Goal: Task Accomplishment & Management: Use online tool/utility

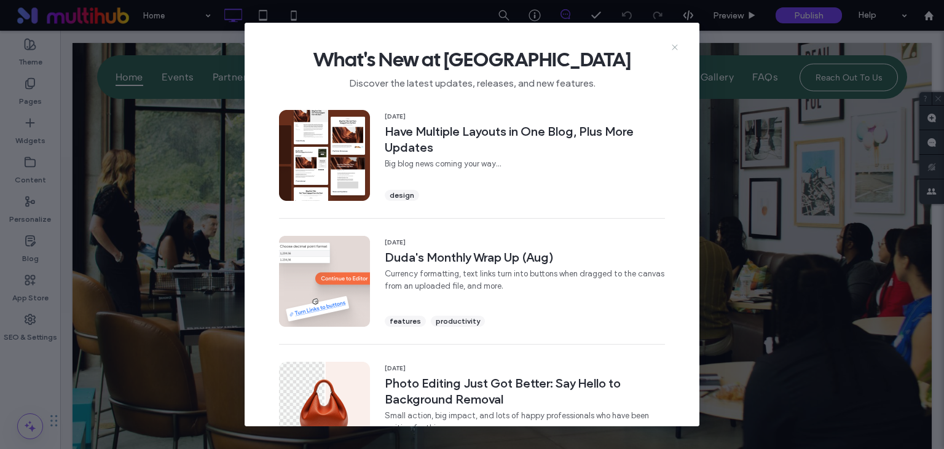
drag, startPoint x: 675, startPoint y: 46, endPoint x: 602, endPoint y: 34, distance: 74.1
click at [675, 46] on icon at bounding box center [675, 47] width 10 height 10
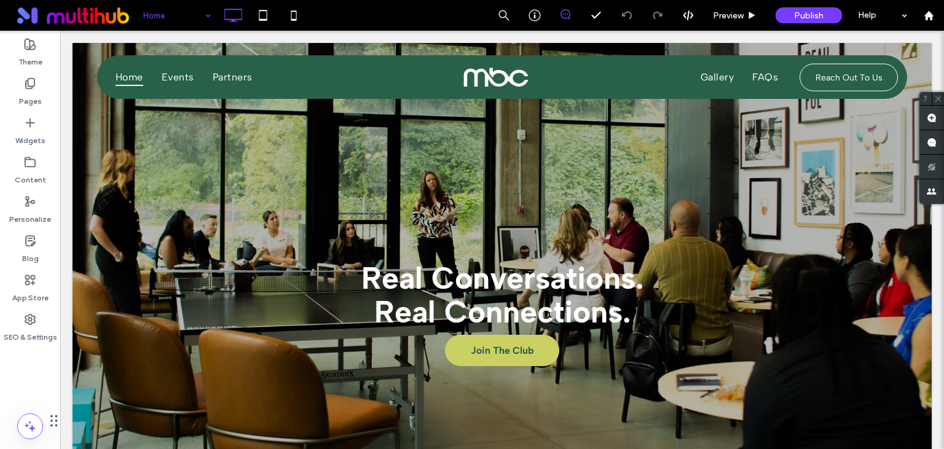
click at [168, 18] on input at bounding box center [173, 15] width 61 height 31
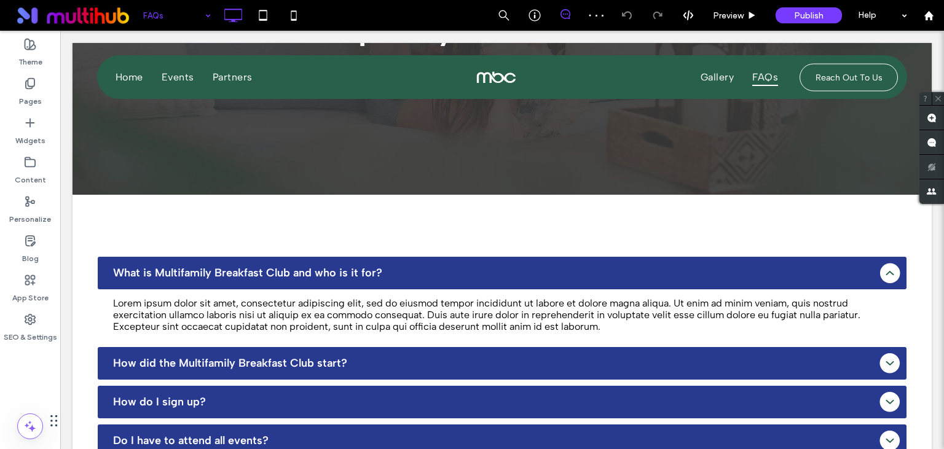
scroll to position [259, 0]
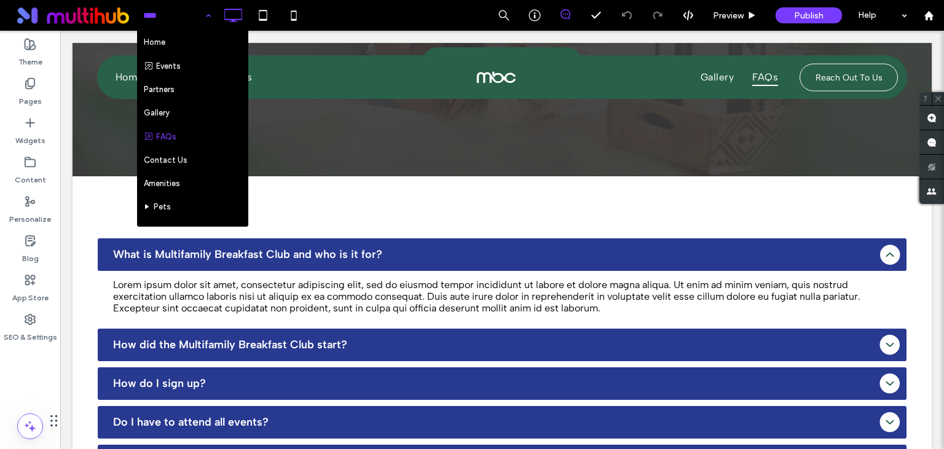
click at [210, 14] on div "Home Events Partners Gallery FAQs Contact Us Amenities Pets Schedule a Tour Blo…" at bounding box center [177, 15] width 80 height 31
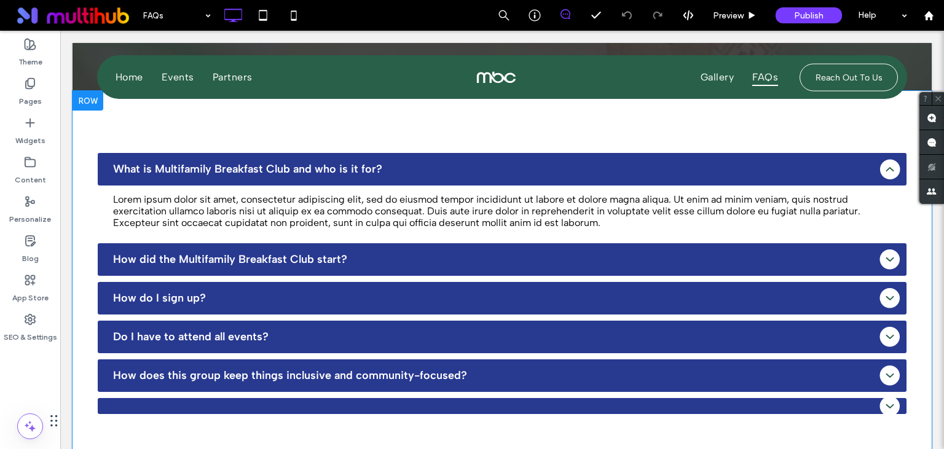
scroll to position [324, 0]
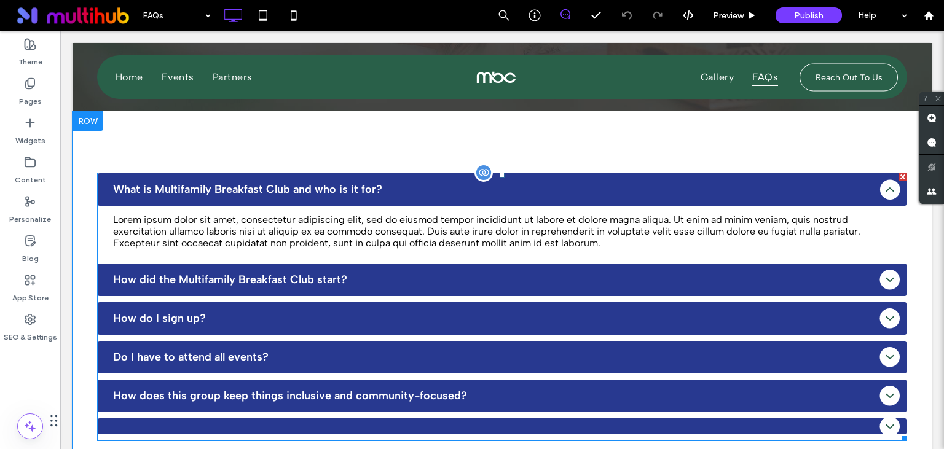
click at [437, 188] on span at bounding box center [502, 307] width 810 height 269
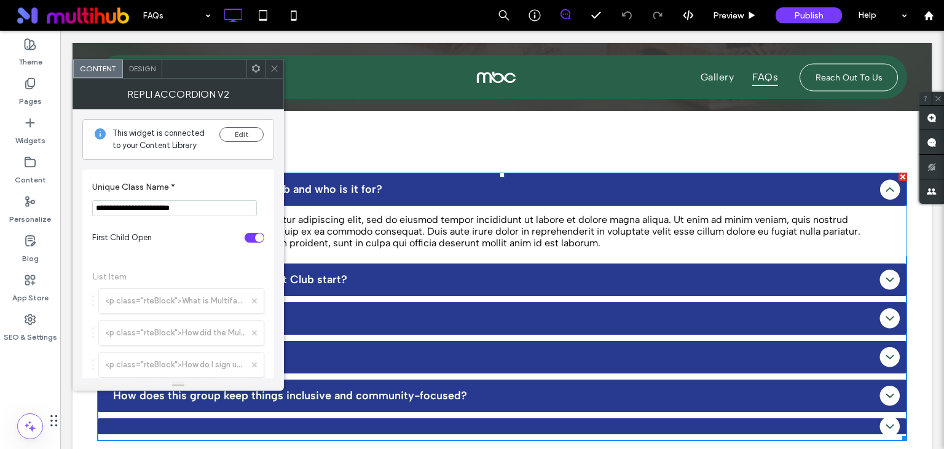
click at [146, 65] on span "Design" at bounding box center [142, 68] width 26 height 9
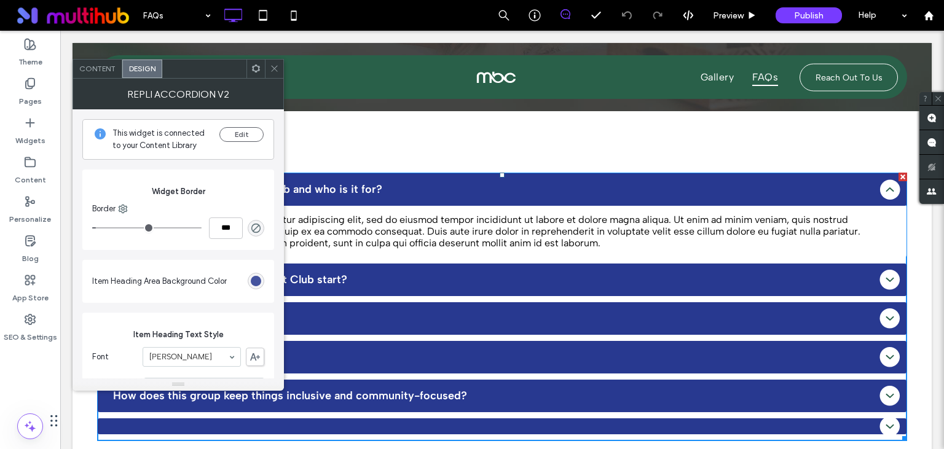
click at [254, 281] on div "rgb(40, 57, 144)" at bounding box center [256, 281] width 10 height 10
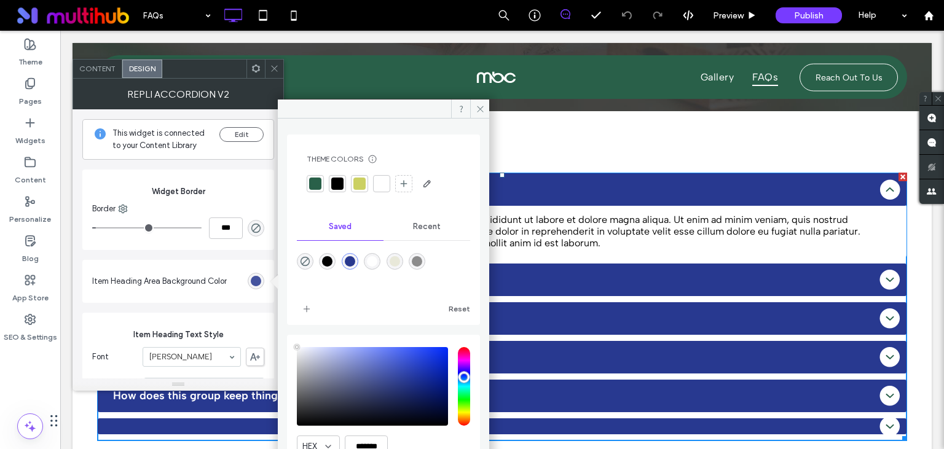
type input "****"
click at [311, 186] on div at bounding box center [315, 184] width 12 height 12
click at [480, 106] on icon at bounding box center [480, 108] width 9 height 9
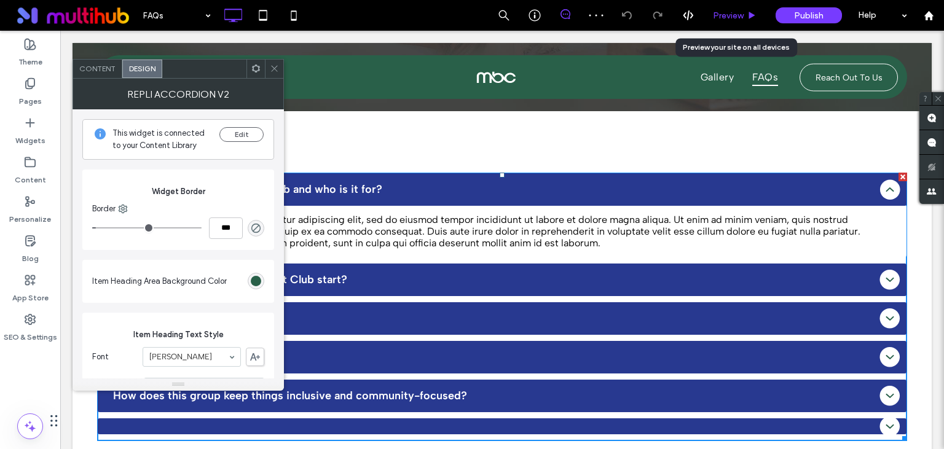
click at [732, 12] on span "Preview" at bounding box center [728, 15] width 31 height 10
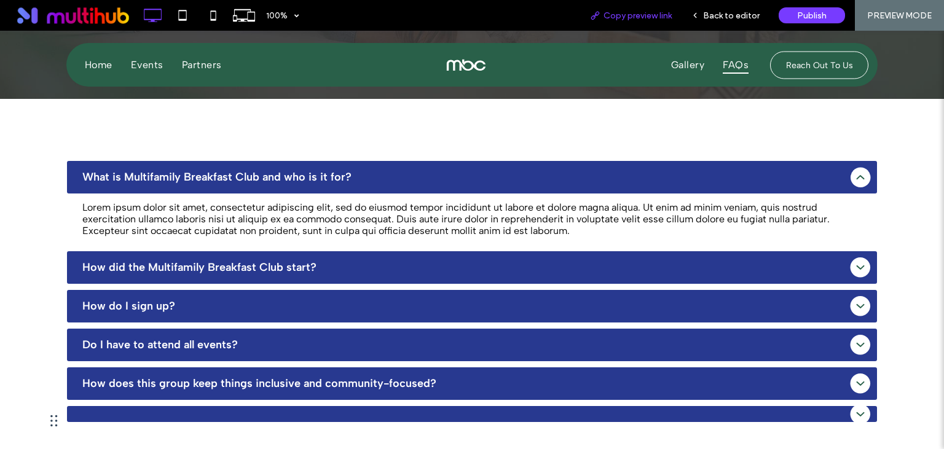
click at [623, 15] on span "Copy preview link" at bounding box center [637, 15] width 68 height 10
click at [736, 18] on span "Back to editor" at bounding box center [731, 15] width 57 height 10
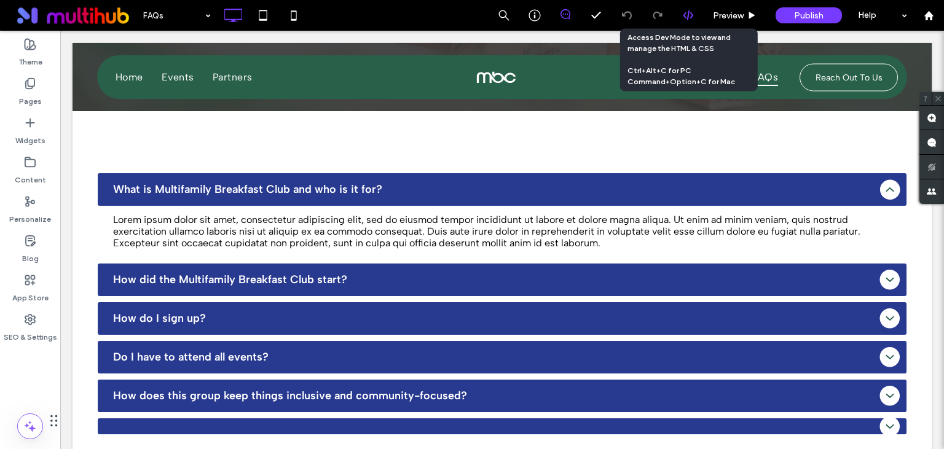
click at [685, 13] on icon at bounding box center [688, 15] width 11 height 11
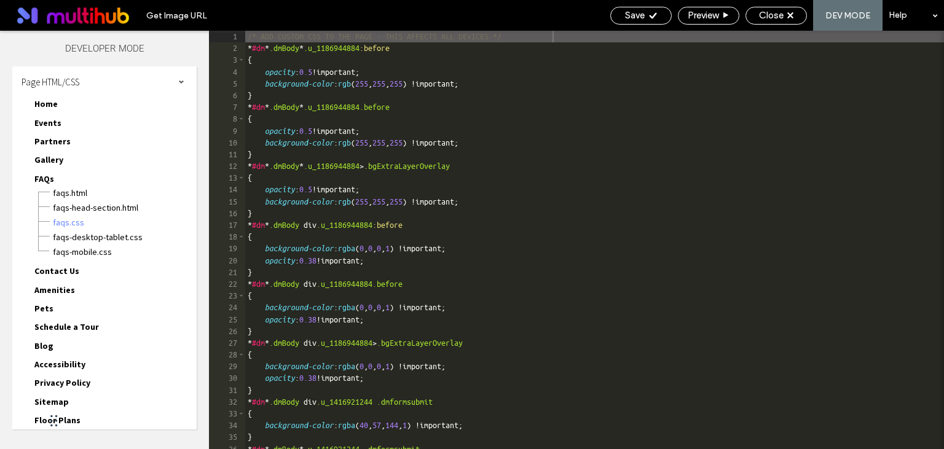
click at [45, 173] on span "FAQs" at bounding box center [44, 178] width 20 height 11
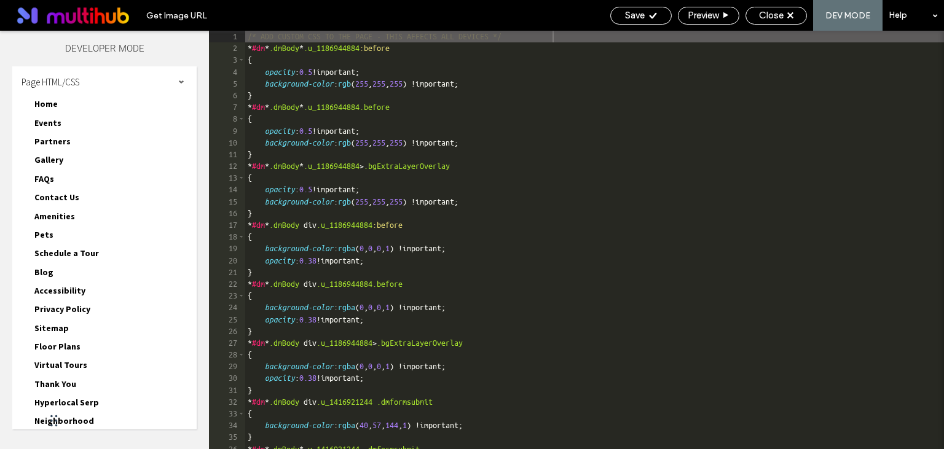
scroll to position [52, 0]
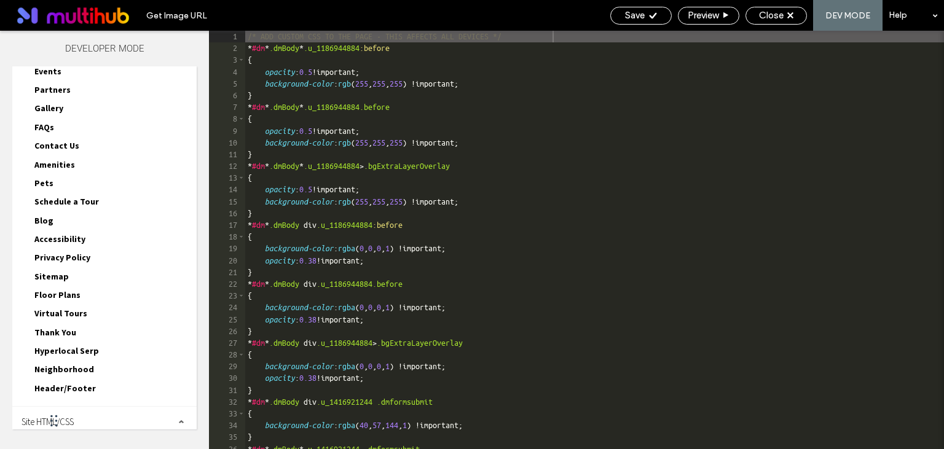
click at [78, 417] on div "Site HTML/CSS" at bounding box center [104, 422] width 184 height 31
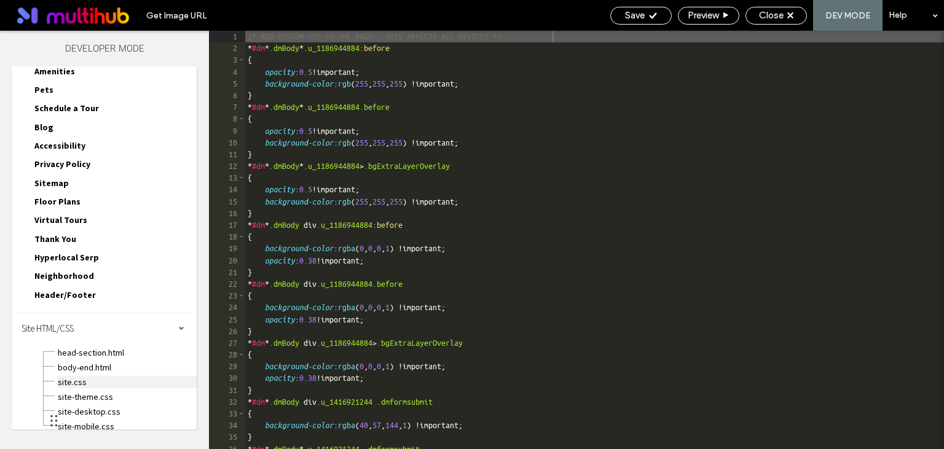
click at [73, 376] on span "site.css" at bounding box center [126, 382] width 139 height 12
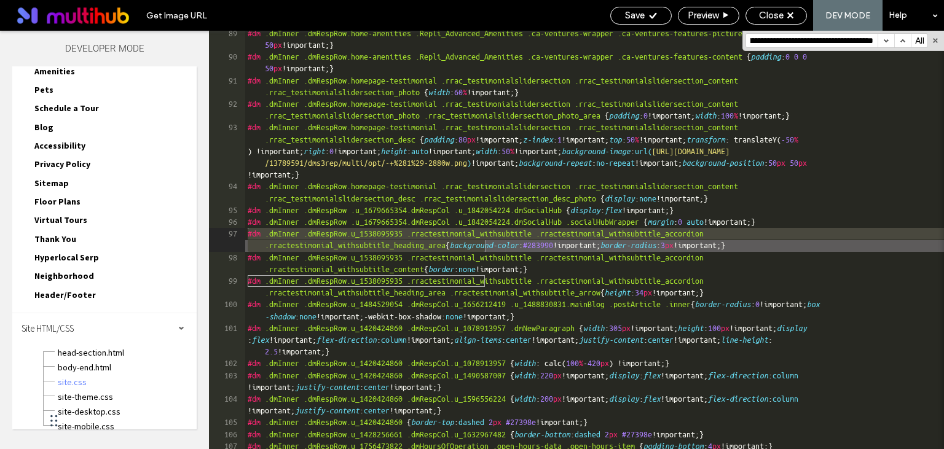
scroll to position [1560, 0]
type input "**********"
click at [490, 243] on div "#dm .dmInner .dmRespRow.home-amenities .Repli_Advanced_Amenities .ca-ventures-w…" at bounding box center [594, 261] width 699 height 466
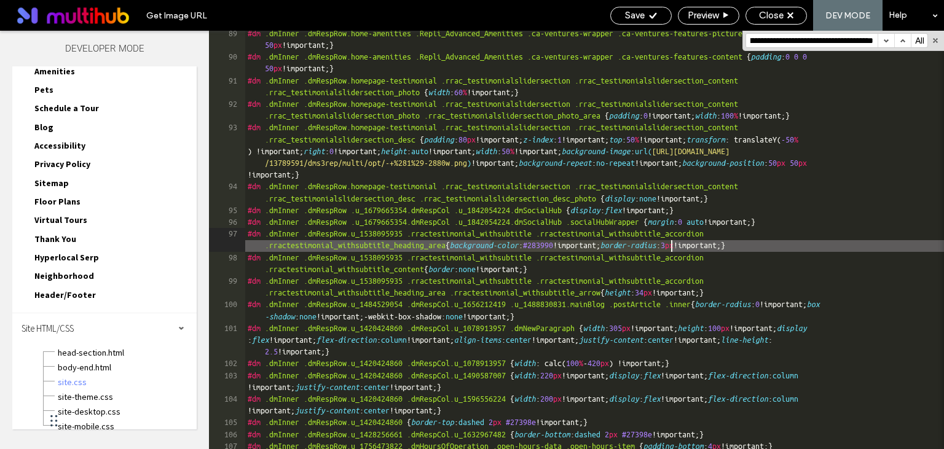
click at [671, 247] on div "#dm .dmInner .dmRespRow.home-amenities .Repli_Advanced_Amenities .ca-ventures-w…" at bounding box center [594, 261] width 699 height 466
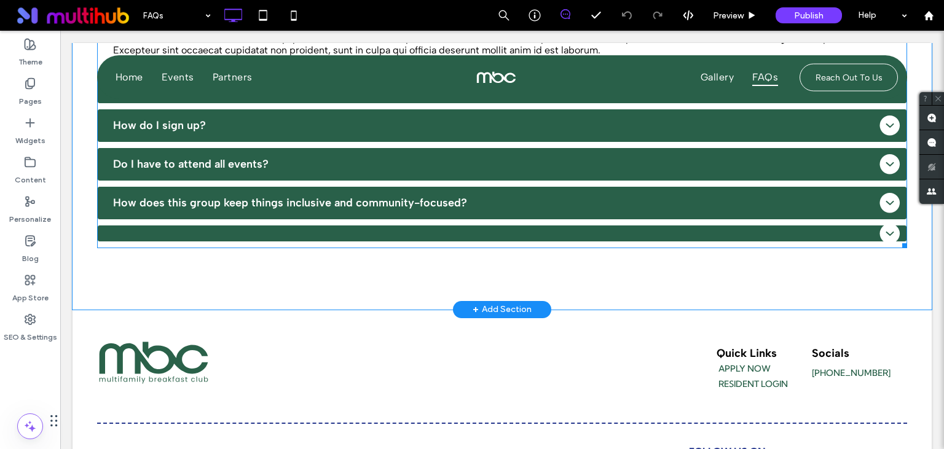
scroll to position [519, 0]
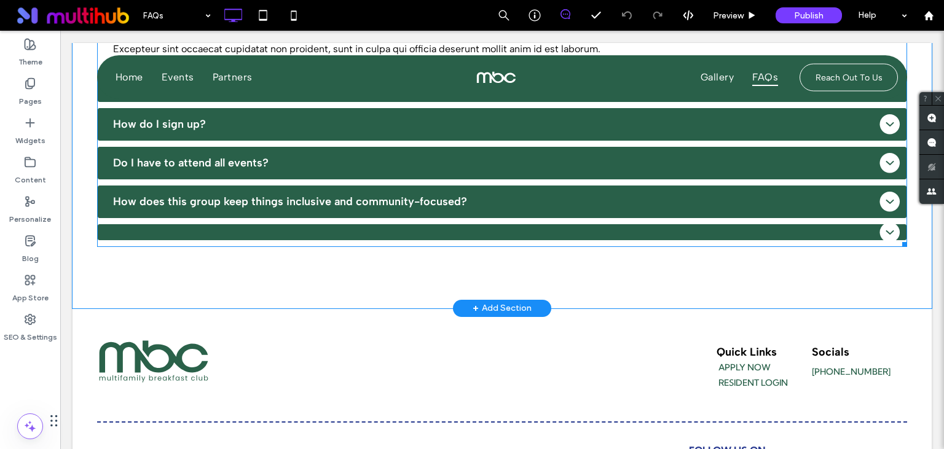
click at [458, 192] on span at bounding box center [502, 112] width 810 height 269
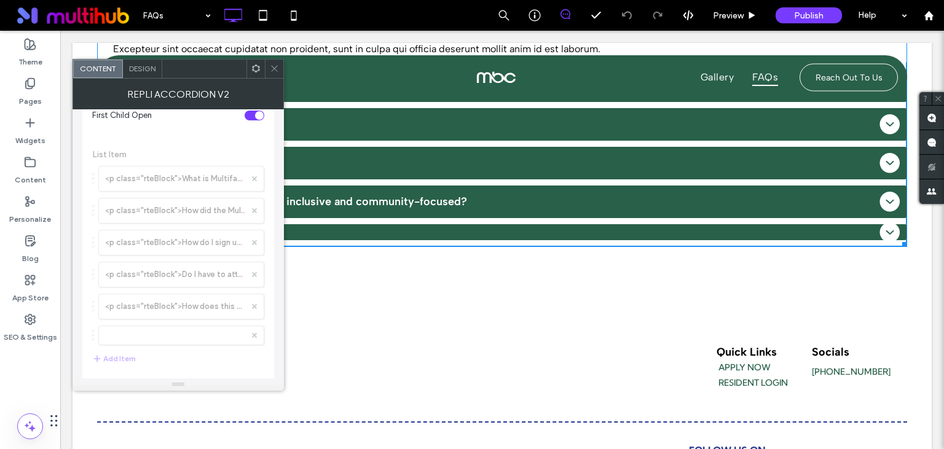
scroll to position [133, 0]
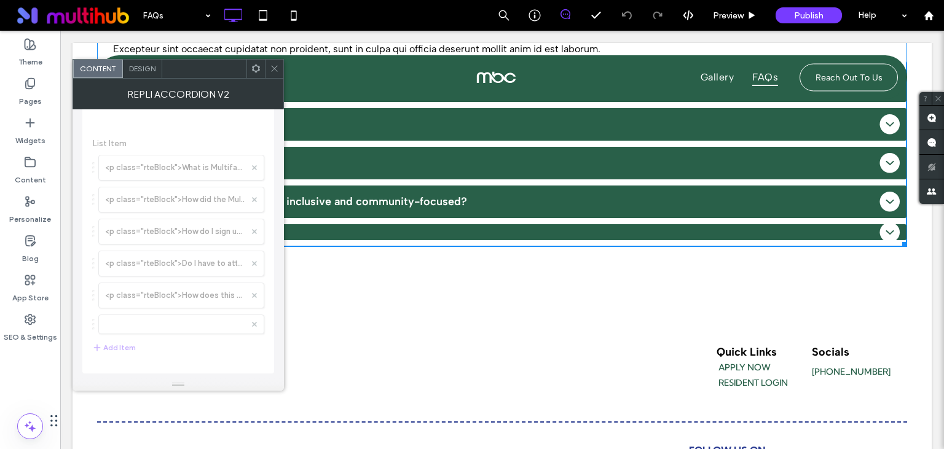
click at [276, 71] on icon at bounding box center [274, 68] width 9 height 9
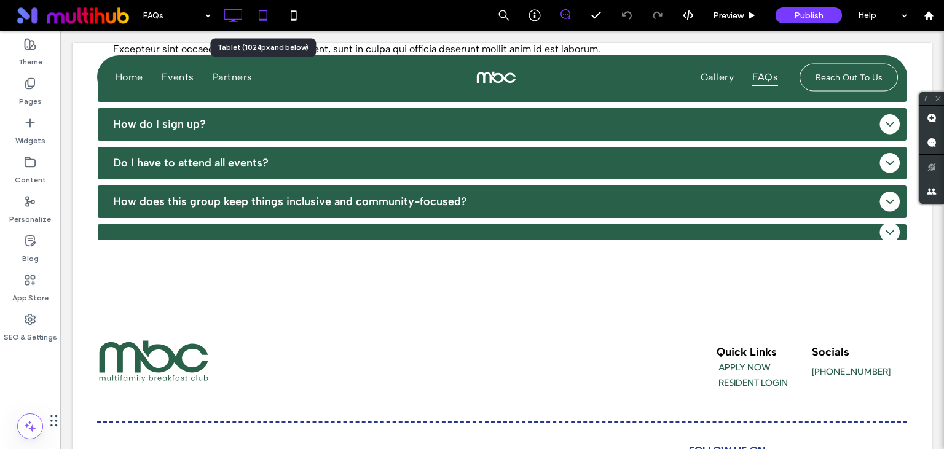
click at [262, 18] on icon at bounding box center [263, 15] width 25 height 25
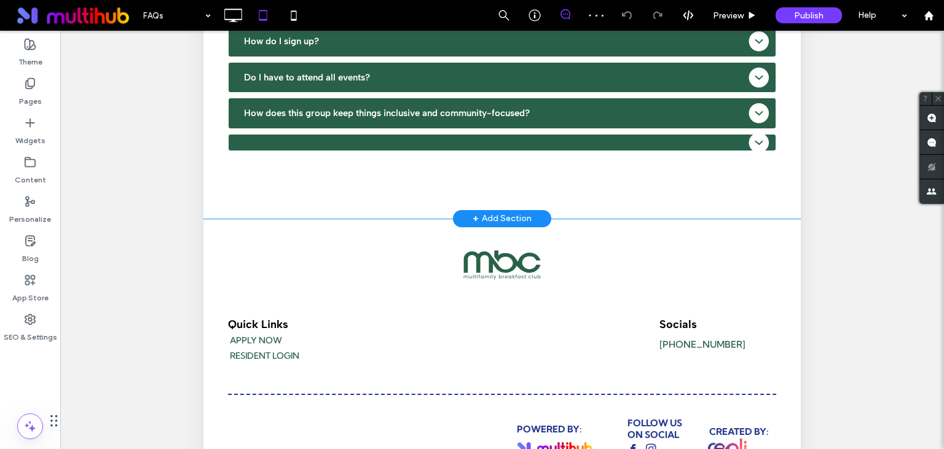
scroll to position [71, 0]
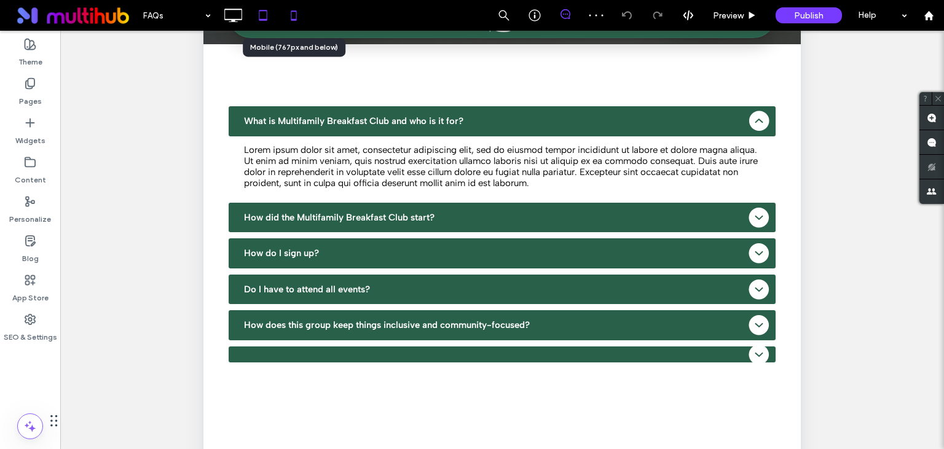
click at [295, 10] on icon at bounding box center [293, 15] width 25 height 25
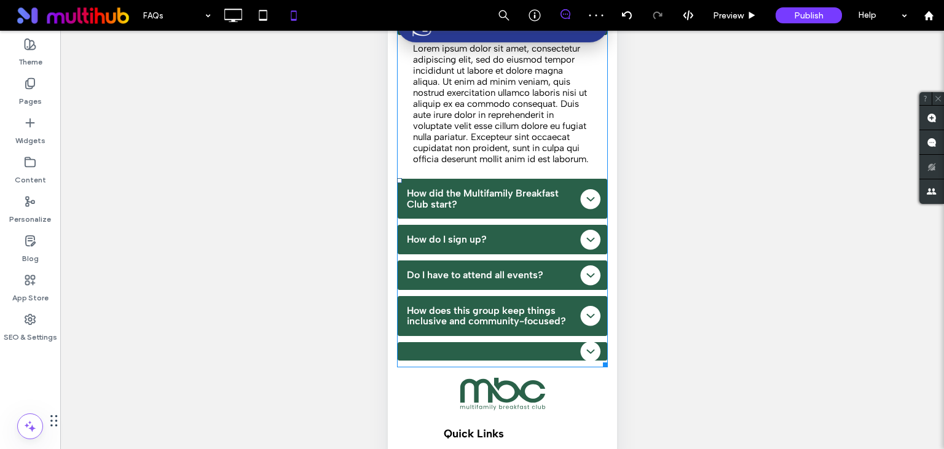
scroll to position [194, 0]
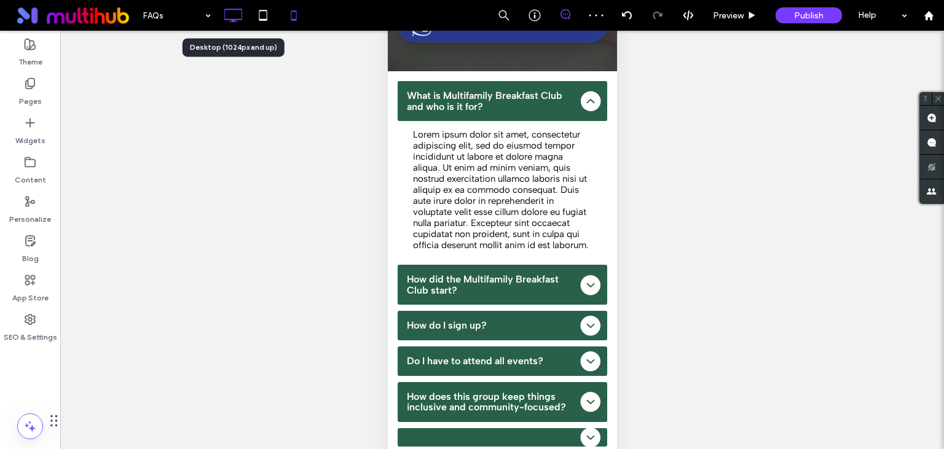
click at [240, 17] on icon at bounding box center [233, 15] width 25 height 25
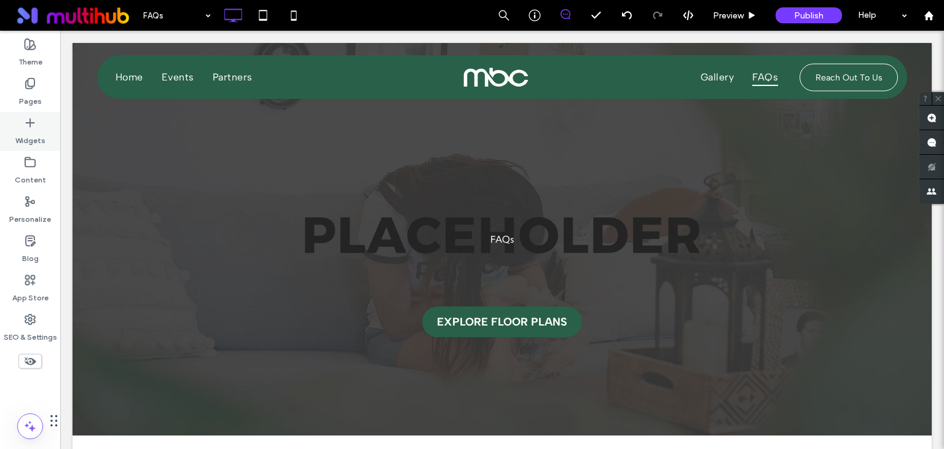
scroll to position [0, 0]
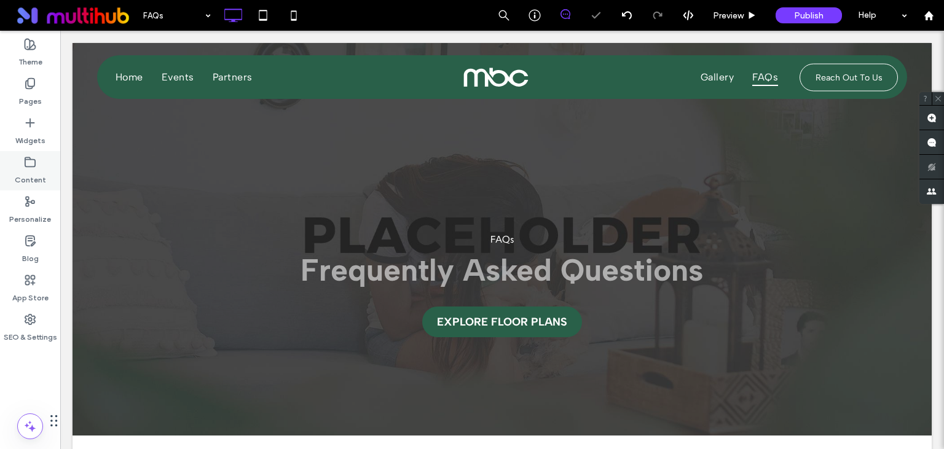
click at [26, 176] on label "Content" at bounding box center [30, 176] width 31 height 17
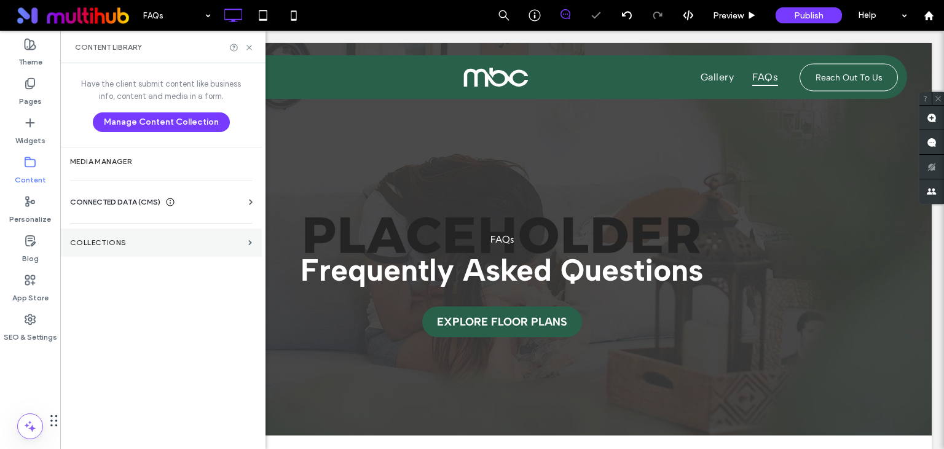
click at [101, 239] on label "Collections" at bounding box center [156, 242] width 173 height 9
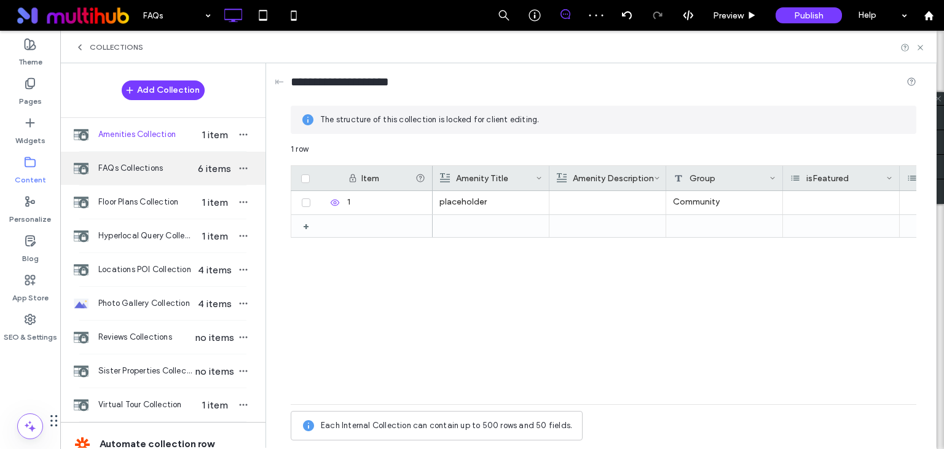
click at [139, 179] on div "FAQs Collections 6 items" at bounding box center [162, 168] width 205 height 33
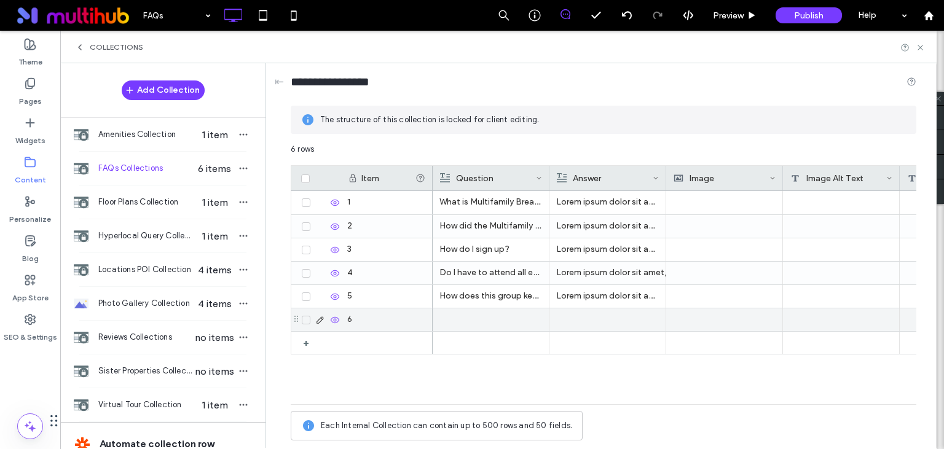
click at [304, 321] on icon at bounding box center [306, 320] width 5 height 4
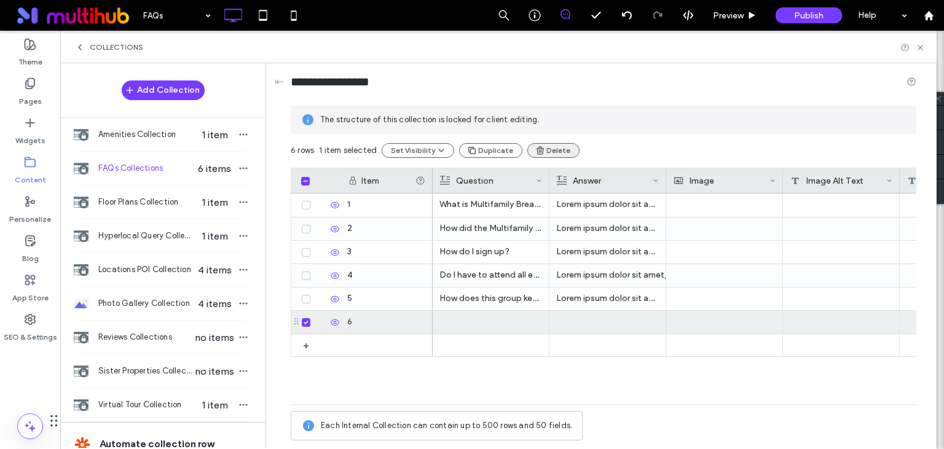
click at [551, 150] on button "Delete" at bounding box center [553, 150] width 52 height 15
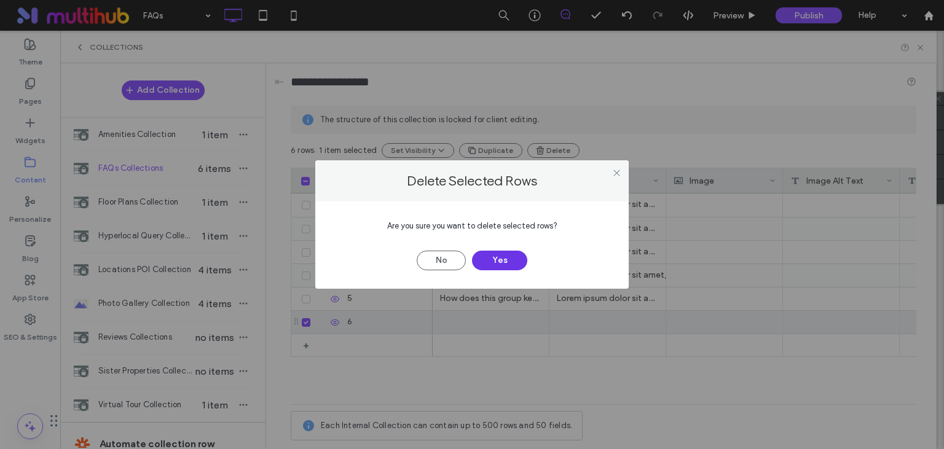
click at [508, 257] on button "Yes" at bounding box center [499, 261] width 55 height 20
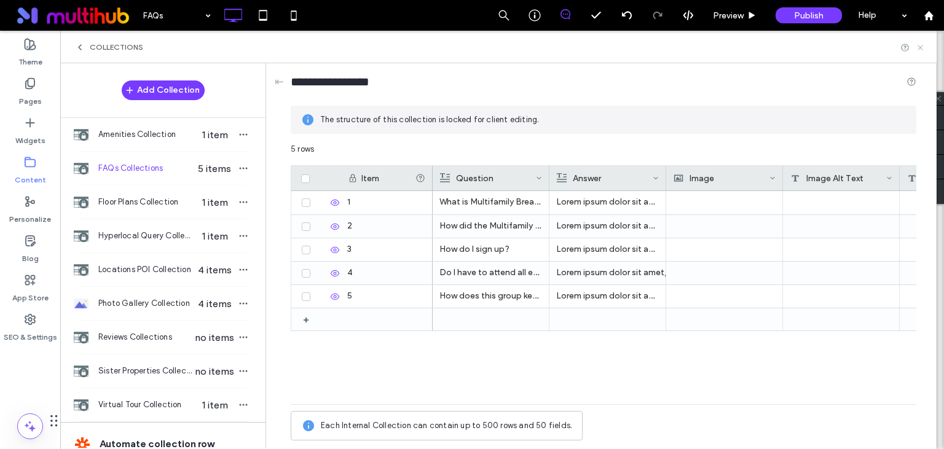
click at [922, 47] on icon at bounding box center [920, 47] width 9 height 9
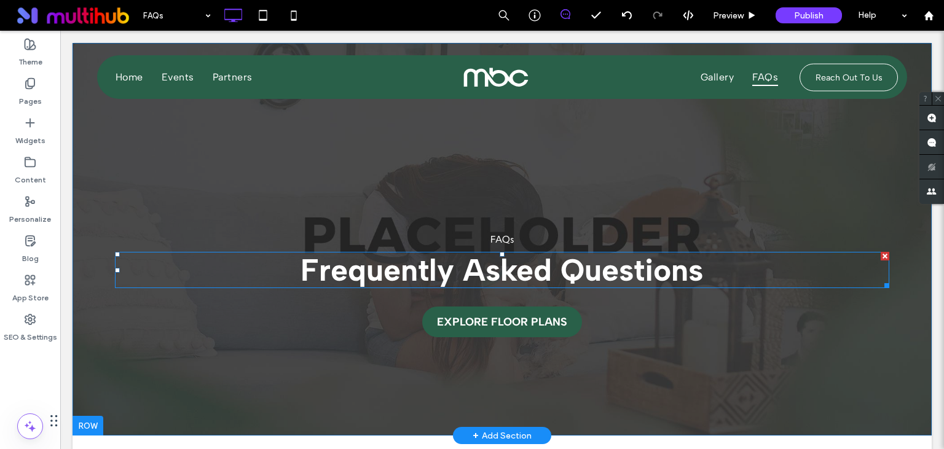
scroll to position [259, 0]
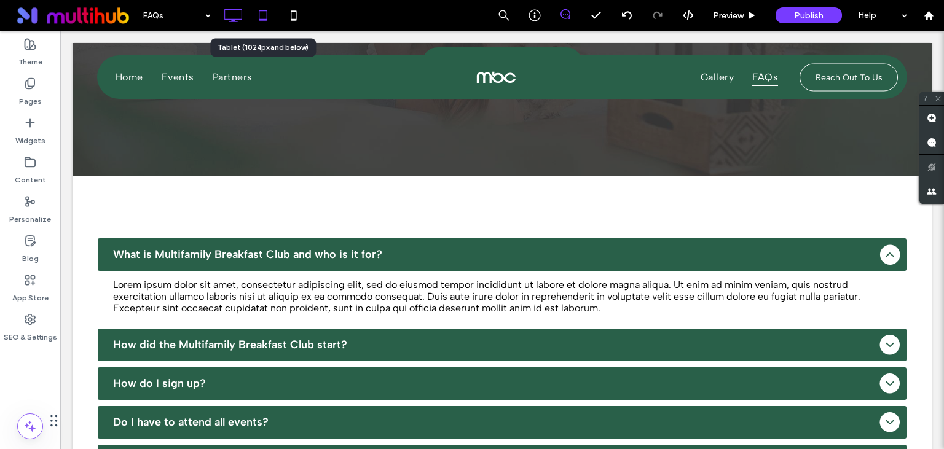
click at [267, 7] on icon at bounding box center [263, 15] width 25 height 25
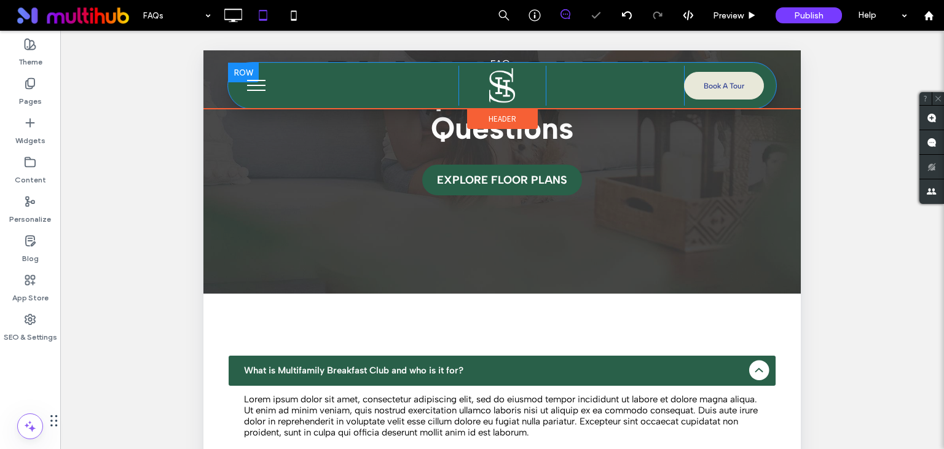
scroll to position [145, 0]
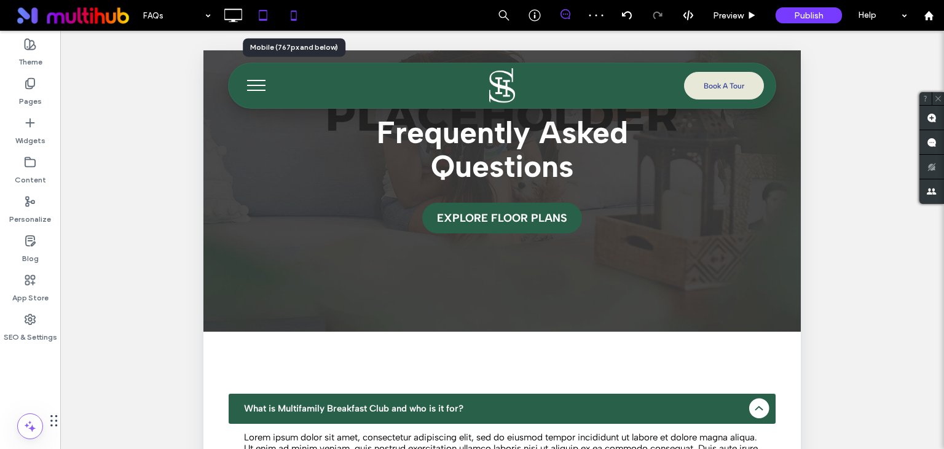
click at [299, 14] on icon at bounding box center [293, 15] width 25 height 25
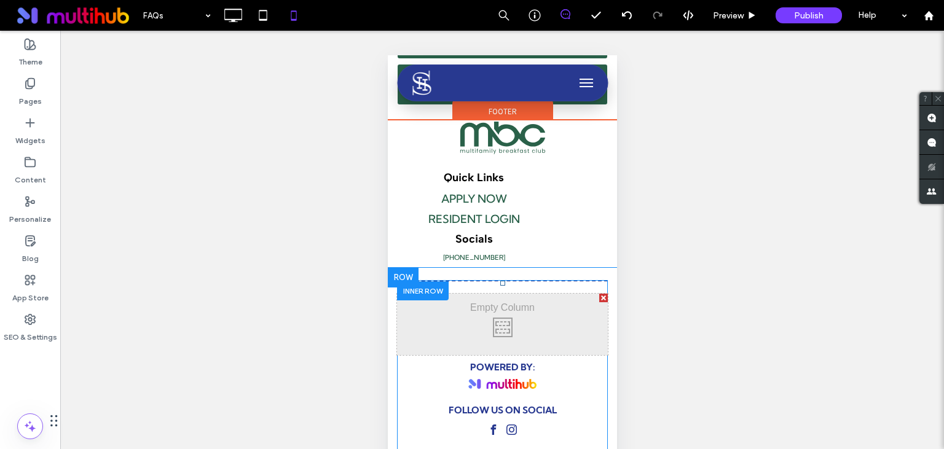
scroll to position [500, 0]
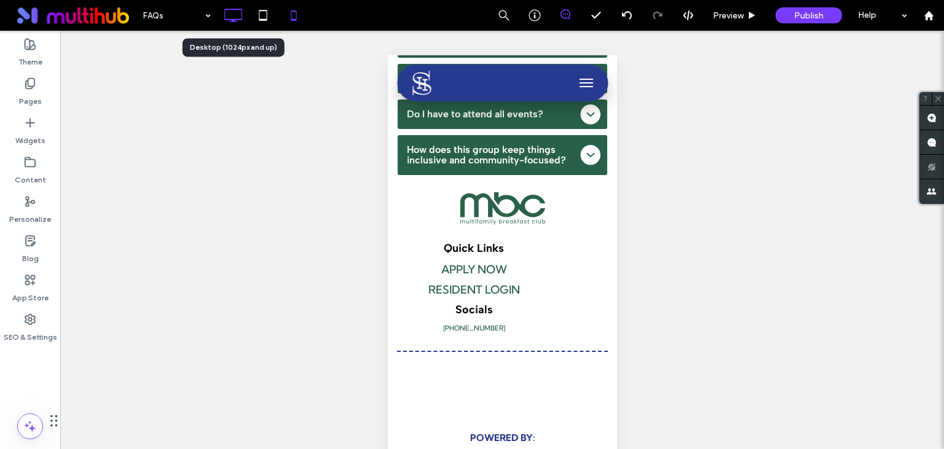
click at [235, 16] on icon at bounding box center [233, 15] width 25 height 25
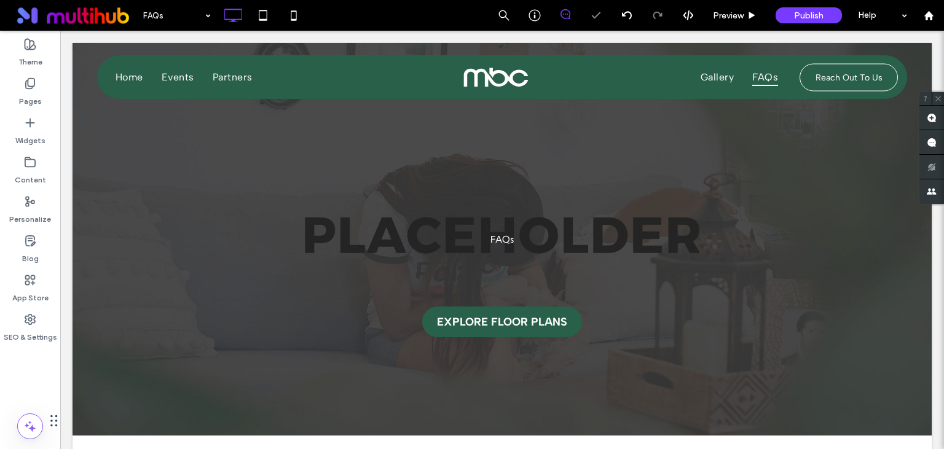
scroll to position [0, 0]
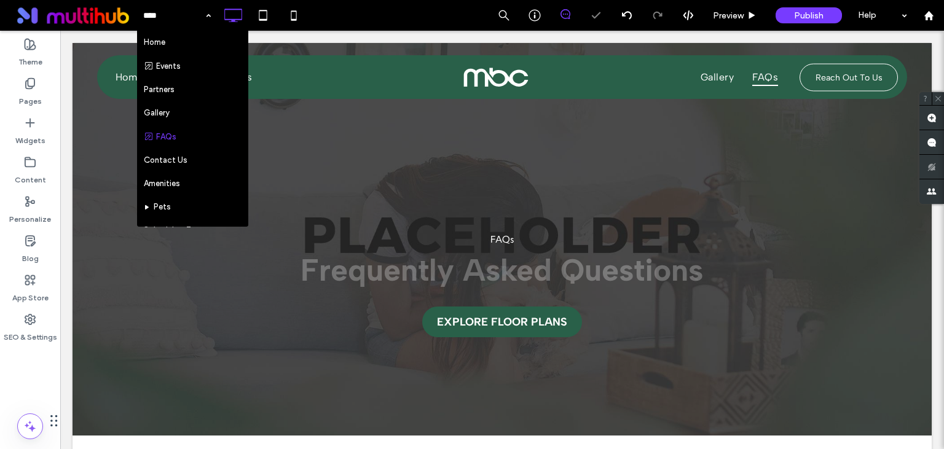
click at [210, 18] on div "Home Events Partners Gallery FAQs Contact Us Amenities Pets Schedule a Tour Blo…" at bounding box center [177, 15] width 80 height 31
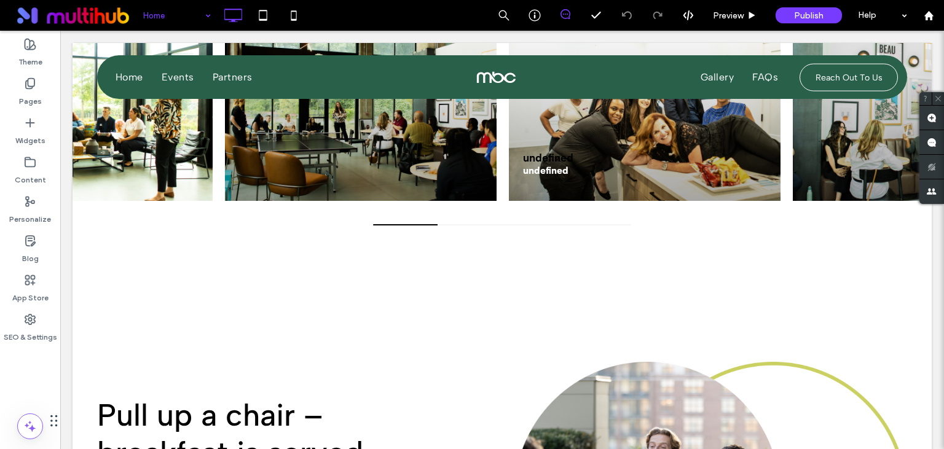
scroll to position [2076, 0]
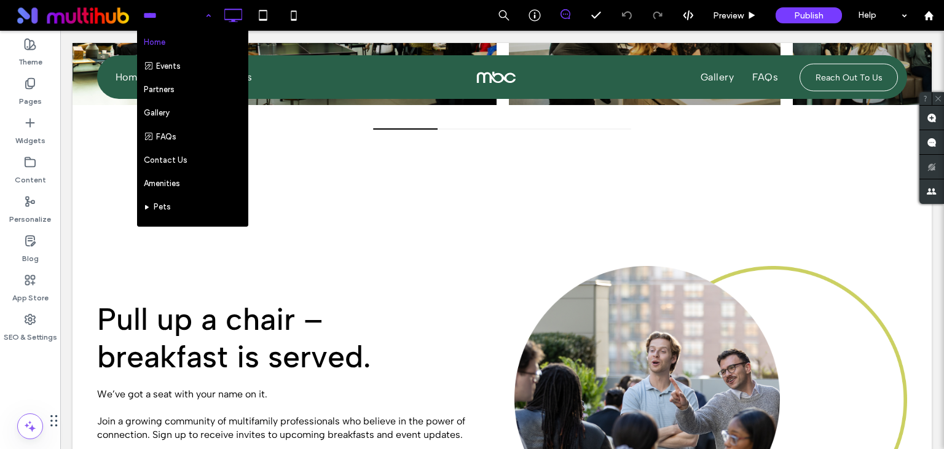
click at [213, 10] on div "Home Events Partners Gallery FAQs Contact Us Amenities Pets Schedule a Tour Blo…" at bounding box center [177, 15] width 80 height 31
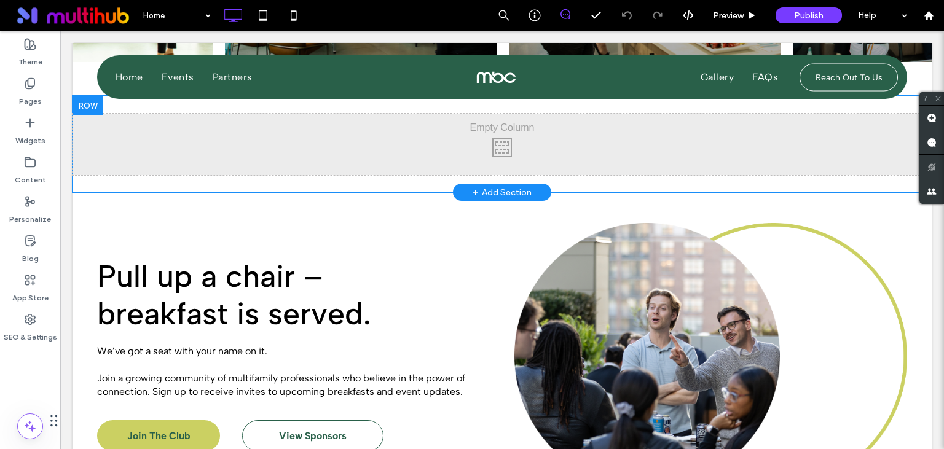
scroll to position [2055, 0]
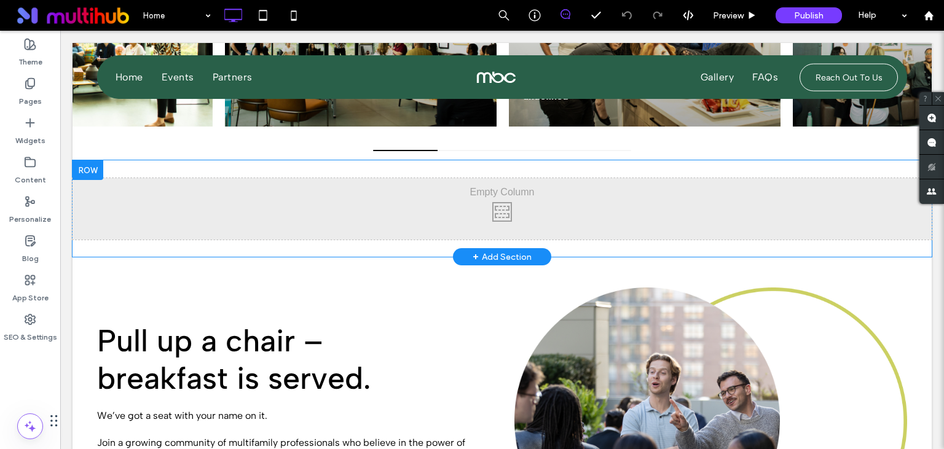
click at [92, 171] on div at bounding box center [88, 170] width 31 height 20
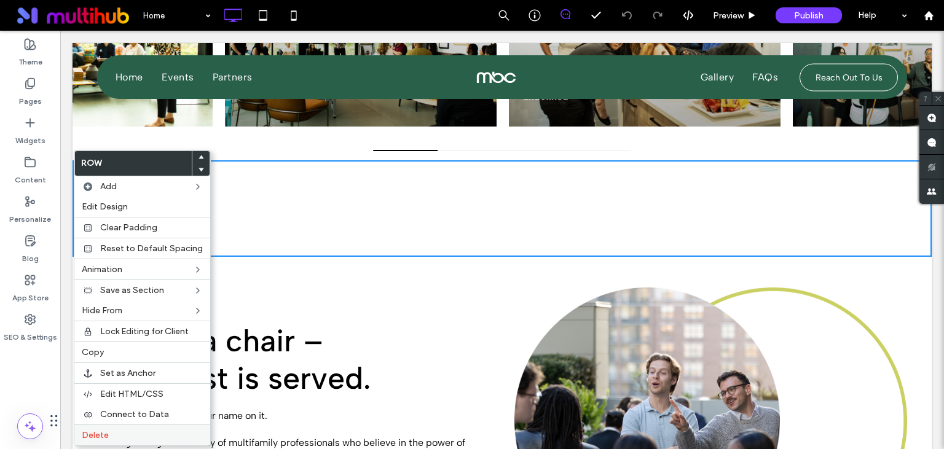
click at [96, 430] on span "Delete" at bounding box center [95, 435] width 27 height 10
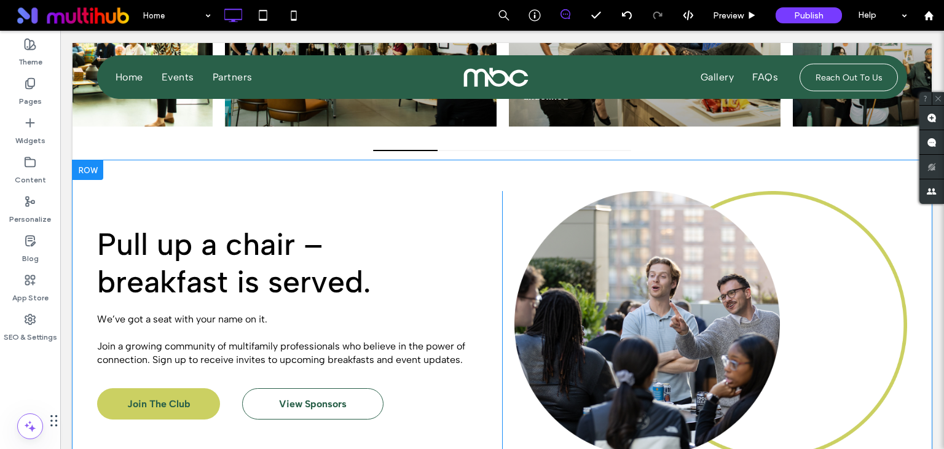
click at [844, 258] on div "Click To Paste" at bounding box center [704, 325] width 405 height 268
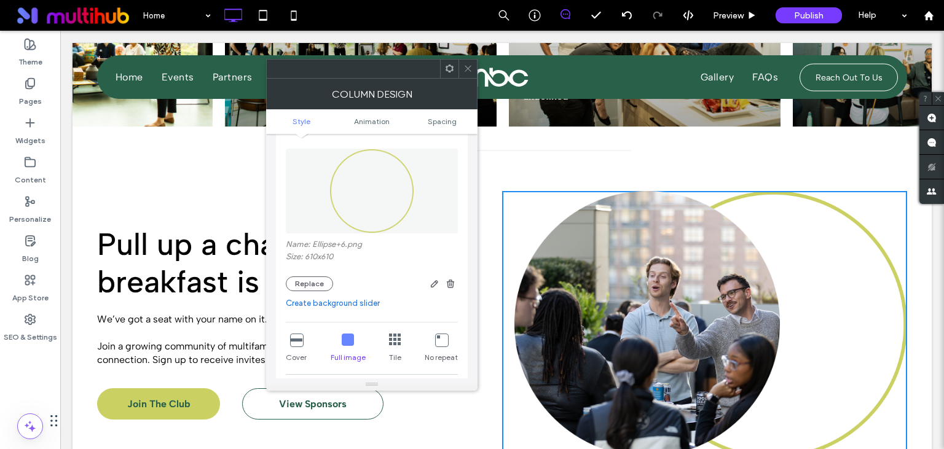
scroll to position [141, 0]
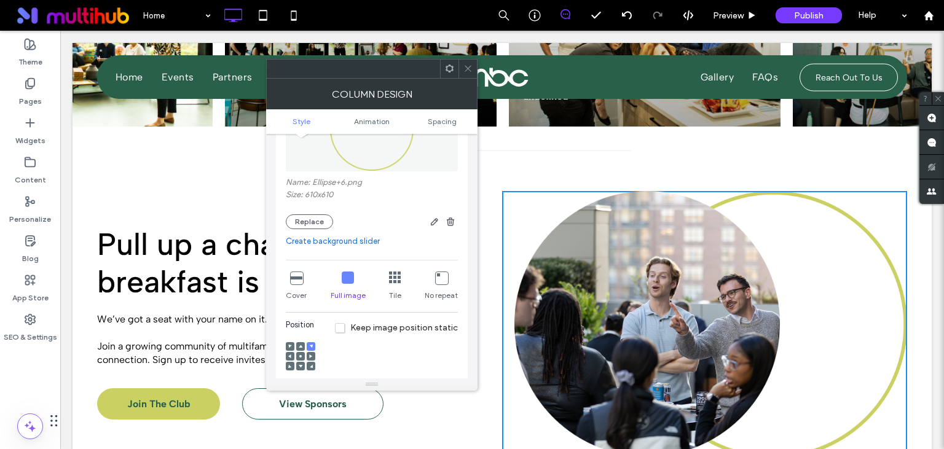
click at [294, 284] on icon at bounding box center [296, 278] width 12 height 12
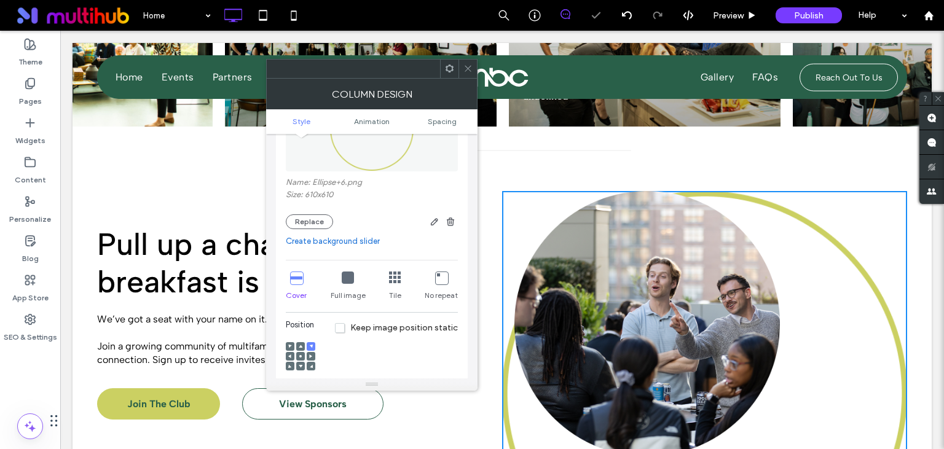
click at [441, 277] on icon at bounding box center [441, 278] width 12 height 12
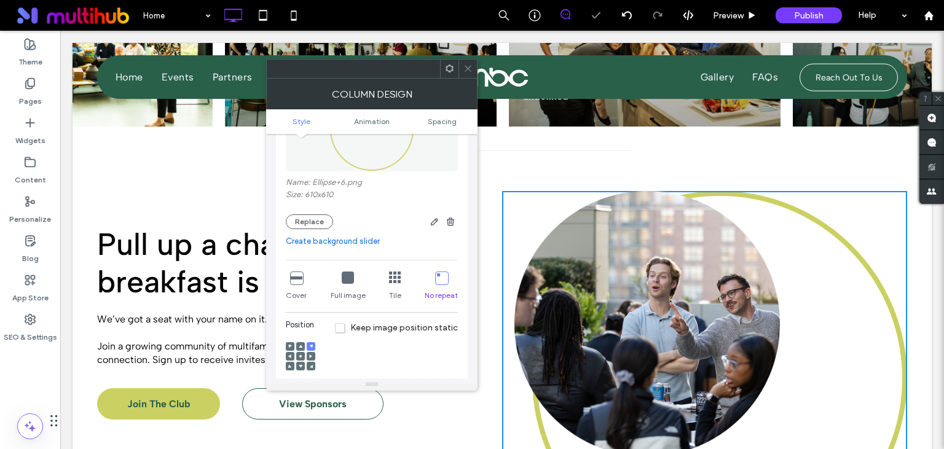
click at [343, 279] on icon at bounding box center [348, 278] width 12 height 12
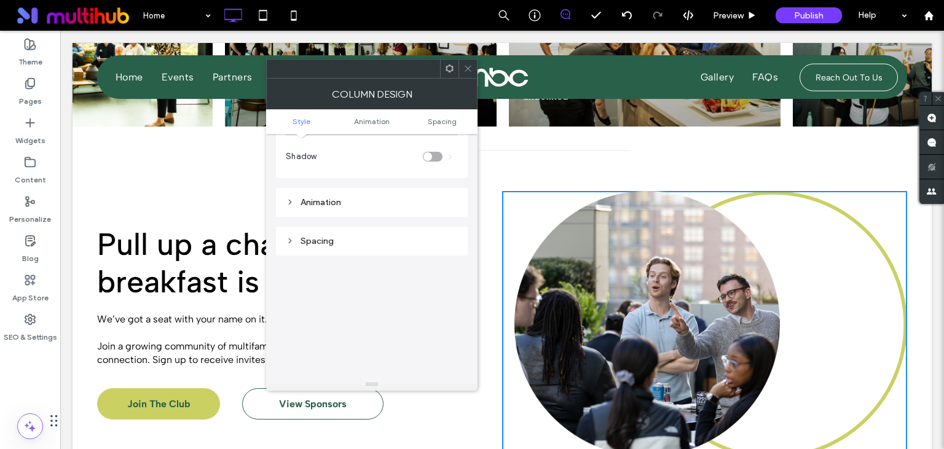
scroll to position [566, 0]
click at [469, 67] on icon at bounding box center [467, 68] width 9 height 9
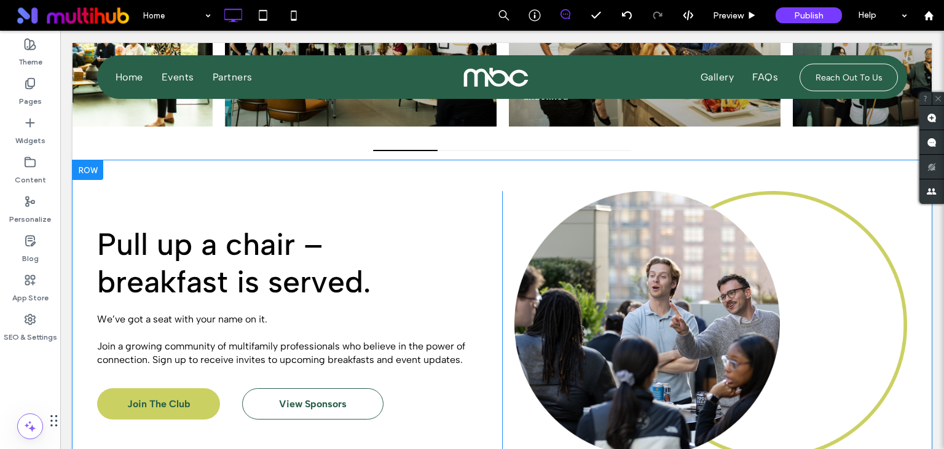
click at [842, 272] on div "Click To Paste" at bounding box center [704, 325] width 405 height 268
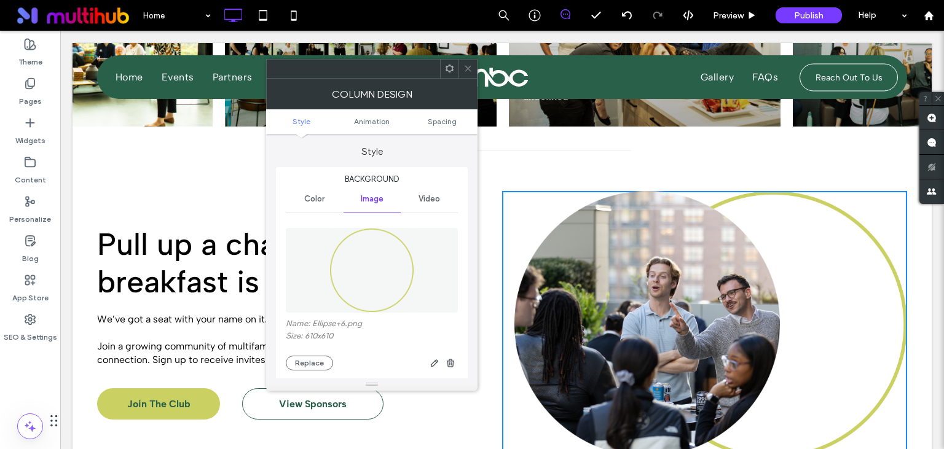
click at [370, 262] on img at bounding box center [371, 270] width 85 height 85
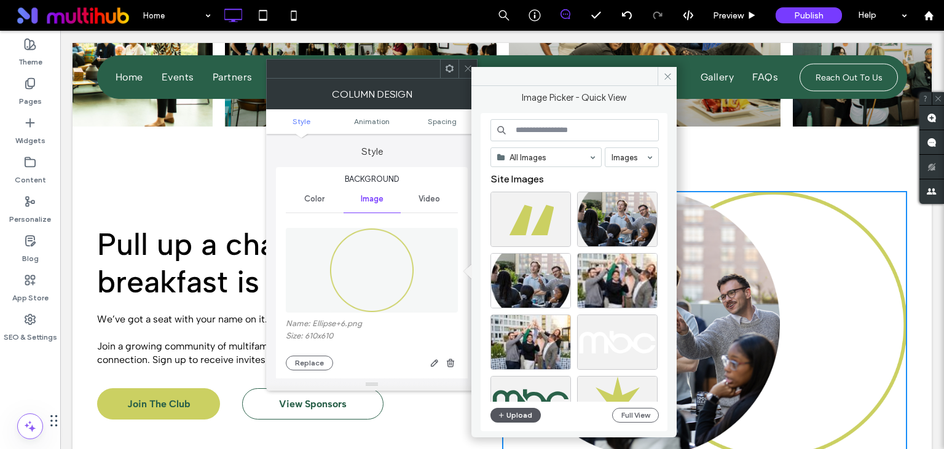
click at [508, 412] on button "Upload" at bounding box center [515, 415] width 50 height 15
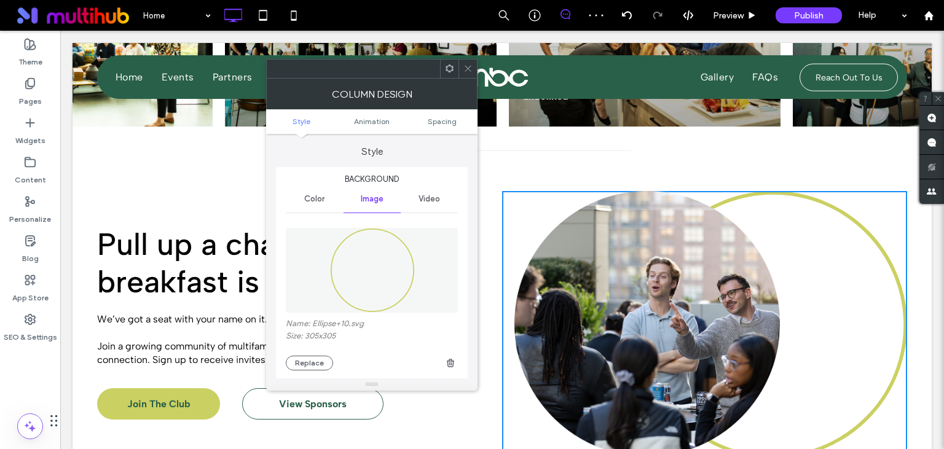
click at [475, 71] on div at bounding box center [467, 69] width 18 height 18
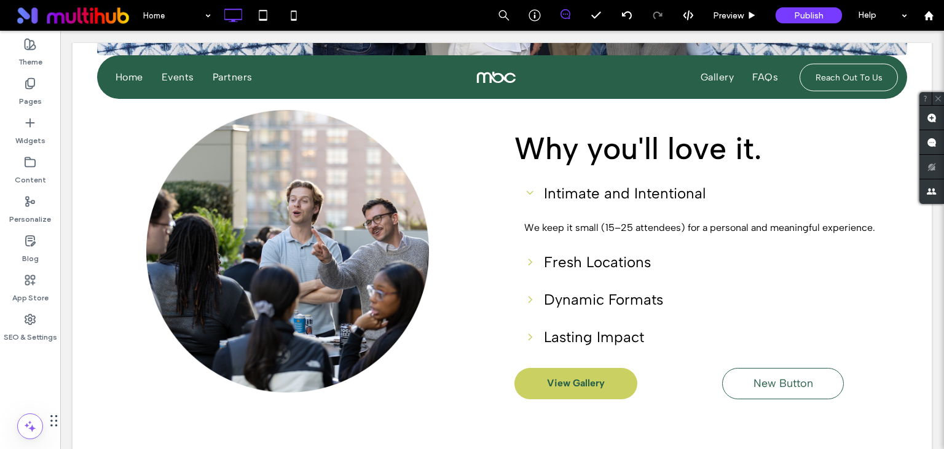
scroll to position [1276, 0]
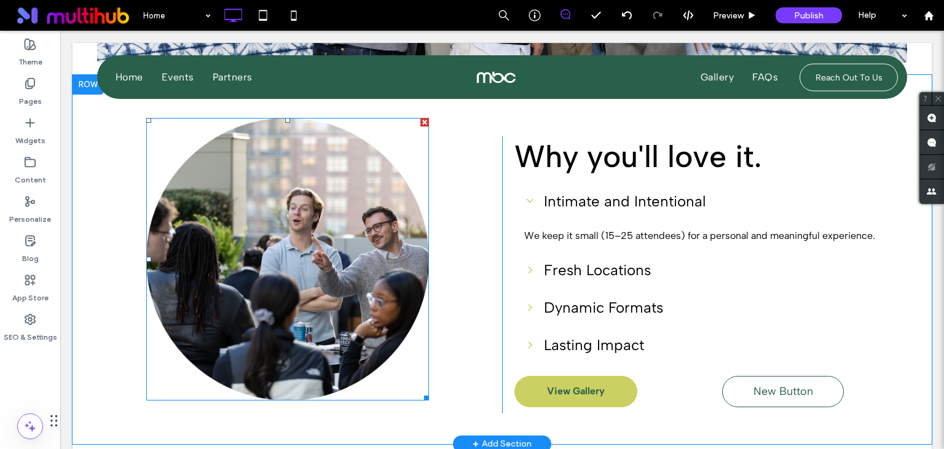
click at [333, 170] on img at bounding box center [287, 259] width 283 height 283
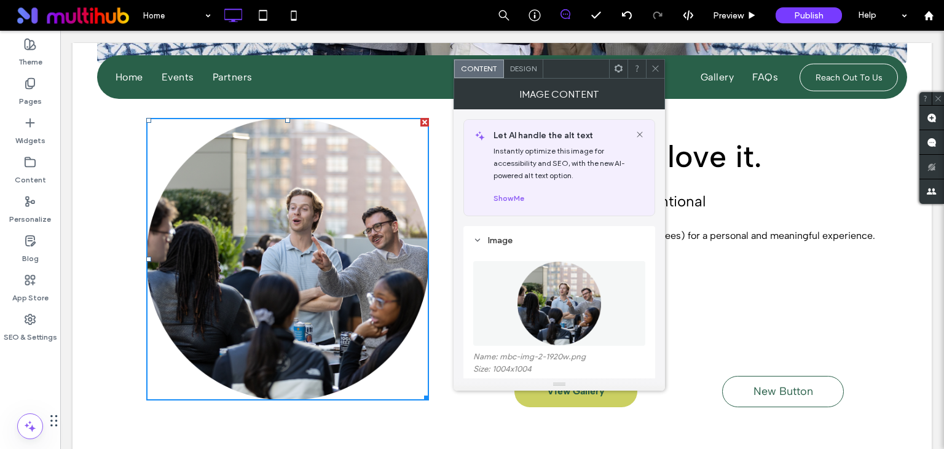
drag, startPoint x: 654, startPoint y: 65, endPoint x: 661, endPoint y: 214, distance: 148.8
click at [654, 65] on icon at bounding box center [655, 68] width 9 height 9
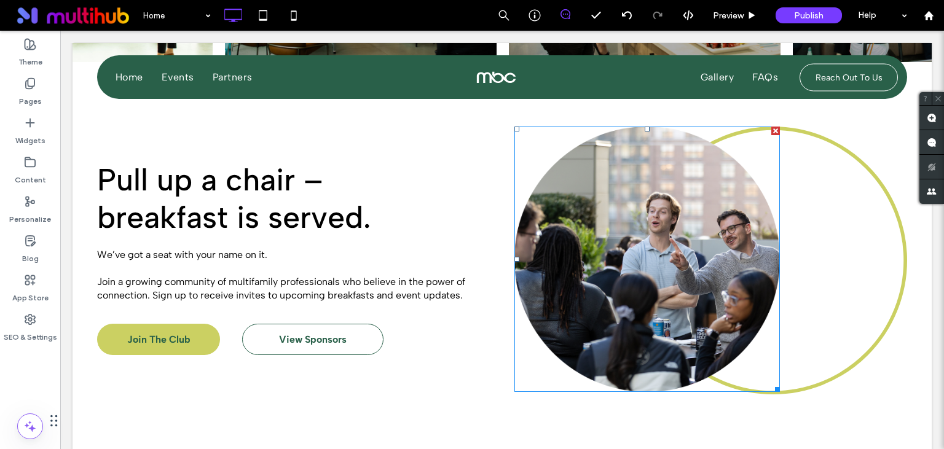
scroll to position [2184, 0]
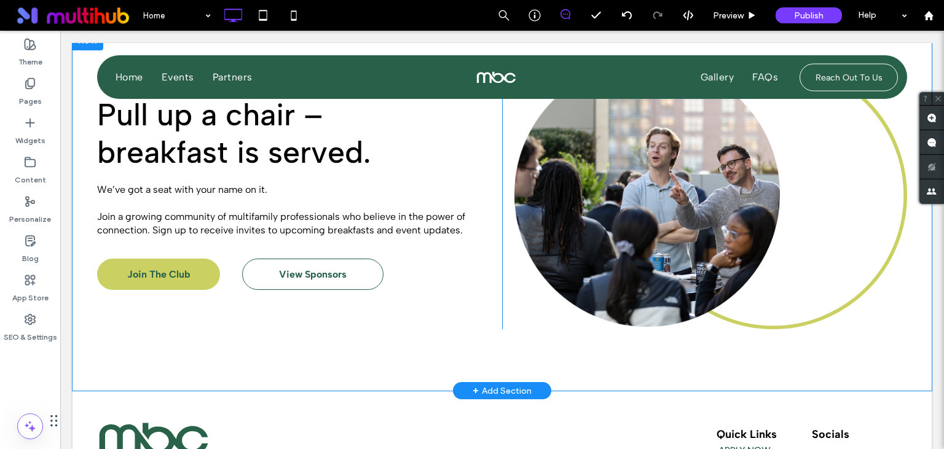
click at [839, 245] on div "Click To Paste" at bounding box center [704, 195] width 405 height 268
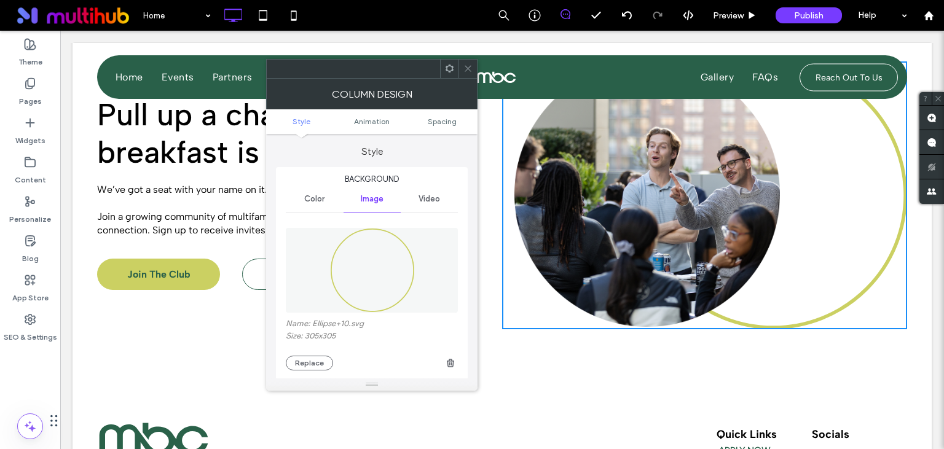
click at [467, 70] on use at bounding box center [468, 69] width 6 height 6
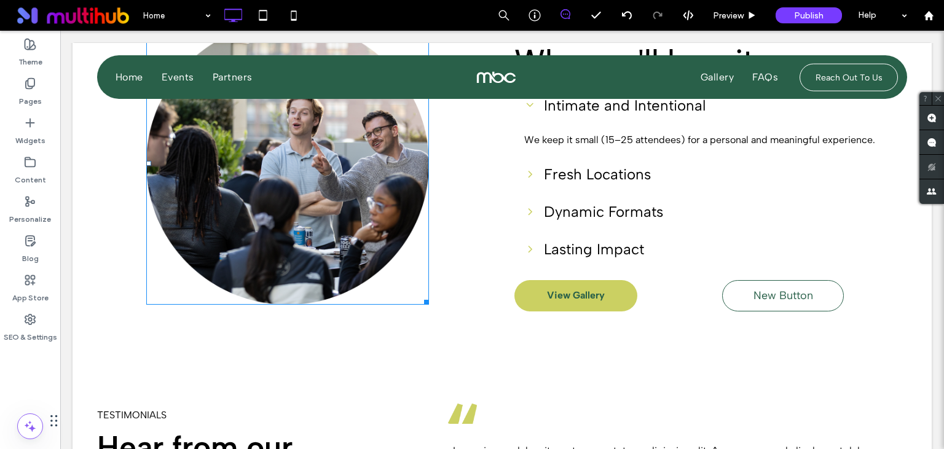
scroll to position [1341, 0]
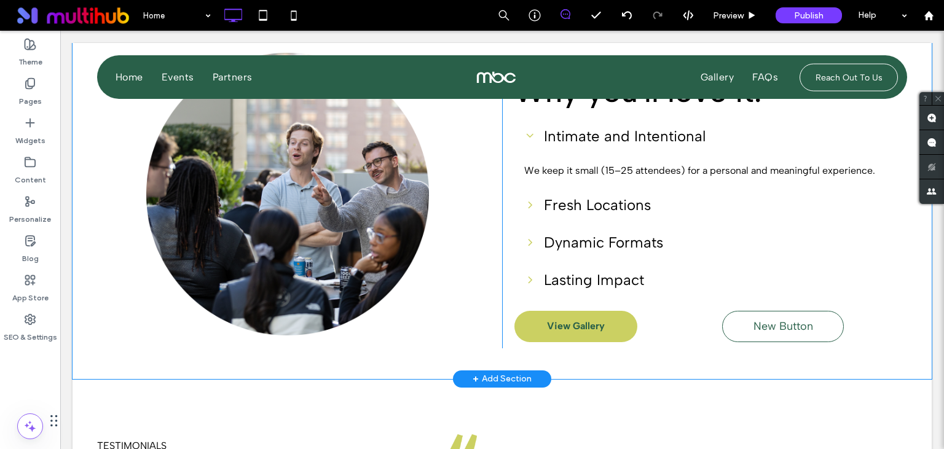
click at [461, 183] on div "Click To Paste" at bounding box center [299, 209] width 405 height 277
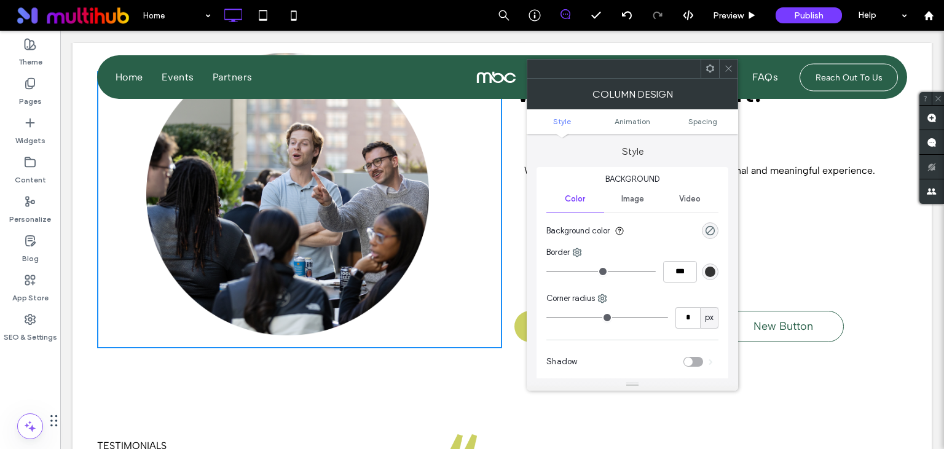
click at [628, 195] on span "Image" at bounding box center [632, 199] width 23 height 10
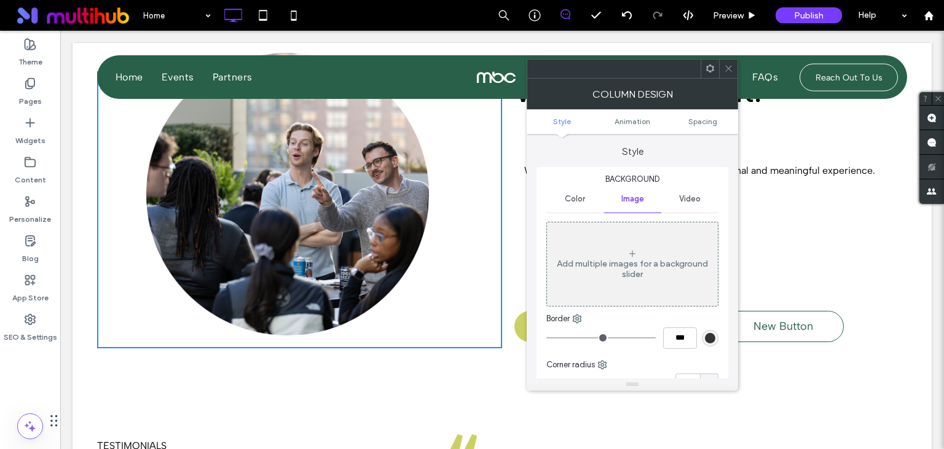
click at [644, 253] on div "Add multiple images for a background slider" at bounding box center [632, 264] width 171 height 81
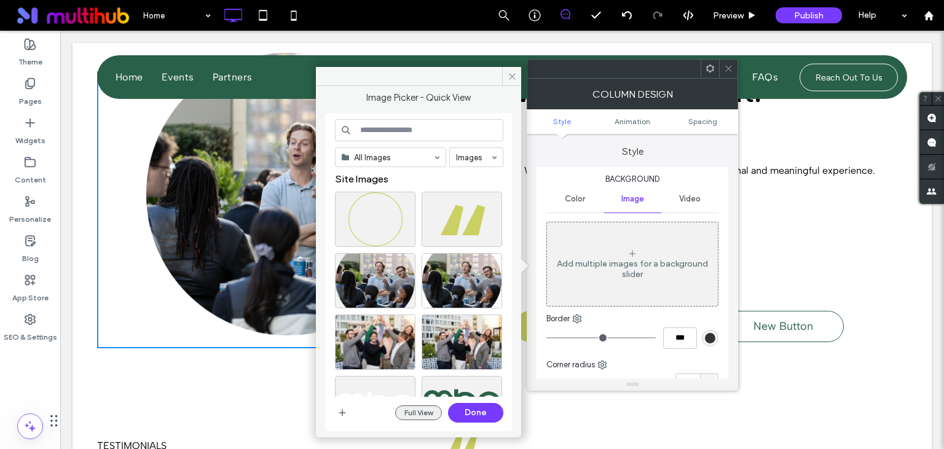
click at [414, 412] on button "Full View" at bounding box center [418, 413] width 47 height 15
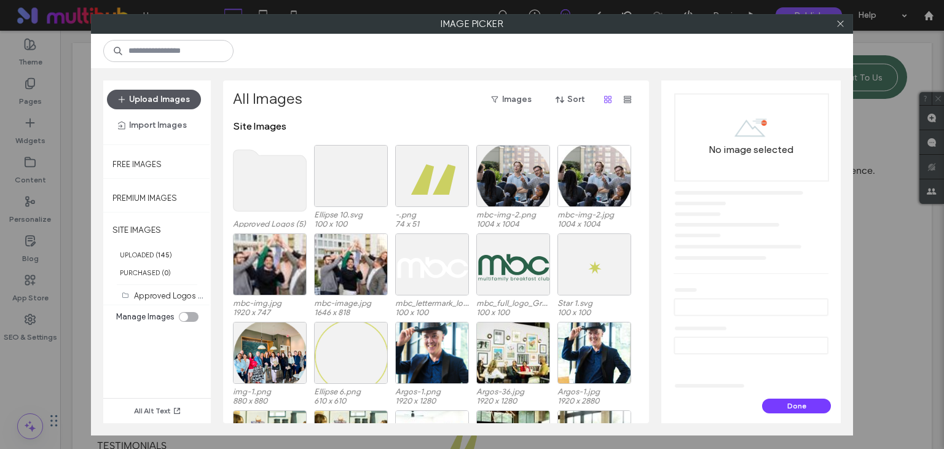
click at [154, 92] on button "Upload Images" at bounding box center [154, 100] width 94 height 20
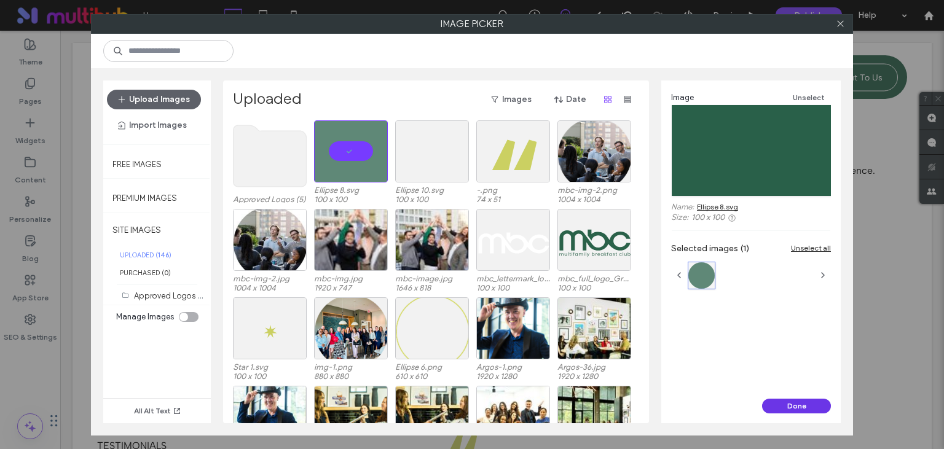
click at [805, 407] on button "Done" at bounding box center [796, 406] width 69 height 15
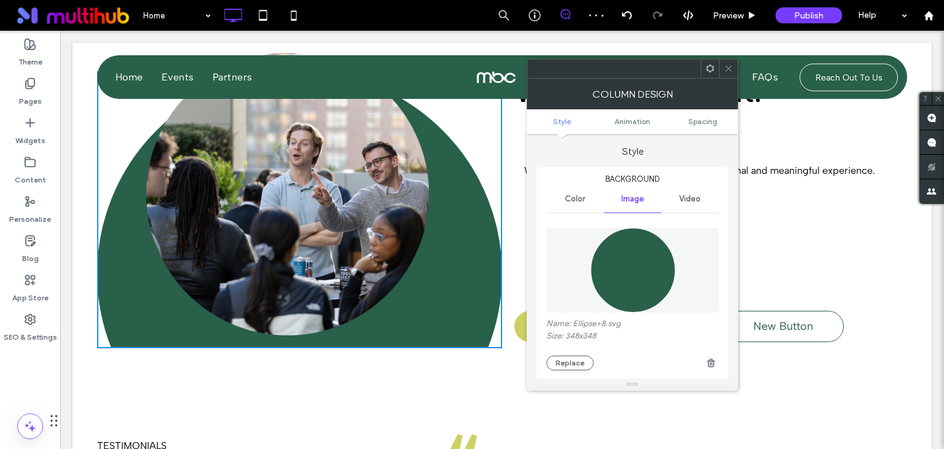
scroll to position [141, 0]
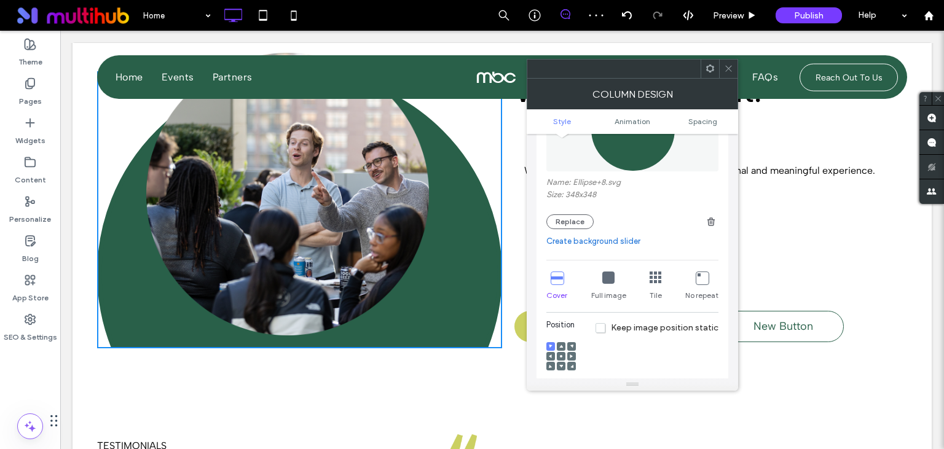
click at [606, 279] on icon at bounding box center [608, 278] width 12 height 12
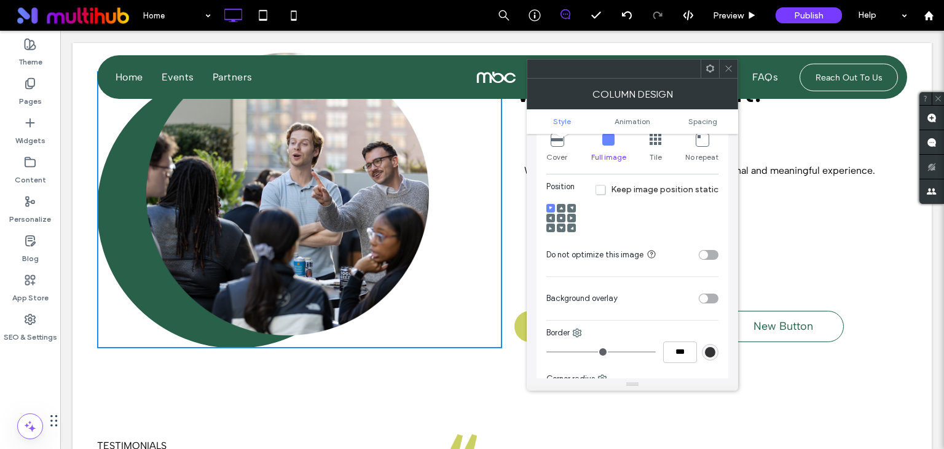
scroll to position [283, 0]
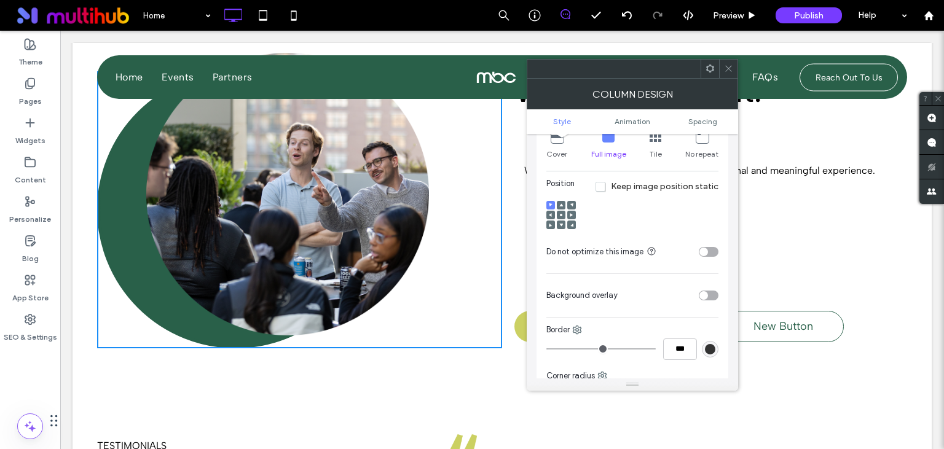
click at [728, 66] on icon at bounding box center [728, 68] width 9 height 9
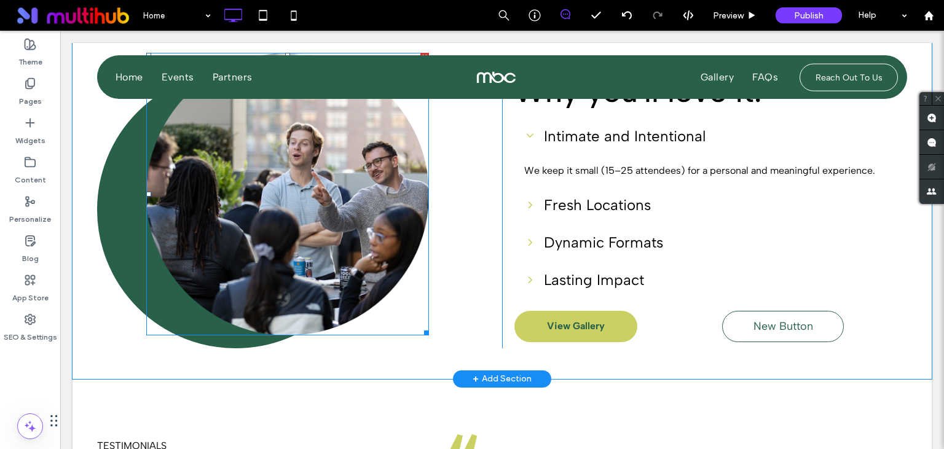
scroll to position [1211, 0]
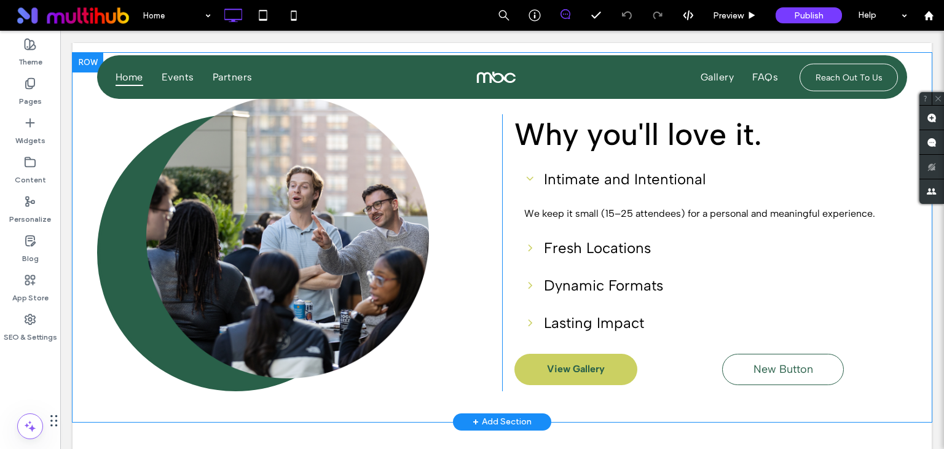
click at [128, 270] on div "Click To Paste" at bounding box center [299, 252] width 405 height 277
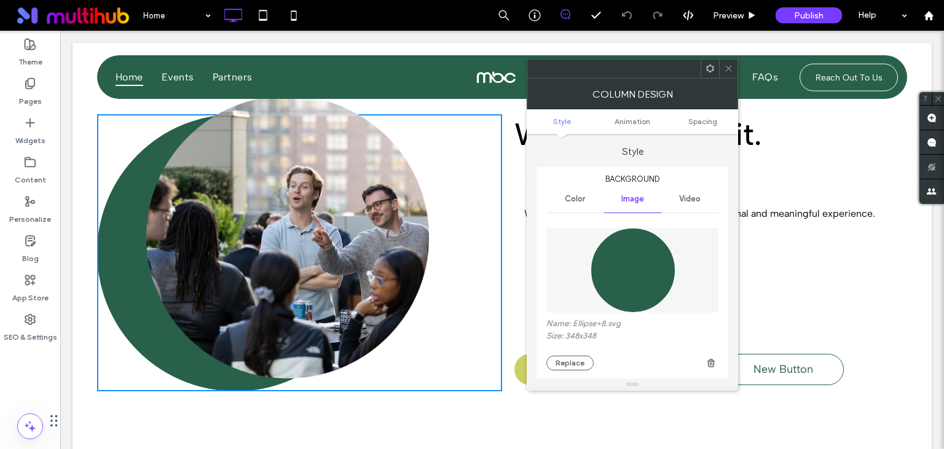
click at [730, 65] on icon at bounding box center [728, 68] width 9 height 9
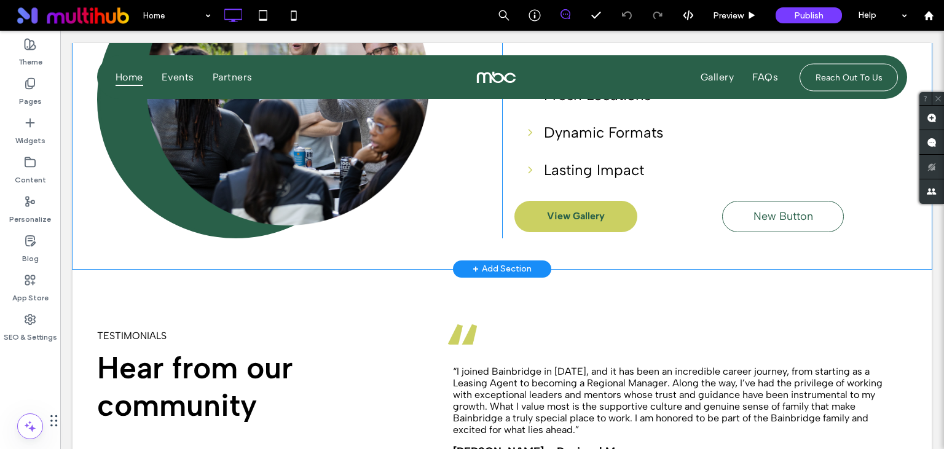
scroll to position [1492, 0]
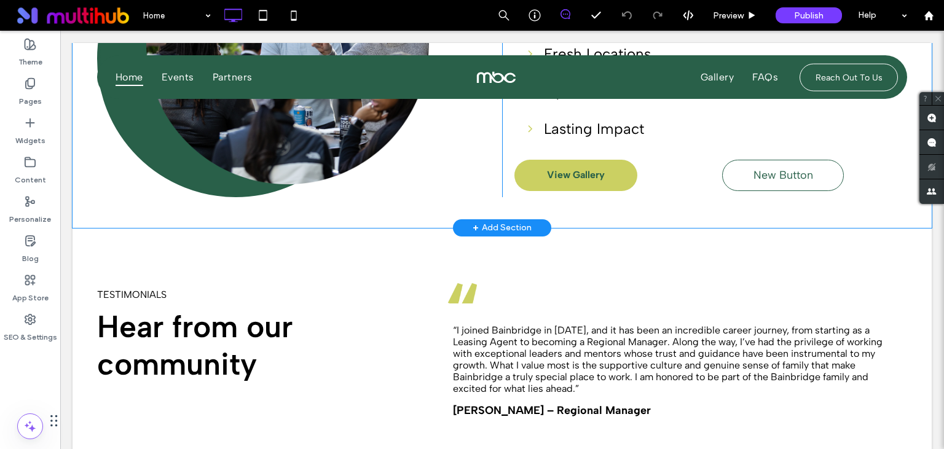
click at [479, 158] on div "Click To Paste" at bounding box center [299, 58] width 405 height 277
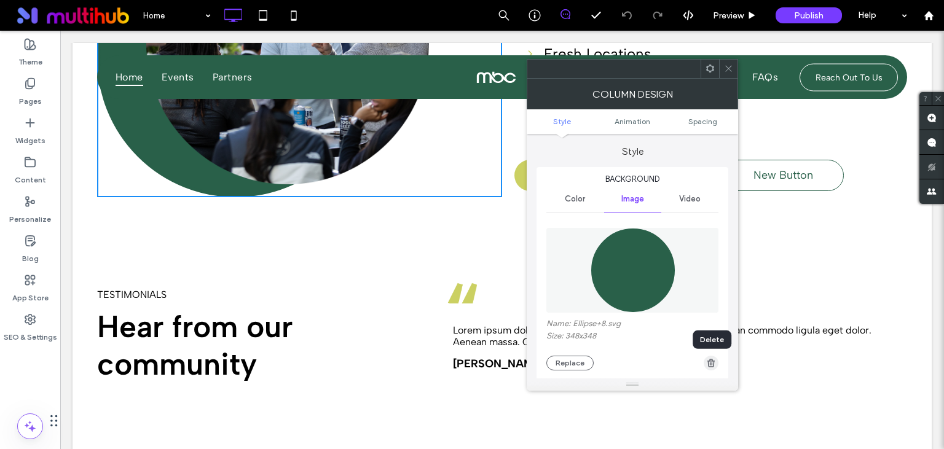
click at [712, 363] on use "button" at bounding box center [710, 363] width 7 height 8
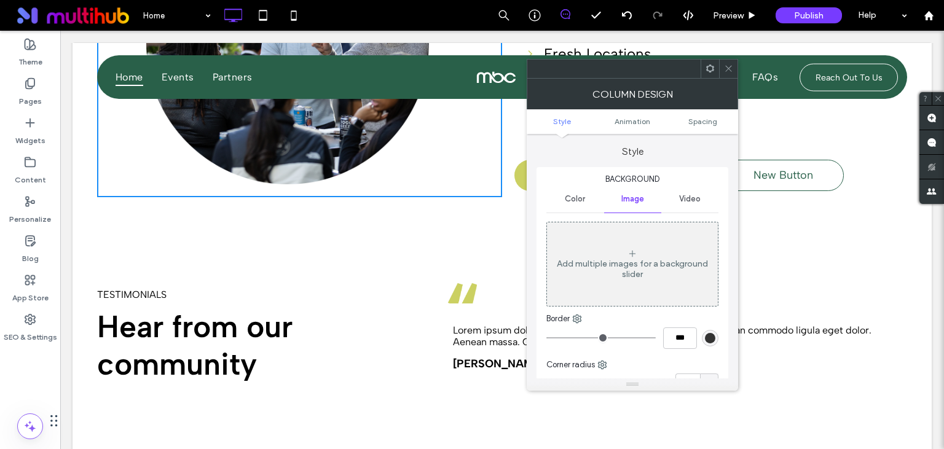
click at [728, 68] on icon at bounding box center [728, 68] width 9 height 9
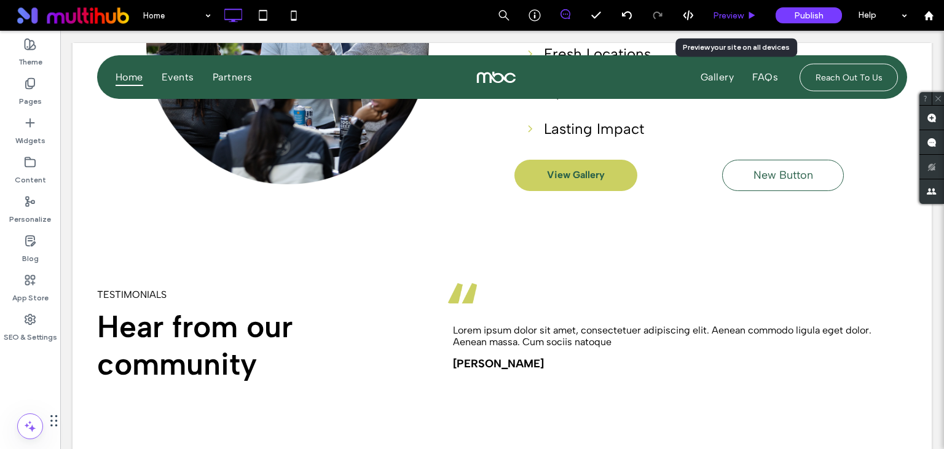
click at [727, 17] on span "Preview" at bounding box center [728, 15] width 31 height 10
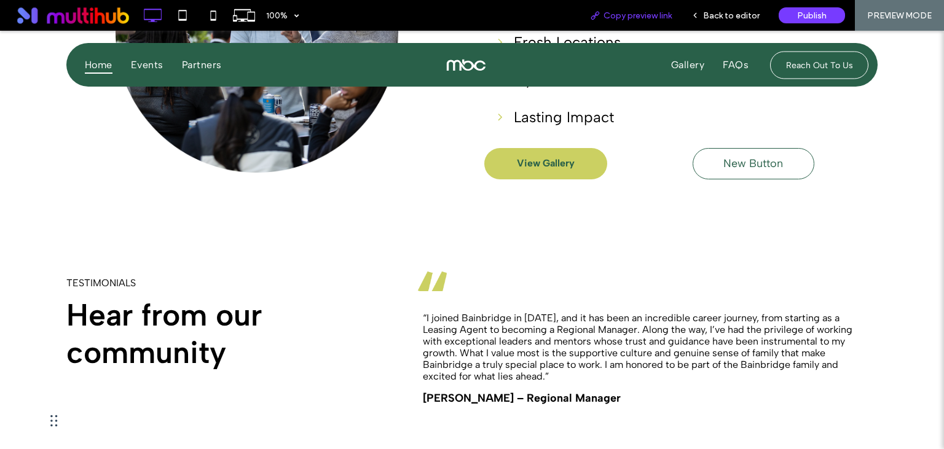
click at [648, 14] on span "Copy preview link" at bounding box center [637, 15] width 68 height 10
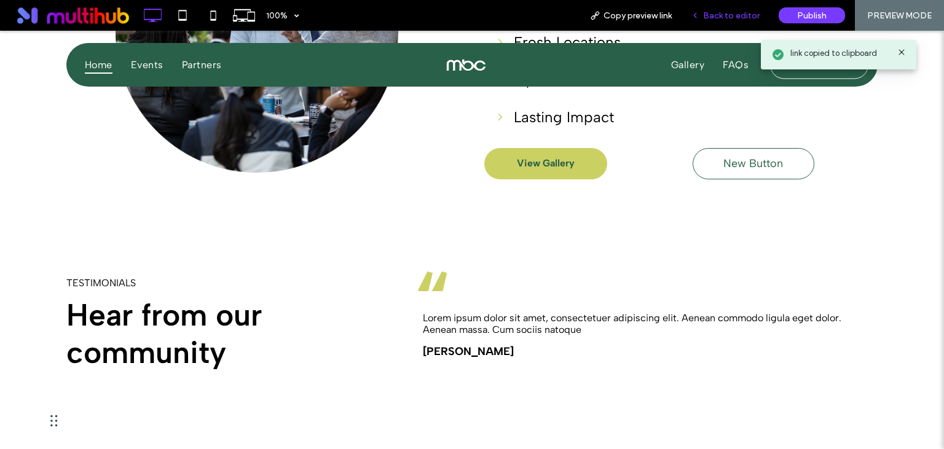
click at [707, 14] on span "Back to editor" at bounding box center [731, 15] width 57 height 10
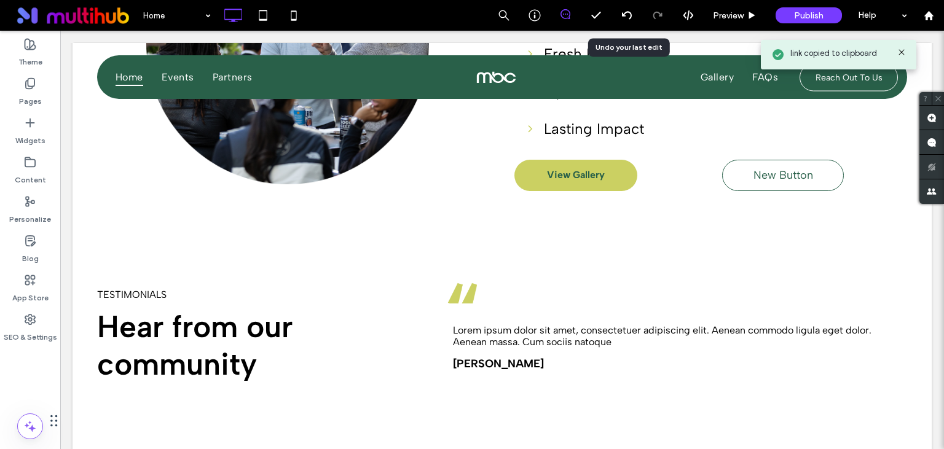
scroll to position [1492, 0]
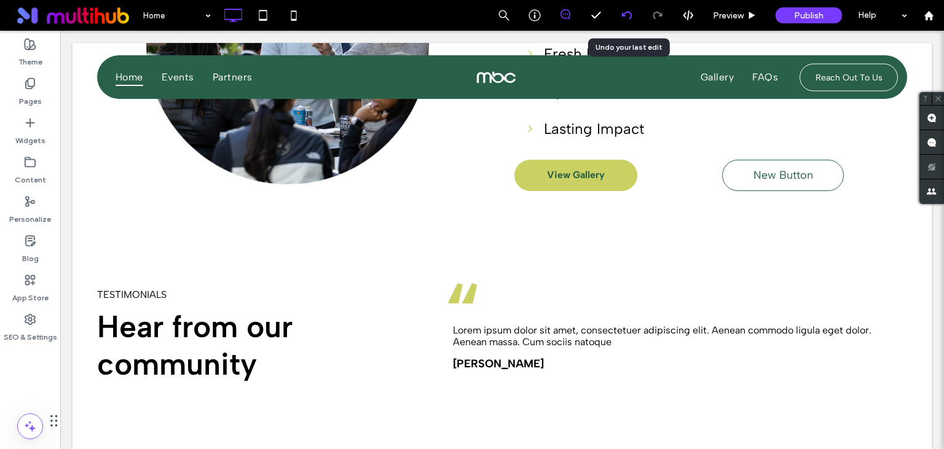
click at [628, 14] on icon at bounding box center [627, 15] width 10 height 10
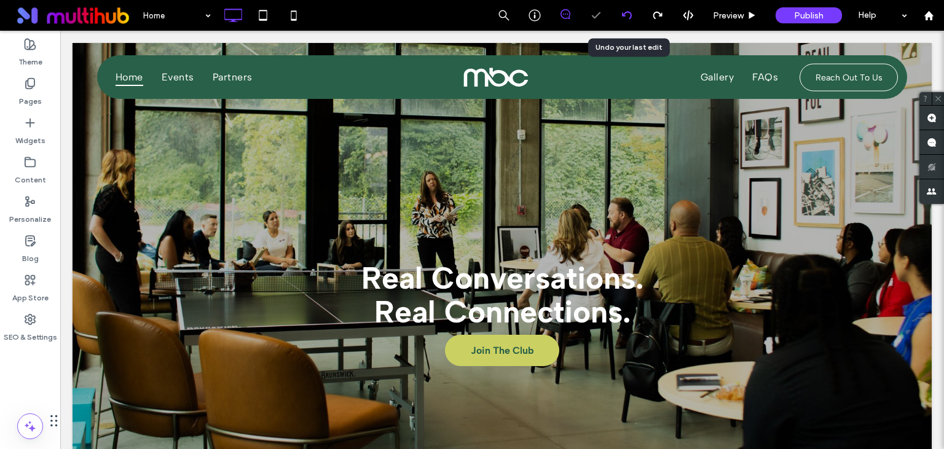
scroll to position [0, 0]
click at [628, 14] on icon at bounding box center [627, 15] width 10 height 10
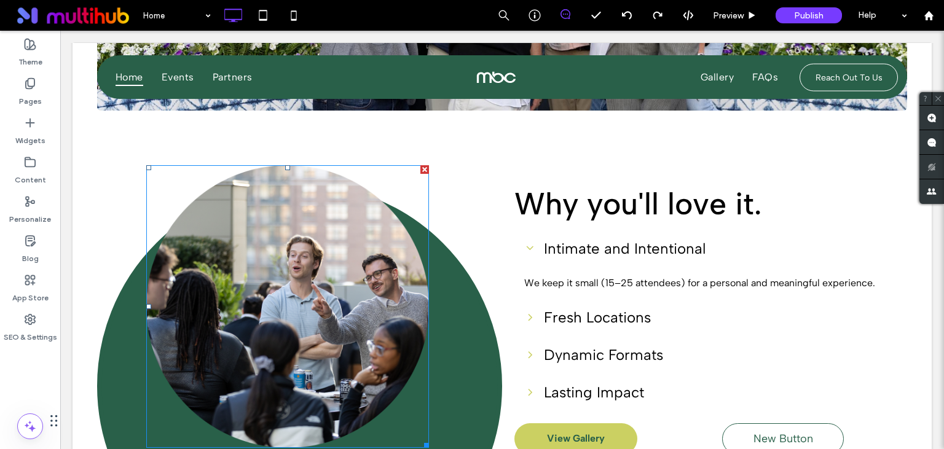
scroll to position [1233, 0]
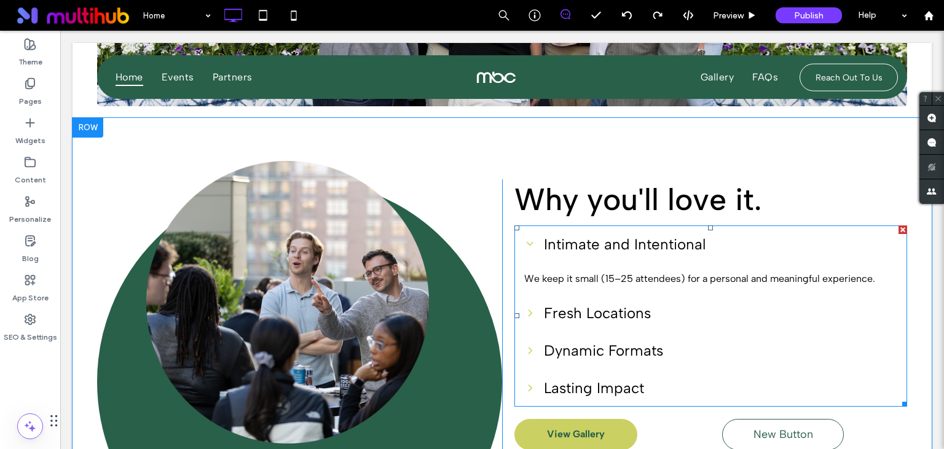
click at [626, 260] on div "Intimate and Intentional" at bounding box center [710, 244] width 393 height 37
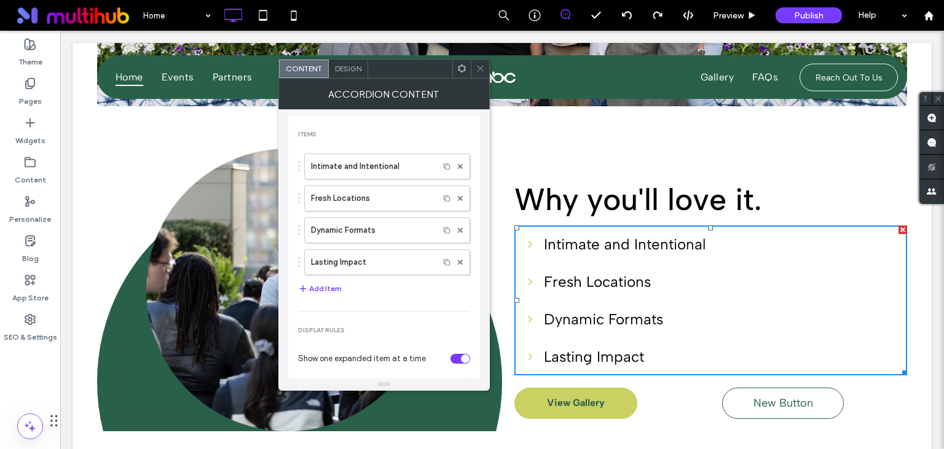
click at [626, 260] on div "Intimate and Intentional" at bounding box center [710, 244] width 393 height 37
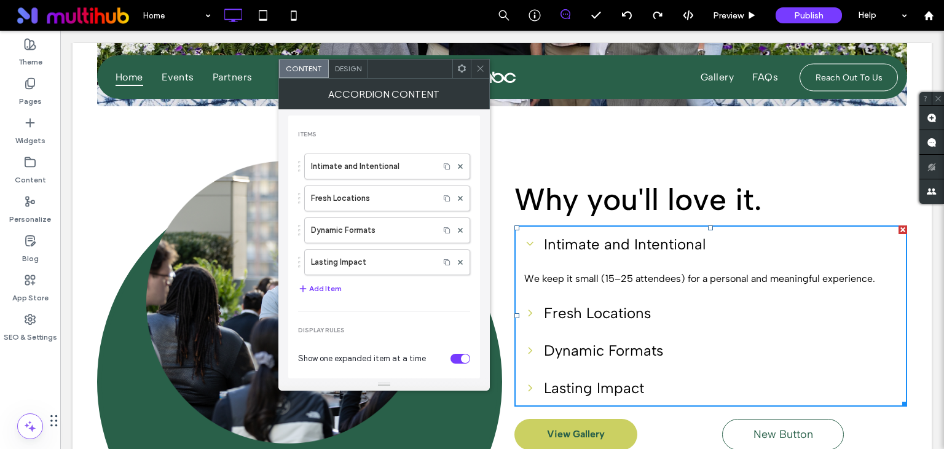
click at [482, 67] on icon at bounding box center [480, 68] width 9 height 9
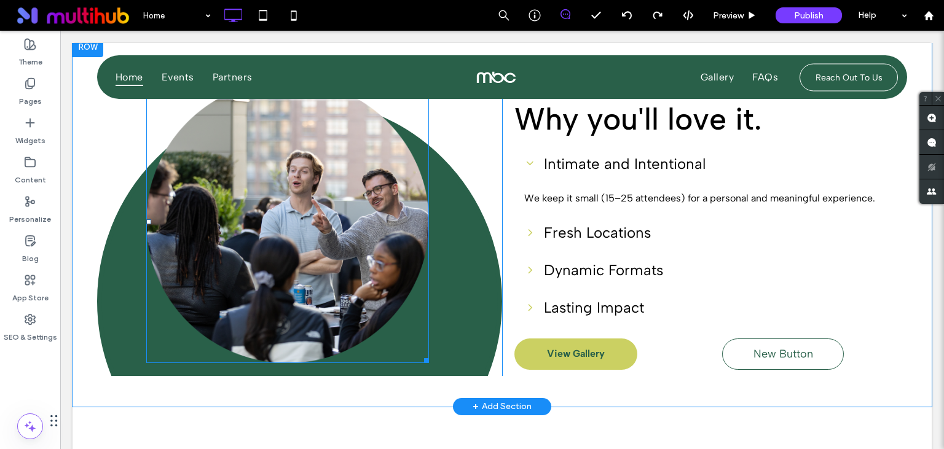
scroll to position [1362, 0]
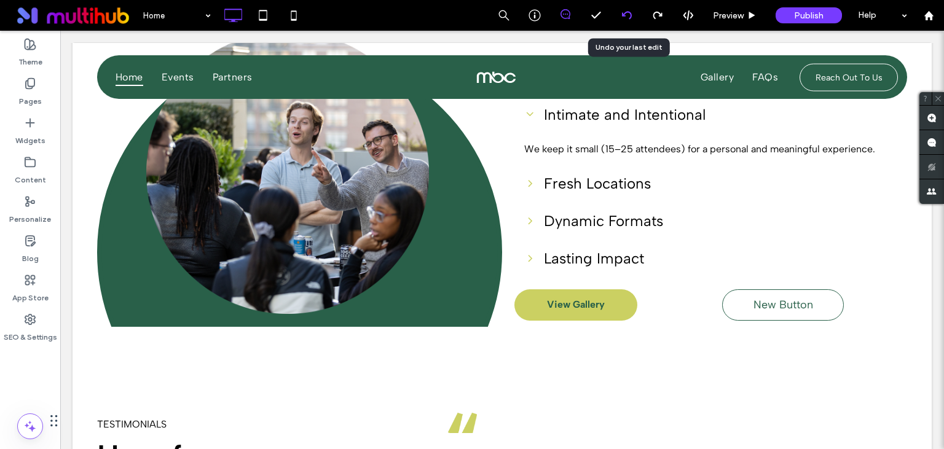
click at [634, 11] on div at bounding box center [626, 15] width 30 height 10
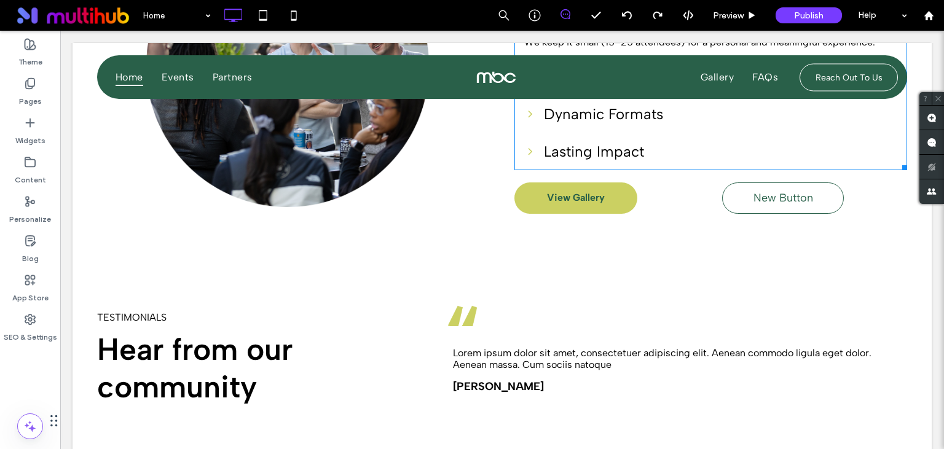
scroll to position [1557, 0]
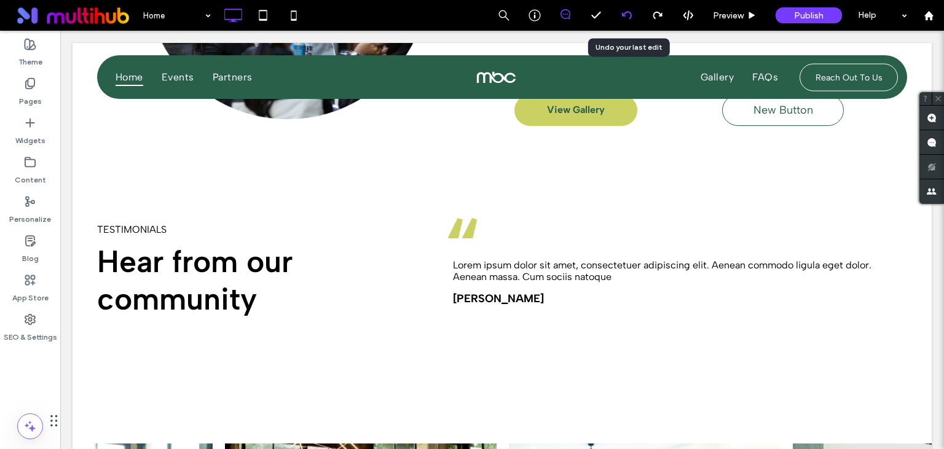
click at [635, 11] on div at bounding box center [626, 15] width 30 height 10
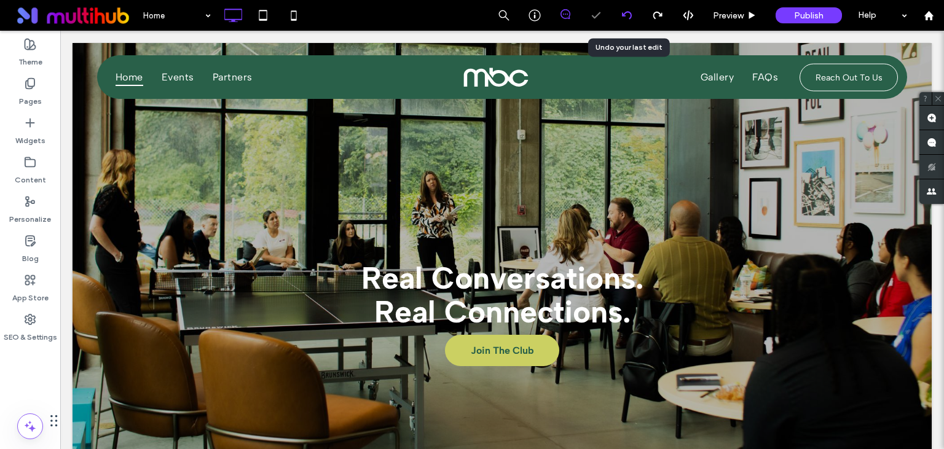
scroll to position [0, 0]
click at [630, 12] on use at bounding box center [626, 15] width 10 height 8
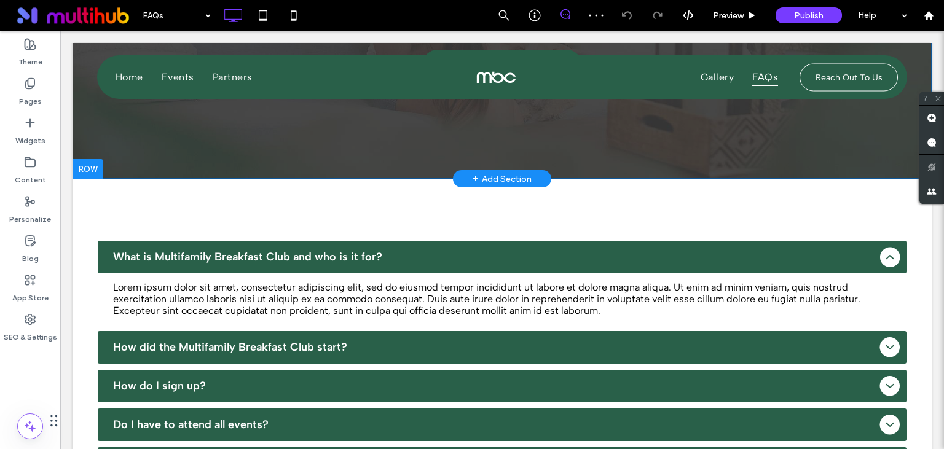
scroll to position [324, 0]
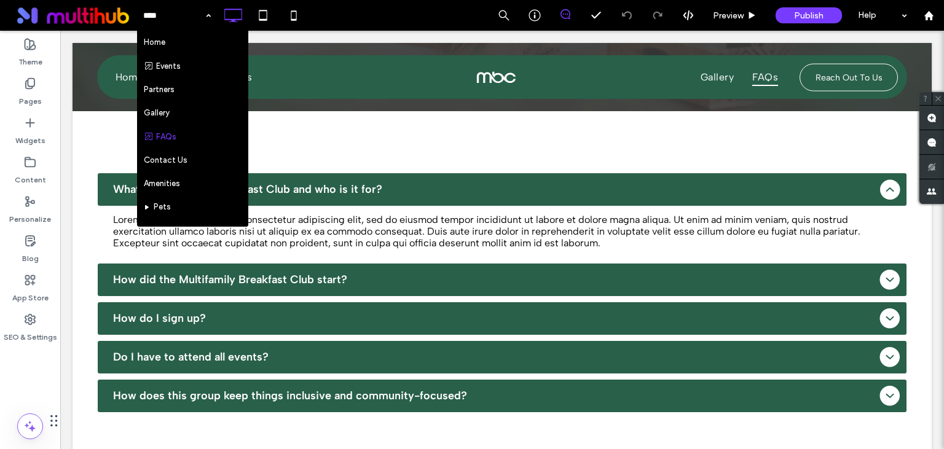
click at [168, 14] on input at bounding box center [173, 15] width 61 height 31
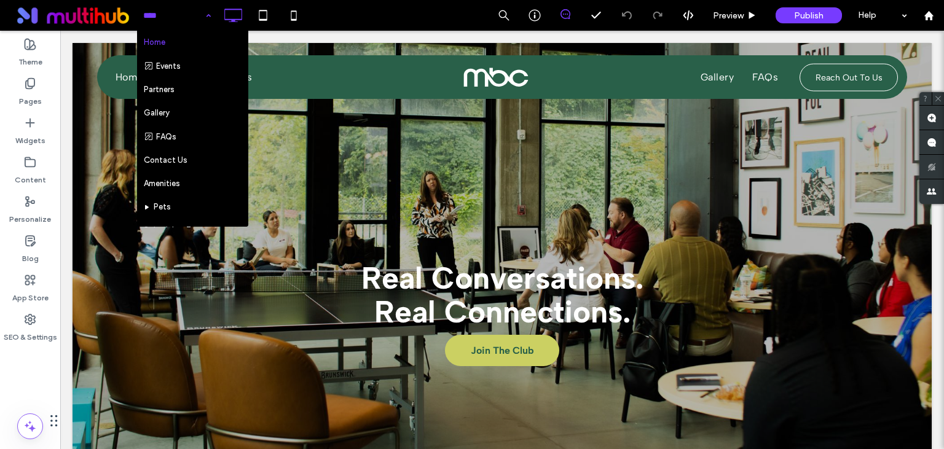
click at [210, 12] on div "Home Events Partners Gallery FAQs Contact Us Amenities Pets Schedule a Tour Blo…" at bounding box center [177, 15] width 80 height 31
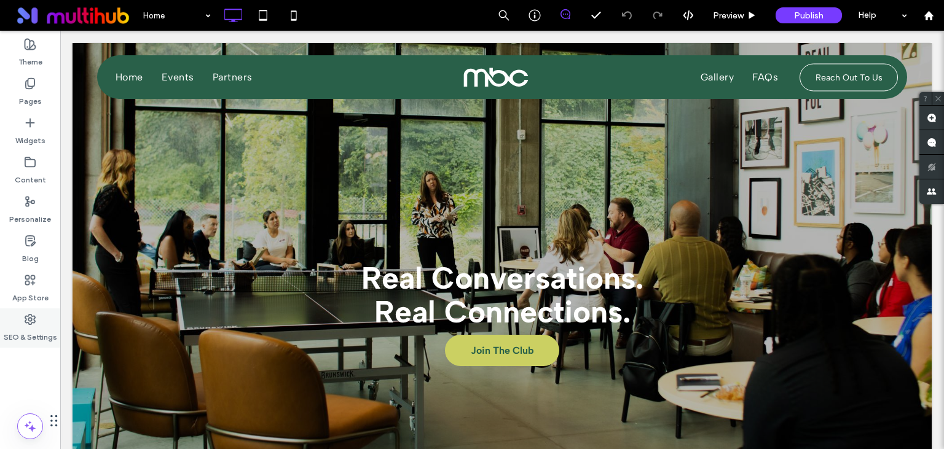
click at [33, 322] on icon at bounding box center [30, 319] width 12 height 12
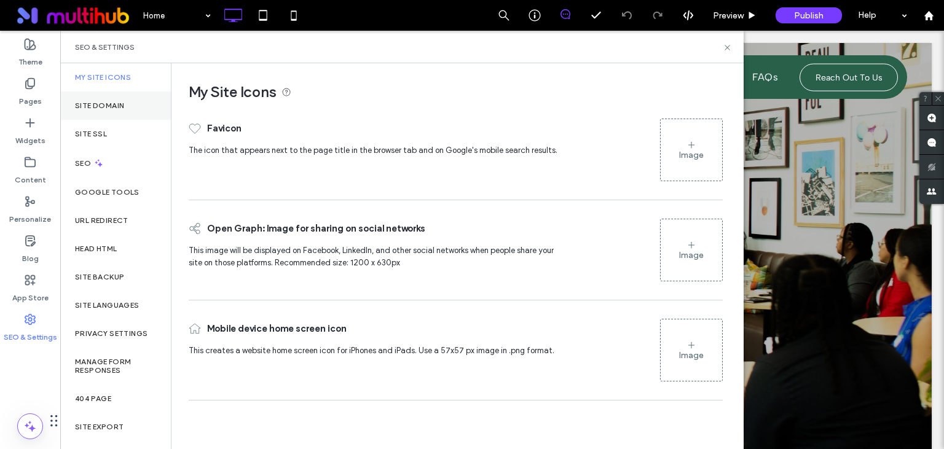
click at [104, 109] on label "Site Domain" at bounding box center [99, 105] width 49 height 9
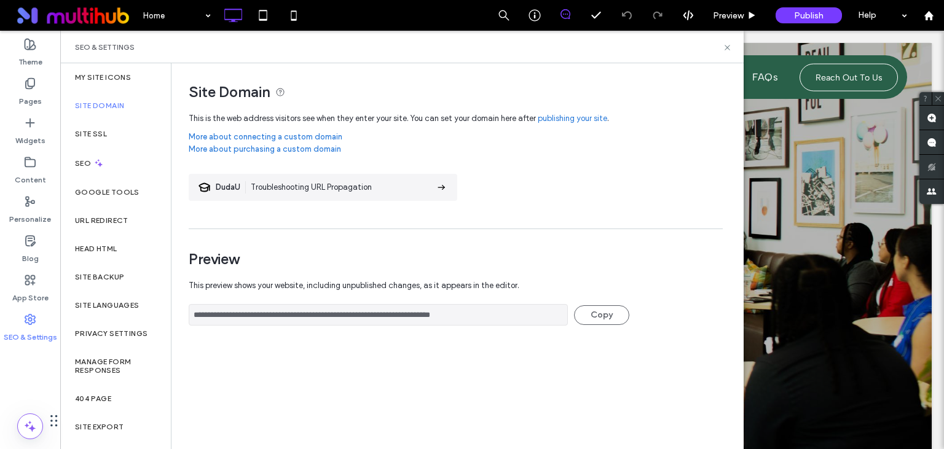
drag, startPoint x: 202, startPoint y: 316, endPoint x: 521, endPoint y: 313, distance: 318.9
click at [521, 313] on input "**********" at bounding box center [378, 315] width 379 height 22
click at [726, 48] on icon at bounding box center [727, 47] width 9 height 9
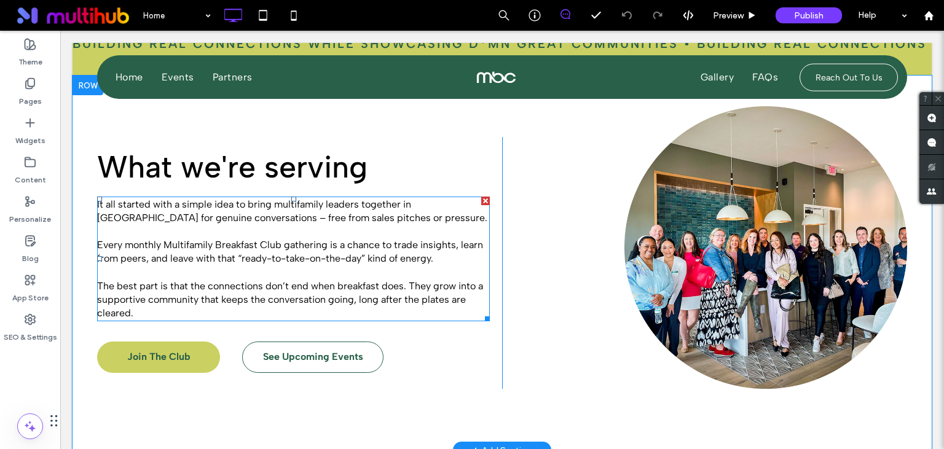
scroll to position [454, 0]
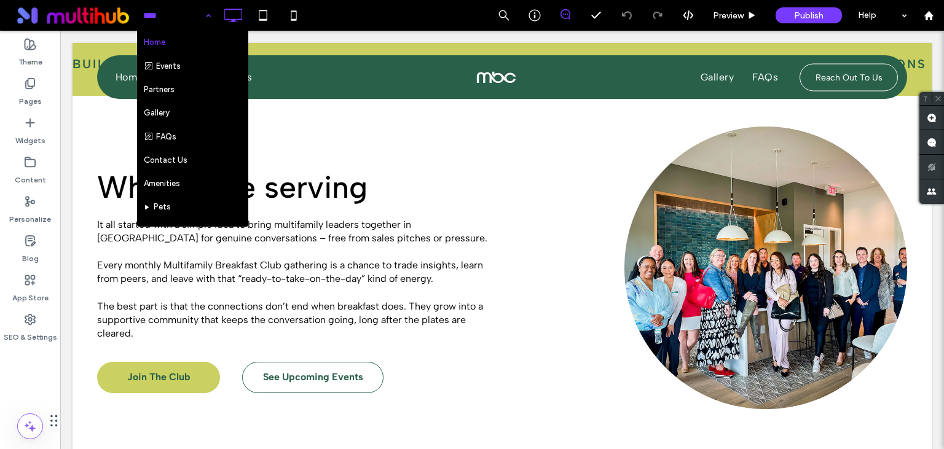
click at [179, 9] on input at bounding box center [173, 15] width 61 height 31
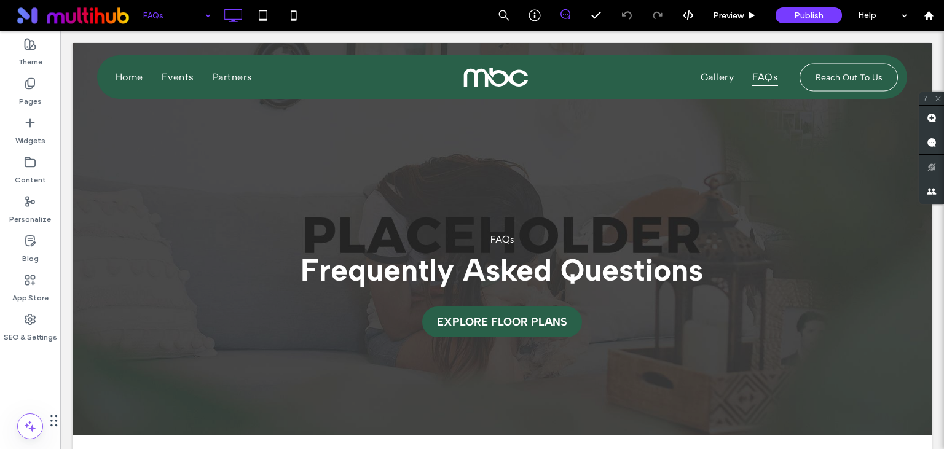
click at [208, 16] on div "FAQs" at bounding box center [177, 15] width 80 height 31
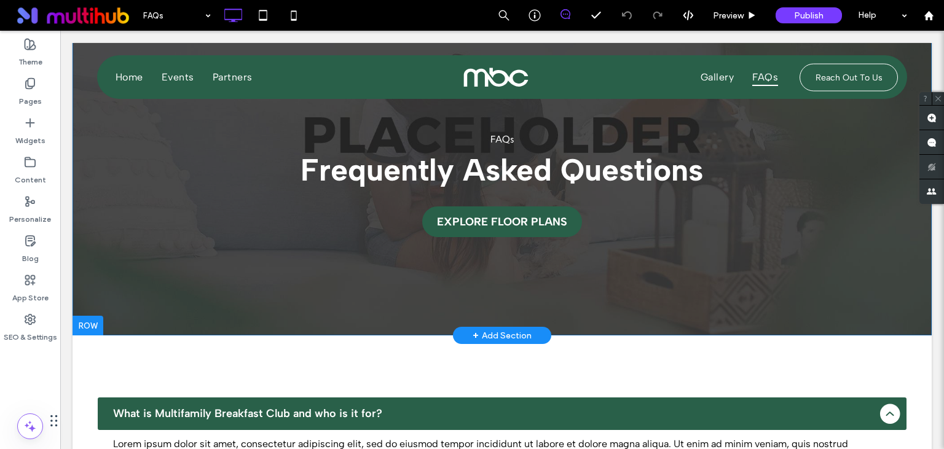
scroll to position [194, 0]
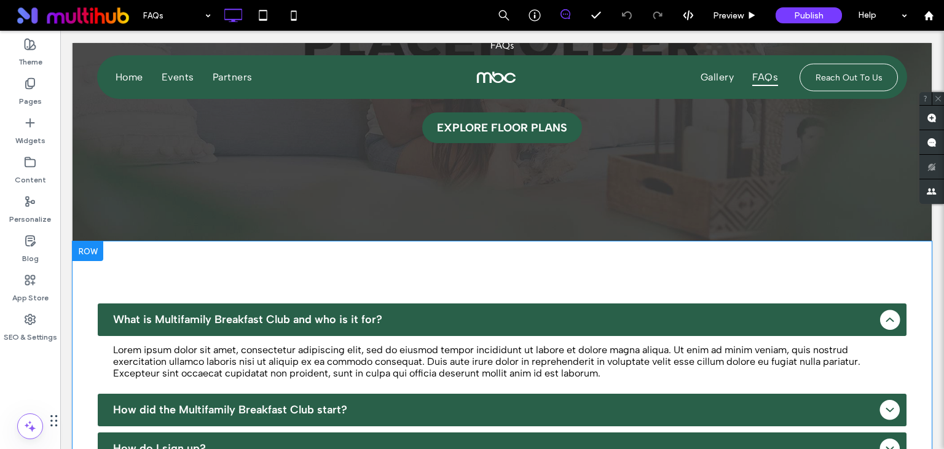
click at [92, 249] on div at bounding box center [88, 251] width 31 height 20
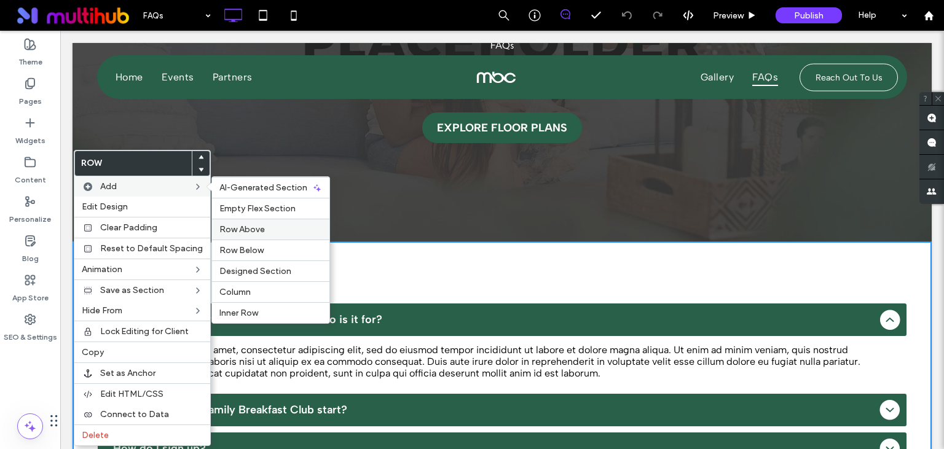
click at [257, 229] on span "Row Above" at bounding box center [241, 229] width 45 height 10
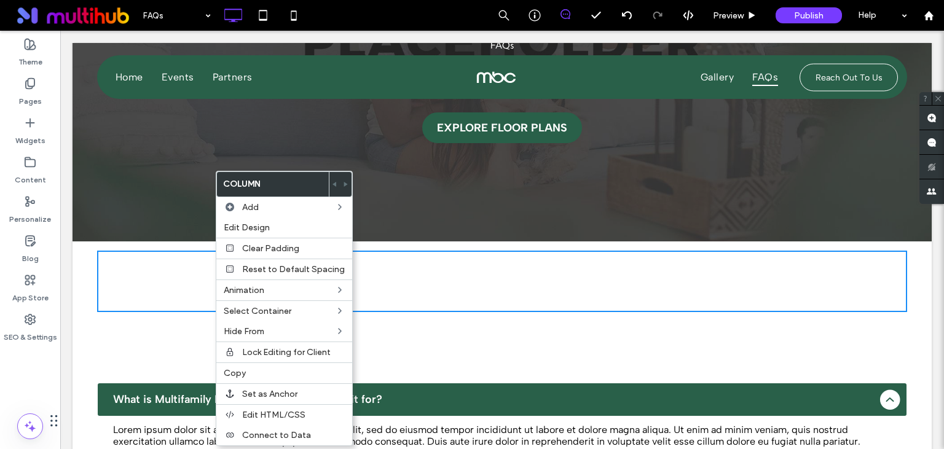
click at [120, 320] on div "Click To Paste Click To Paste Row + Add Section" at bounding box center [502, 281] width 859 height 80
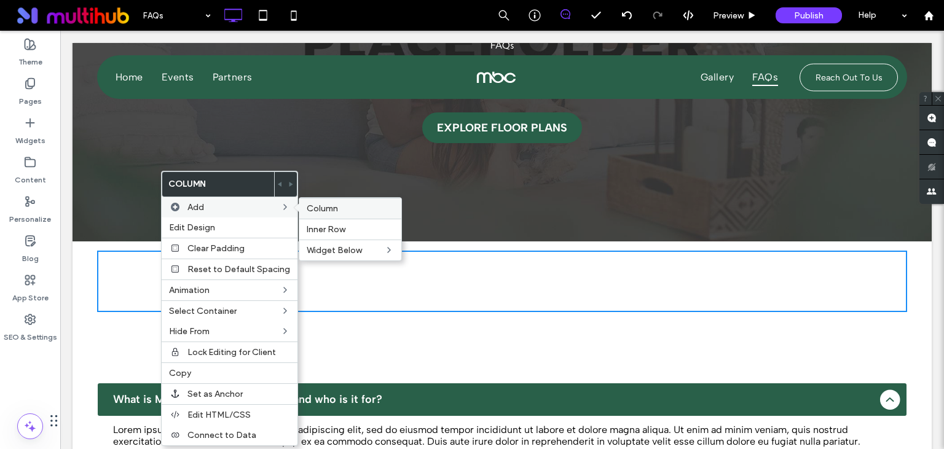
click at [318, 208] on span "Column" at bounding box center [322, 208] width 31 height 10
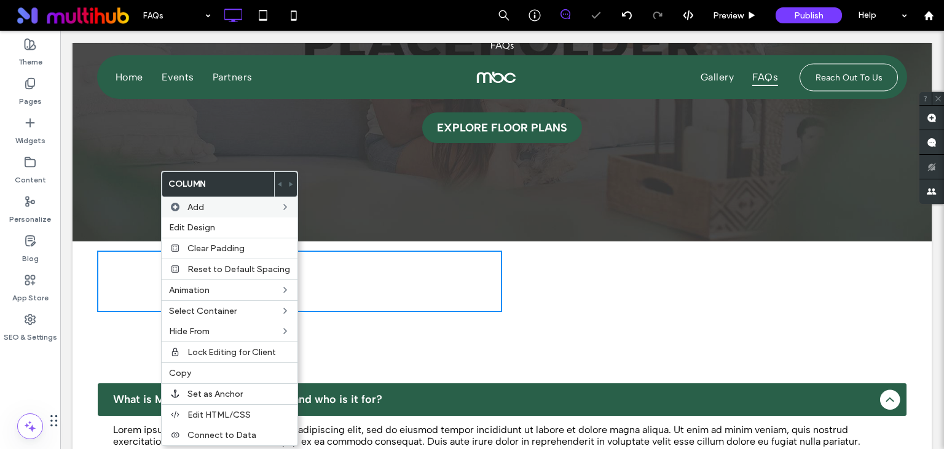
click at [378, 282] on div "Click To Paste Click To Paste" at bounding box center [299, 281] width 405 height 61
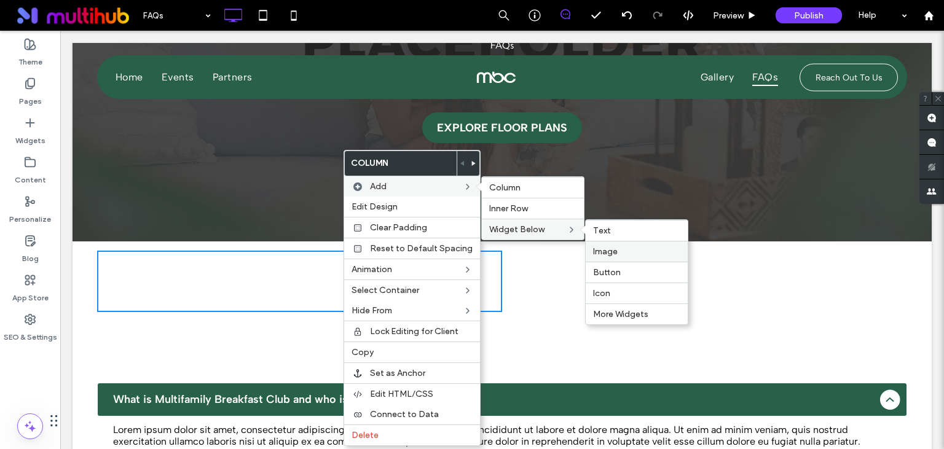
click at [613, 254] on span "Image" at bounding box center [605, 251] width 25 height 10
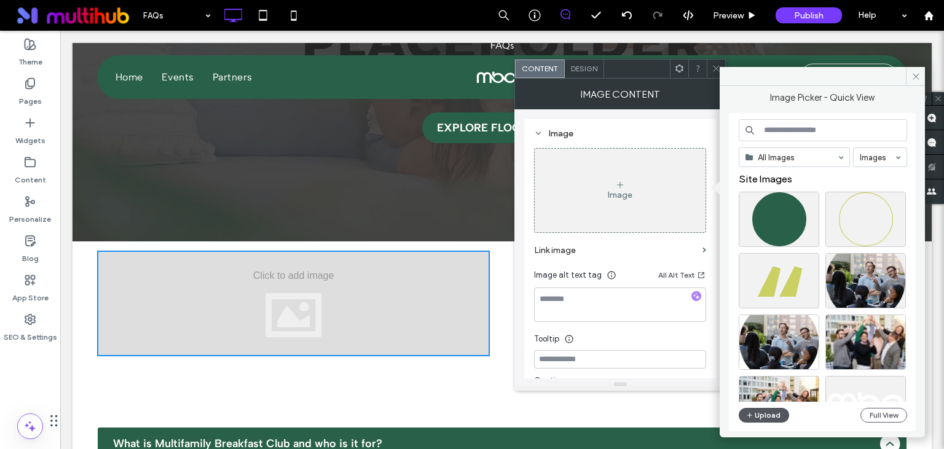
click at [766, 417] on button "Upload" at bounding box center [764, 415] width 50 height 15
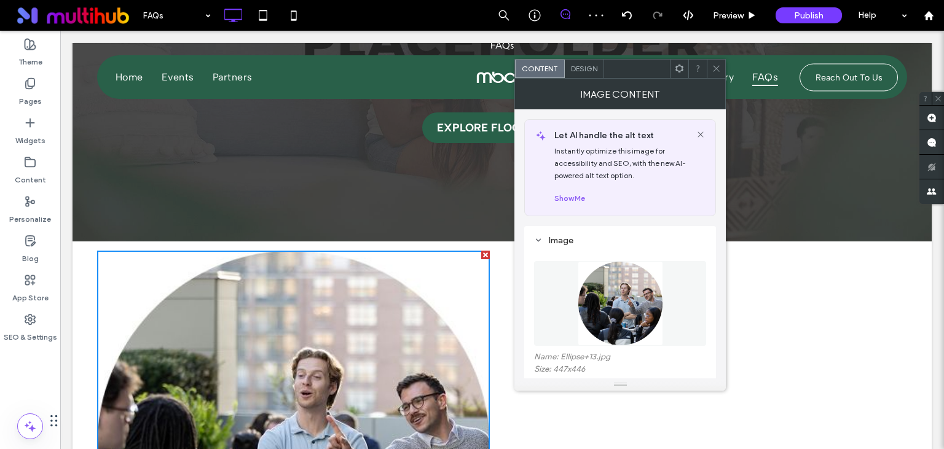
click at [581, 65] on span "Design" at bounding box center [584, 68] width 26 height 9
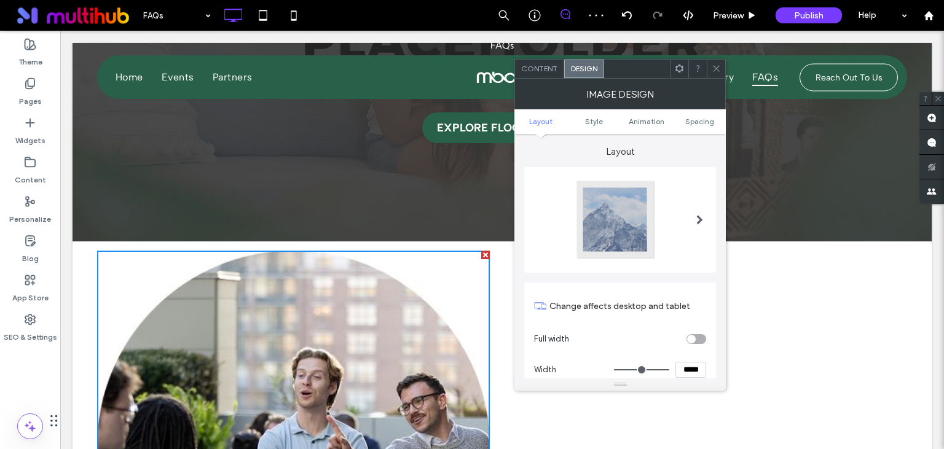
type input "*"
click at [697, 375] on input "*****" at bounding box center [690, 370] width 31 height 16
type input "*****"
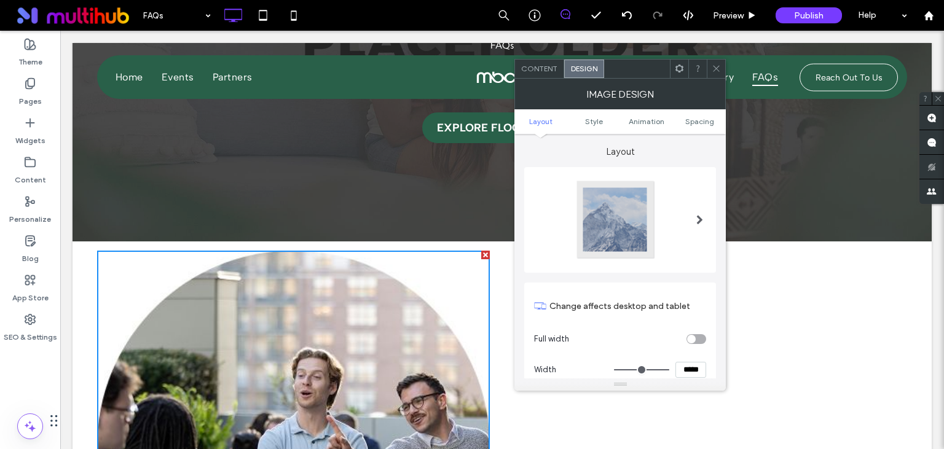
type input "***"
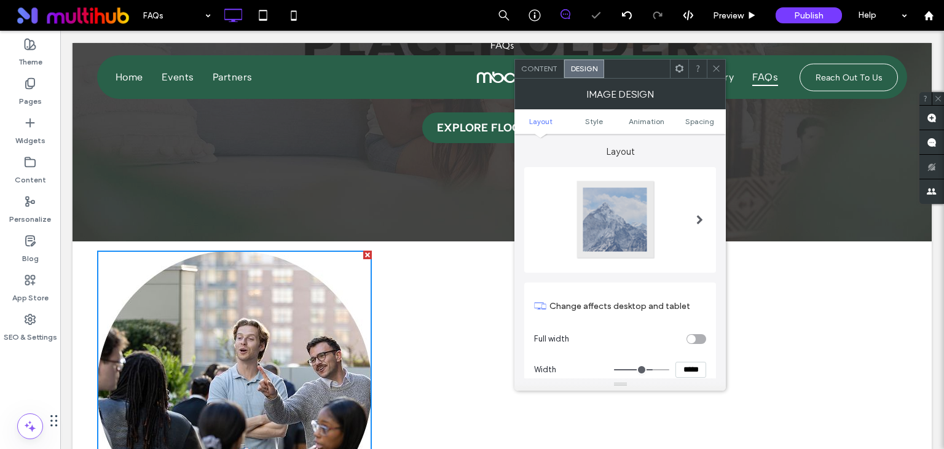
click at [716, 67] on icon at bounding box center [716, 68] width 9 height 9
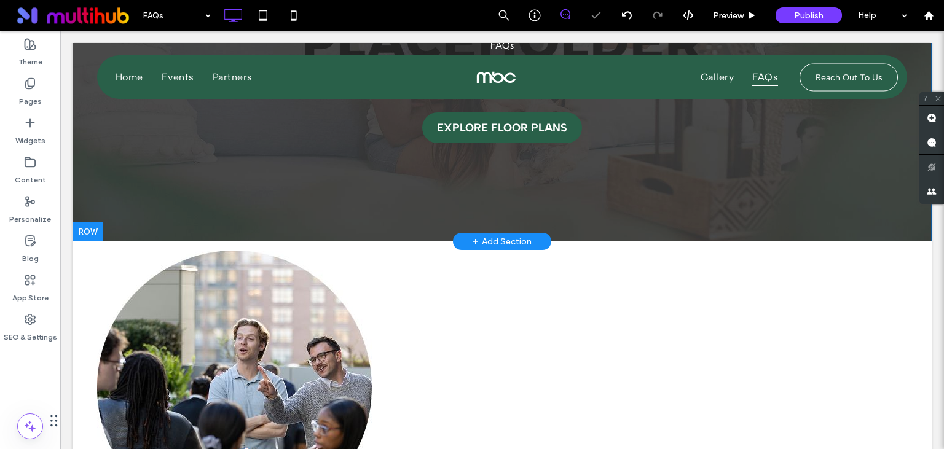
scroll to position [324, 0]
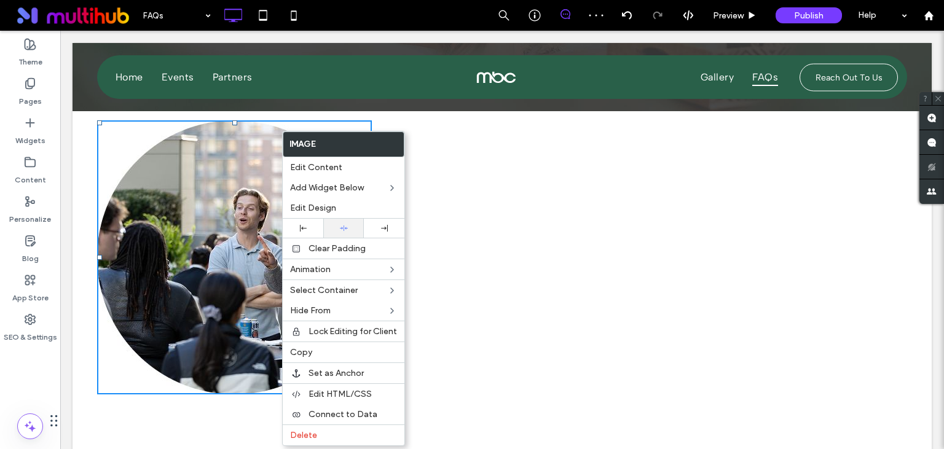
click at [340, 227] on icon at bounding box center [344, 228] width 8 height 8
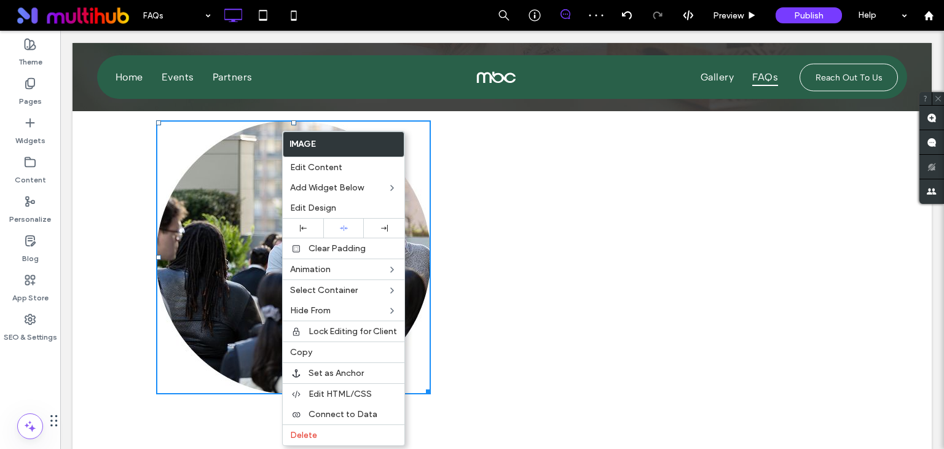
click at [519, 225] on div "Click To Paste Click To Paste" at bounding box center [704, 257] width 405 height 274
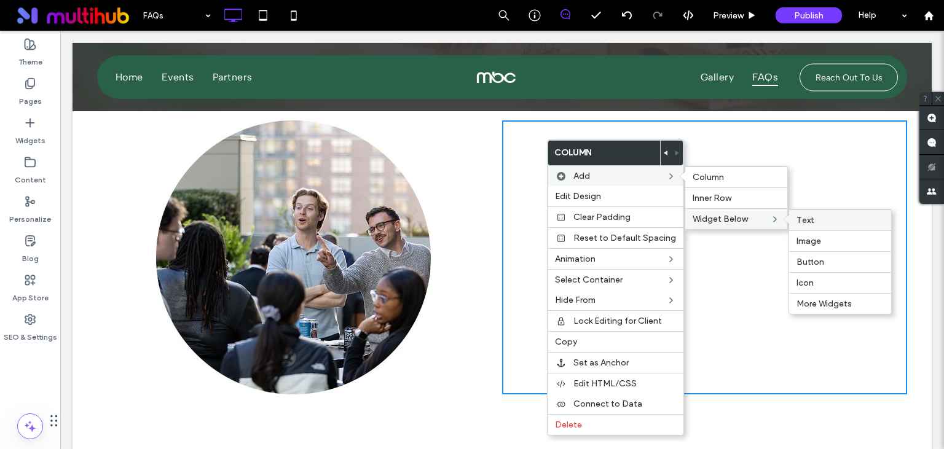
click at [837, 218] on label "Text" at bounding box center [839, 220] width 87 height 10
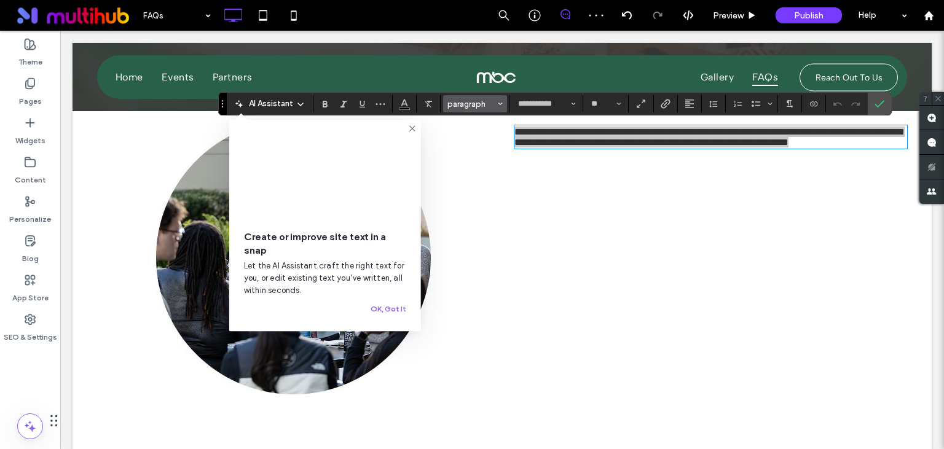
click at [463, 106] on span "paragraph" at bounding box center [471, 104] width 48 height 9
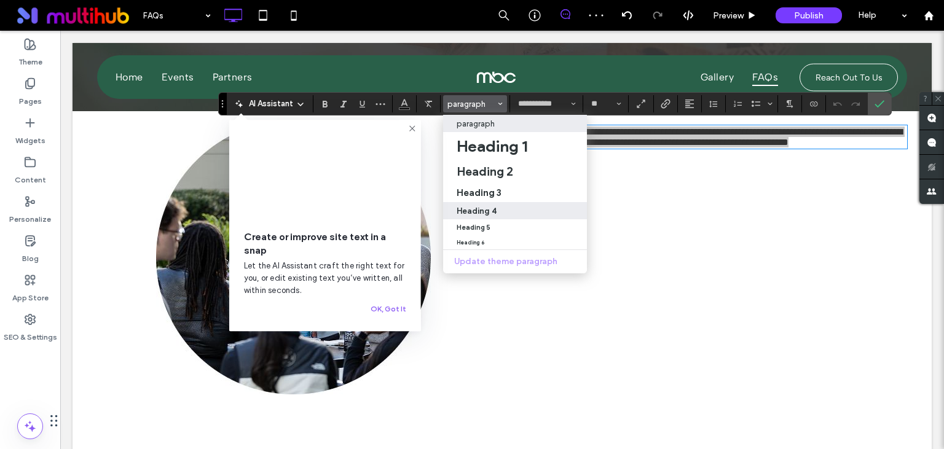
click at [488, 213] on h4 "Heading 4" at bounding box center [477, 210] width 40 height 9
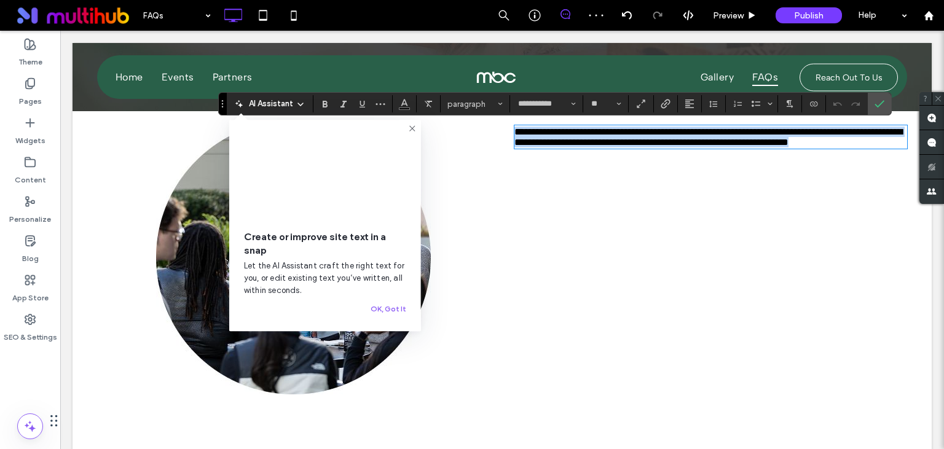
type input "**"
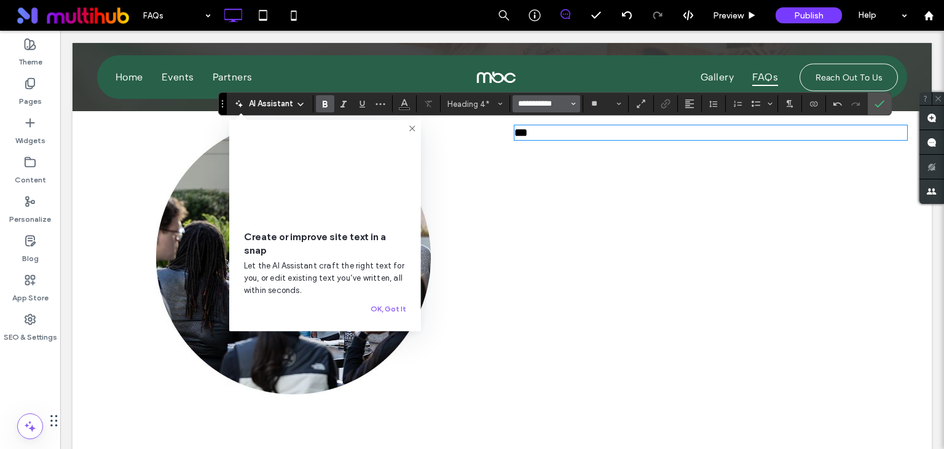
click at [564, 101] on input "**********" at bounding box center [543, 104] width 52 height 10
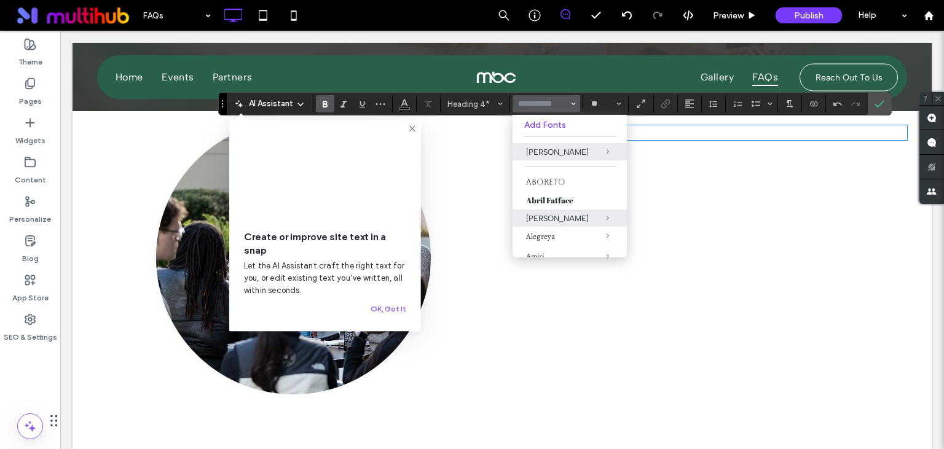
click at [546, 101] on input "Font & Font weight-input" at bounding box center [543, 104] width 52 height 10
type input "**"
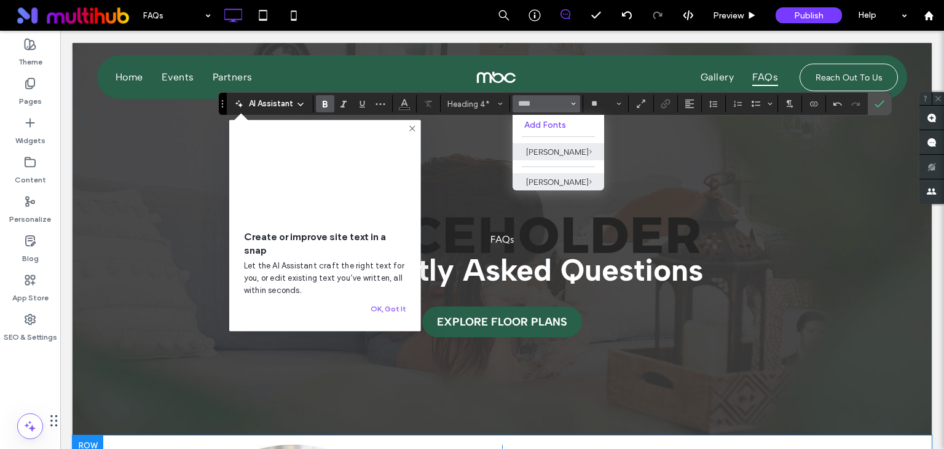
scroll to position [324, 0]
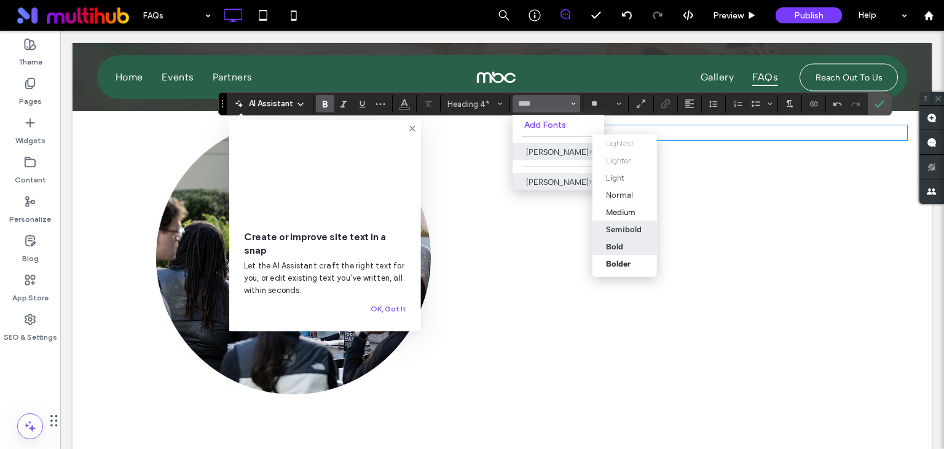
click at [627, 227] on div "Semibold" at bounding box center [624, 229] width 36 height 9
type input "**********"
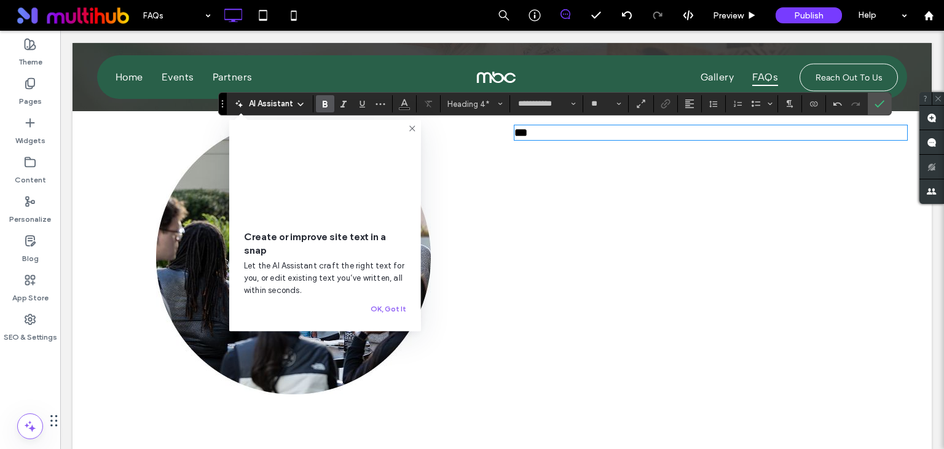
scroll to position [0, 0]
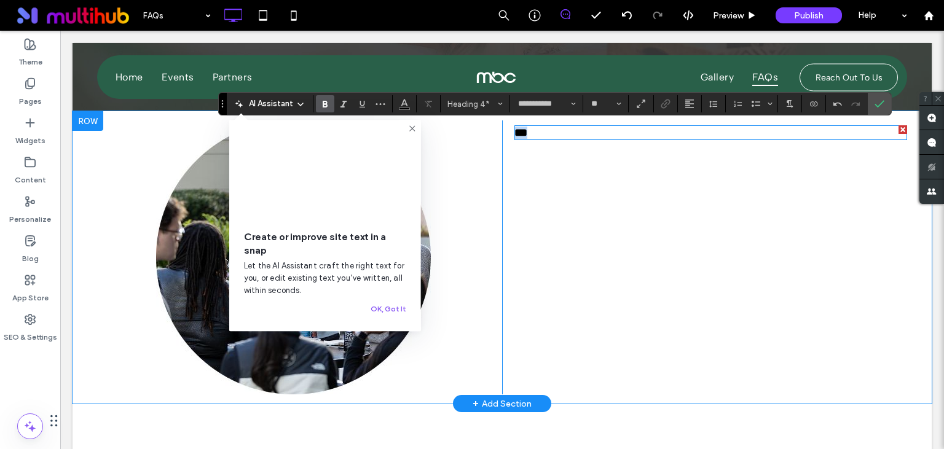
drag, startPoint x: 557, startPoint y: 131, endPoint x: 491, endPoint y: 131, distance: 66.4
click at [514, 131] on div "*** ﻿" at bounding box center [710, 133] width 393 height 12
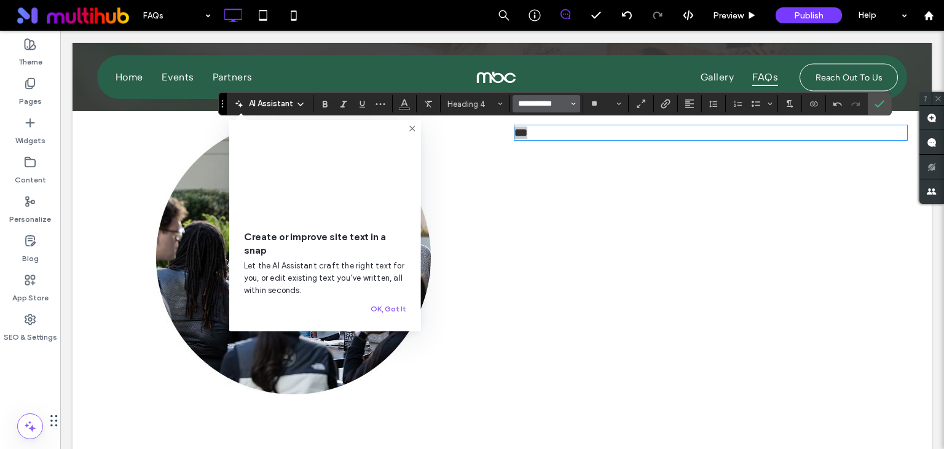
click at [548, 103] on input "**********" at bounding box center [543, 104] width 52 height 10
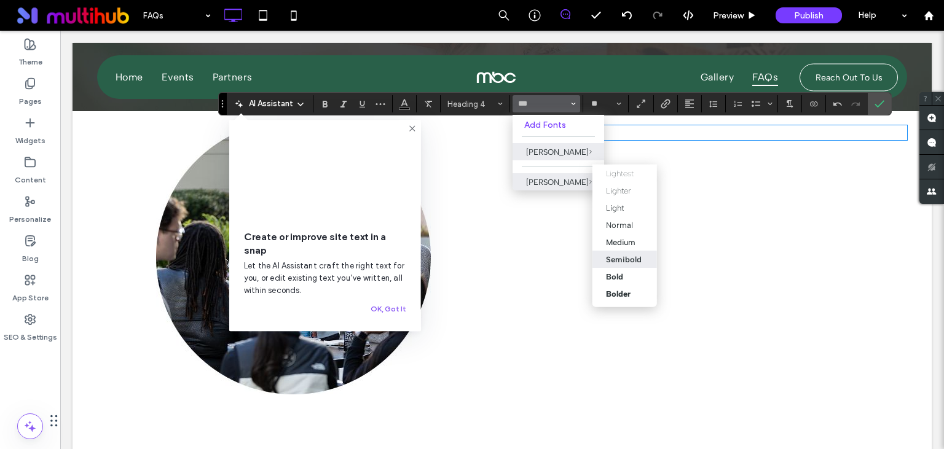
click at [616, 255] on label "Semibold" at bounding box center [624, 259] width 65 height 17
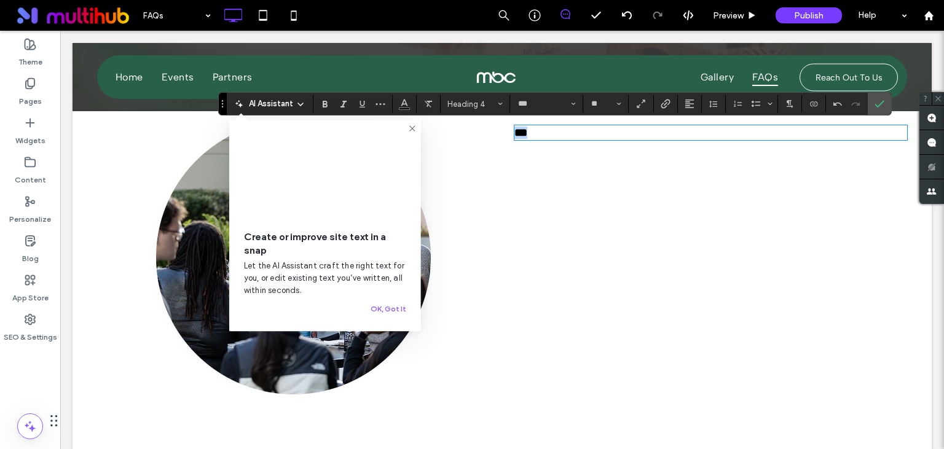
type input "**********"
click at [399, 104] on icon "Color" at bounding box center [404, 103] width 10 height 10
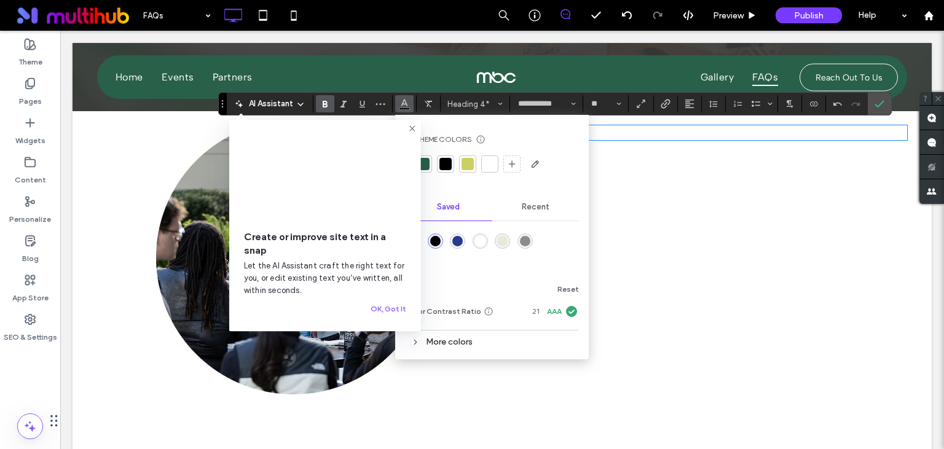
click at [467, 333] on div "More colors" at bounding box center [492, 342] width 174 height 23
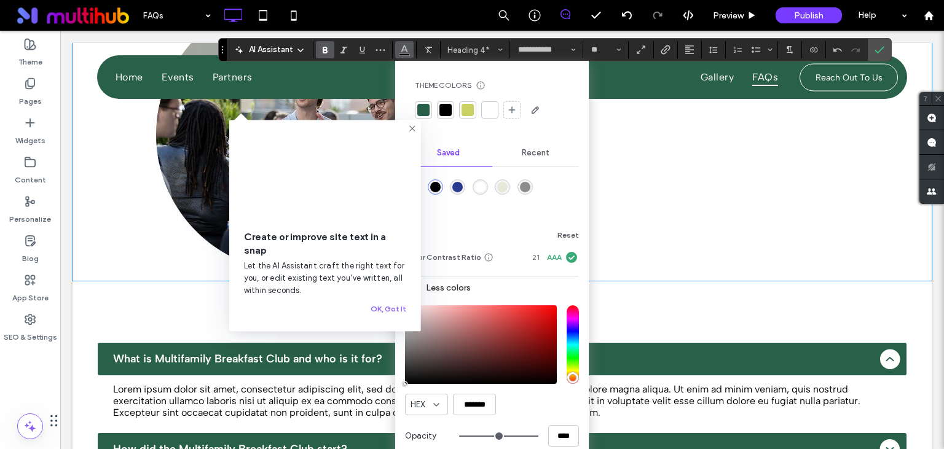
scroll to position [454, 0]
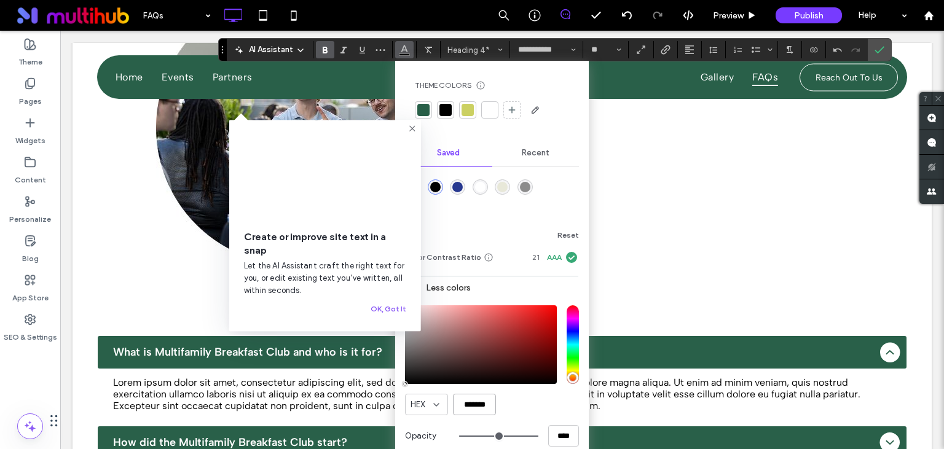
click at [468, 398] on input "*******" at bounding box center [474, 405] width 43 height 22
paste input "color picker textbox"
type input "*******"
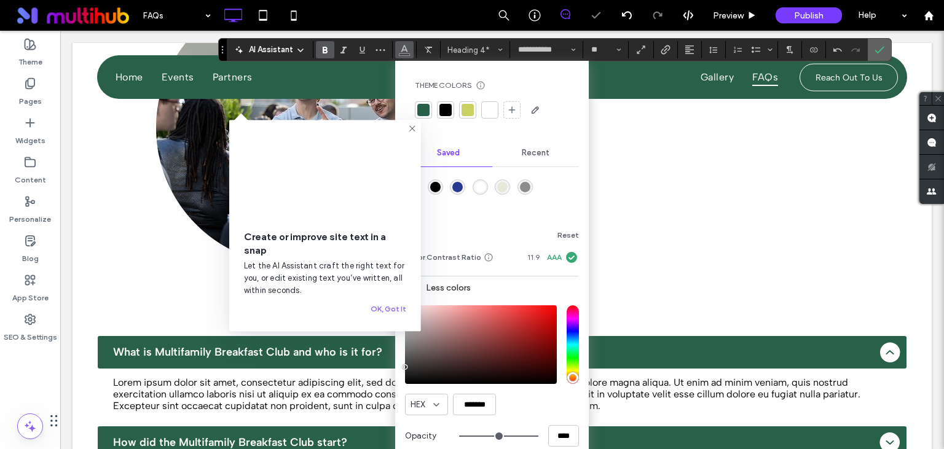
drag, startPoint x: 879, startPoint y: 50, endPoint x: 669, endPoint y: 84, distance: 212.9
click at [879, 50] on use "Confirm" at bounding box center [880, 49] width 10 height 7
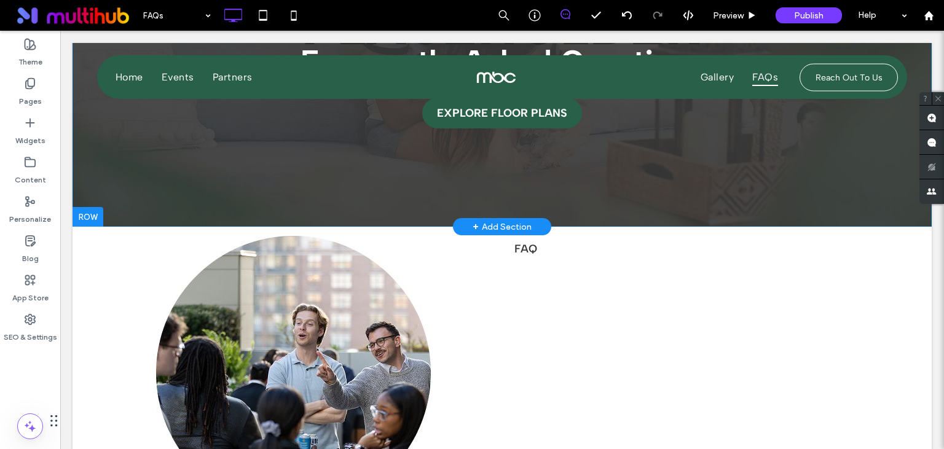
scroll to position [282, 0]
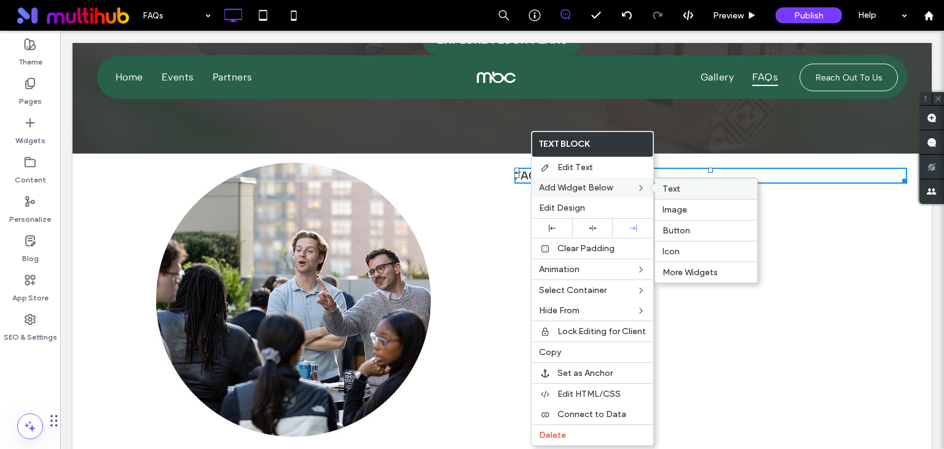
click at [672, 189] on span "Text" at bounding box center [671, 189] width 18 height 10
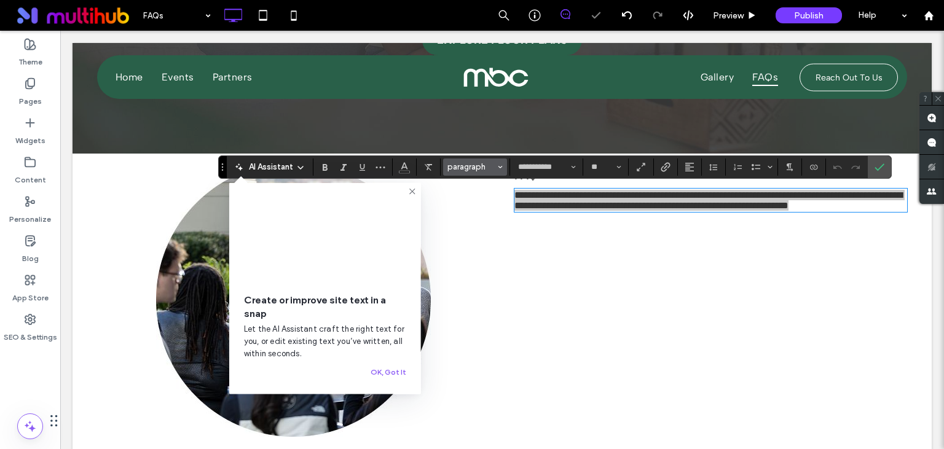
click at [483, 168] on span "paragraph" at bounding box center [471, 166] width 48 height 9
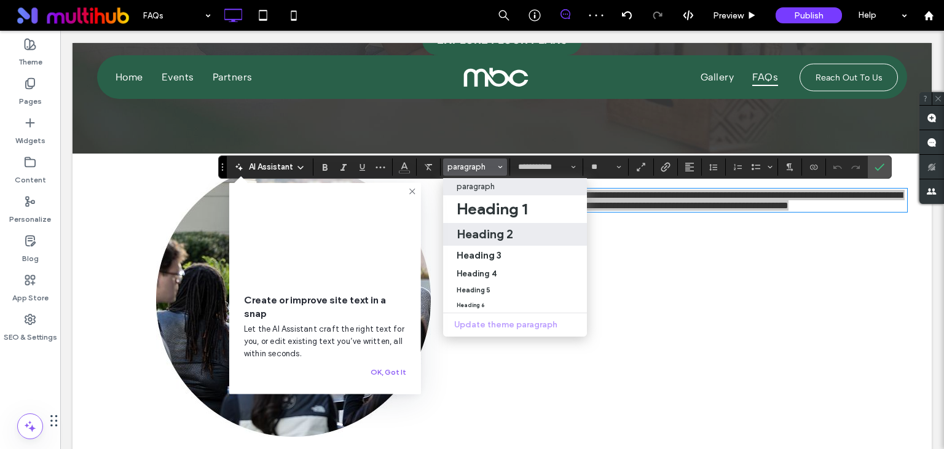
click at [488, 230] on h2 "Heading 2" at bounding box center [485, 234] width 57 height 15
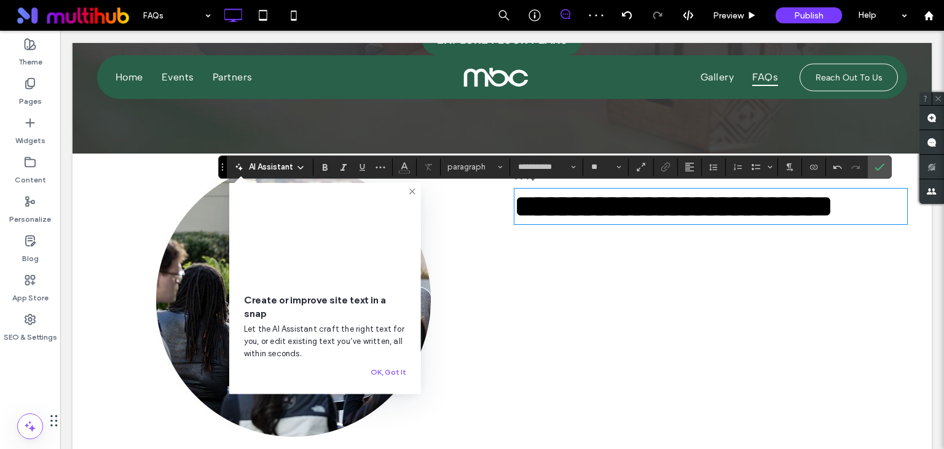
type input "**"
click at [552, 171] on input "**********" at bounding box center [543, 167] width 52 height 10
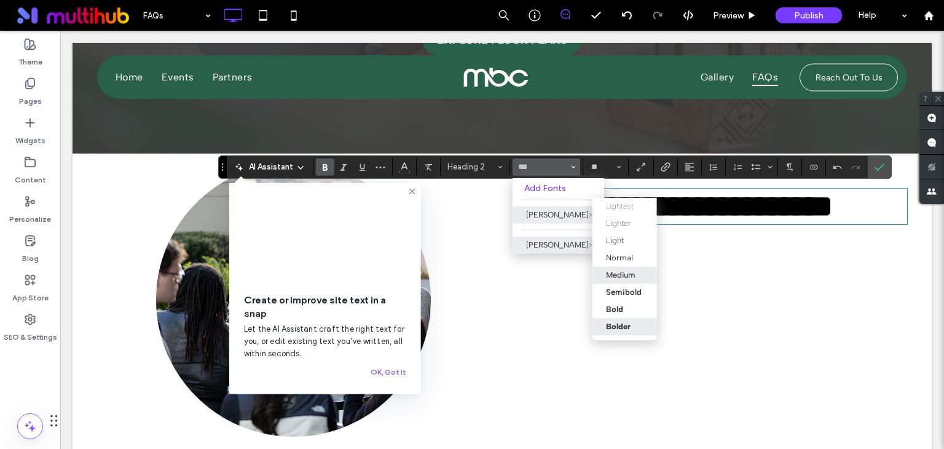
click at [624, 274] on div "Medium" at bounding box center [620, 274] width 29 height 9
type input "**********"
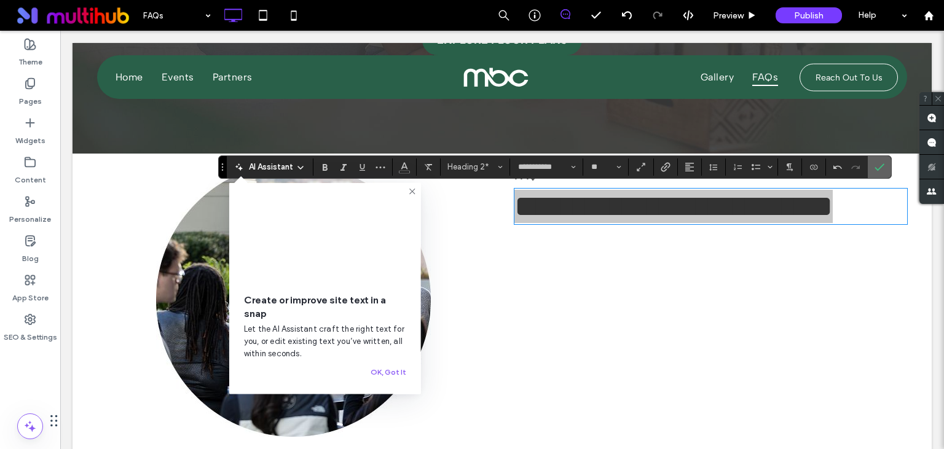
click at [882, 168] on icon "Confirm" at bounding box center [879, 167] width 10 height 10
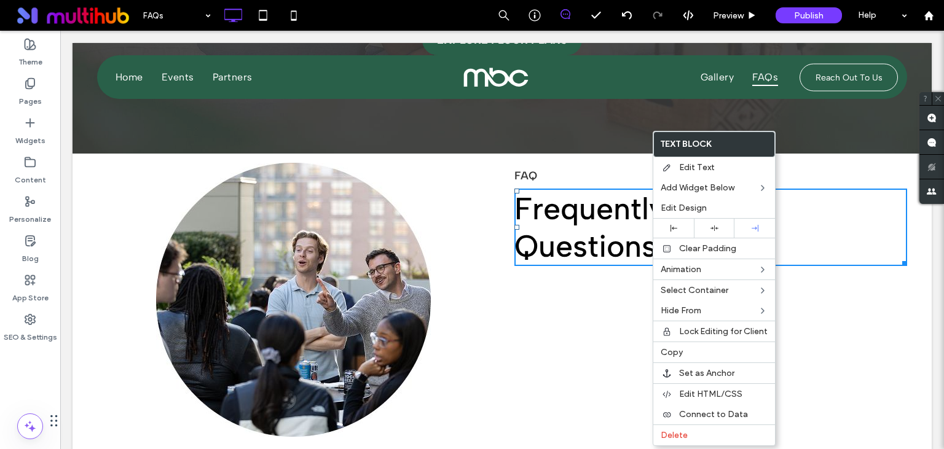
click at [793, 188] on div "Click To Paste Click To Paste FAQ ﻿ Frequently Asked Questions" at bounding box center [704, 300] width 405 height 274
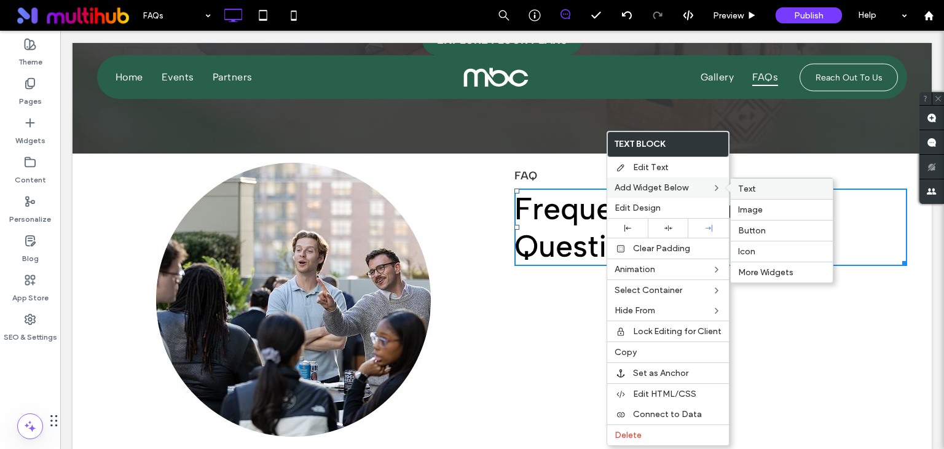
click at [744, 186] on span "Text" at bounding box center [747, 189] width 18 height 10
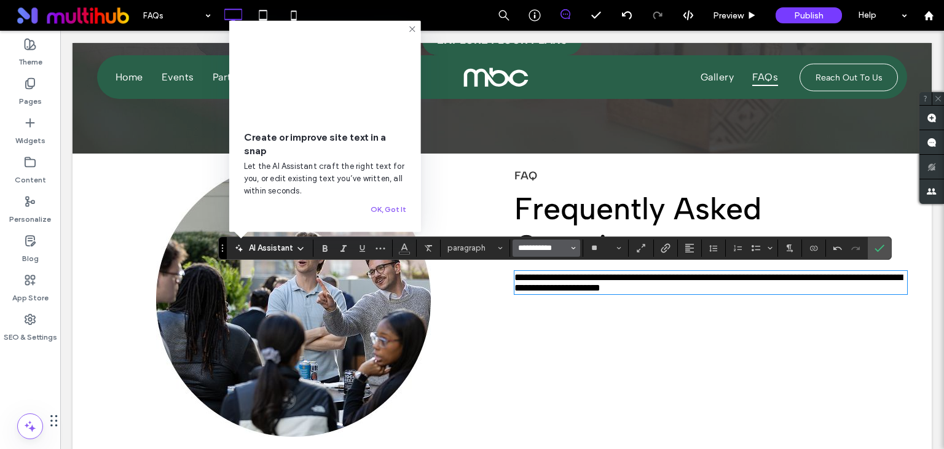
click at [543, 246] on input "**********" at bounding box center [543, 248] width 52 height 10
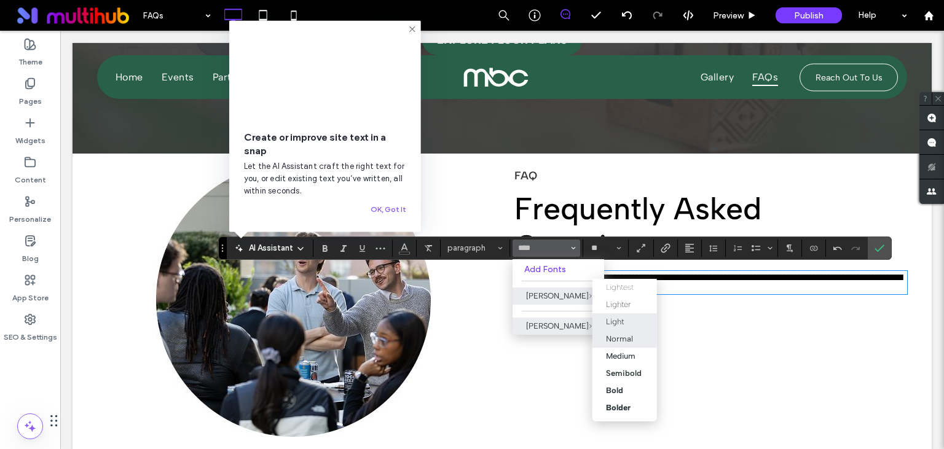
click at [622, 320] on div "Light" at bounding box center [615, 321] width 18 height 9
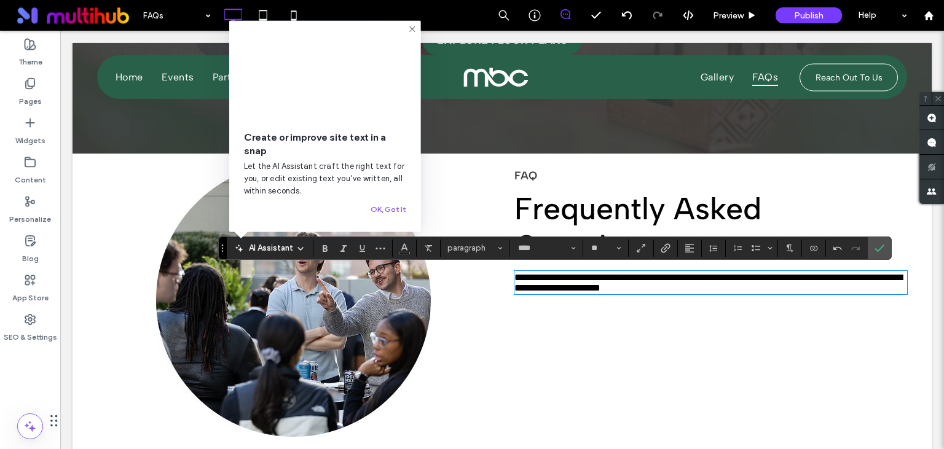
type input "**********"
click at [875, 251] on use "Confirm" at bounding box center [880, 248] width 10 height 7
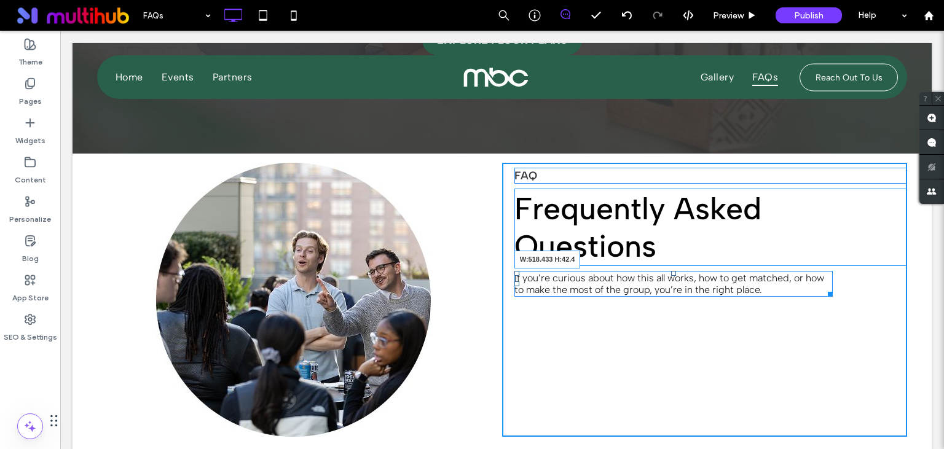
drag, startPoint x: 905, startPoint y: 291, endPoint x: 862, endPoint y: 347, distance: 70.1
click at [831, 291] on div at bounding box center [827, 292] width 9 height 9
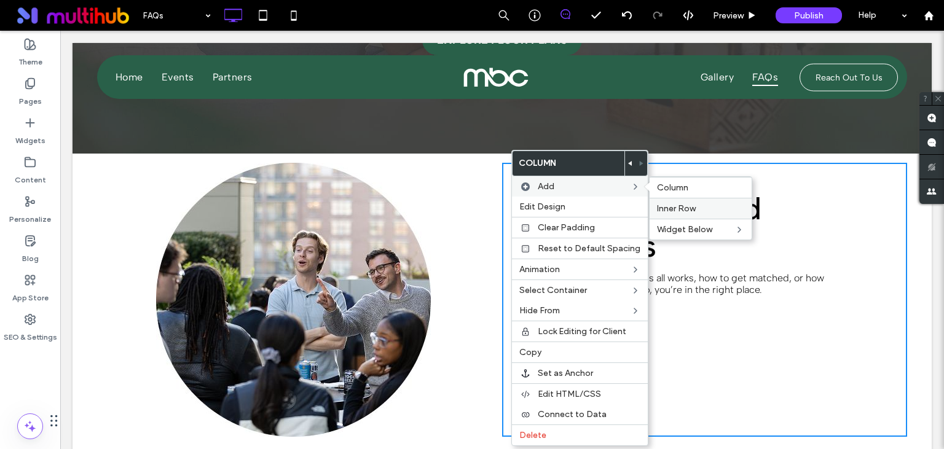
click at [686, 206] on span "Inner Row" at bounding box center [676, 208] width 39 height 10
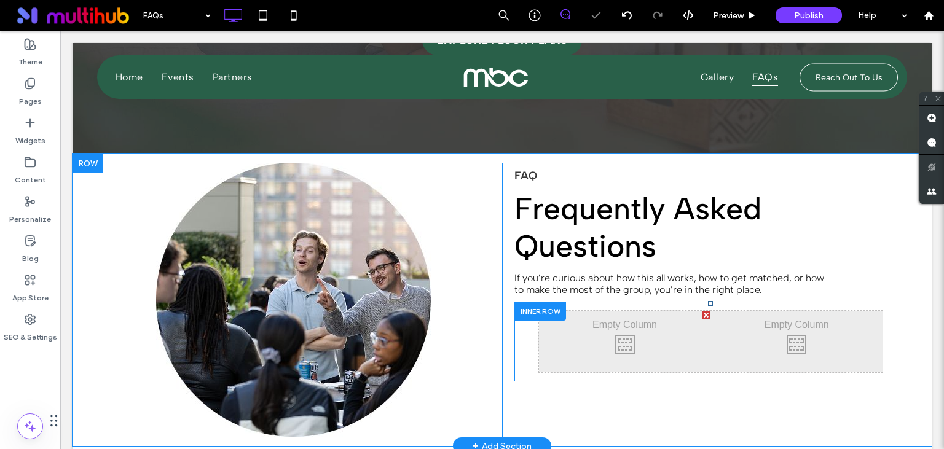
click at [527, 308] on div at bounding box center [540, 311] width 52 height 19
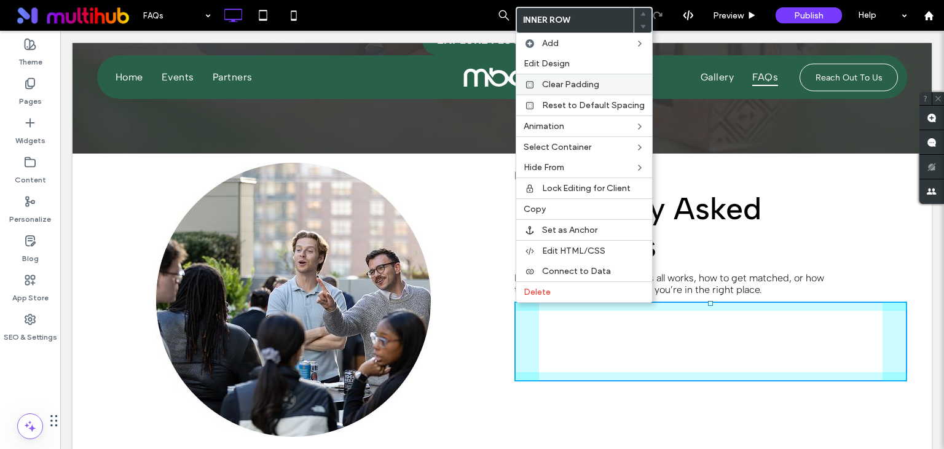
click at [549, 86] on span "Clear Padding" at bounding box center [570, 84] width 57 height 10
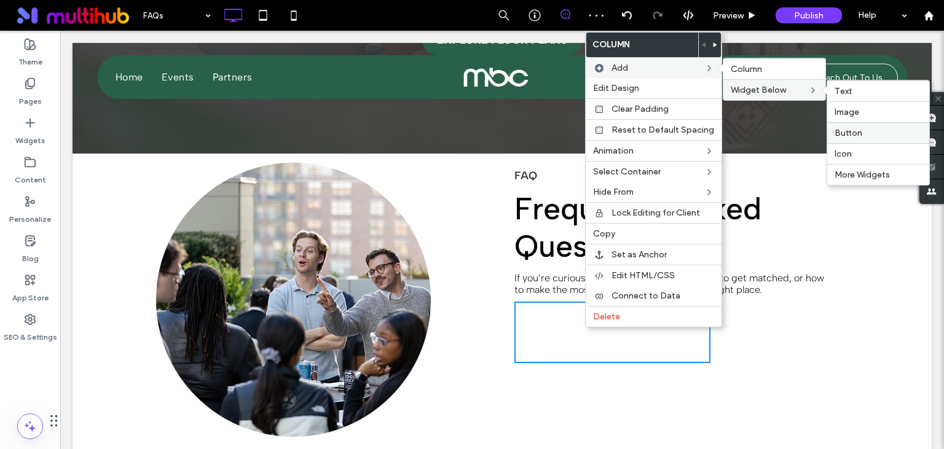
click at [850, 131] on span "Button" at bounding box center [848, 133] width 28 height 10
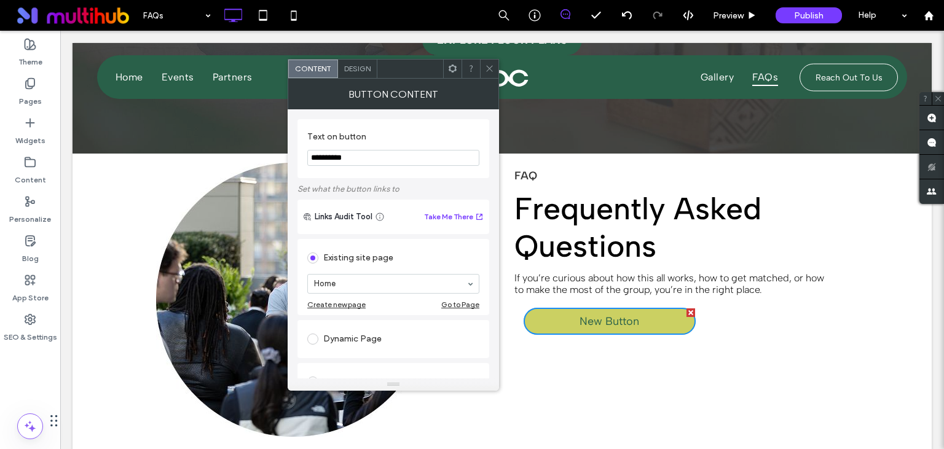
drag, startPoint x: 381, startPoint y: 155, endPoint x: 313, endPoint y: 156, distance: 67.6
click at [313, 156] on input "**********" at bounding box center [393, 158] width 172 height 16
paste input "Text on button"
type input "**********"
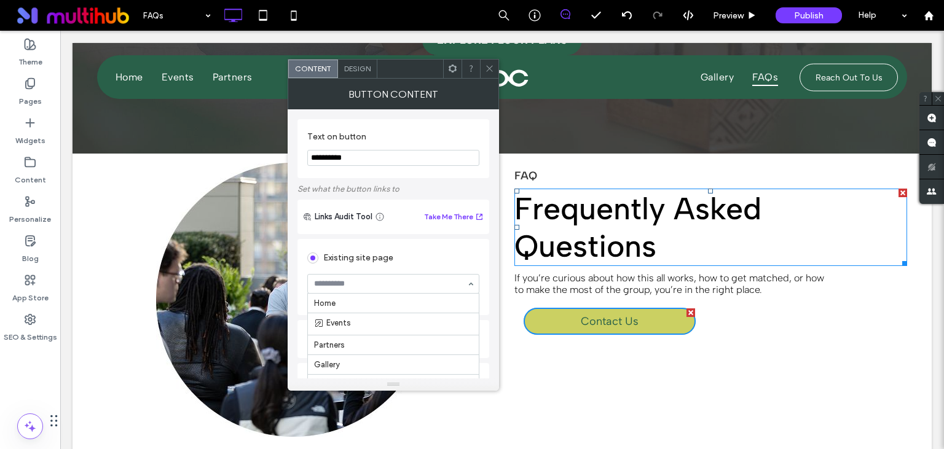
scroll to position [104, 0]
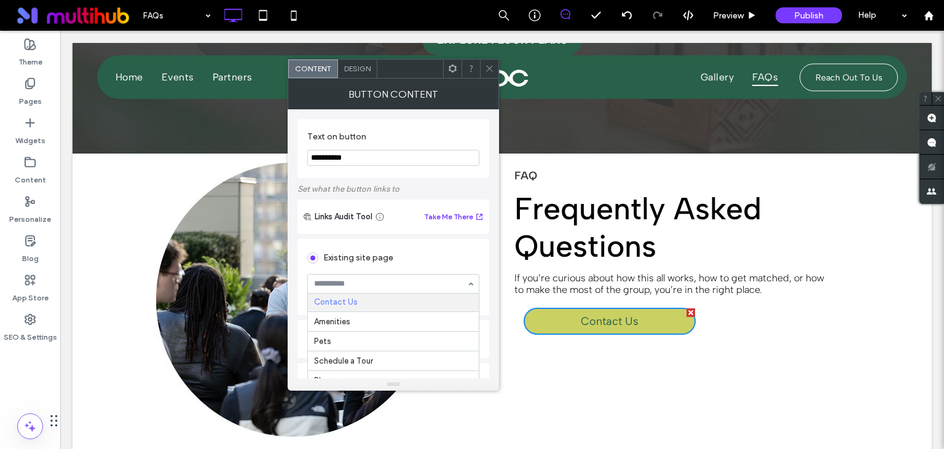
click at [367, 73] on span "Design" at bounding box center [357, 68] width 26 height 9
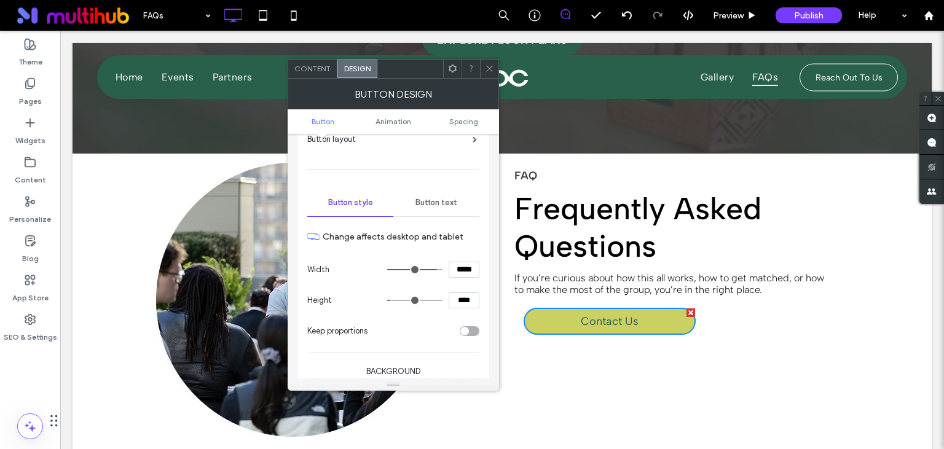
scroll to position [141, 0]
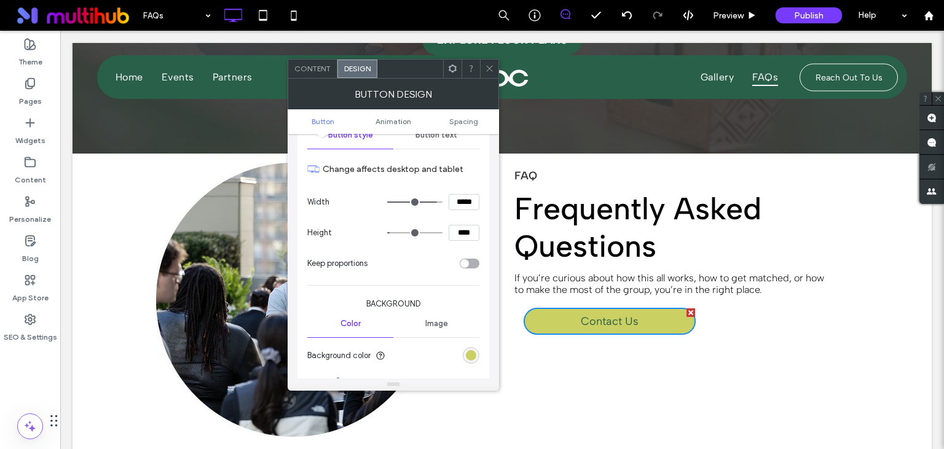
click at [463, 205] on input "*****" at bounding box center [464, 202] width 31 height 16
type input "***"
type input "*****"
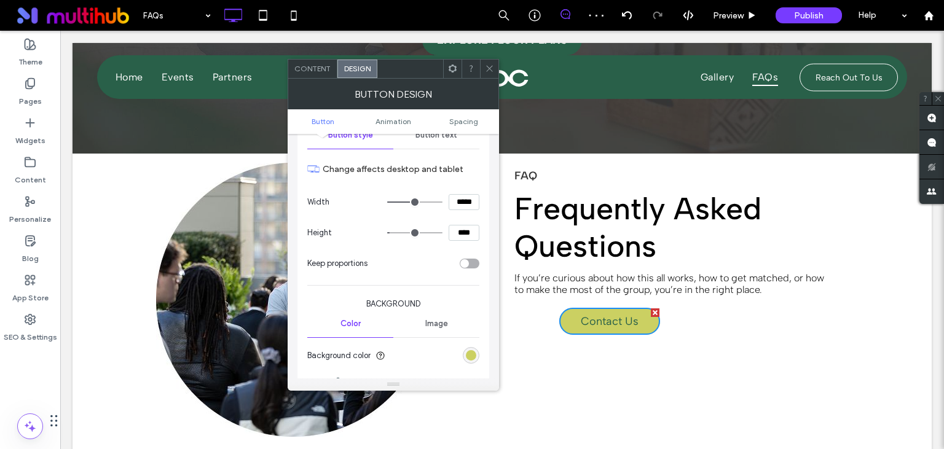
click at [465, 229] on input "****" at bounding box center [464, 233] width 31 height 16
type input "****"
type input "**"
click at [440, 134] on span "Button text" at bounding box center [436, 135] width 42 height 10
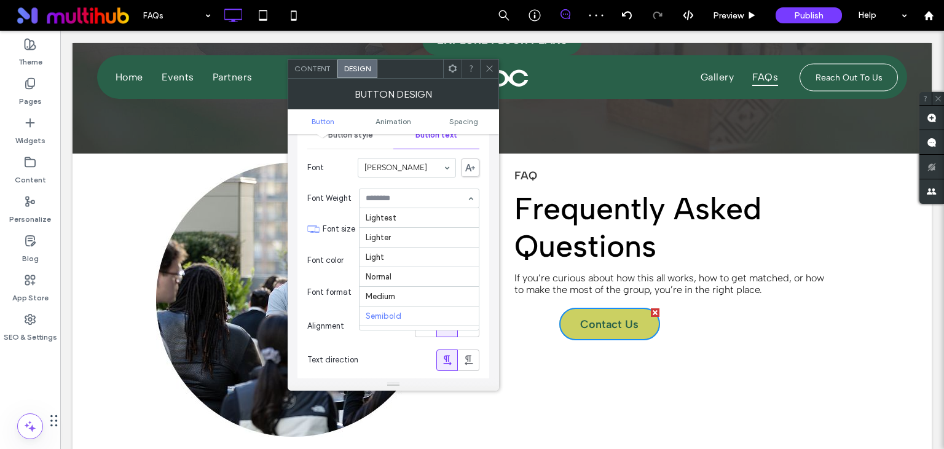
scroll to position [59, 0]
click at [343, 262] on span "Font color" at bounding box center [325, 260] width 36 height 12
click at [471, 257] on div "rgb(41, 96, 73)" at bounding box center [471, 260] width 10 height 10
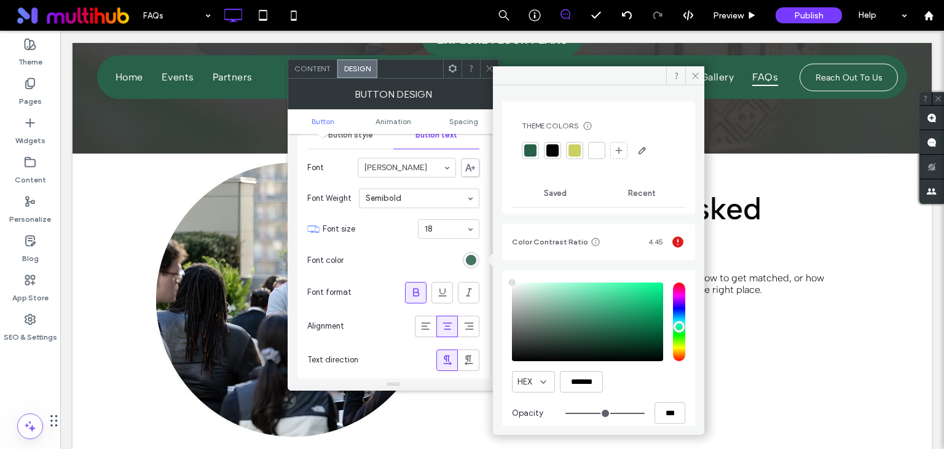
type input "****"
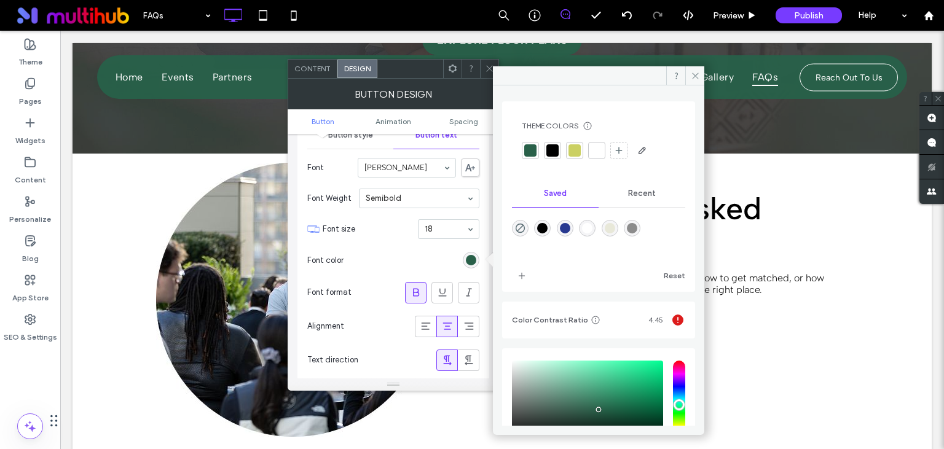
scroll to position [91, 0]
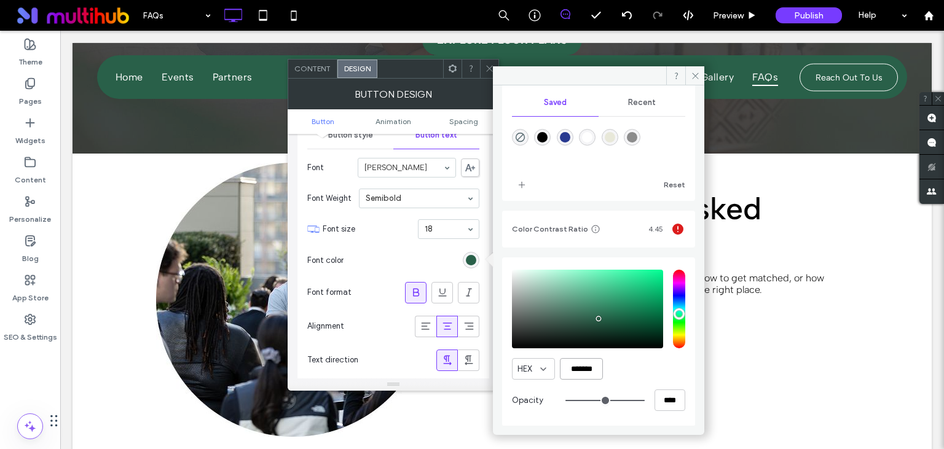
click at [581, 363] on input "*******" at bounding box center [581, 369] width 43 height 22
paste input "color picker textbox"
type input "*******"
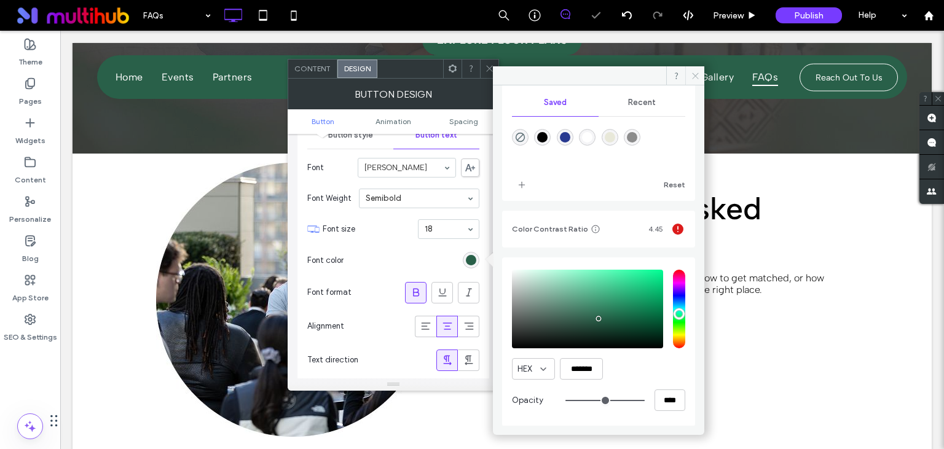
click at [698, 73] on icon at bounding box center [695, 75] width 9 height 9
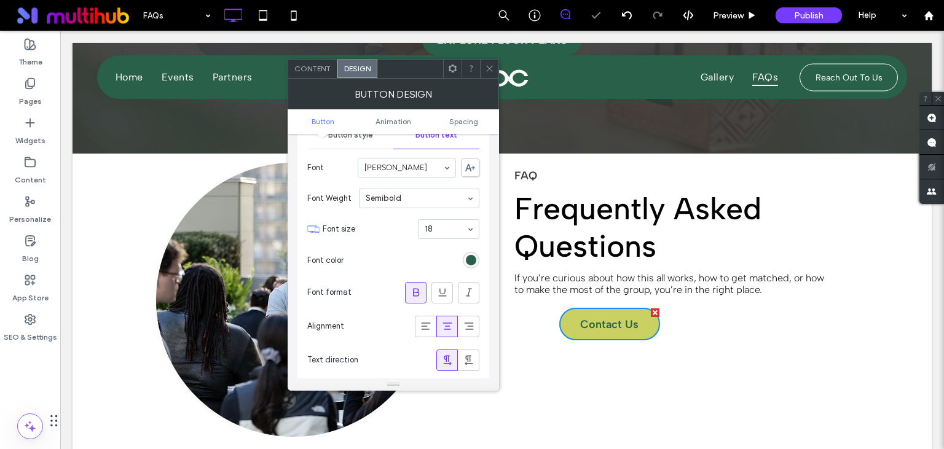
click at [487, 63] on span at bounding box center [489, 69] width 9 height 18
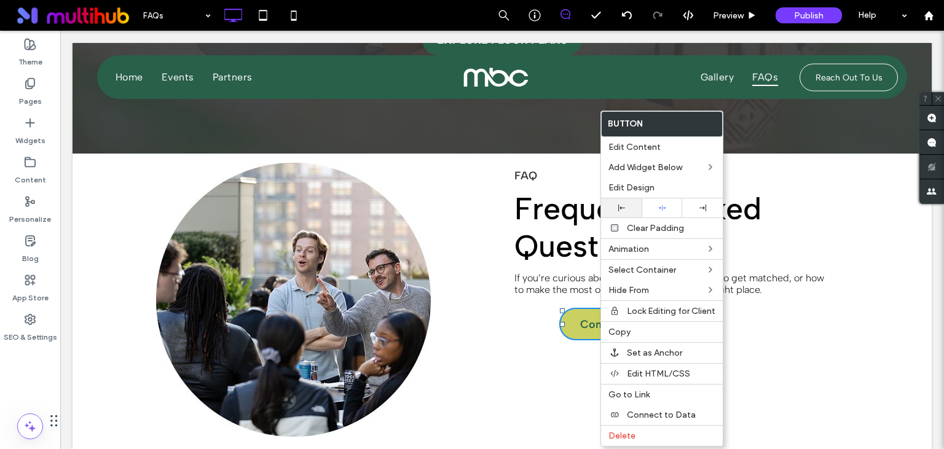
click at [623, 206] on icon at bounding box center [621, 208] width 7 height 7
click at [532, 375] on div "Click To Paste Click To Paste FAQ ﻿ Frequently Asked Questions If you’re curiou…" at bounding box center [704, 300] width 405 height 274
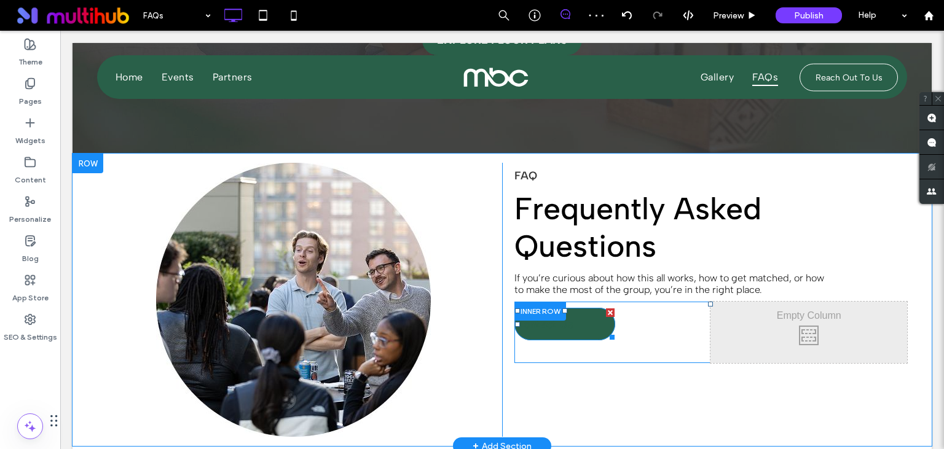
click at [579, 320] on link "Contact Us" at bounding box center [564, 324] width 101 height 33
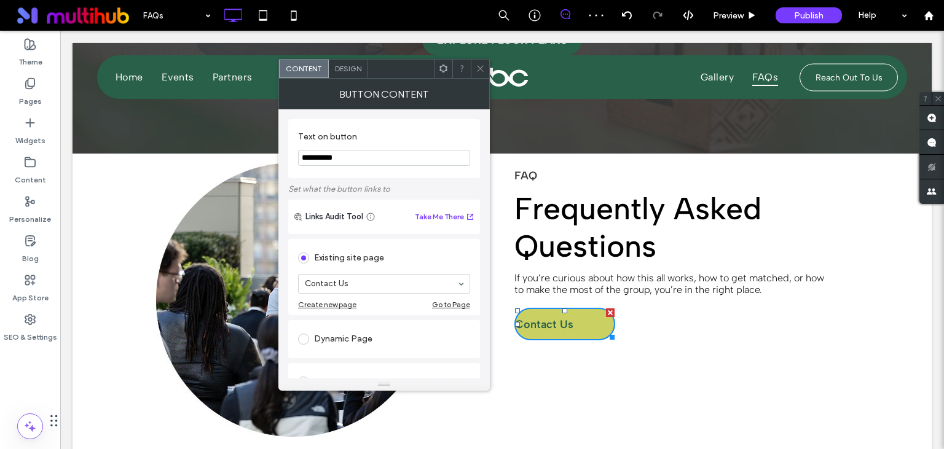
click at [350, 70] on span "Design" at bounding box center [348, 68] width 26 height 9
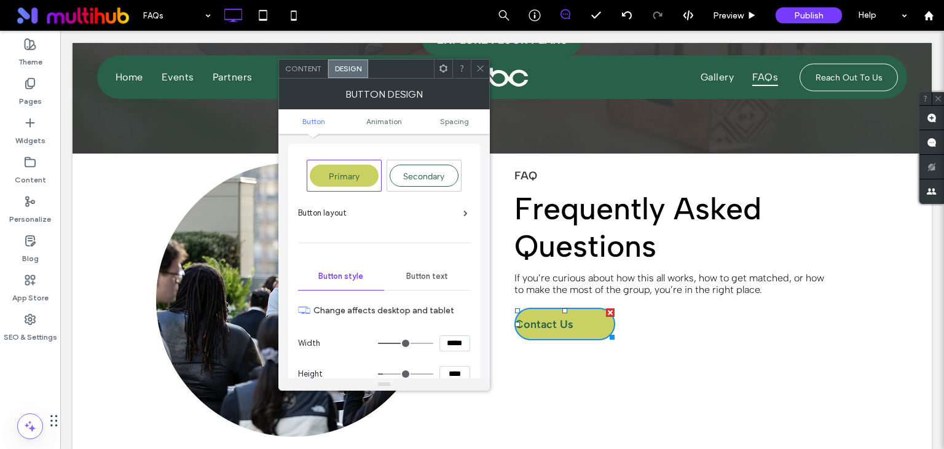
click at [429, 273] on span "Button text" at bounding box center [427, 277] width 42 height 10
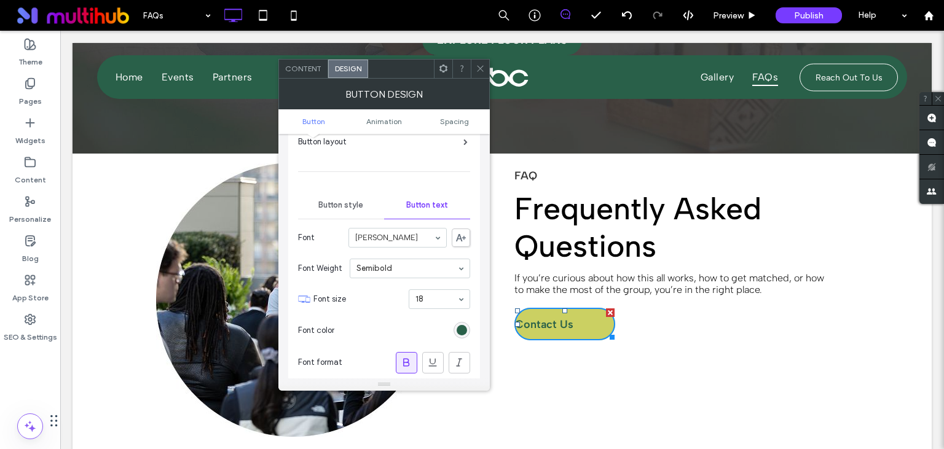
scroll to position [141, 0]
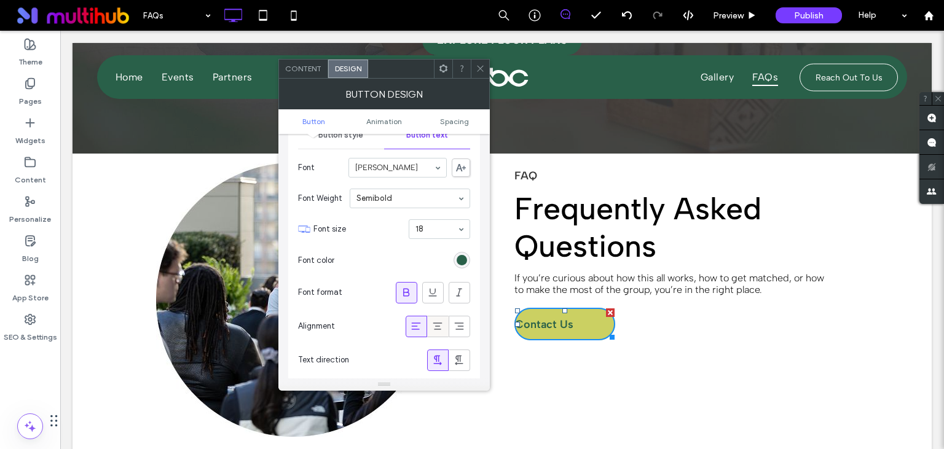
click at [435, 324] on icon at bounding box center [437, 326] width 12 height 12
click at [478, 71] on icon at bounding box center [480, 68] width 9 height 9
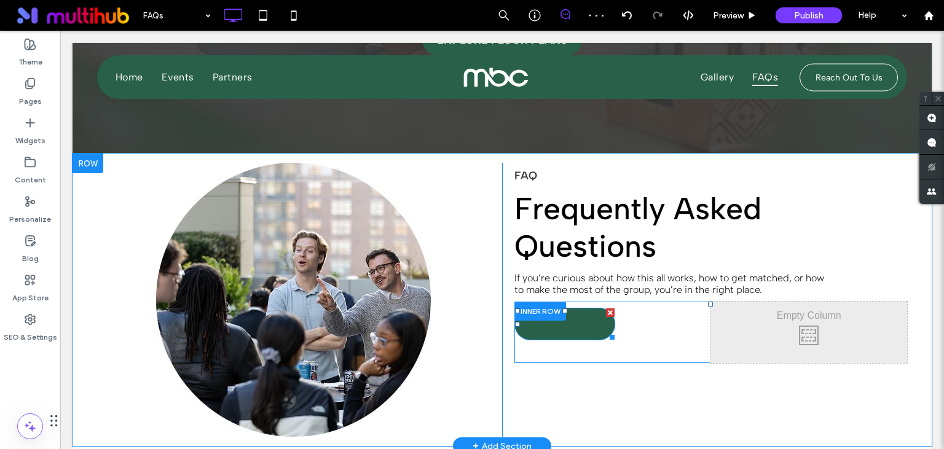
click at [551, 331] on link "Contact Us" at bounding box center [564, 324] width 101 height 33
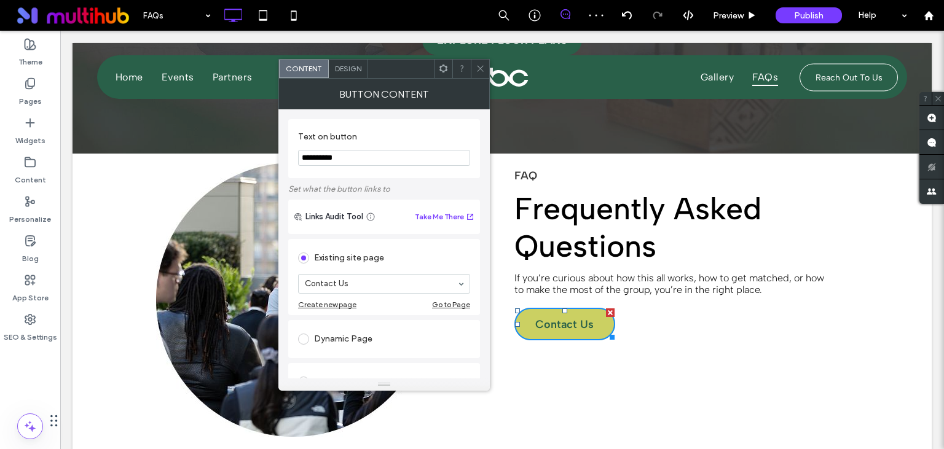
click at [346, 71] on span "Design" at bounding box center [348, 68] width 26 height 9
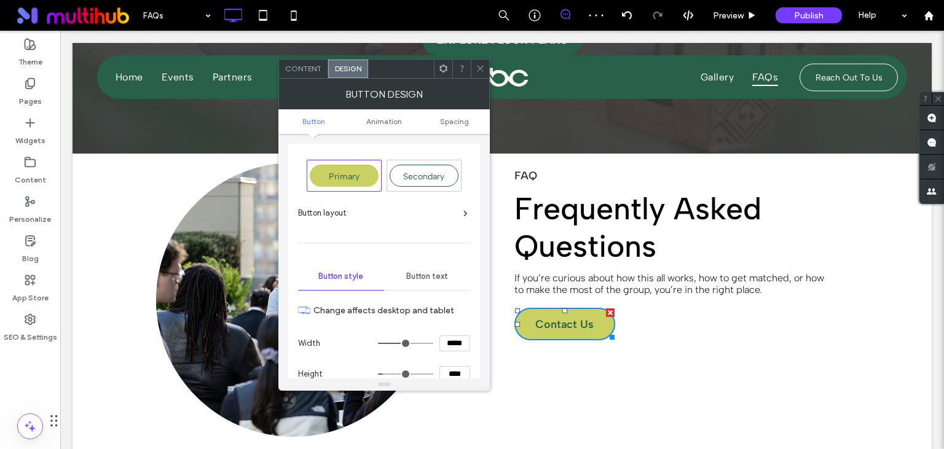
click at [431, 272] on span "Button text" at bounding box center [427, 277] width 42 height 10
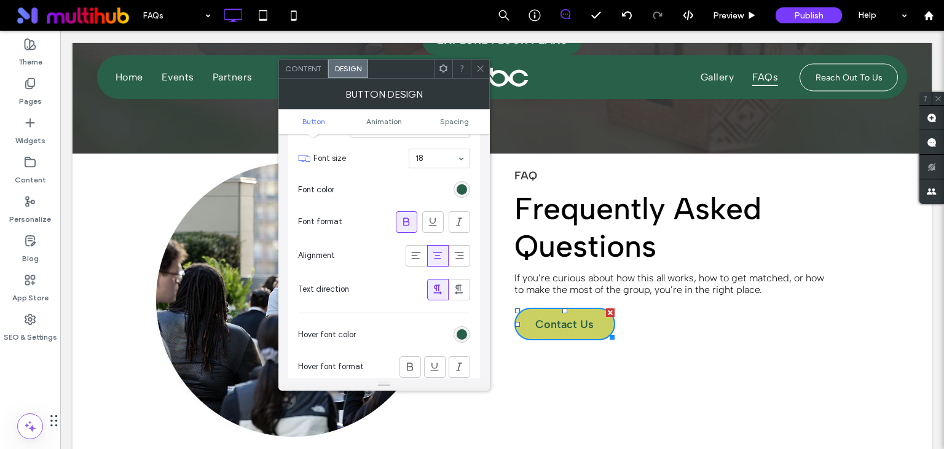
scroll to position [283, 0]
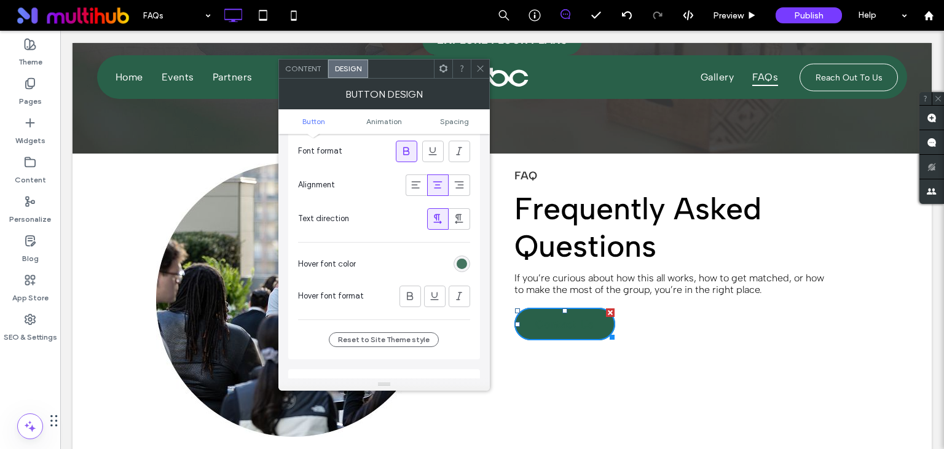
click at [464, 259] on div "rgb(41, 96, 73)" at bounding box center [462, 264] width 10 height 10
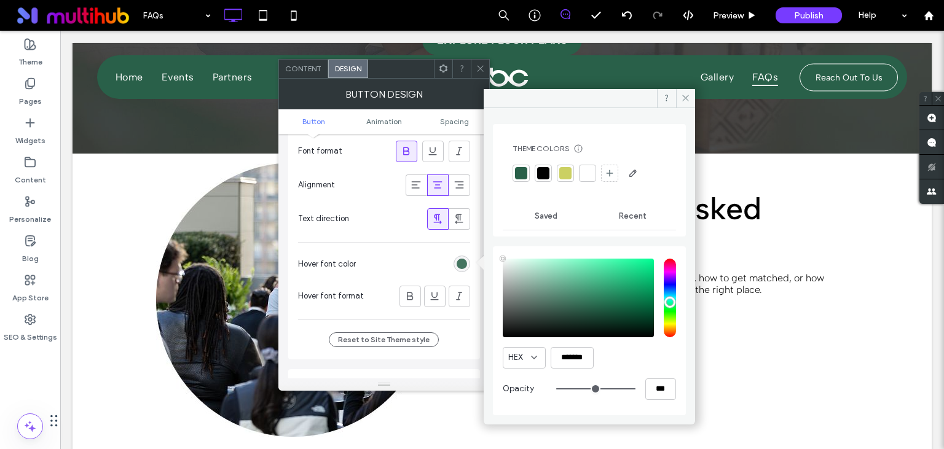
type input "****"
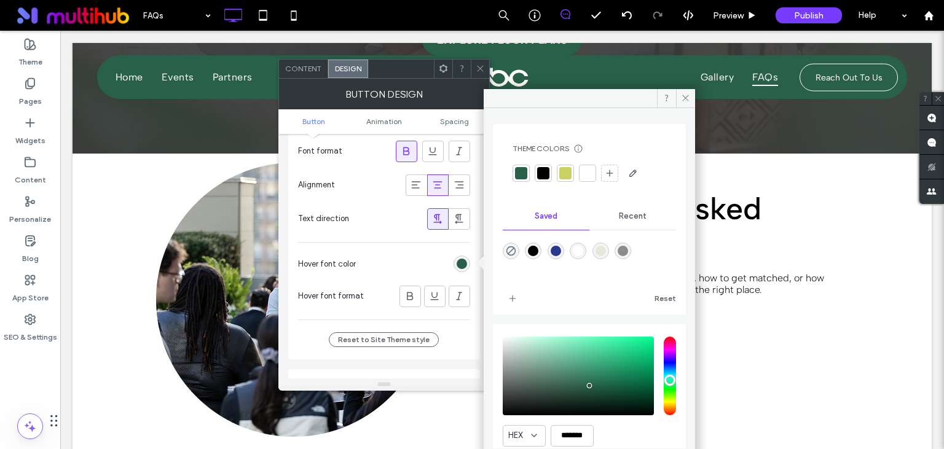
click at [578, 252] on div "rgba(255,255,255,1)" at bounding box center [578, 251] width 10 height 10
type input "*******"
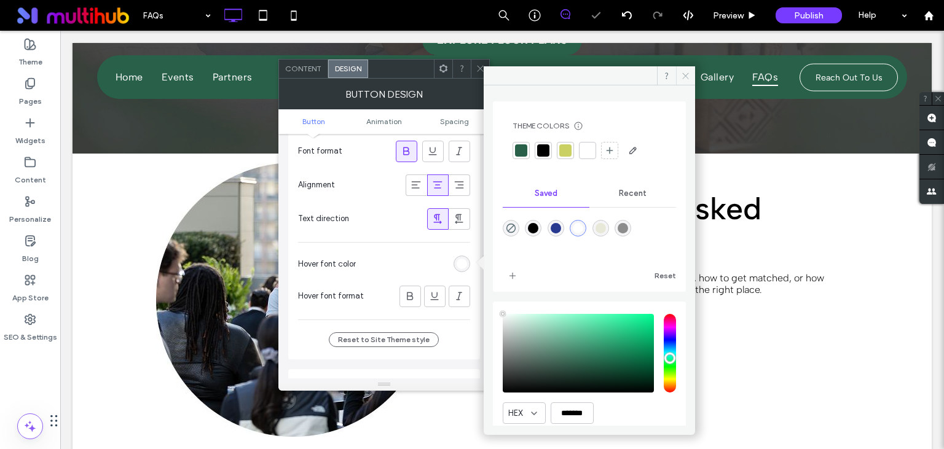
drag, startPoint x: 685, startPoint y: 68, endPoint x: 563, endPoint y: 44, distance: 123.9
click at [685, 68] on span at bounding box center [685, 75] width 19 height 18
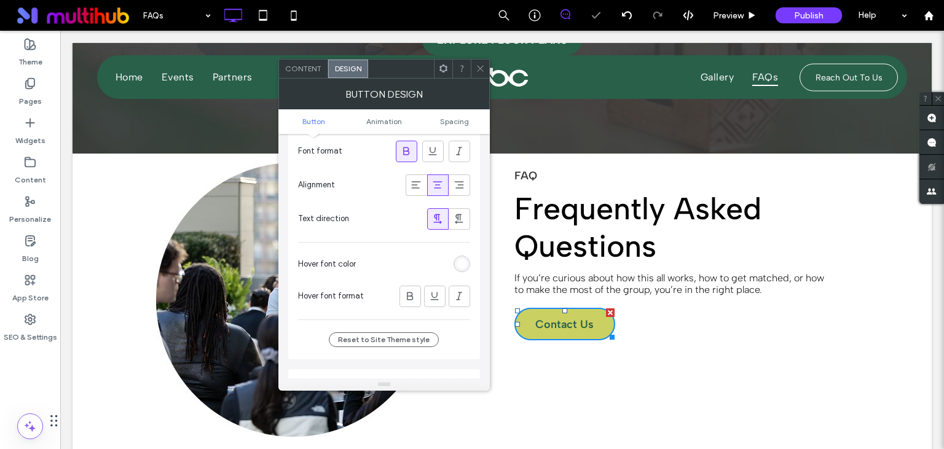
click at [478, 65] on icon at bounding box center [480, 68] width 9 height 9
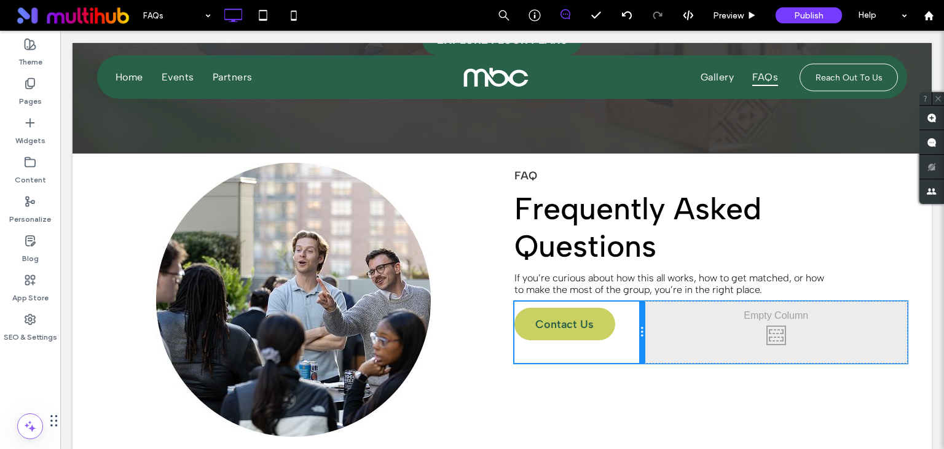
drag, startPoint x: 709, startPoint y: 329, endPoint x: 629, endPoint y: 328, distance: 80.5
click at [629, 328] on div "Click To Paste Click To Paste Contact Us" at bounding box center [579, 332] width 131 height 61
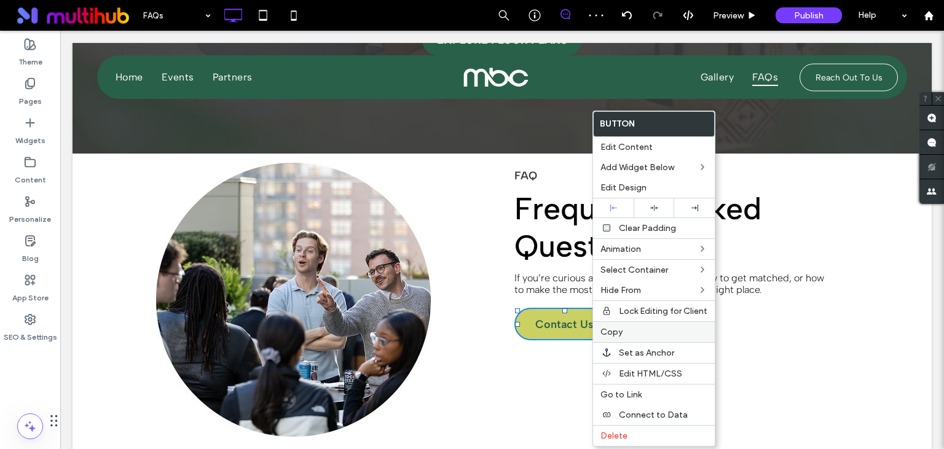
click at [616, 327] on span "Copy" at bounding box center [611, 332] width 22 height 10
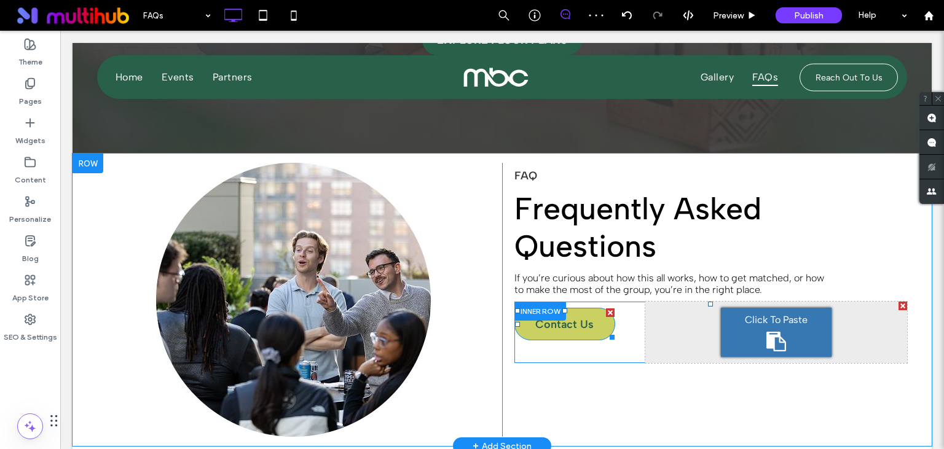
click at [775, 328] on div "Click To Paste" at bounding box center [776, 332] width 111 height 49
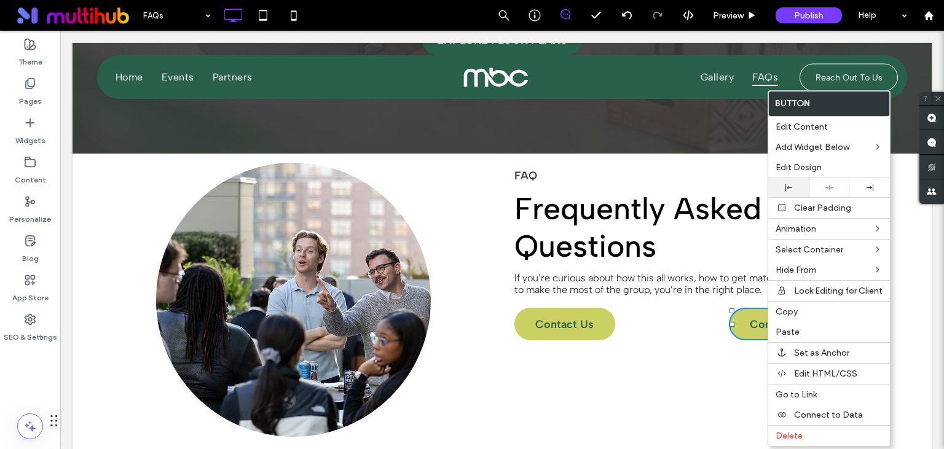
click at [787, 183] on div at bounding box center [788, 187] width 41 height 19
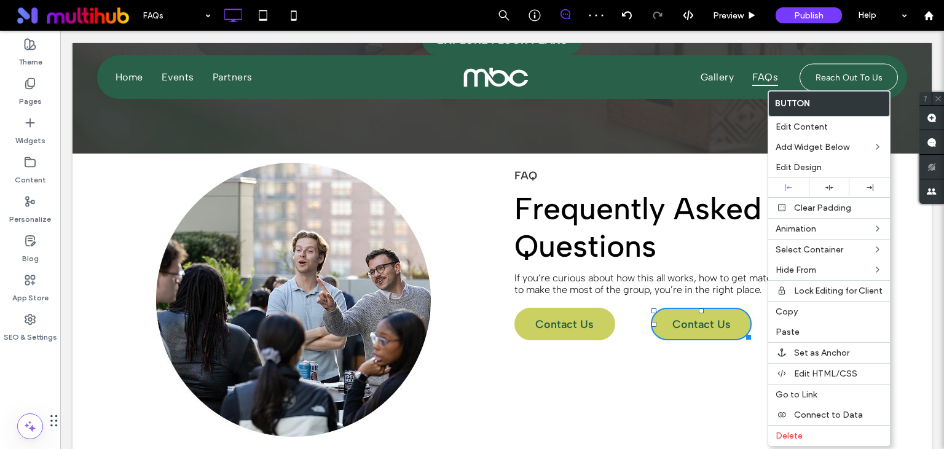
click at [640, 382] on div "Click To Paste Click To Paste FAQ ﻿ Frequently Asked Questions If you’re curiou…" at bounding box center [704, 300] width 405 height 274
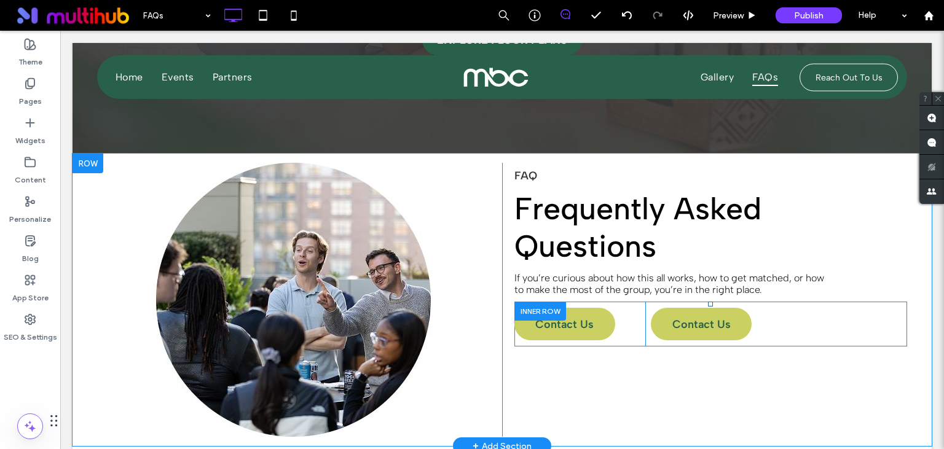
click at [649, 321] on div "Click To Paste Click To Paste Contact Us" at bounding box center [776, 324] width 262 height 45
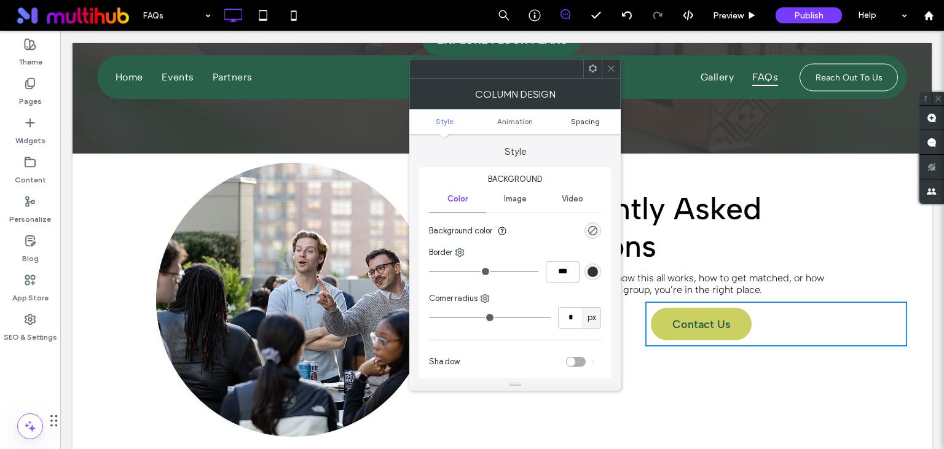
click at [589, 124] on span "Spacing" at bounding box center [585, 121] width 29 height 9
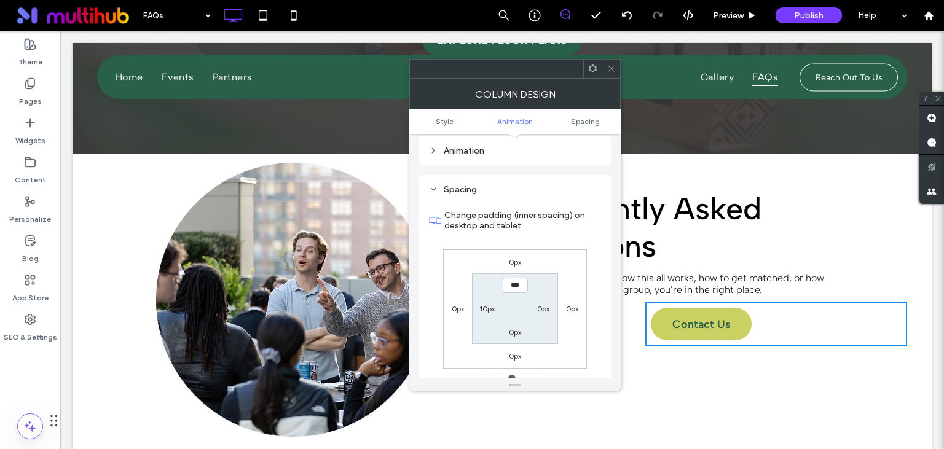
scroll to position [288, 0]
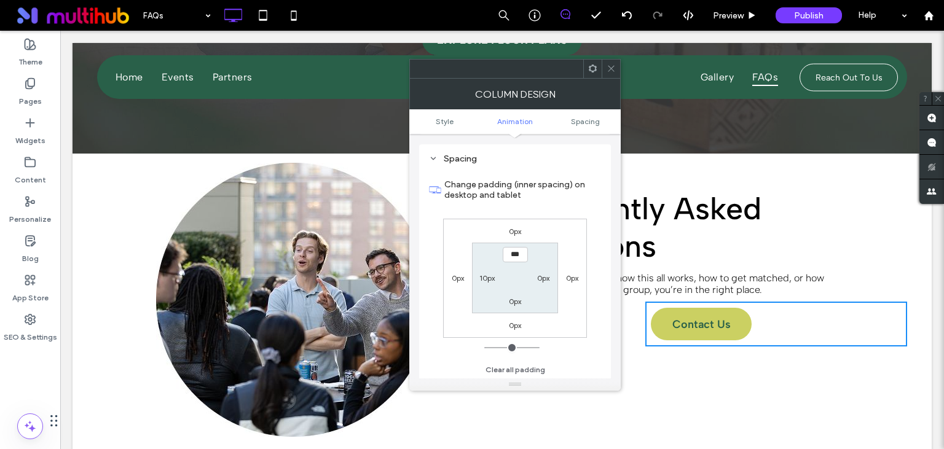
click at [484, 278] on label "10px" at bounding box center [486, 277] width 15 height 9
type input "*"
type input "***"
type input "*"
click at [614, 65] on icon at bounding box center [610, 68] width 9 height 9
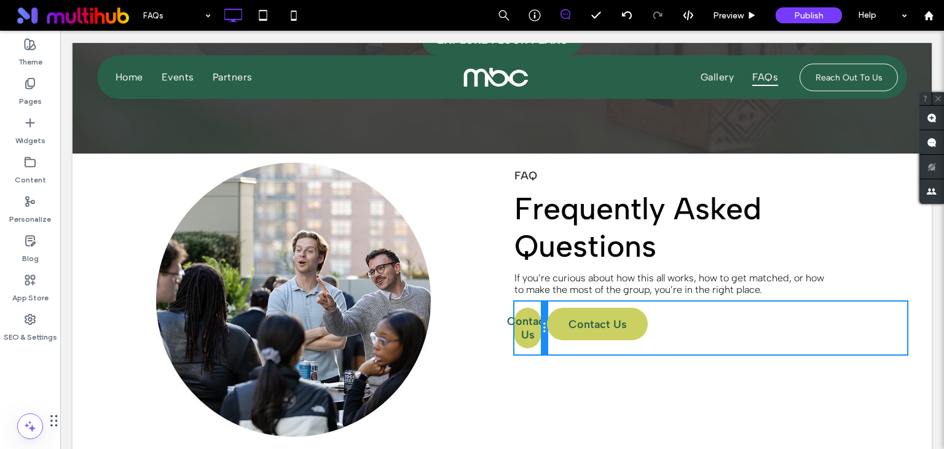
drag, startPoint x: 643, startPoint y: 318, endPoint x: 235, endPoint y: 408, distance: 418.5
click at [235, 408] on div "Click To Paste Click To Paste Click To Paste Click To Paste FAQ ﻿ Frequently As…" at bounding box center [502, 300] width 810 height 274
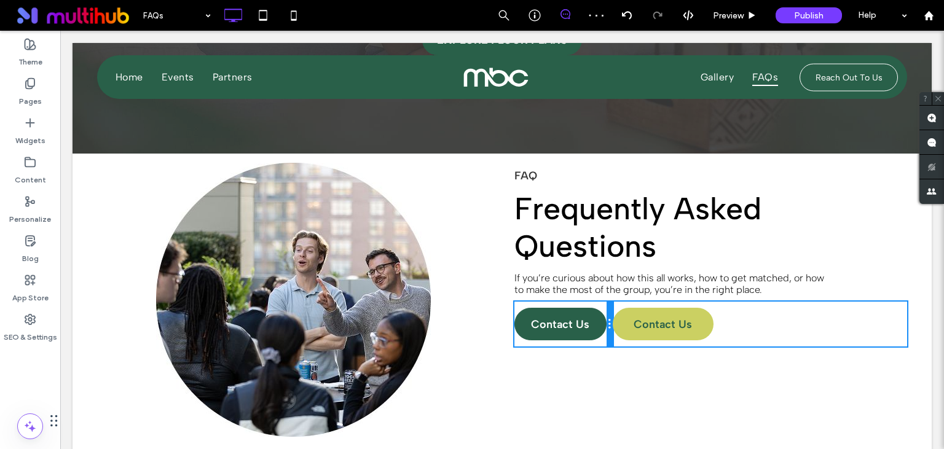
drag, startPoint x: 548, startPoint y: 328, endPoint x: 599, endPoint y: 329, distance: 51.0
click at [599, 329] on div "Click To Paste Click To Paste Contact Us" at bounding box center [563, 324] width 98 height 45
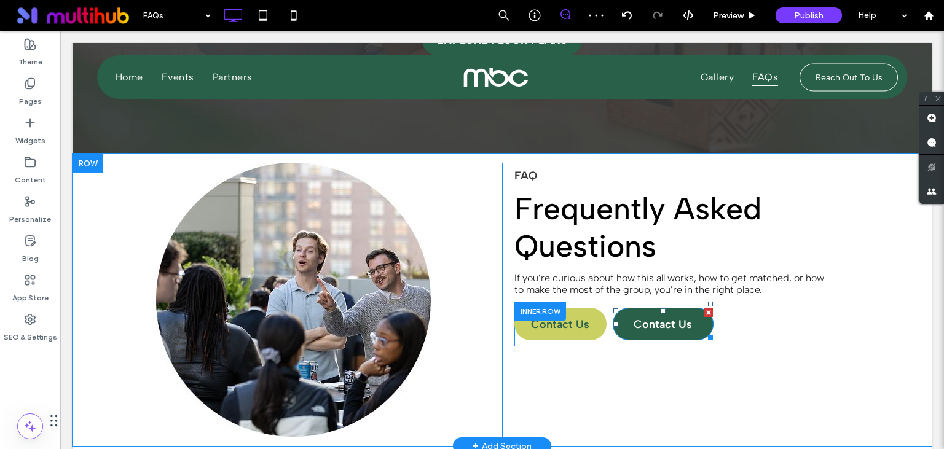
click at [676, 318] on span "Contact Us" at bounding box center [663, 325] width 58 height 14
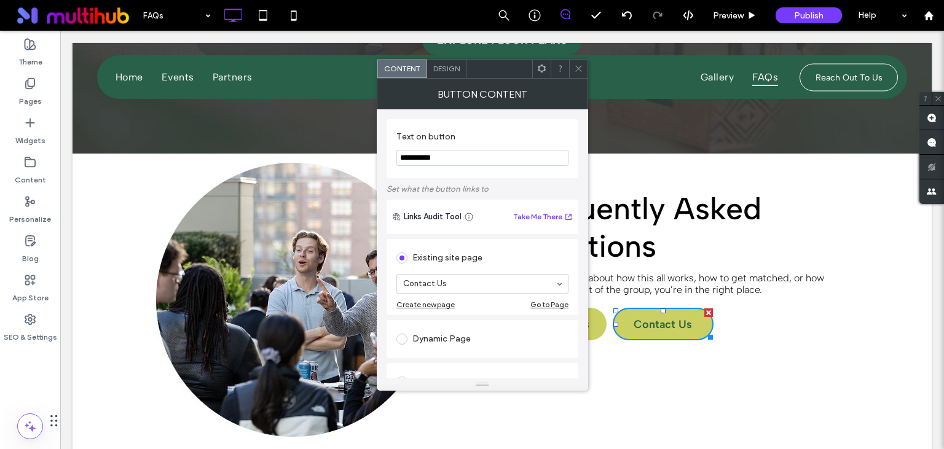
drag, startPoint x: 451, startPoint y: 159, endPoint x: 348, endPoint y: 156, distance: 103.3
click at [396, 156] on input "**********" at bounding box center [482, 158] width 172 height 16
paste input "Text on button"
type input "*******"
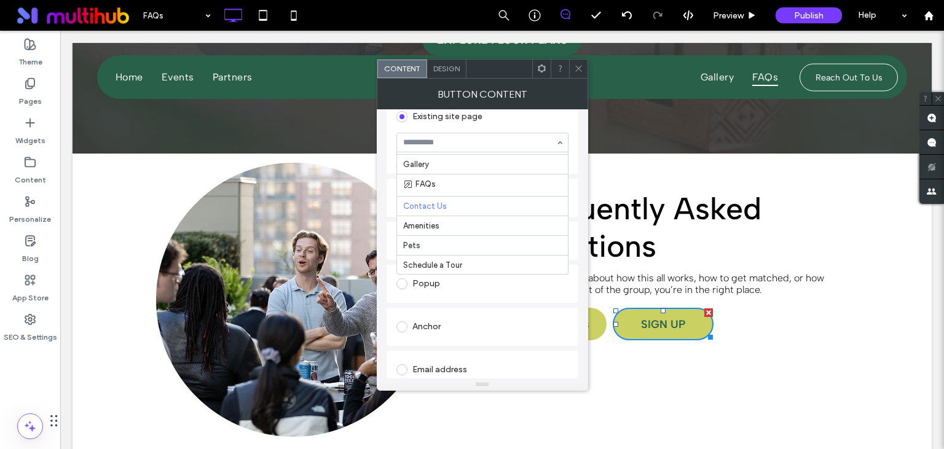
scroll to position [47, 0]
click at [581, 69] on icon at bounding box center [578, 68] width 9 height 9
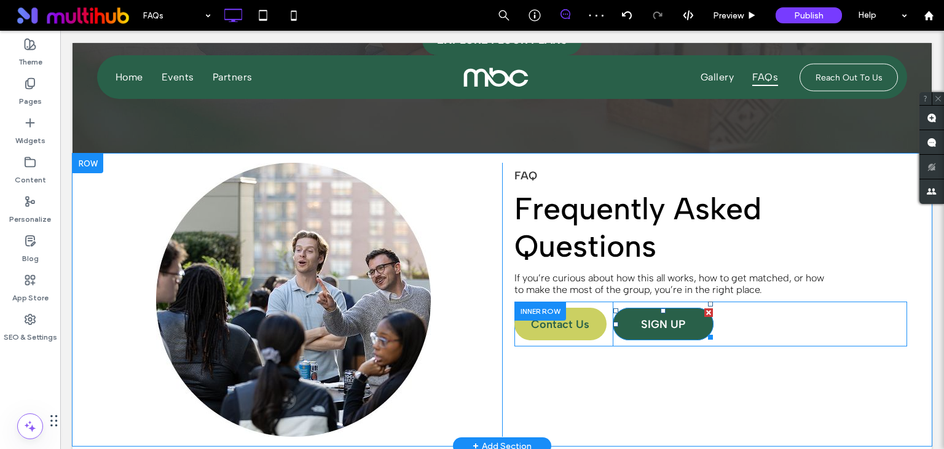
click at [699, 321] on link "SIGN UP" at bounding box center [663, 324] width 101 height 33
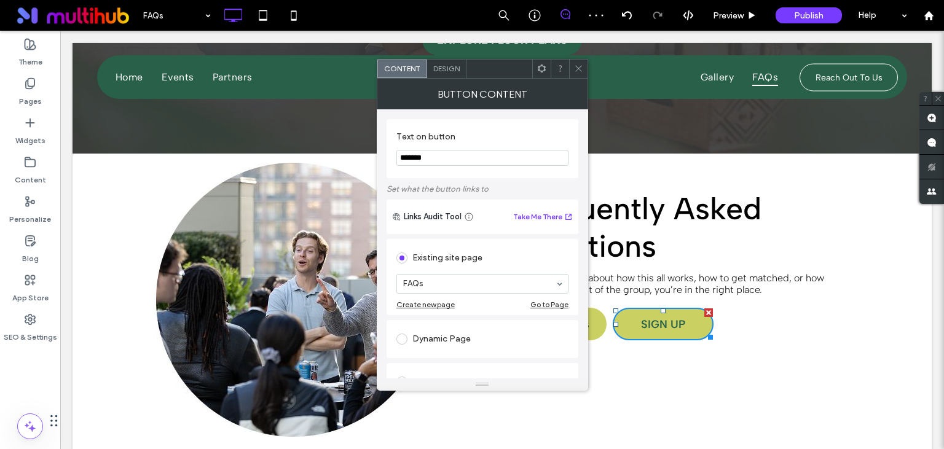
click at [449, 69] on span "Design" at bounding box center [446, 68] width 26 height 9
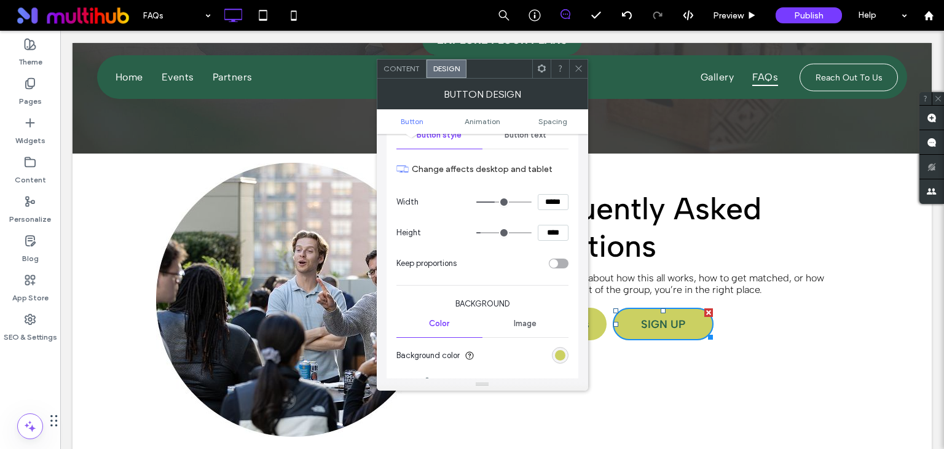
scroll to position [283, 0]
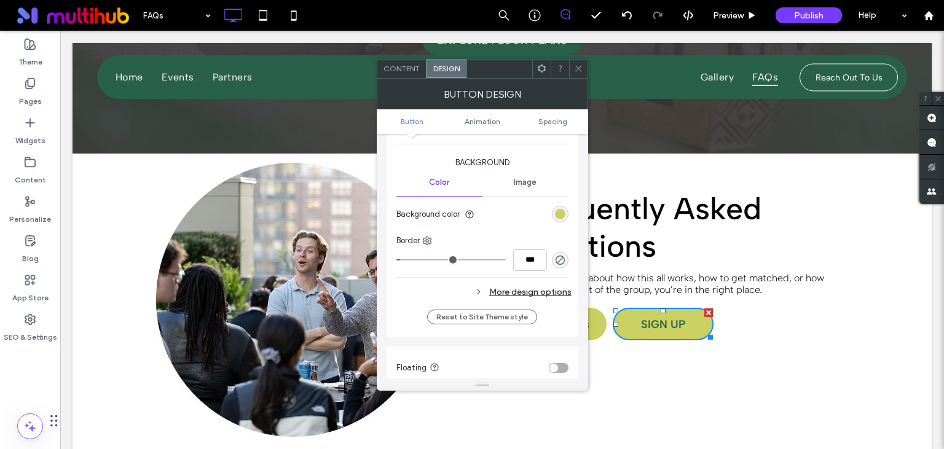
click at [567, 209] on div "rgb(203, 208, 98)" at bounding box center [560, 214] width 17 height 17
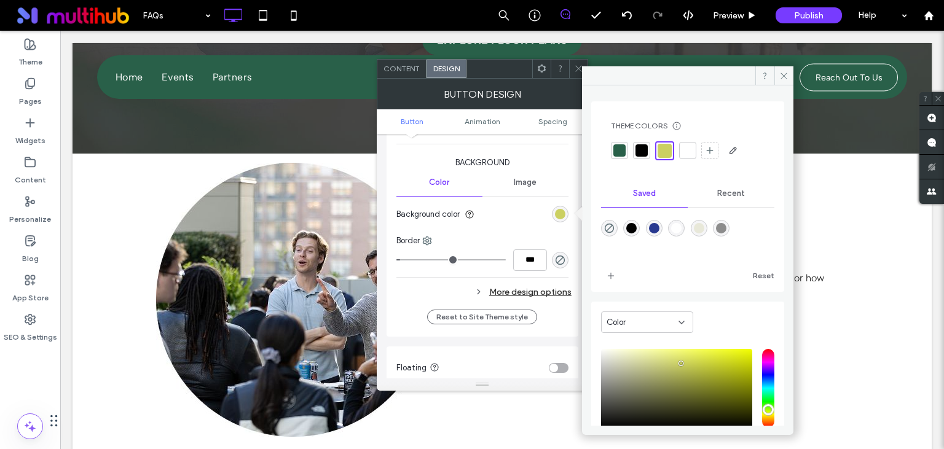
click at [687, 151] on div at bounding box center [687, 150] width 12 height 12
click at [562, 257] on use "rgba(0, 0, 0, 0)" at bounding box center [559, 259] width 9 height 9
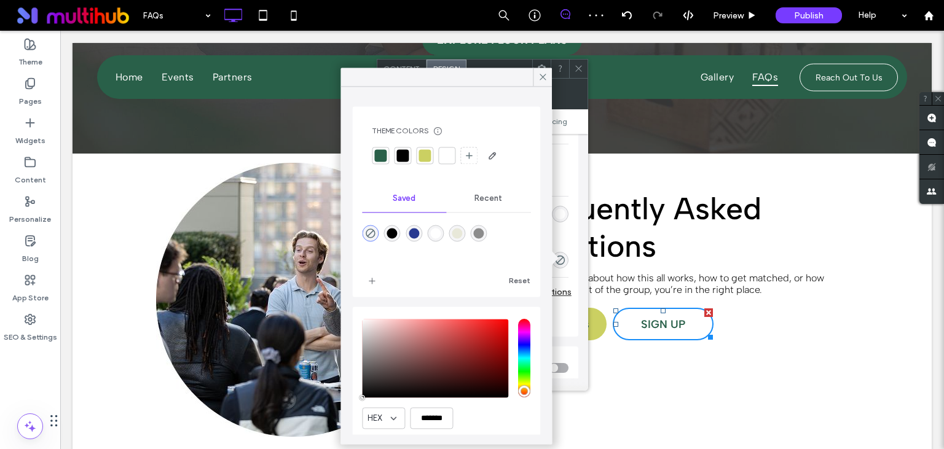
click at [380, 162] on div at bounding box center [380, 155] width 17 height 17
type input "*"
click at [544, 78] on use at bounding box center [543, 77] width 6 height 6
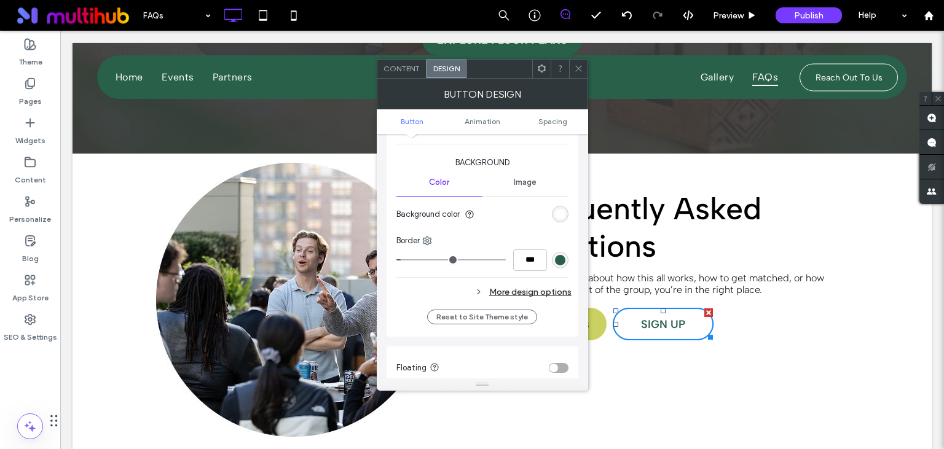
click at [549, 291] on div "More design options" at bounding box center [483, 292] width 175 height 17
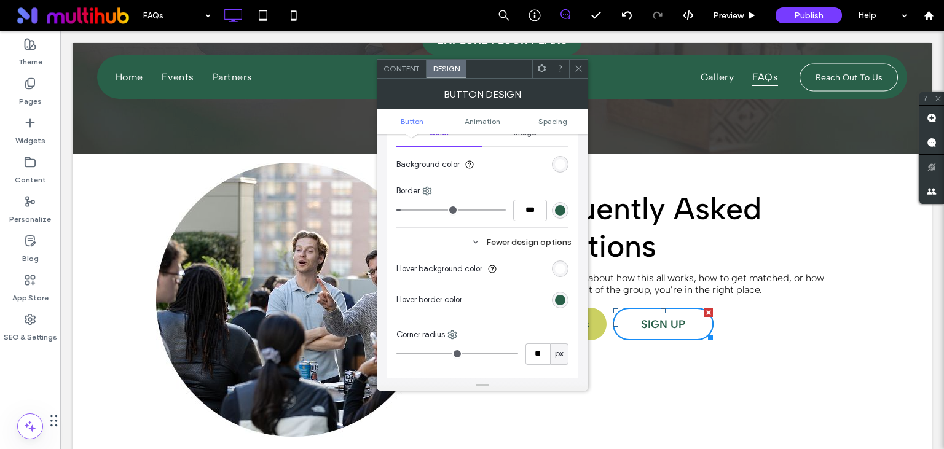
scroll to position [354, 0]
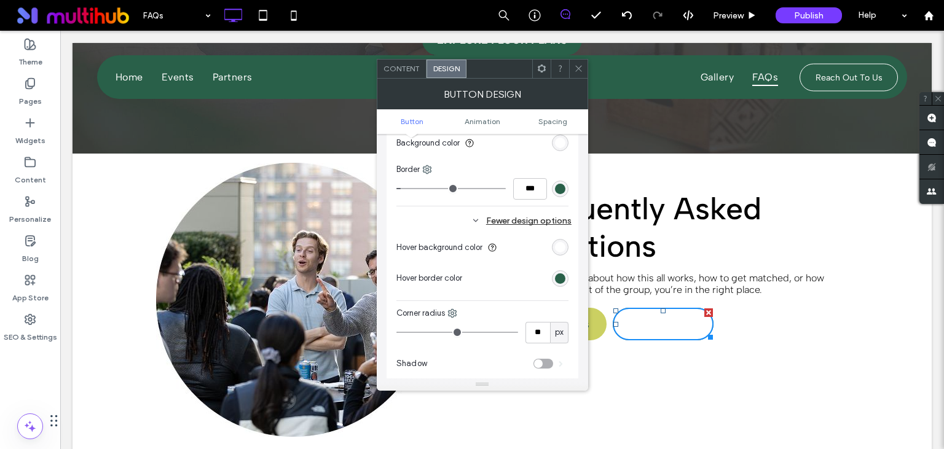
click at [559, 249] on div "rgb(255, 255, 255)" at bounding box center [560, 247] width 10 height 10
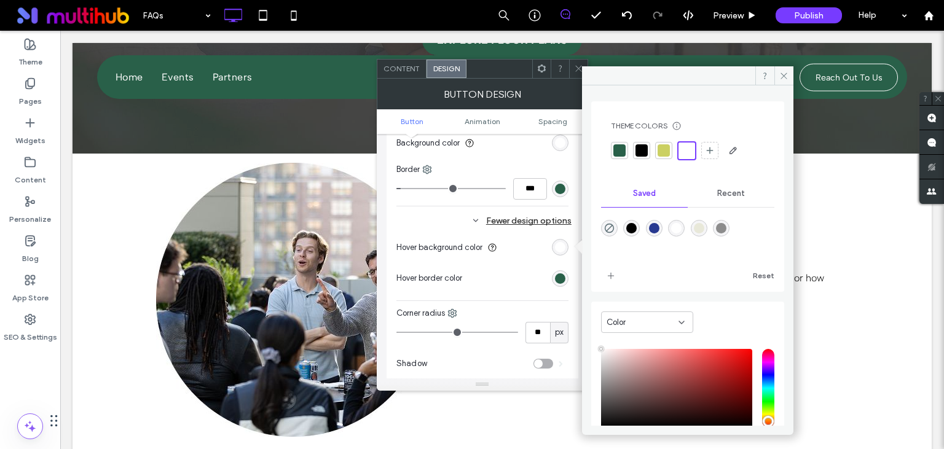
click at [624, 151] on div at bounding box center [619, 150] width 12 height 12
click at [579, 70] on icon at bounding box center [578, 68] width 9 height 9
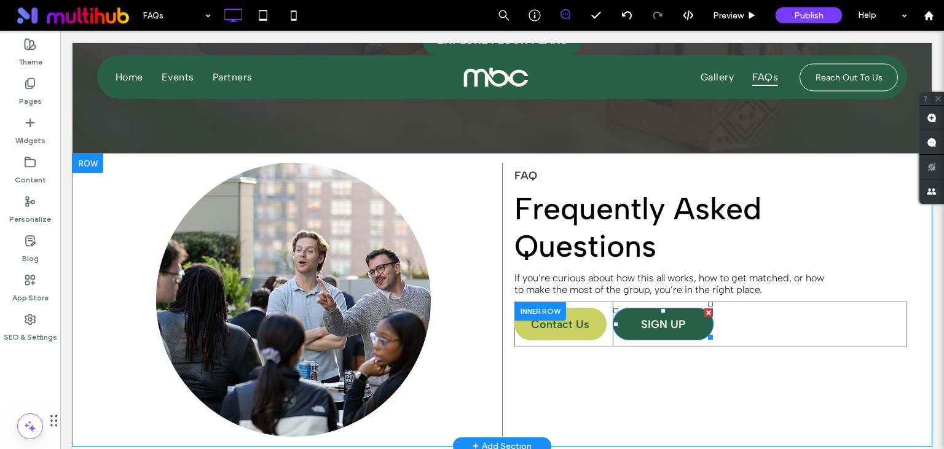
click at [699, 328] on link "SIGN UP" at bounding box center [663, 324] width 101 height 33
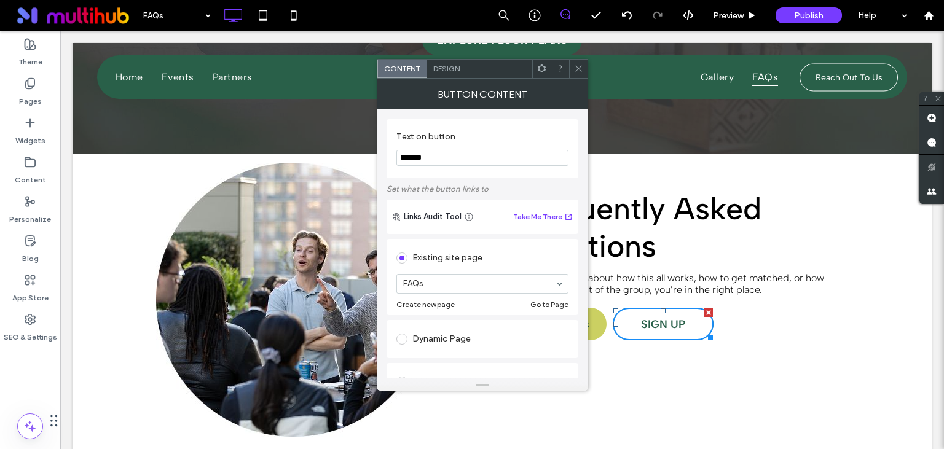
click at [444, 69] on span "Design" at bounding box center [446, 68] width 26 height 9
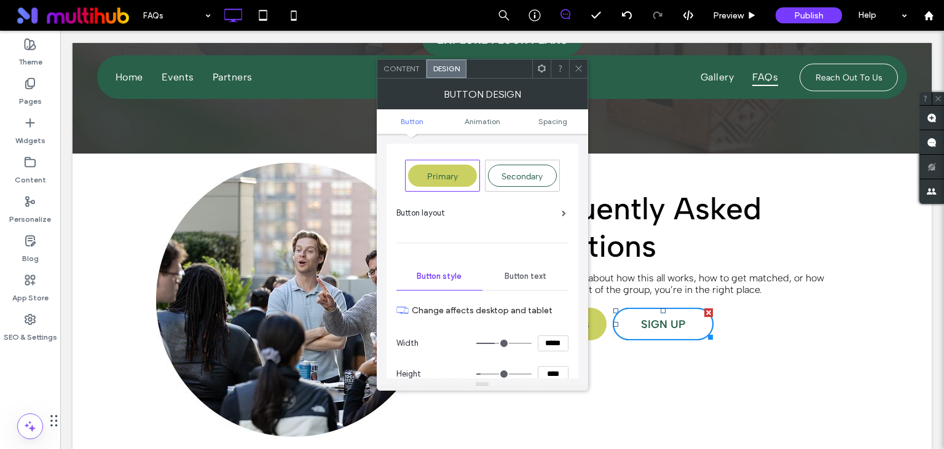
click at [557, 346] on input "*****" at bounding box center [553, 344] width 31 height 16
type input "*****"
type input "***"
click at [577, 68] on icon at bounding box center [578, 68] width 9 height 9
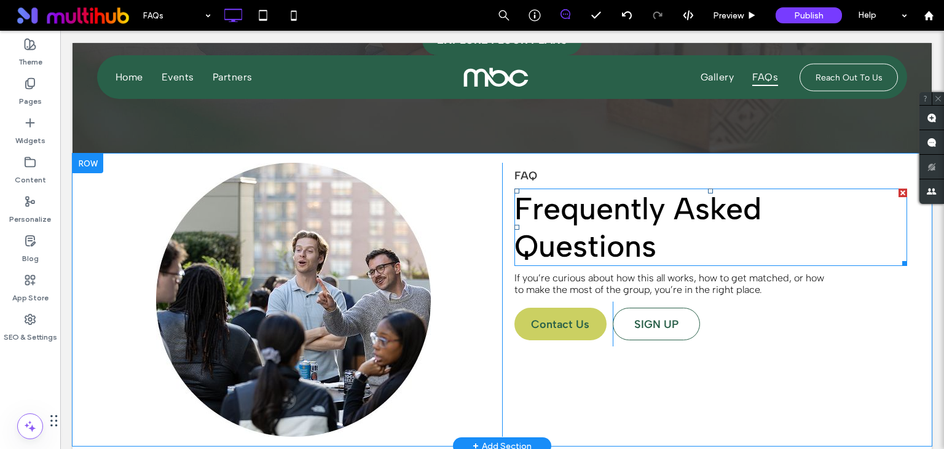
click at [614, 219] on span "Frequently Asked Questions" at bounding box center [637, 227] width 247 height 75
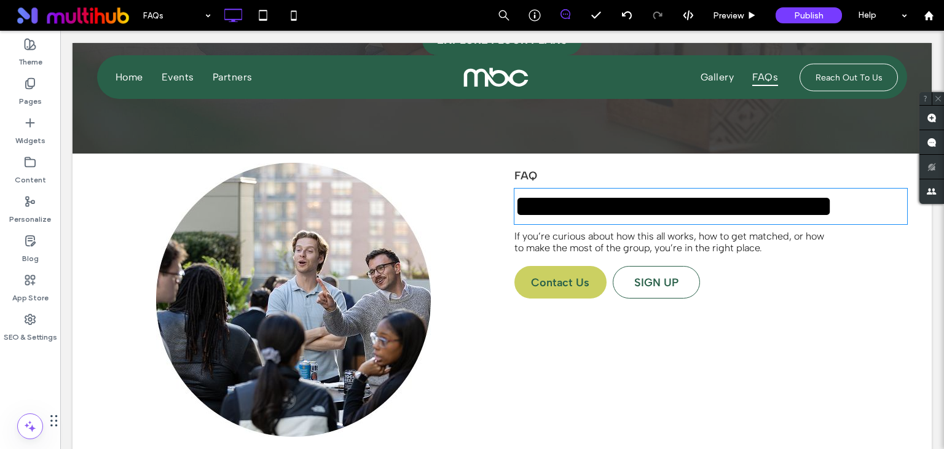
click at [614, 219] on span "**********" at bounding box center [673, 206] width 318 height 30
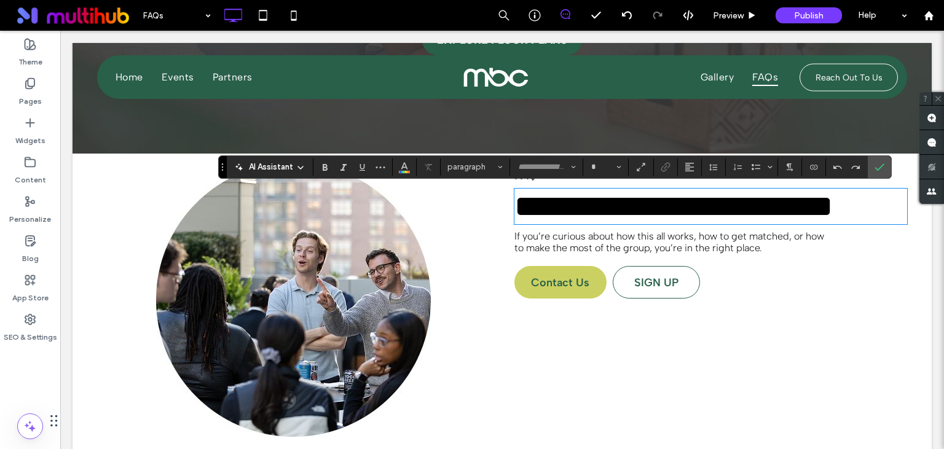
type input "**********"
type input "**"
click at [614, 219] on span "**********" at bounding box center [673, 206] width 318 height 30
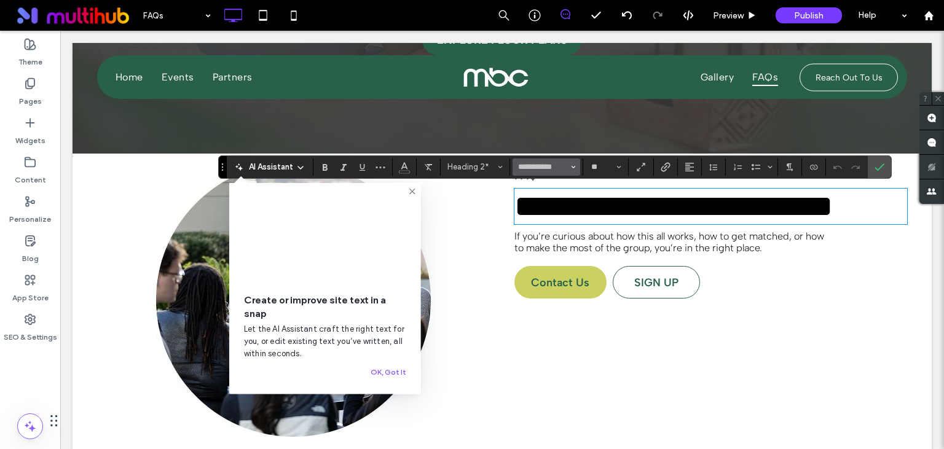
click at [547, 173] on button "**********" at bounding box center [546, 167] width 68 height 17
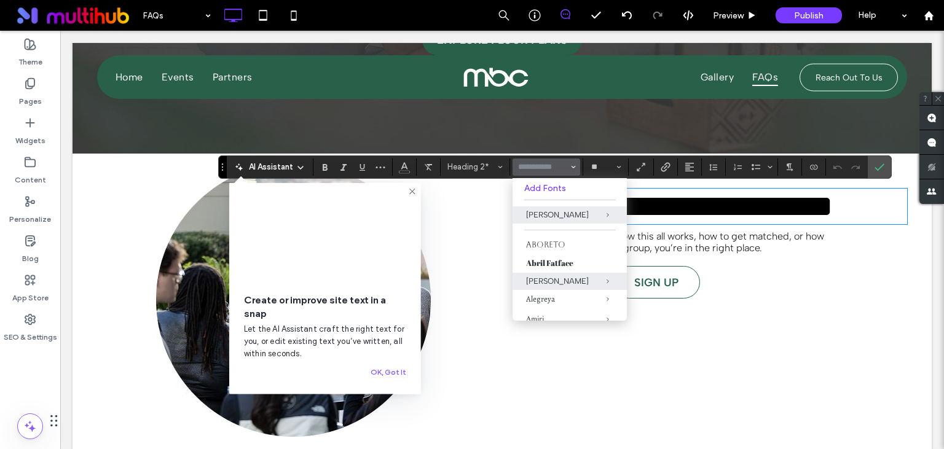
click at [544, 168] on input "Font & Font weight-input" at bounding box center [543, 167] width 52 height 10
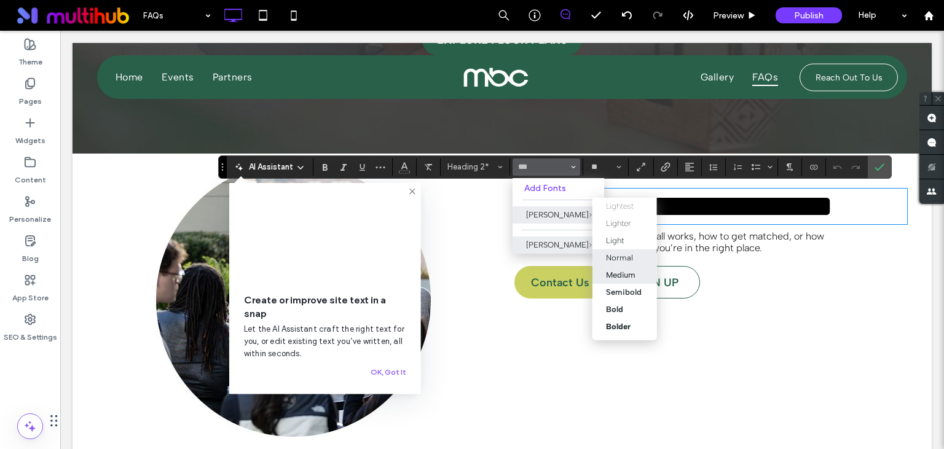
click at [628, 257] on div "Normal" at bounding box center [619, 257] width 27 height 9
type input "**********"
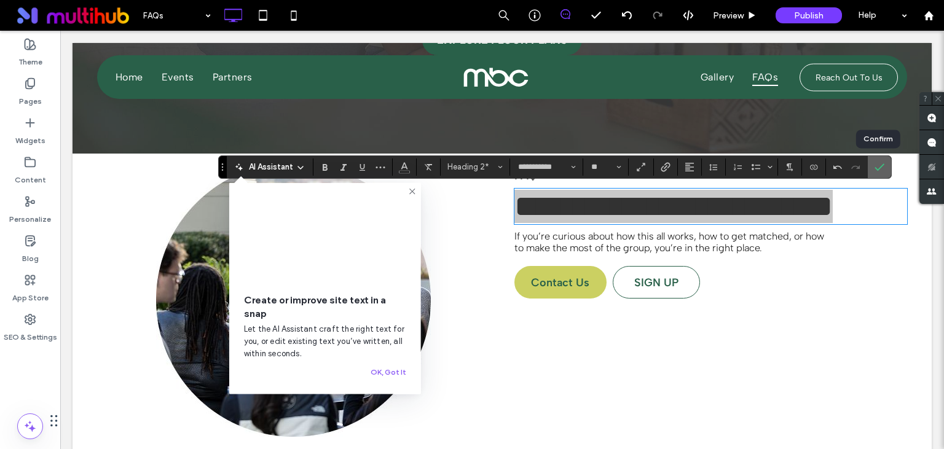
drag, startPoint x: 882, startPoint y: 166, endPoint x: 821, endPoint y: 135, distance: 68.2
click at [882, 166] on icon "Confirm" at bounding box center [879, 167] width 10 height 10
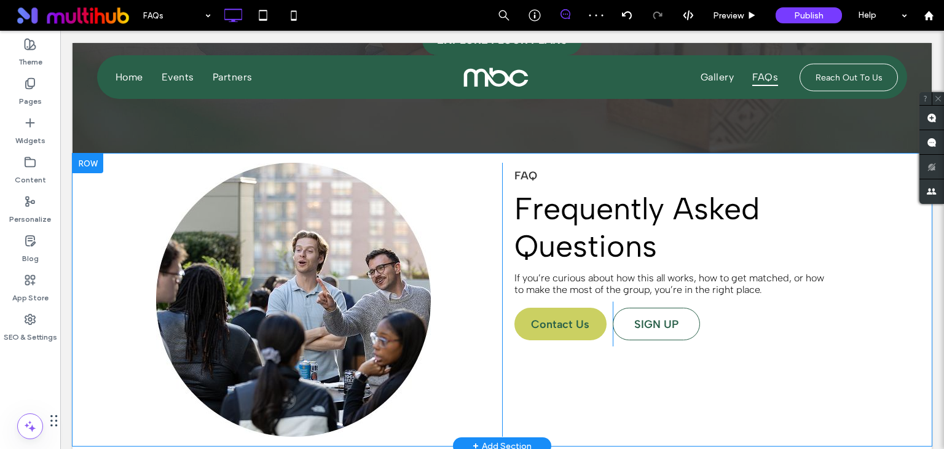
click at [90, 160] on div at bounding box center [88, 164] width 31 height 20
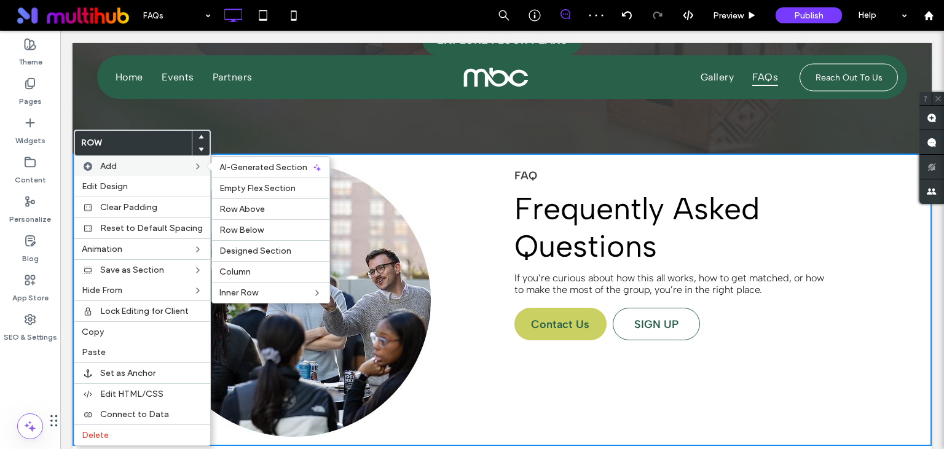
click at [112, 162] on span "Add" at bounding box center [108, 166] width 17 height 10
click at [249, 208] on span "Row Above" at bounding box center [241, 209] width 45 height 10
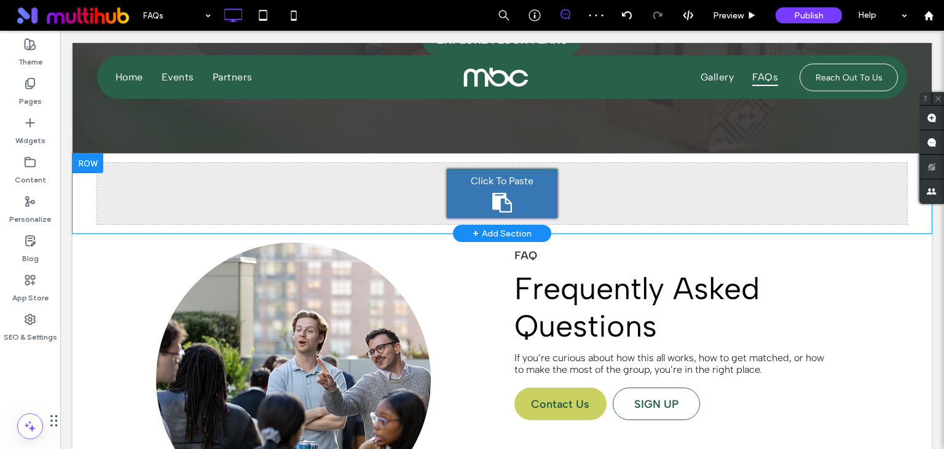
click at [86, 161] on div at bounding box center [88, 164] width 31 height 20
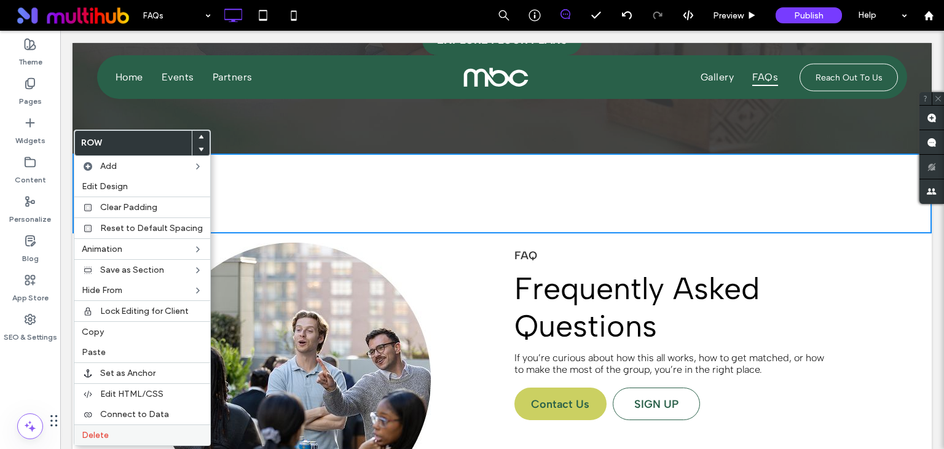
click at [100, 430] on span "Delete" at bounding box center [95, 435] width 27 height 10
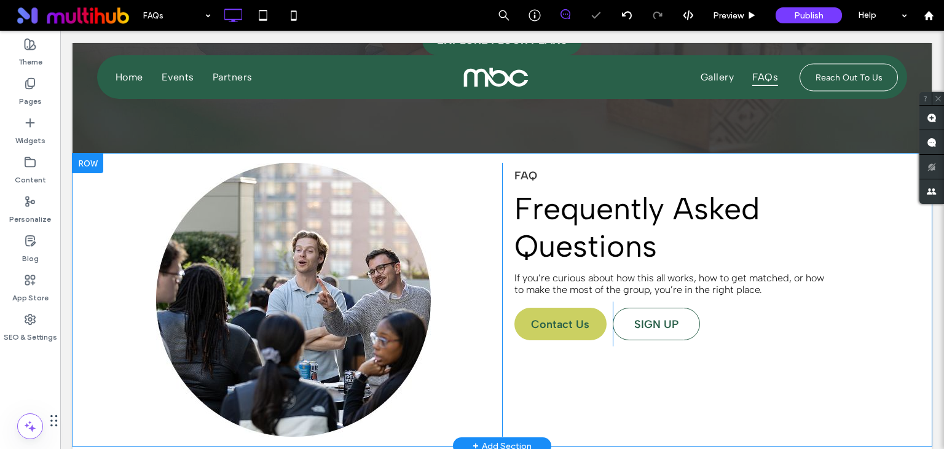
click at [87, 162] on div at bounding box center [88, 164] width 31 height 20
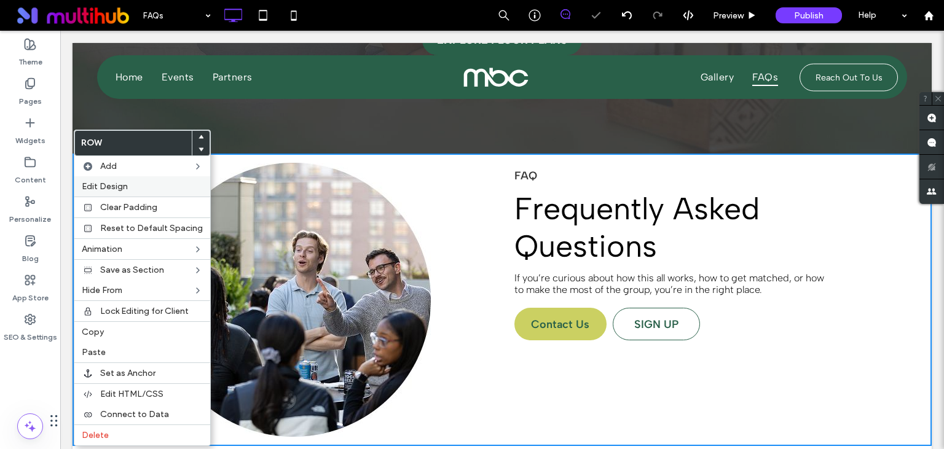
click at [100, 187] on span "Edit Design" at bounding box center [105, 186] width 46 height 10
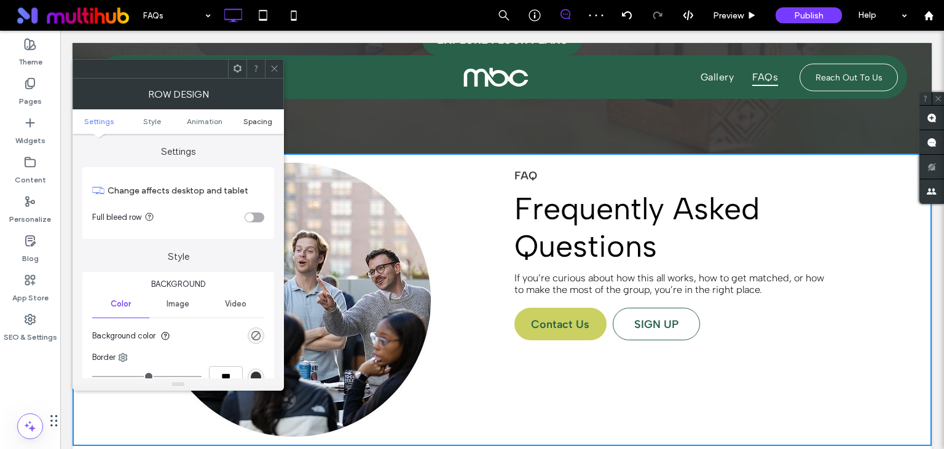
click at [254, 119] on span "Spacing" at bounding box center [257, 121] width 29 height 9
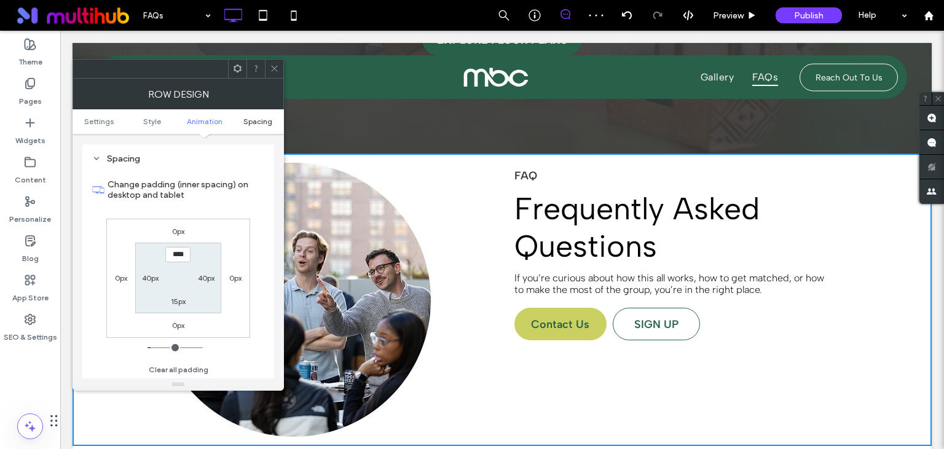
scroll to position [347, 0]
type input "****"
type input "**"
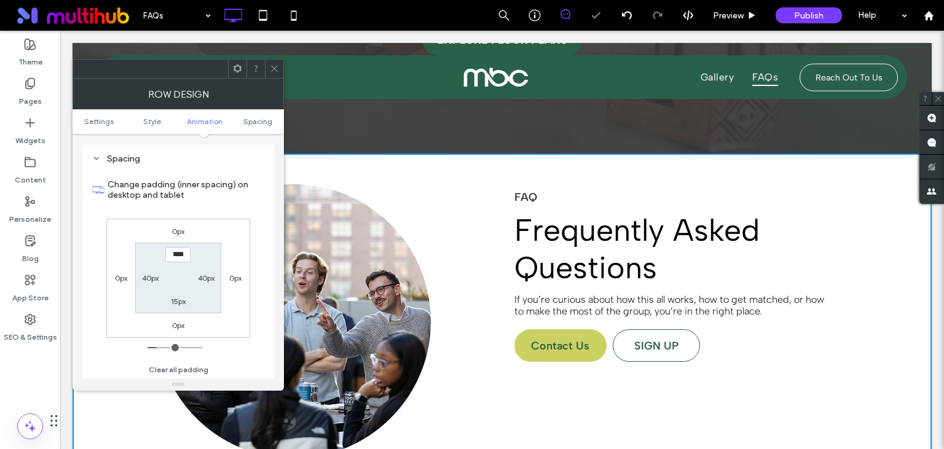
click at [180, 256] on input "****" at bounding box center [177, 254] width 25 height 15
type input "*"
type input "****"
type input "**"
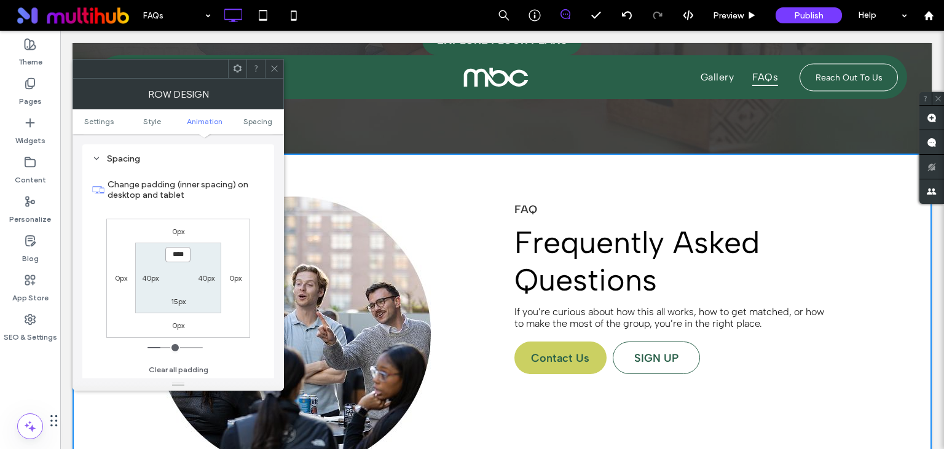
click at [176, 254] on input "****" at bounding box center [177, 254] width 25 height 15
type input "****"
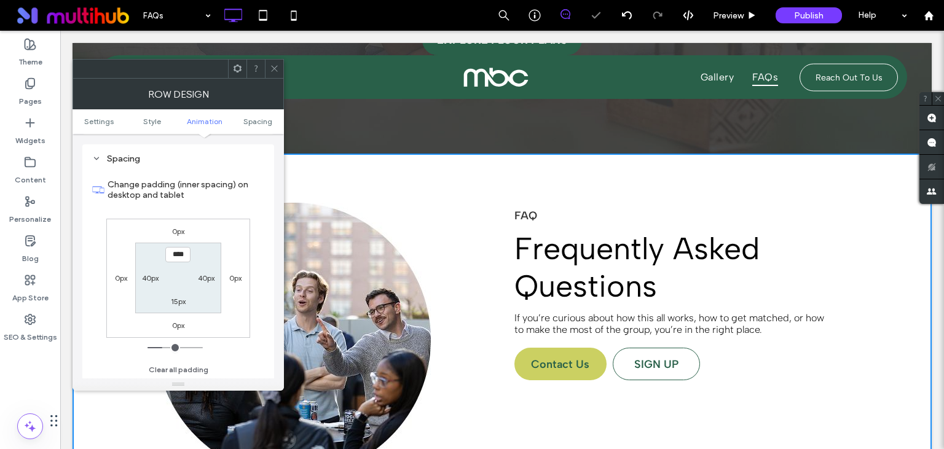
click at [173, 301] on label "15px" at bounding box center [178, 301] width 15 height 9
type input "**"
type input "****"
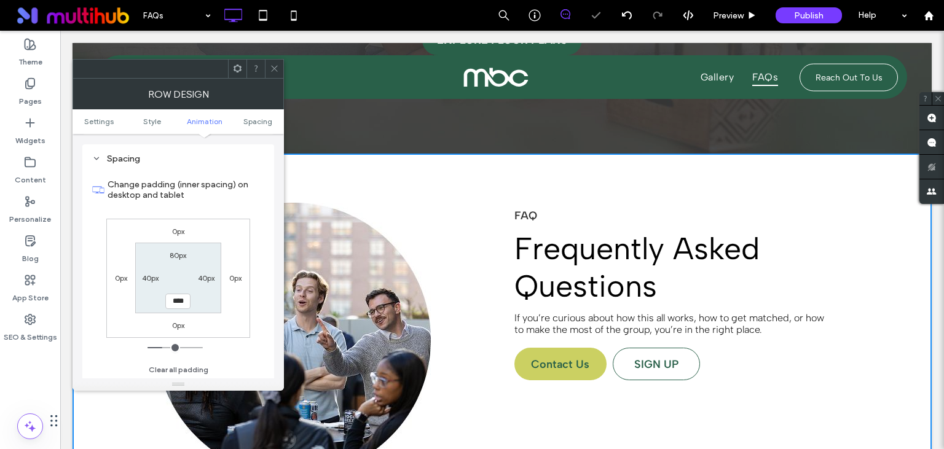
click at [273, 68] on use at bounding box center [274, 69] width 6 height 6
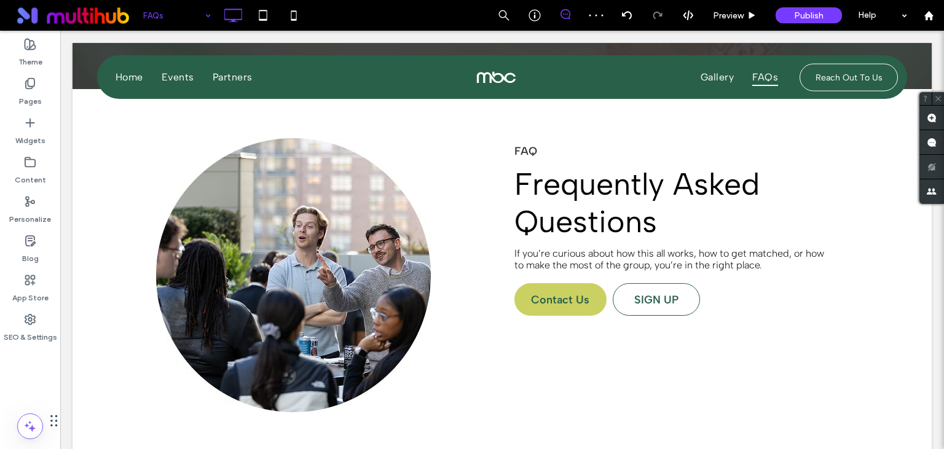
click at [163, 16] on input at bounding box center [173, 15] width 61 height 31
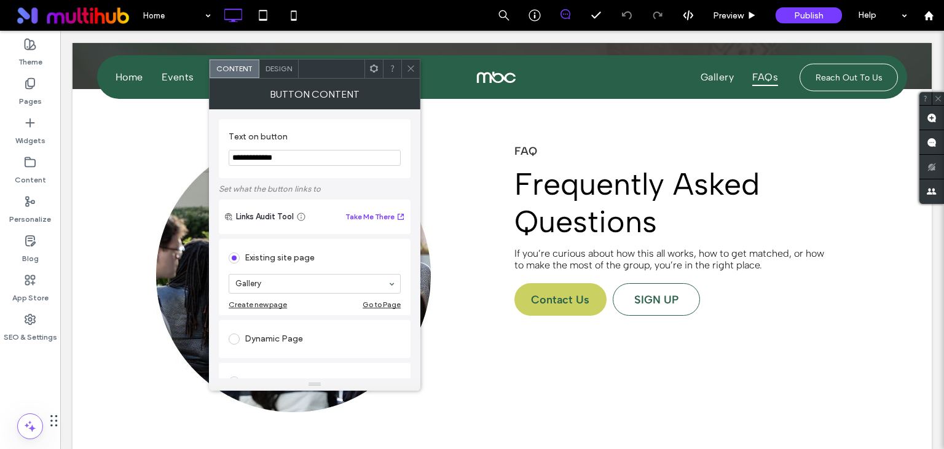
click at [282, 71] on span "Design" at bounding box center [278, 68] width 26 height 9
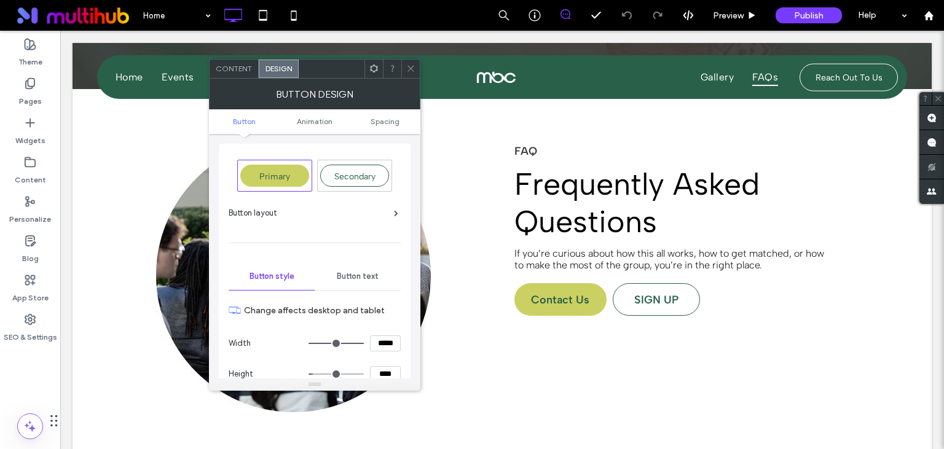
click at [410, 73] on icon at bounding box center [410, 68] width 9 height 9
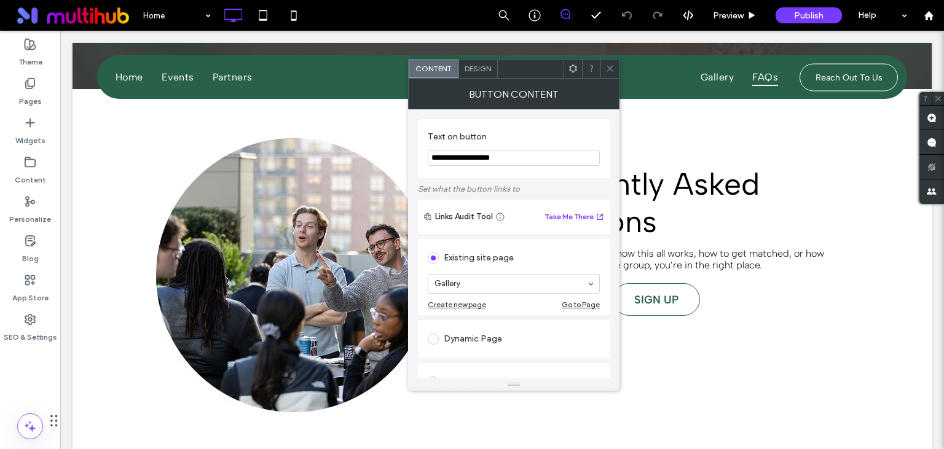
click at [478, 68] on span "Design" at bounding box center [478, 68] width 26 height 9
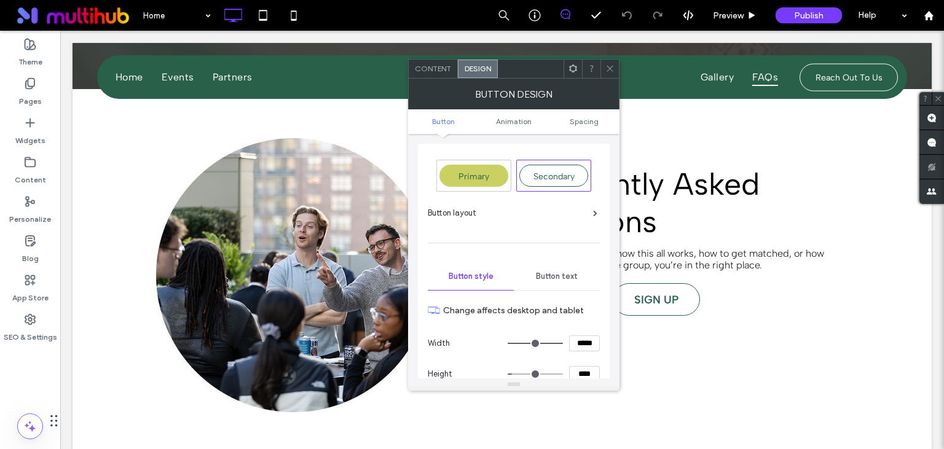
click at [610, 70] on icon at bounding box center [609, 68] width 9 height 9
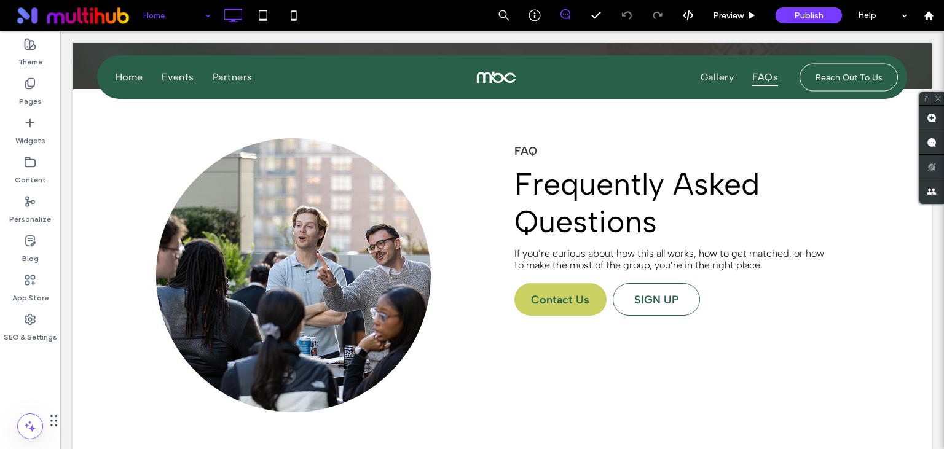
click at [155, 18] on input at bounding box center [173, 15] width 61 height 31
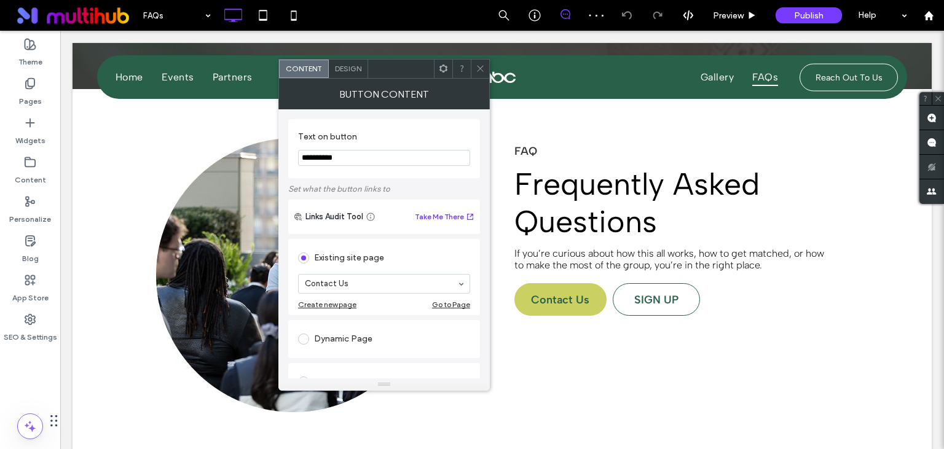
click at [350, 68] on span "Design" at bounding box center [348, 68] width 26 height 9
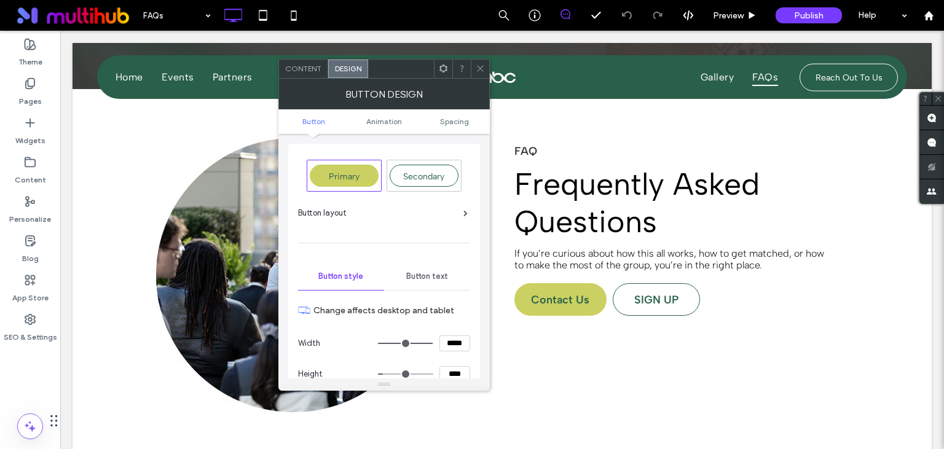
click at [450, 367] on input "****" at bounding box center [454, 374] width 31 height 16
type input "****"
type input "**"
click at [479, 65] on icon at bounding box center [480, 68] width 9 height 9
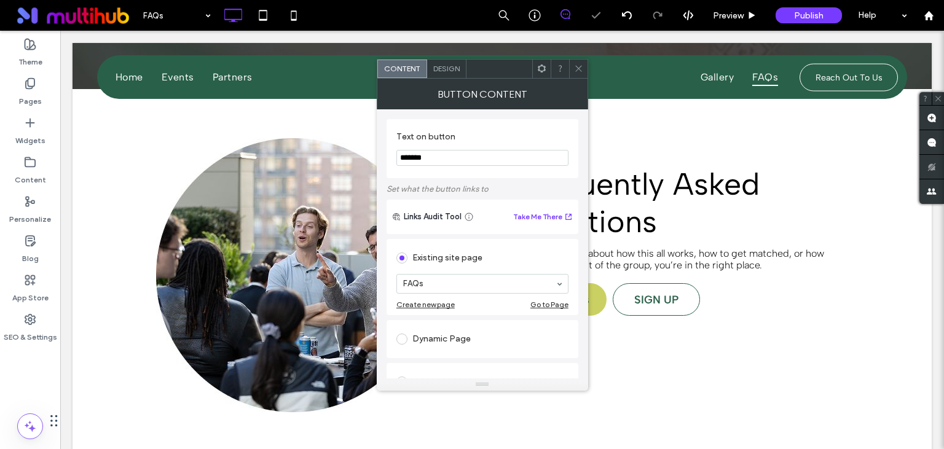
click at [444, 66] on span "Design" at bounding box center [446, 68] width 26 height 9
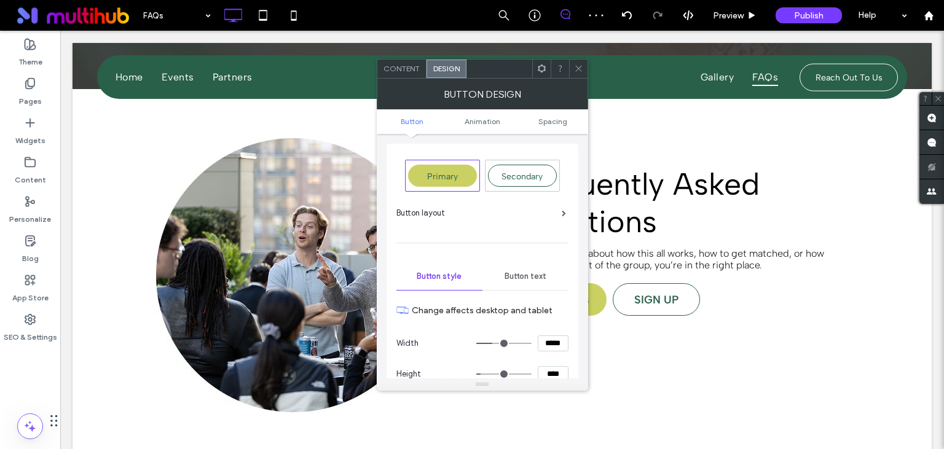
click at [546, 370] on input "****" at bounding box center [553, 374] width 31 height 16
type input "****"
type input "**"
click at [575, 68] on icon at bounding box center [578, 68] width 9 height 9
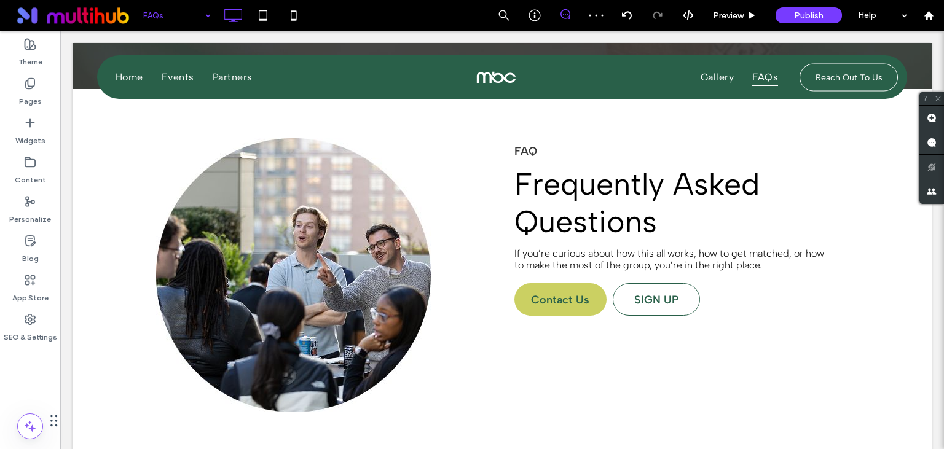
click at [165, 10] on input at bounding box center [173, 15] width 61 height 31
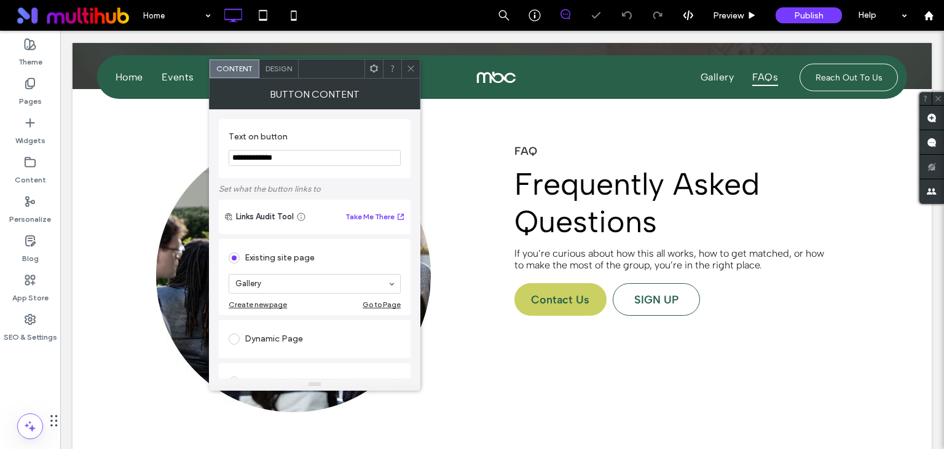
click at [267, 65] on span "Design" at bounding box center [278, 68] width 26 height 9
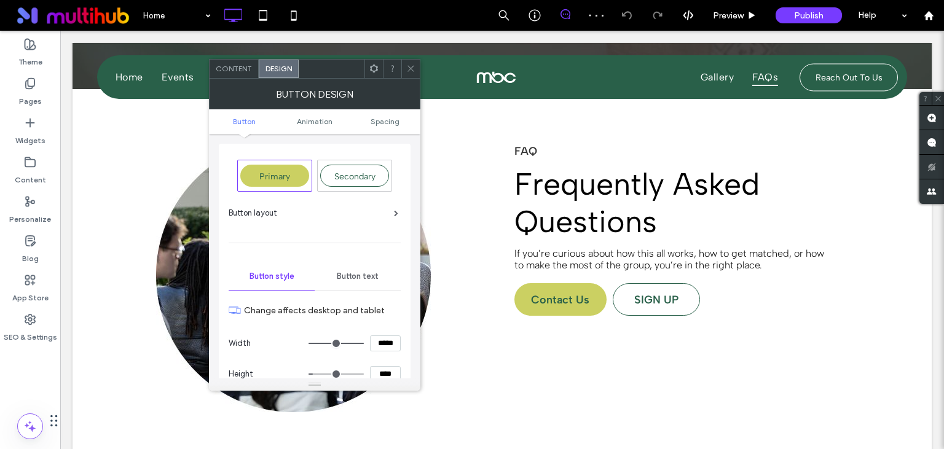
click at [370, 272] on span "Button text" at bounding box center [358, 277] width 42 height 10
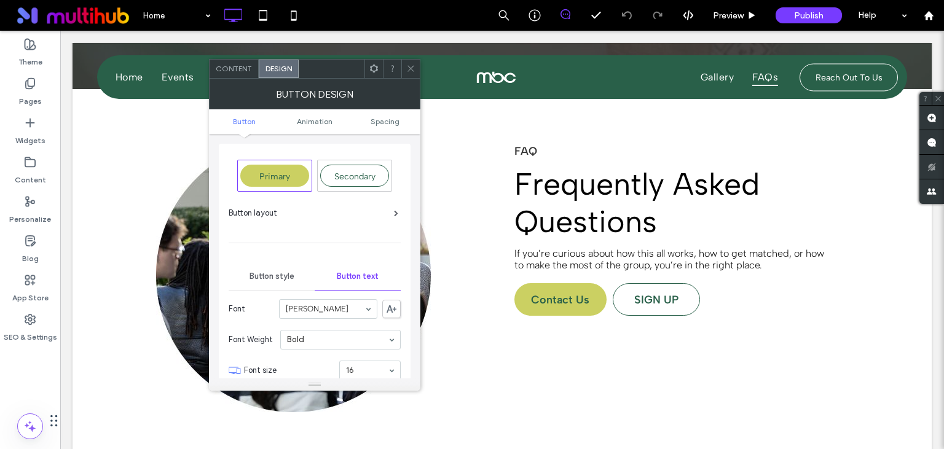
click at [416, 66] on div at bounding box center [410, 69] width 18 height 18
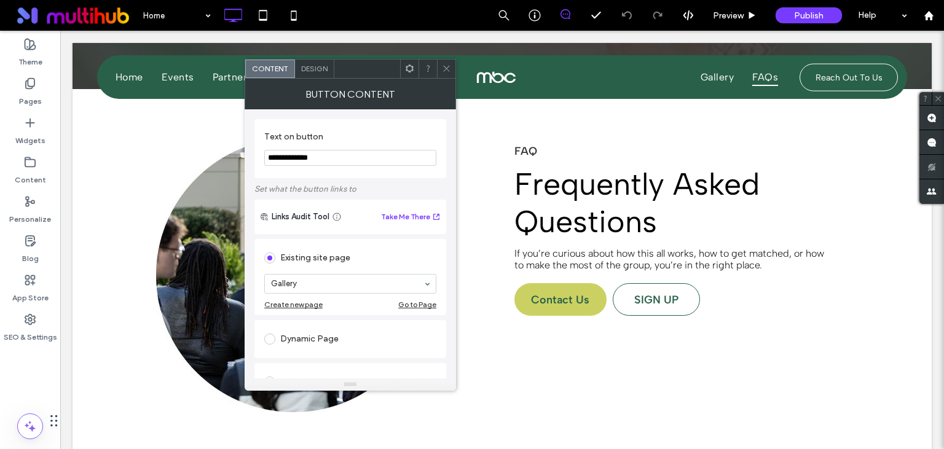
click at [320, 69] on span "Design" at bounding box center [314, 68] width 26 height 9
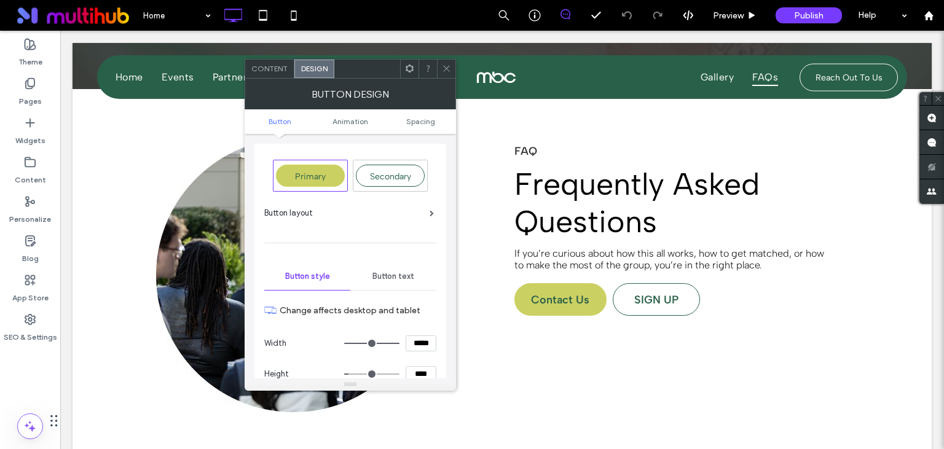
click at [391, 279] on span "Button text" at bounding box center [393, 277] width 42 height 10
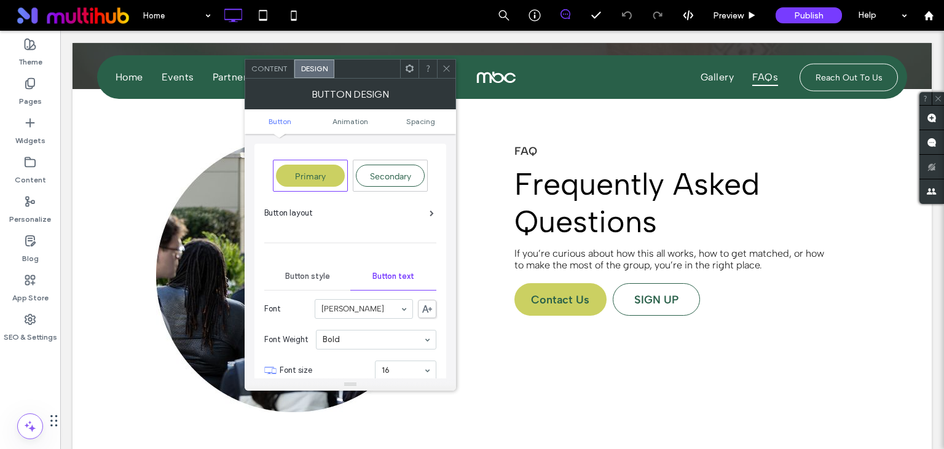
click at [446, 72] on icon at bounding box center [446, 68] width 9 height 9
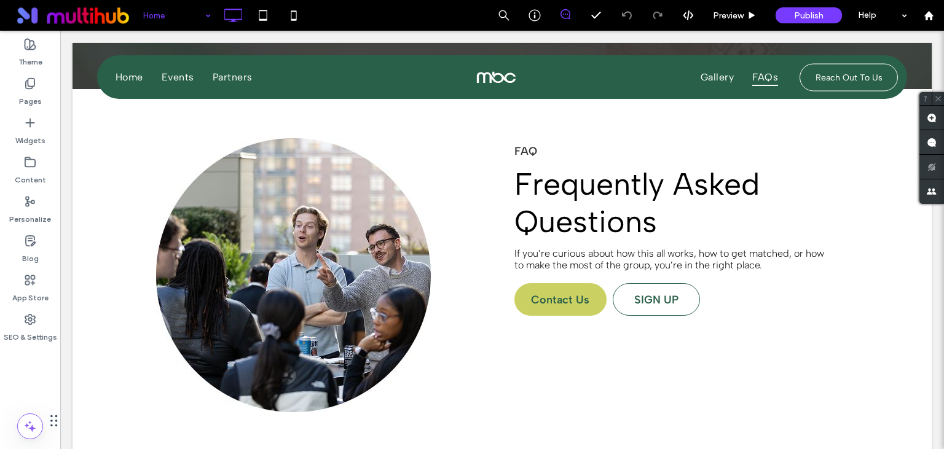
click at [162, 12] on input at bounding box center [173, 15] width 61 height 31
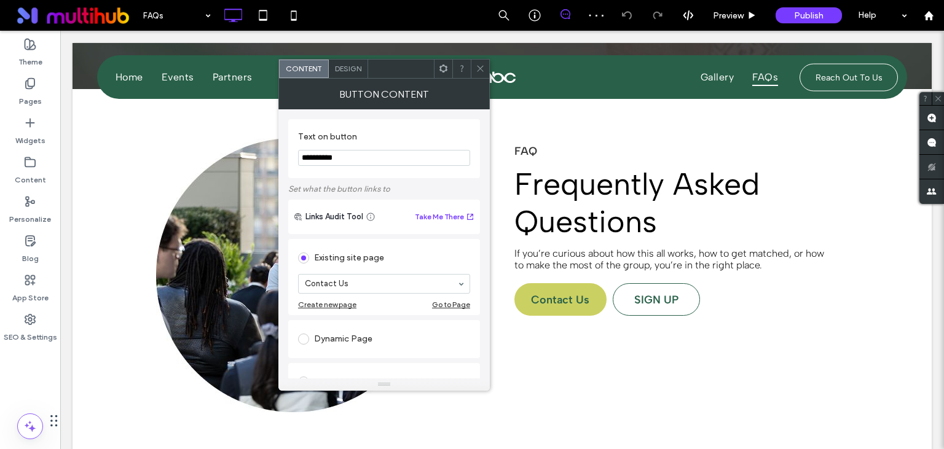
click at [355, 68] on span "Design" at bounding box center [348, 68] width 26 height 9
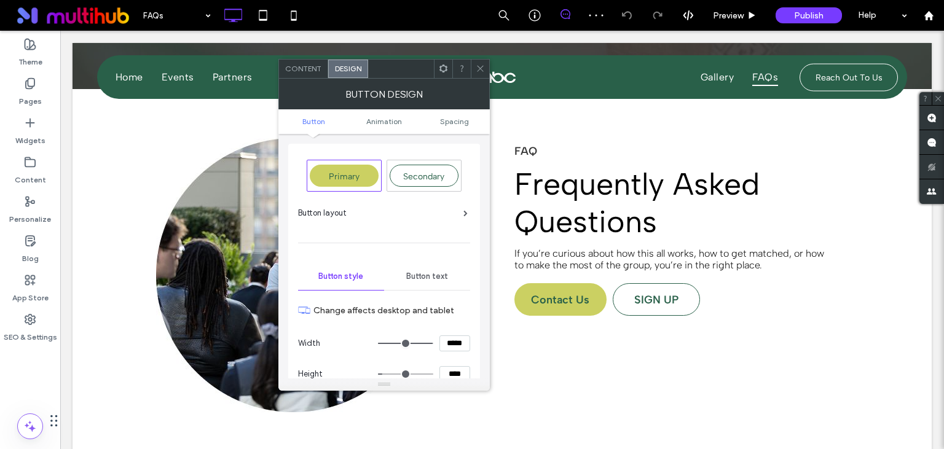
click at [434, 275] on span "Button text" at bounding box center [427, 277] width 42 height 10
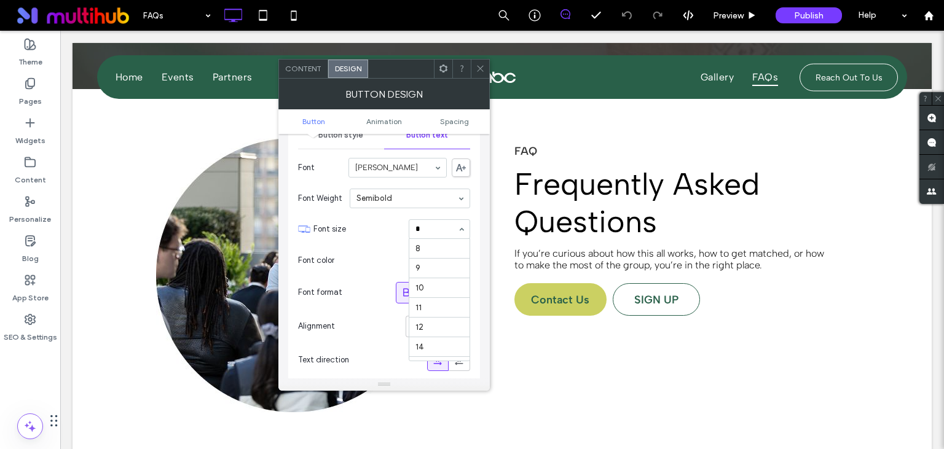
type input "**"
click at [486, 75] on div at bounding box center [480, 69] width 18 height 18
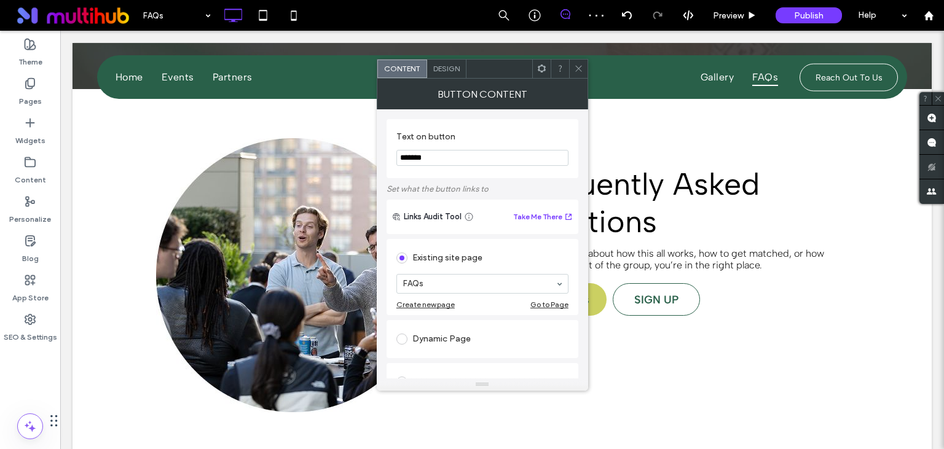
click at [455, 70] on span "Design" at bounding box center [446, 68] width 26 height 9
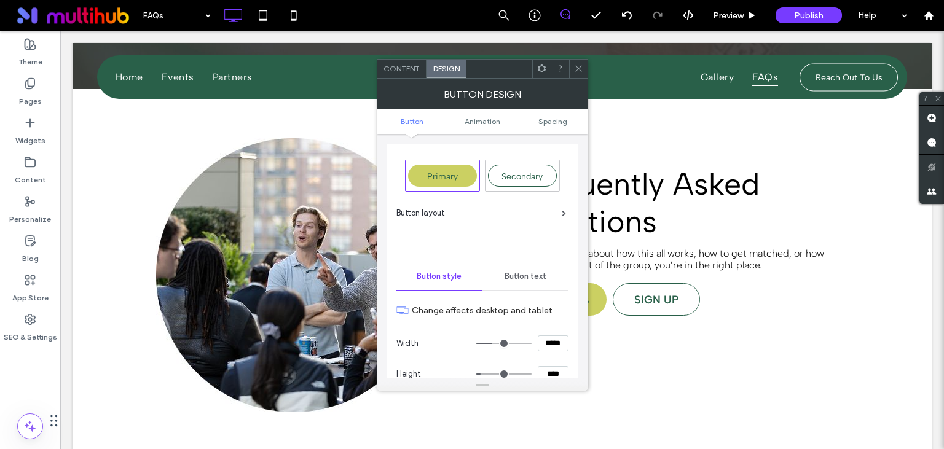
click at [527, 275] on span "Button text" at bounding box center [525, 277] width 42 height 10
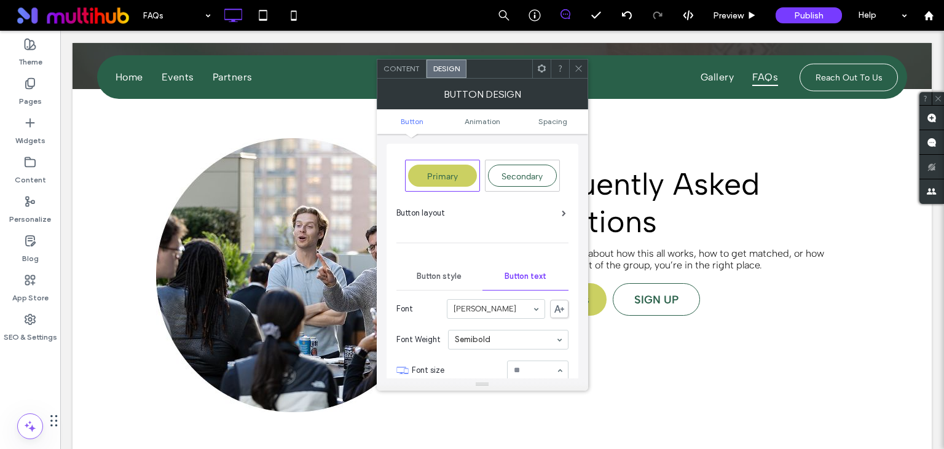
scroll to position [141, 0]
type input "**"
click at [575, 69] on icon at bounding box center [578, 68] width 9 height 9
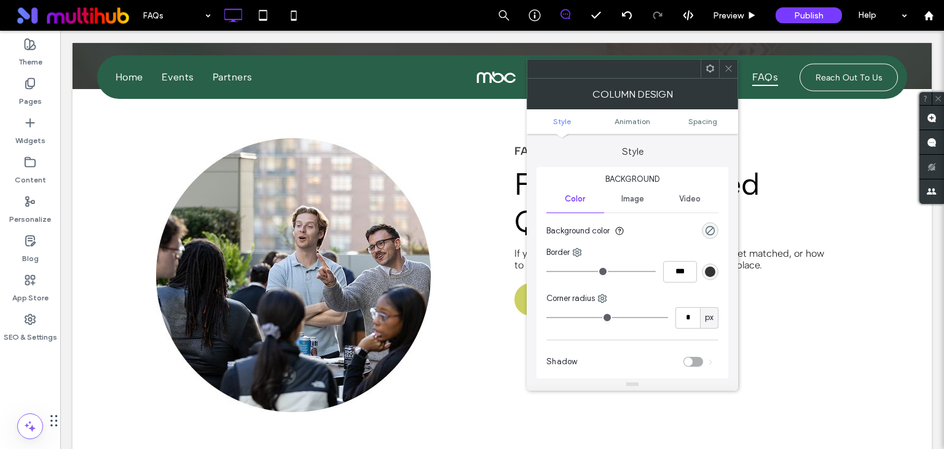
click at [641, 190] on div "Image" at bounding box center [632, 199] width 57 height 27
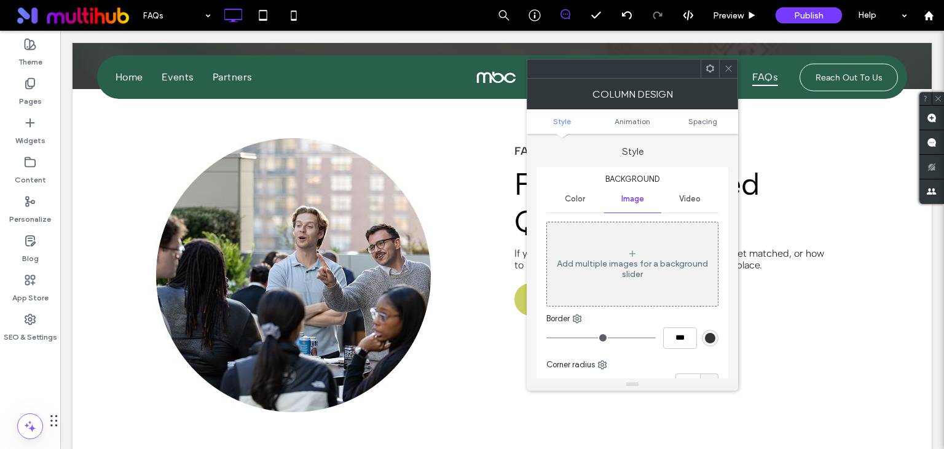
click at [646, 264] on div "Add multiple images for a background slider" at bounding box center [632, 269] width 171 height 21
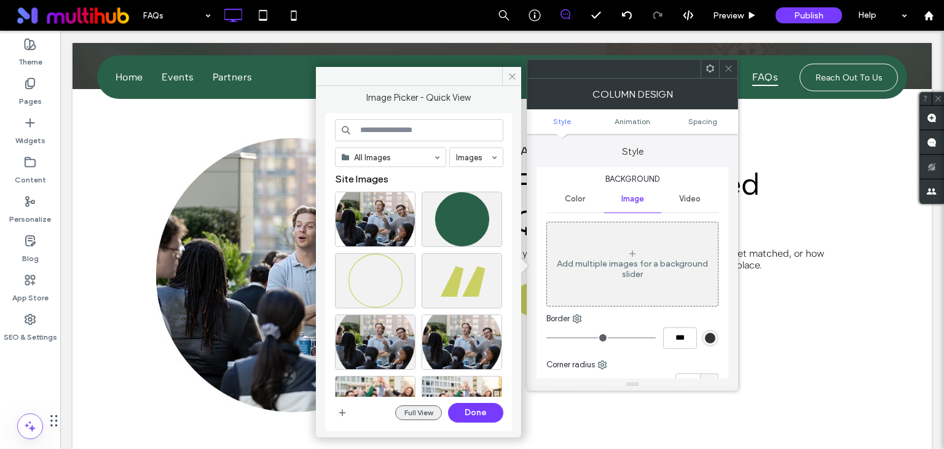
click at [415, 414] on button "Full View" at bounding box center [418, 413] width 47 height 15
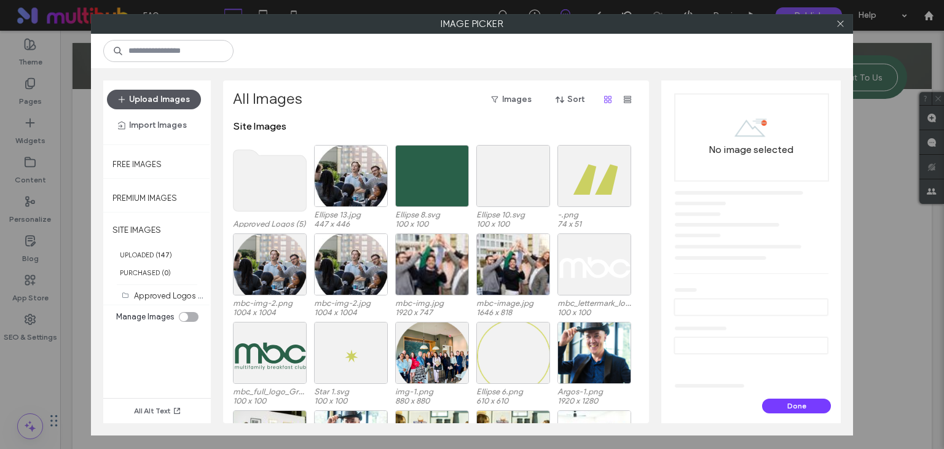
click at [158, 99] on button "Upload Images" at bounding box center [154, 100] width 94 height 20
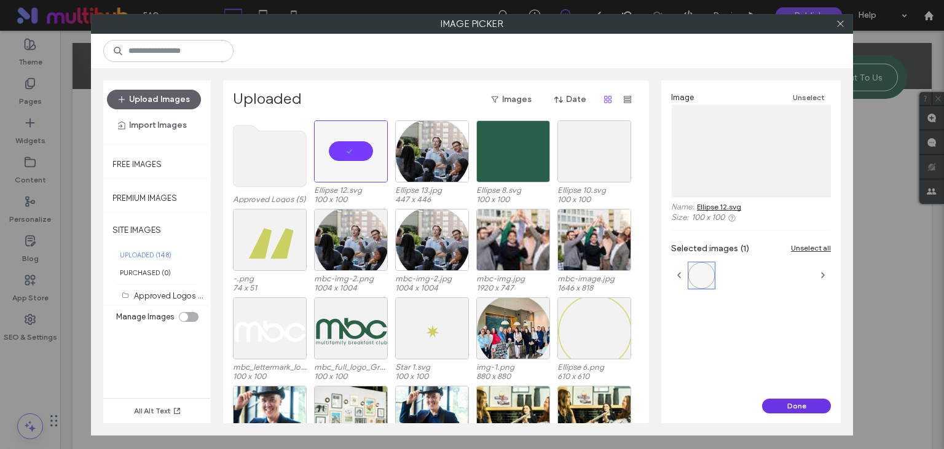
click at [795, 407] on button "Done" at bounding box center [796, 406] width 69 height 15
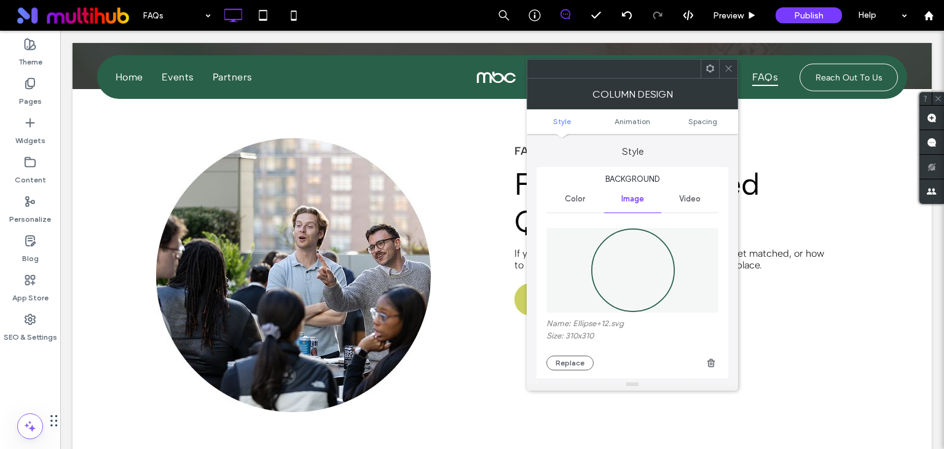
click at [576, 196] on span "Color" at bounding box center [575, 199] width 20 height 10
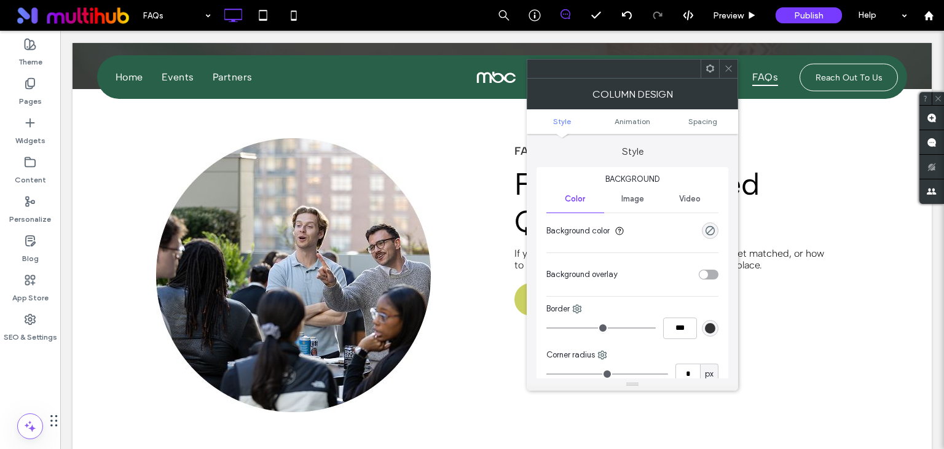
click at [630, 199] on span "Image" at bounding box center [632, 199] width 23 height 10
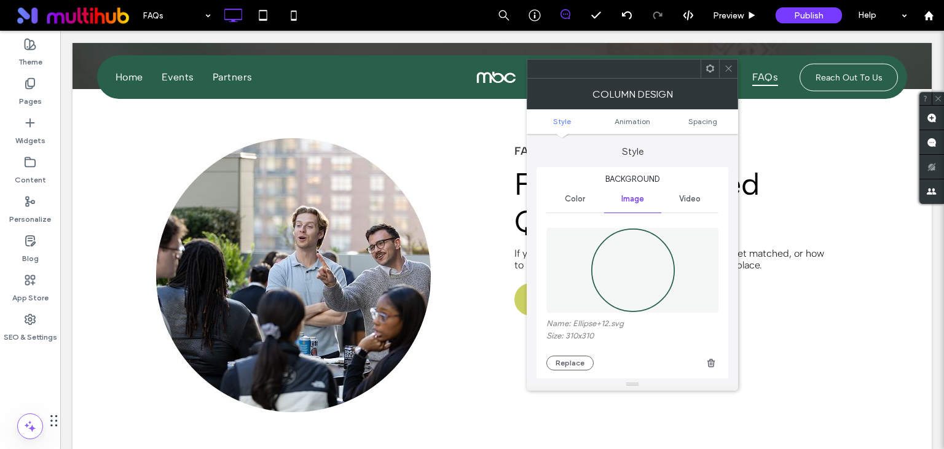
scroll to position [141, 0]
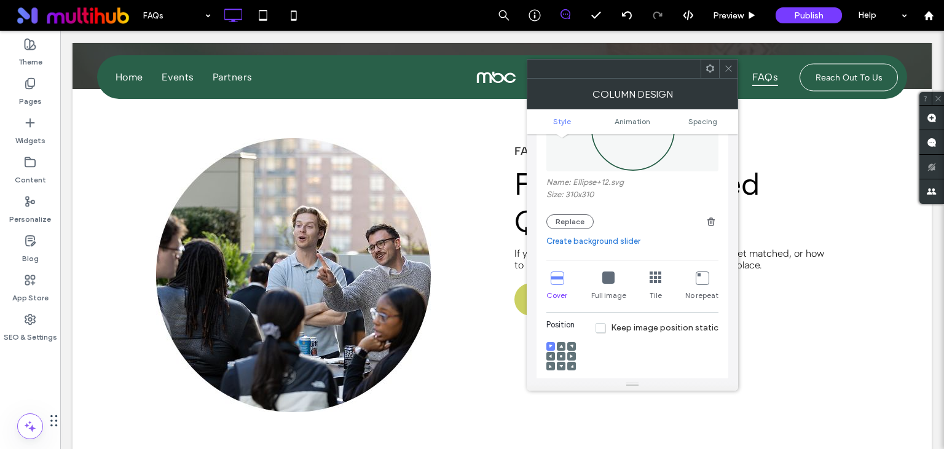
click at [606, 278] on icon at bounding box center [608, 278] width 12 height 12
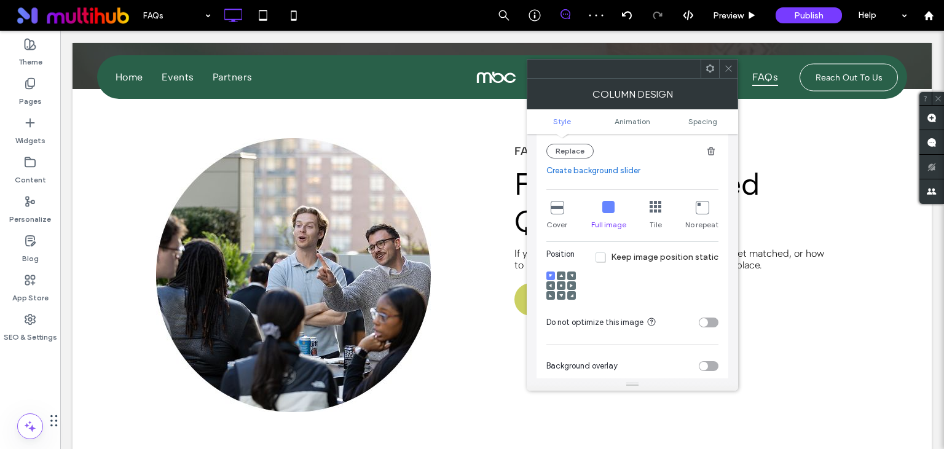
click at [708, 320] on div "toggle" at bounding box center [709, 323] width 20 height 10
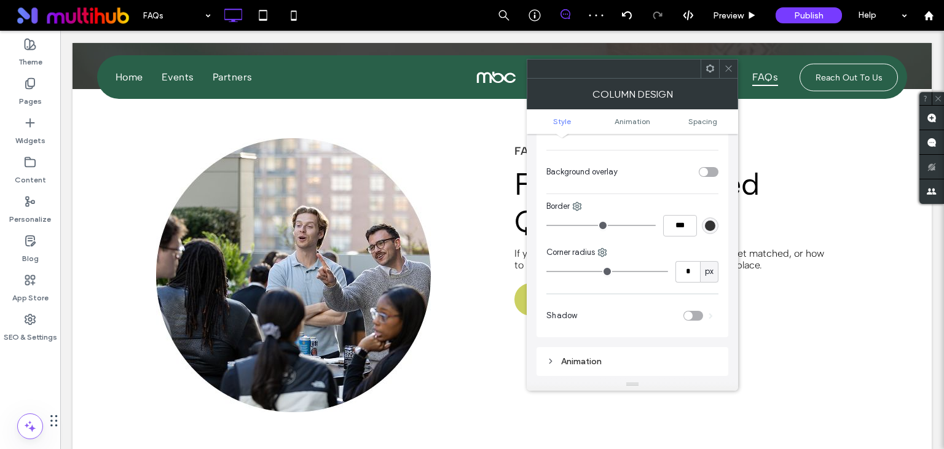
scroll to position [425, 0]
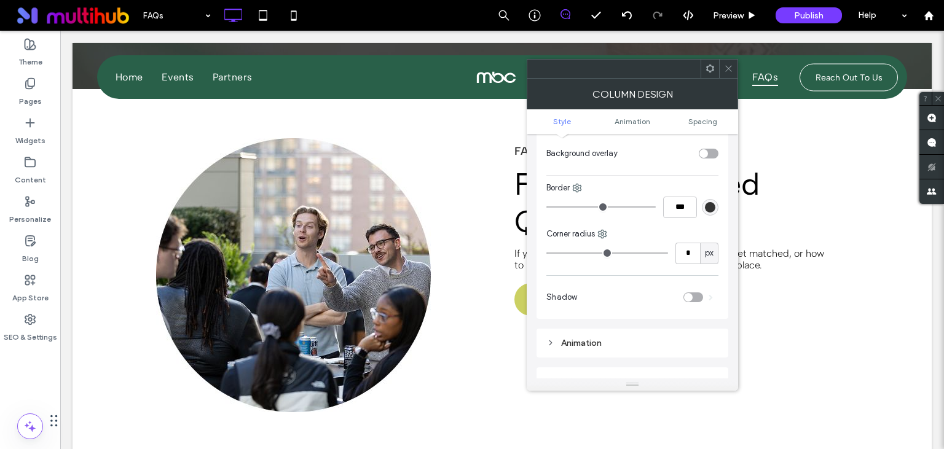
click at [728, 67] on icon at bounding box center [728, 68] width 9 height 9
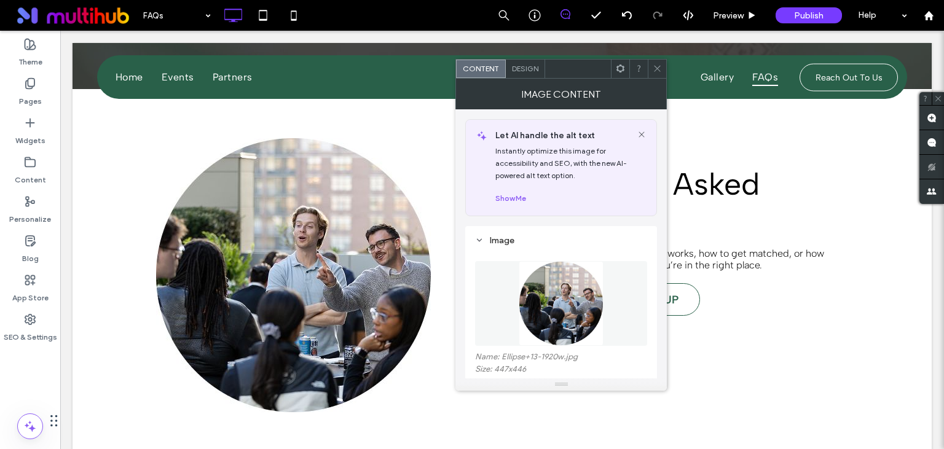
click at [546, 320] on figure at bounding box center [561, 303] width 172 height 85
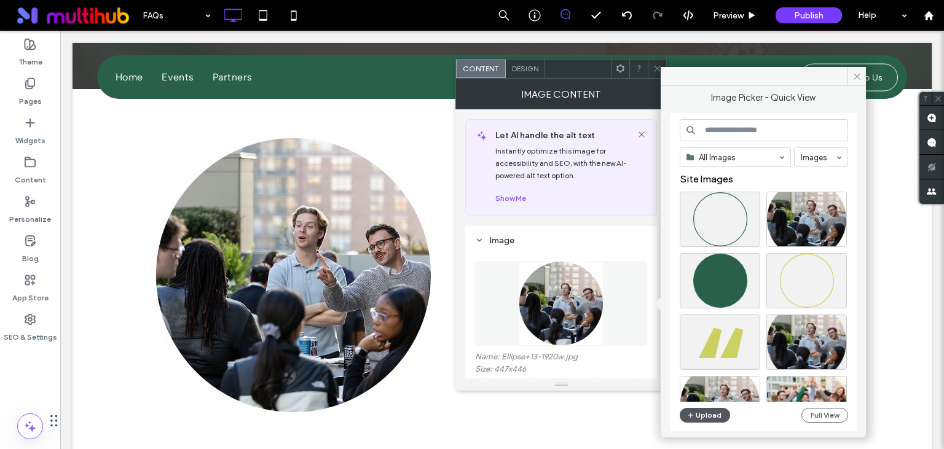
click at [708, 415] on button "Upload" at bounding box center [705, 415] width 50 height 15
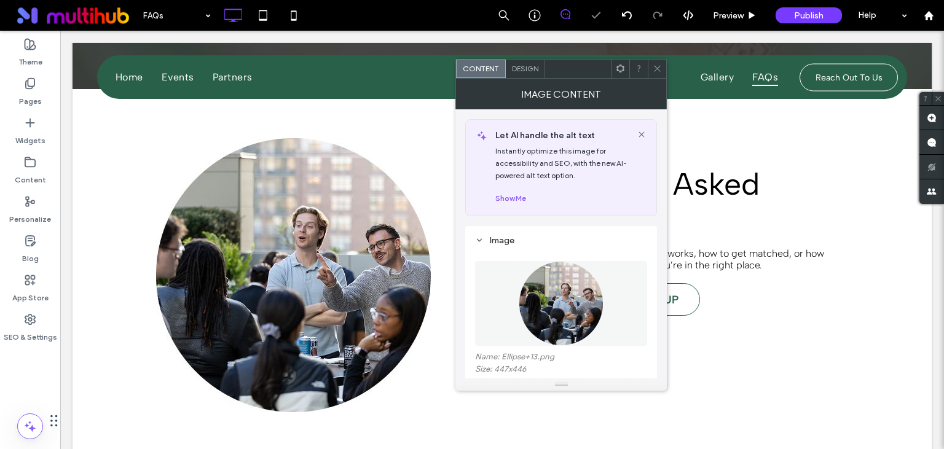
click at [653, 69] on icon at bounding box center [657, 68] width 9 height 9
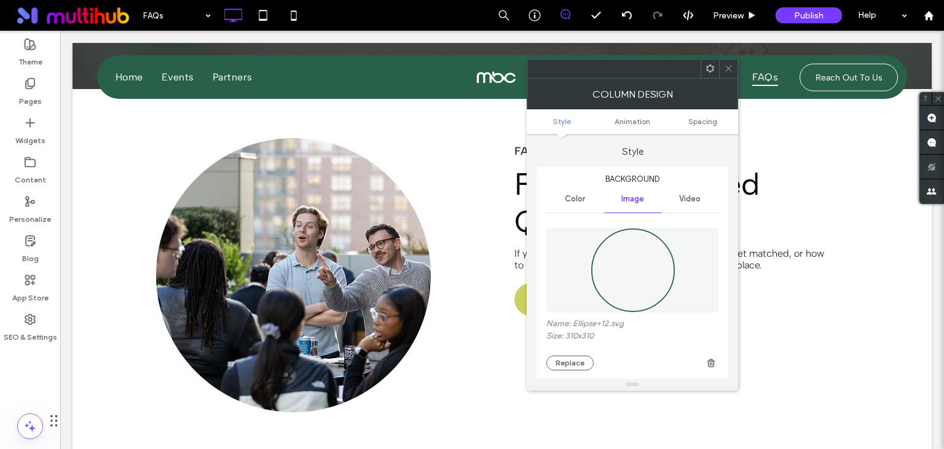
click at [710, 68] on icon at bounding box center [709, 68] width 9 height 9
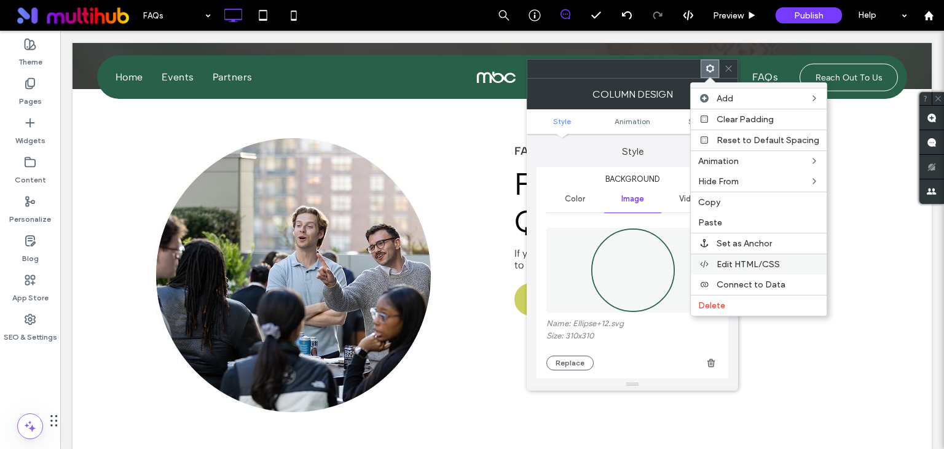
click at [745, 259] on span "Edit HTML/CSS" at bounding box center [747, 264] width 63 height 10
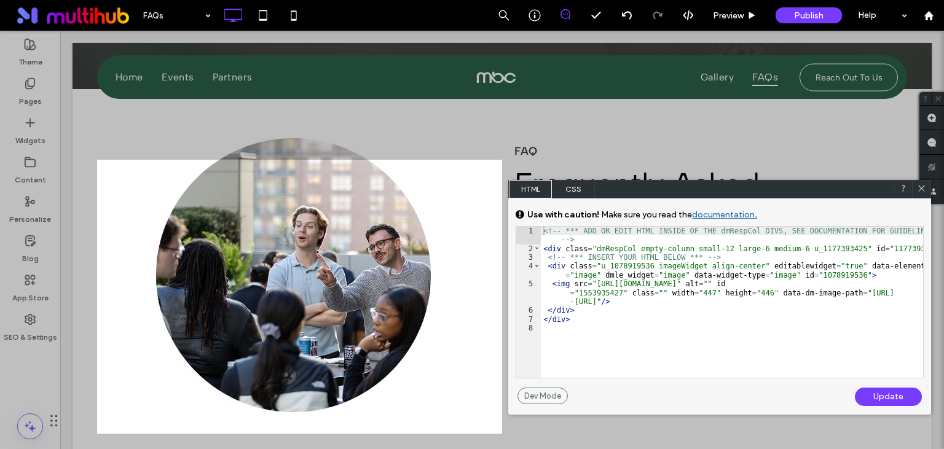
click at [841, 247] on div "<!-- *** ADD OR EDIT HTML INSIDE OF THE dmRespCol DIVS, SEE DOCUMENTATION FOR G…" at bounding box center [732, 316] width 382 height 178
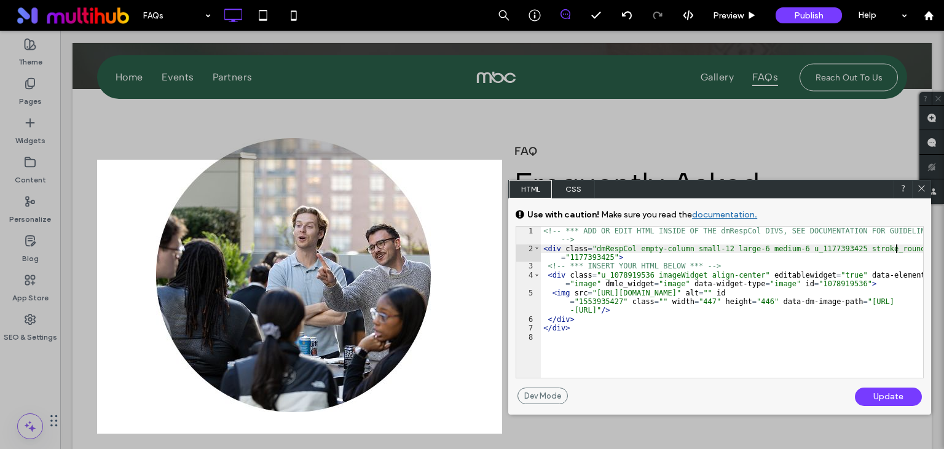
scroll to position [0, 5]
type textarea "**"
drag, startPoint x: 843, startPoint y: 247, endPoint x: 917, endPoint y: 246, distance: 74.4
click at [917, 246] on div "<!-- *** ADD OR EDIT HTML INSIDE OF THE dmRespCol DIVS, SEE DOCUMENTATION FOR G…" at bounding box center [732, 316] width 382 height 178
click at [889, 398] on div "Update" at bounding box center [888, 397] width 67 height 18
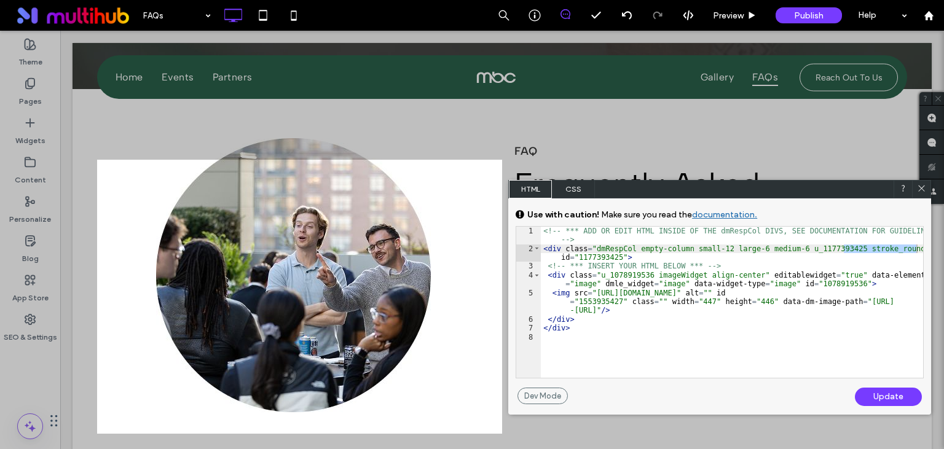
click at [886, 401] on div "Update" at bounding box center [888, 397] width 67 height 18
click at [889, 398] on div "Update" at bounding box center [888, 397] width 67 height 18
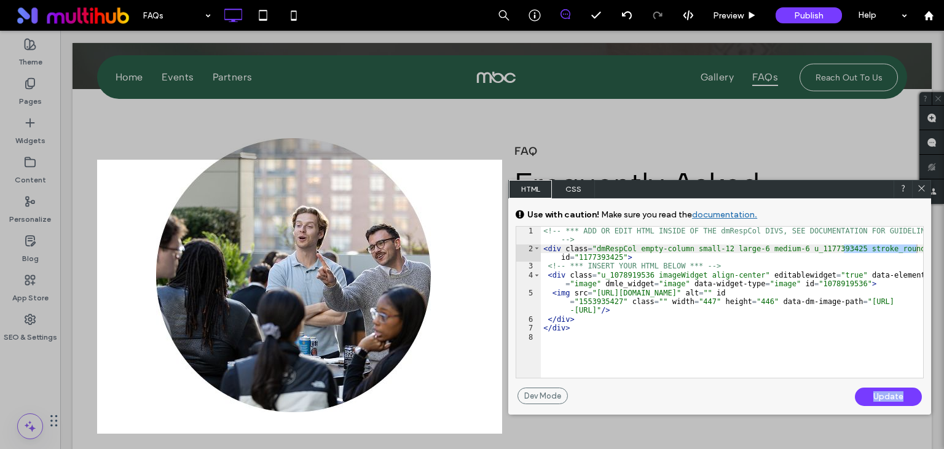
click at [923, 189] on icon at bounding box center [921, 188] width 9 height 9
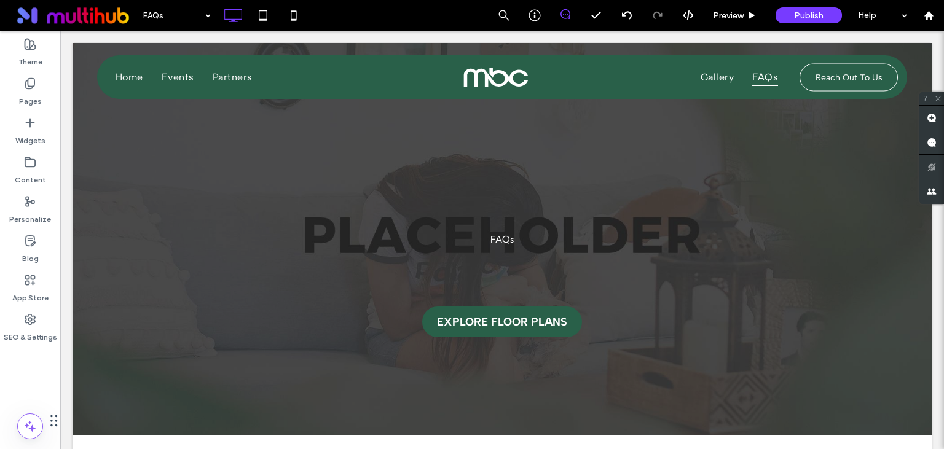
scroll to position [324, 0]
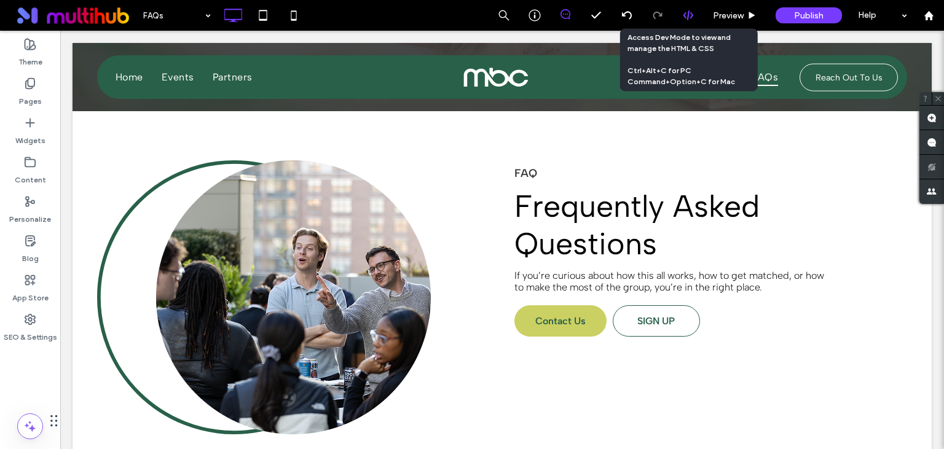
click at [686, 15] on icon at bounding box center [688, 15] width 11 height 11
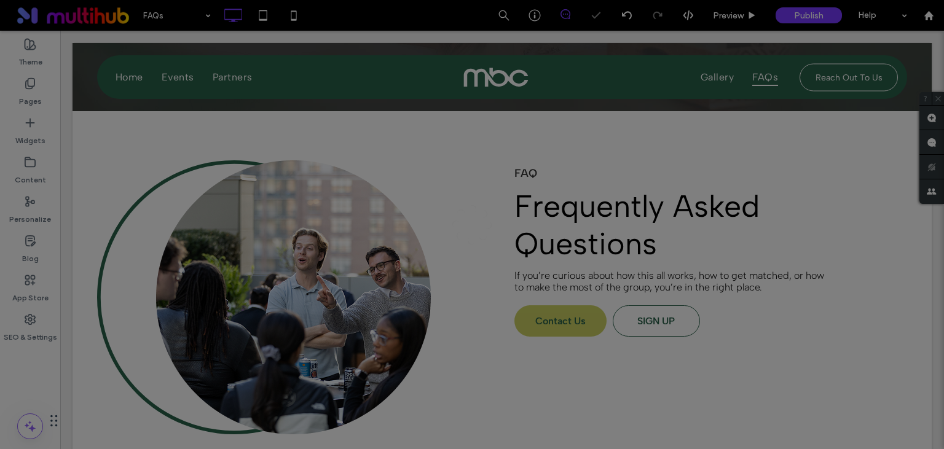
scroll to position [0, 0]
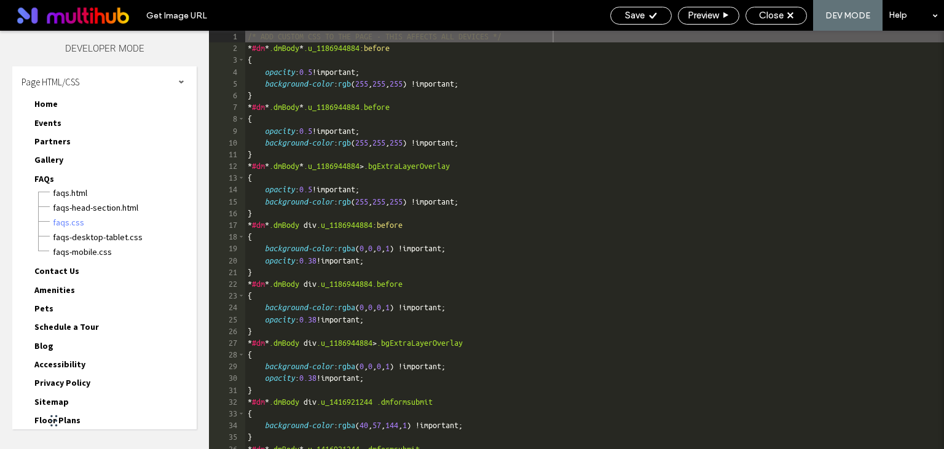
click at [43, 176] on span "FAQs" at bounding box center [44, 178] width 20 height 11
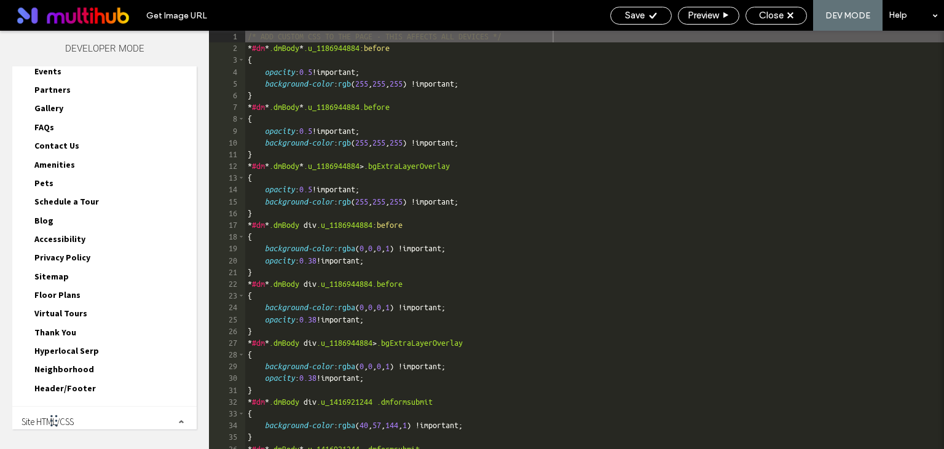
click at [68, 416] on span "Site HTML/CSS" at bounding box center [48, 422] width 52 height 12
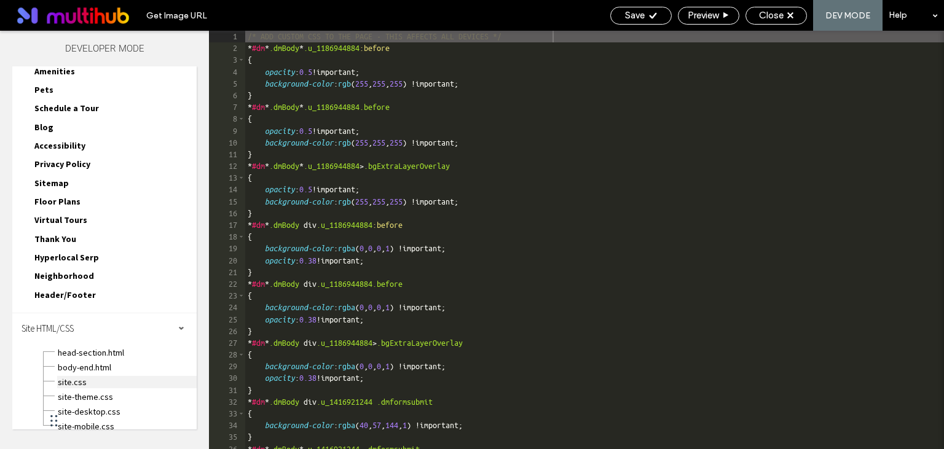
click at [68, 376] on span "site.css" at bounding box center [126, 382] width 139 height 12
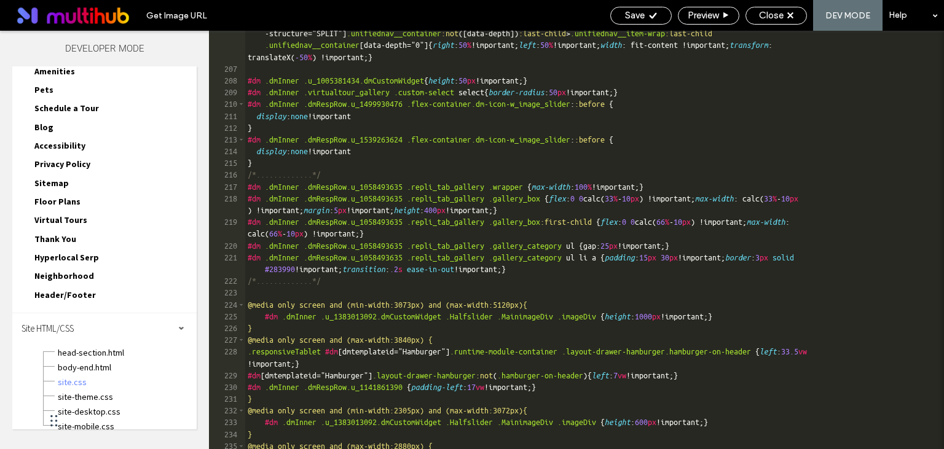
scroll to position [3908, 0]
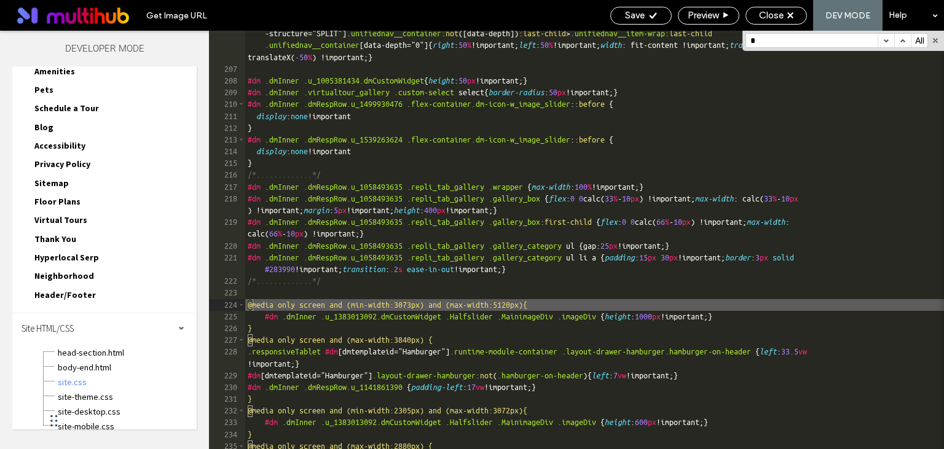
type input "*"
click at [266, 291] on div ".dmRoot :not ( .dmTabletBody ) :not ( .dmMobileBody ) #dm .dmInner .dmRespRow.u…" at bounding box center [594, 260] width 699 height 489
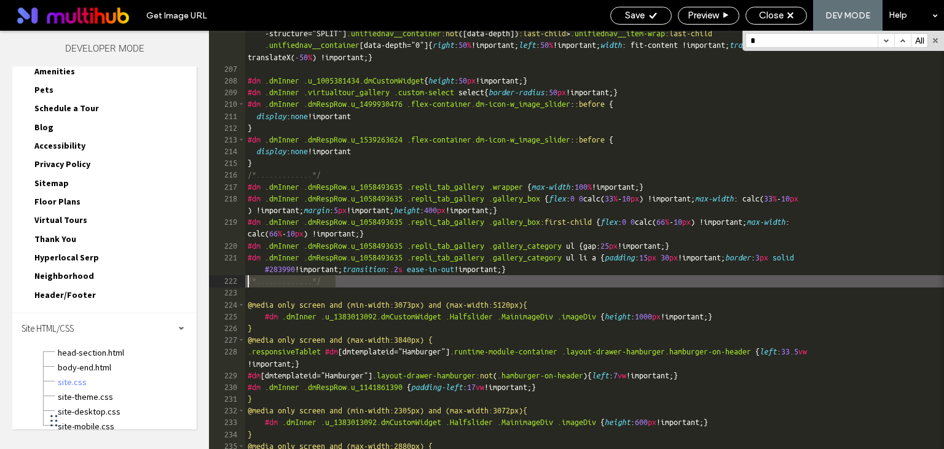
drag, startPoint x: 344, startPoint y: 279, endPoint x: 237, endPoint y: 282, distance: 107.6
click at [245, 282] on div ".dmRoot :not ( .dmTabletBody ) :not ( .dmMobileBody ) #dm .dmInner .dmRespRow.u…" at bounding box center [594, 240] width 699 height 418
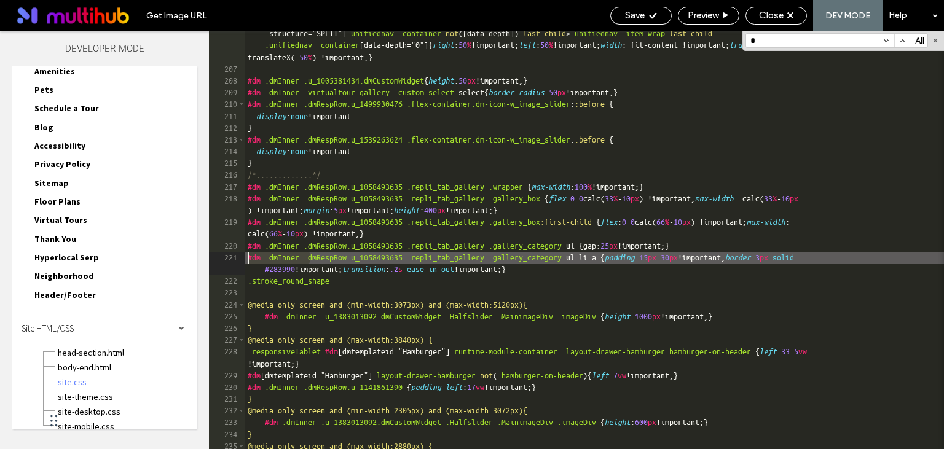
drag, startPoint x: 310, startPoint y: 257, endPoint x: 238, endPoint y: 259, distance: 71.9
click at [245, 259] on div ".dmRoot :not ( .dmTabletBody ) :not ( .dmMobileBody ) #dm .dmInner .dmRespRow.u…" at bounding box center [594, 240] width 699 height 418
click at [249, 282] on div ".dmRoot :not ( .dmTabletBody ) :not ( .dmMobileBody ) #dm .dmInner .dmRespRow.u…" at bounding box center [594, 260] width 699 height 489
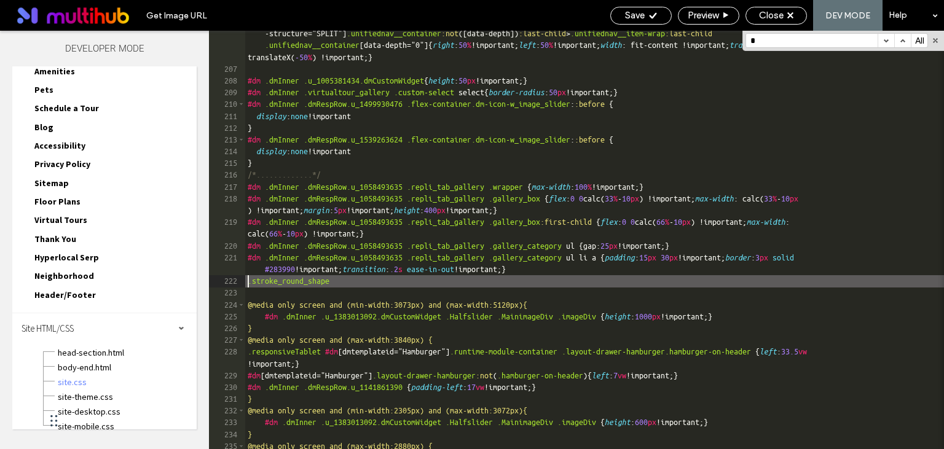
paste textarea
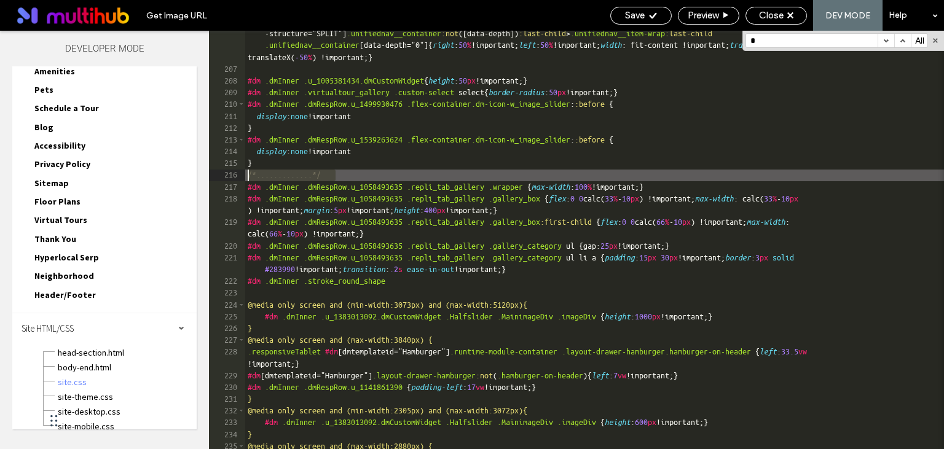
drag, startPoint x: 345, startPoint y: 176, endPoint x: 226, endPoint y: 177, distance: 119.8
click at [245, 177] on div ".dmRoot :not ( .dmTabletBody ) :not ( .dmMobileBody ) #dm .dmInner .dmRespRow.u…" at bounding box center [594, 240] width 699 height 418
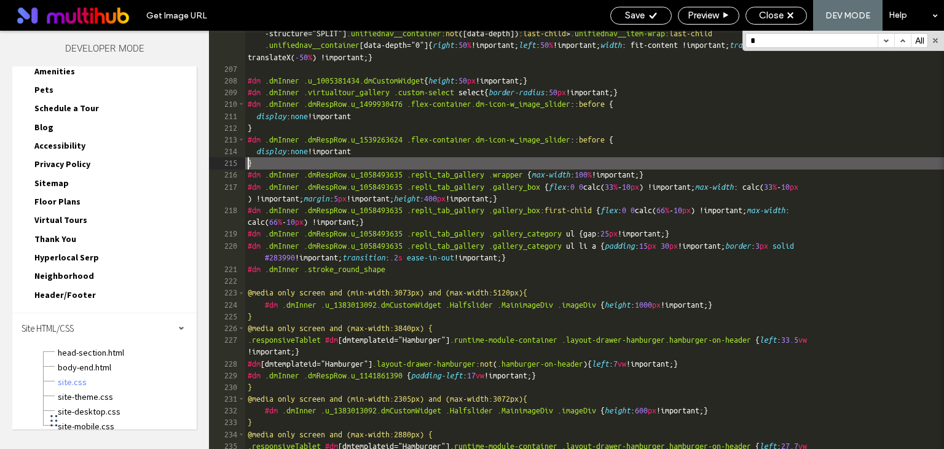
click at [248, 161] on div ".dmRoot :not ( .dmTabletBody ) :not ( .dmMobileBody ) #dm .dmInner .dmRespRow.u…" at bounding box center [594, 260] width 699 height 489
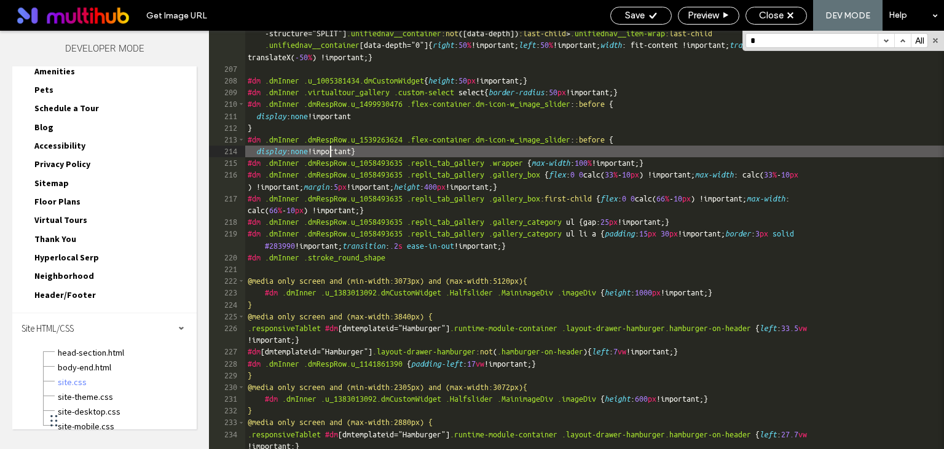
click at [328, 153] on div ".dmRoot :not ( .dmTabletBody ) :not ( .dmMobileBody ) #dm .dmInner .dmRespRow.u…" at bounding box center [594, 254] width 699 height 477
click at [325, 151] on div ".dmRoot :not ( .dmTabletBody ) :not ( .dmMobileBody ) #dm .dmInner .dmRespRow.u…" at bounding box center [594, 254] width 699 height 477
click at [260, 152] on div ".dmRoot :not ( .dmTabletBody ) :not ( .dmMobileBody ) #dm .dmInner .dmRespRow.u…" at bounding box center [594, 254] width 699 height 477
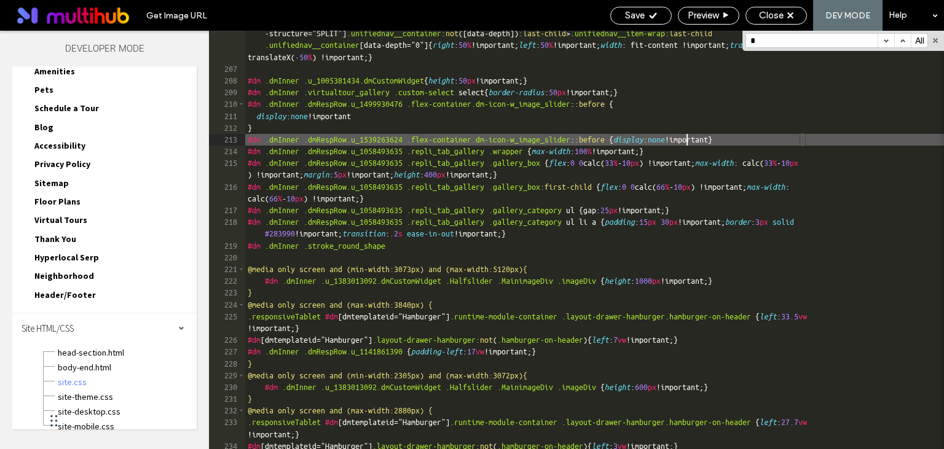
click at [683, 141] on div ".dmRoot :not ( .dmTabletBody ) :not ( .dmMobileBody ) #dm .dmInner .dmRespRow.u…" at bounding box center [594, 254] width 699 height 477
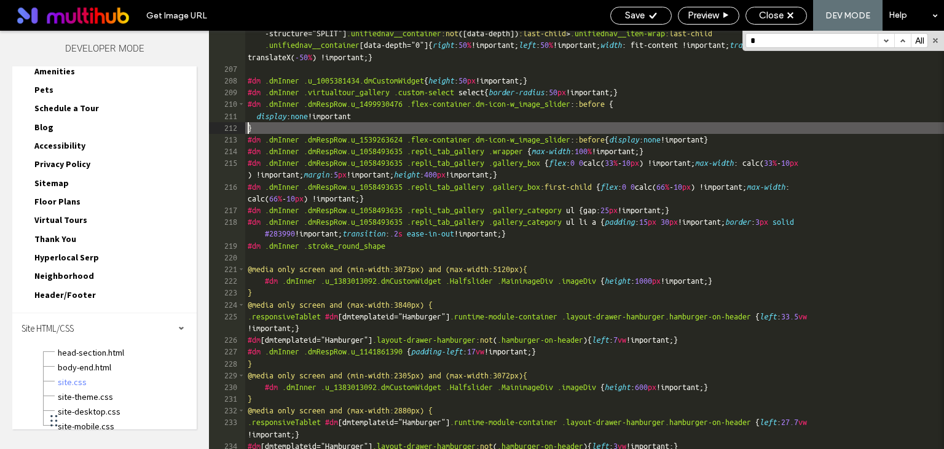
click at [247, 128] on div ".dmRoot :not ( .dmTabletBody ) :not ( .dmMobileBody ) #dm .dmInner .dmRespRow.u…" at bounding box center [594, 254] width 699 height 477
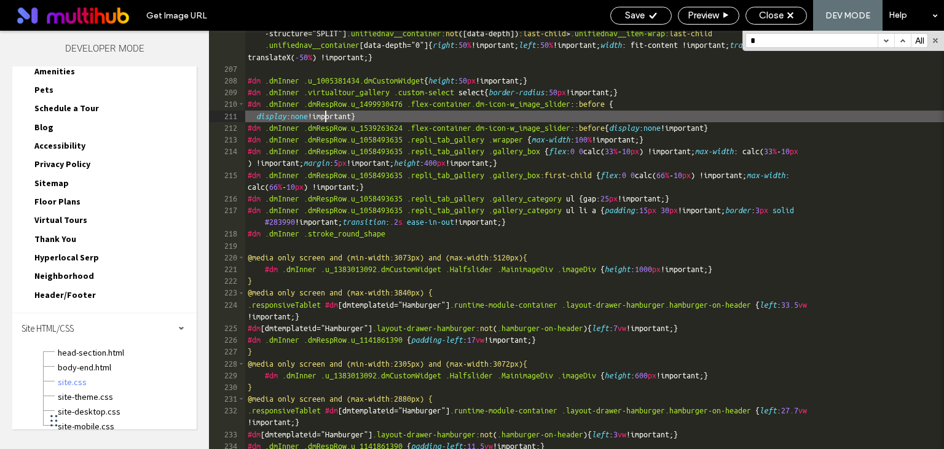
click at [326, 117] on div ".dmRoot :not ( .dmTabletBody ) :not ( .dmMobileBody ) #dm .dmInner .dmRespRow.u…" at bounding box center [594, 254] width 699 height 477
click at [261, 117] on div ".dmRoot :not ( .dmTabletBody ) :not ( .dmMobileBody ) #dm .dmInner .dmRespRow.u…" at bounding box center [594, 254] width 699 height 477
click at [259, 117] on div ".dmRoot :not ( .dmTabletBody ) :not ( .dmMobileBody ) #dm .dmInner .dmRespRow.u…" at bounding box center [594, 254] width 699 height 477
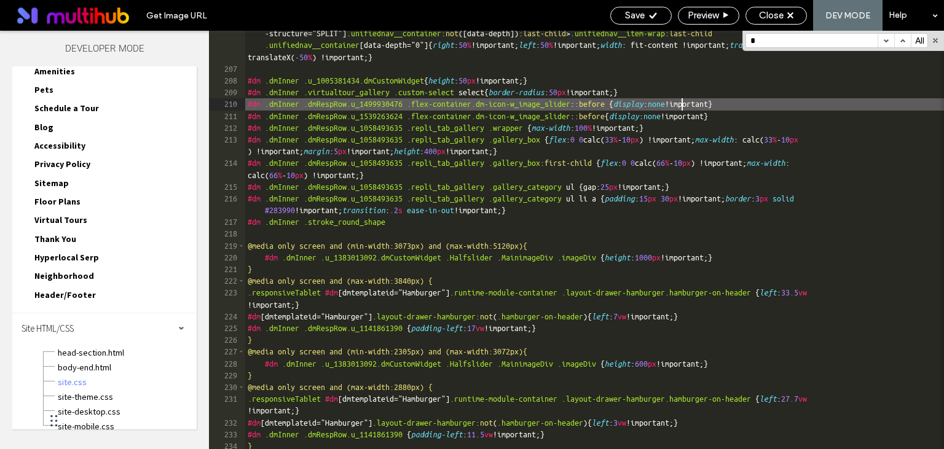
click at [682, 107] on div ".dmRoot :not ( .dmTabletBody ) :not ( .dmMobileBody ) #dm .dmInner .dmRespRow.u…" at bounding box center [594, 254] width 699 height 477
click at [425, 226] on div ".dmRoot :not ( .dmTabletBody ) :not ( .dmMobileBody ) #dm .dmInner .dmRespRow.u…" at bounding box center [594, 254] width 699 height 477
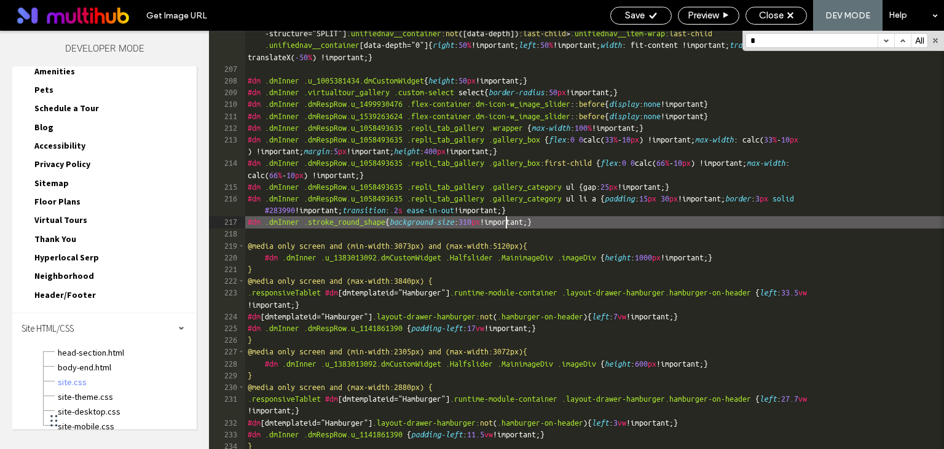
click at [506, 225] on div ".dmRoot :not ( .dmTabletBody ) :not ( .dmMobileBody ) #dm .dmInner .dmRespRow.u…" at bounding box center [594, 254] width 699 height 477
click at [533, 222] on div ".dmRoot :not ( .dmTabletBody ) :not ( .dmMobileBody ) #dm .dmInner .dmRespRow.u…" at bounding box center [594, 254] width 699 height 477
click at [315, 224] on div ".dmRoot :not ( .dmTabletBody ) :not ( .dmMobileBody ) #dm .dmInner .dmRespRow.u…" at bounding box center [594, 254] width 699 height 477
click at [316, 224] on div ".dmRoot :not ( .dmTabletBody ) :not ( .dmMobileBody ) #dm .dmInner .dmRespRow.u…" at bounding box center [594, 254] width 699 height 477
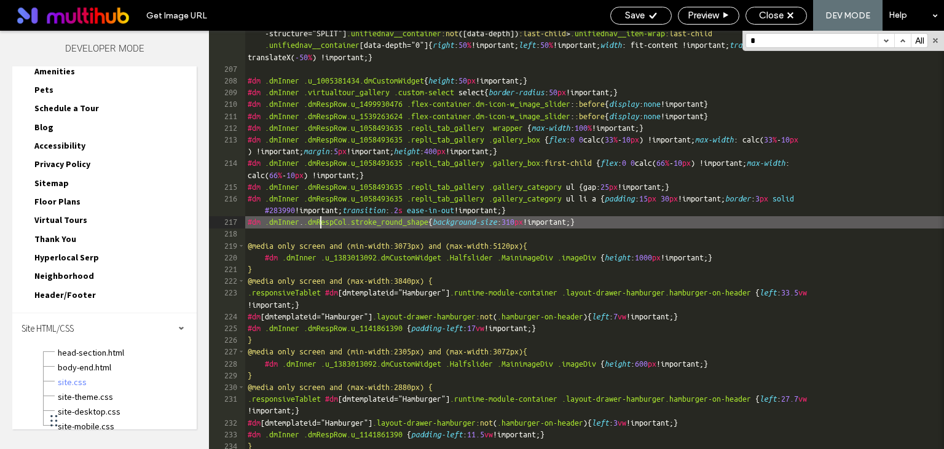
scroll to position [0, 2]
paste textarea
type textarea "**"
click at [692, 225] on div ".dmRoot :not ( .dmTabletBody ) :not ( .dmMobileBody ) #dm .dmInner .dmRespRow.u…" at bounding box center [594, 254] width 699 height 477
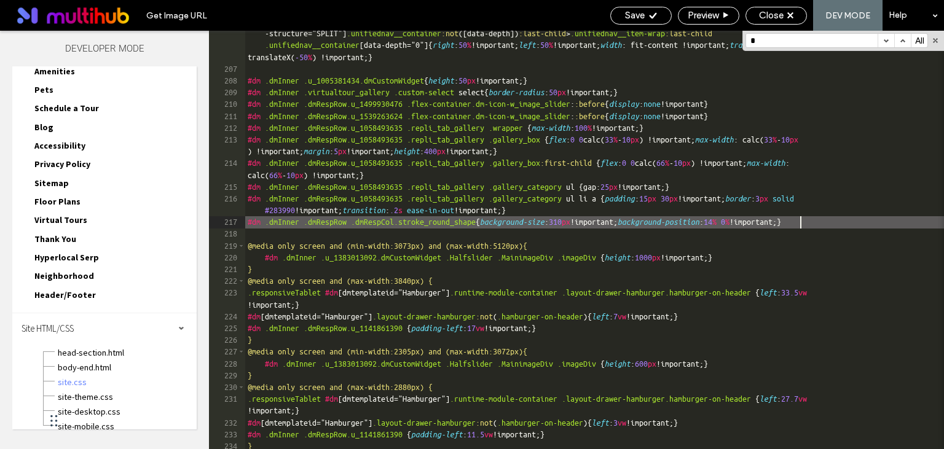
click at [800, 224] on div ".dmRoot :not ( .dmTabletBody ) :not ( .dmMobileBody ) #dm .dmInner .dmRespRow.u…" at bounding box center [594, 254] width 699 height 477
click at [833, 221] on div ".dmRoot :not ( .dmTabletBody ) :not ( .dmMobileBody ) #dm .dmInner .dmRespRow.u…" at bounding box center [594, 254] width 699 height 477
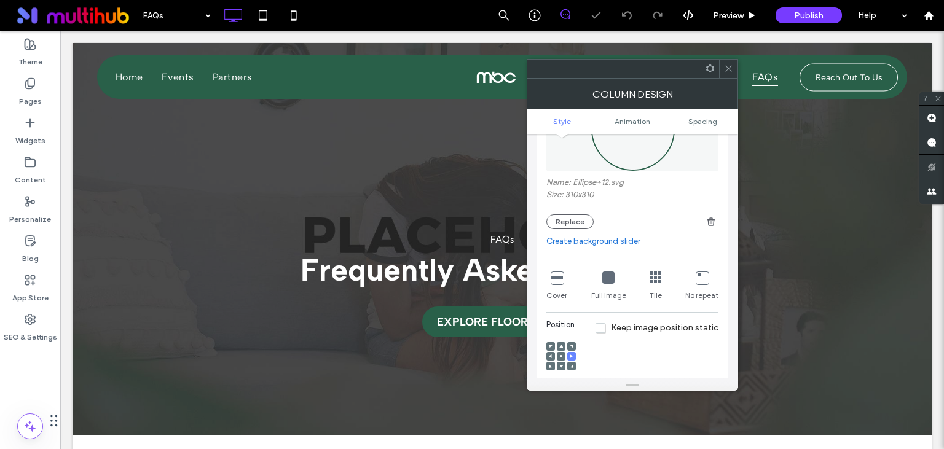
scroll to position [324, 0]
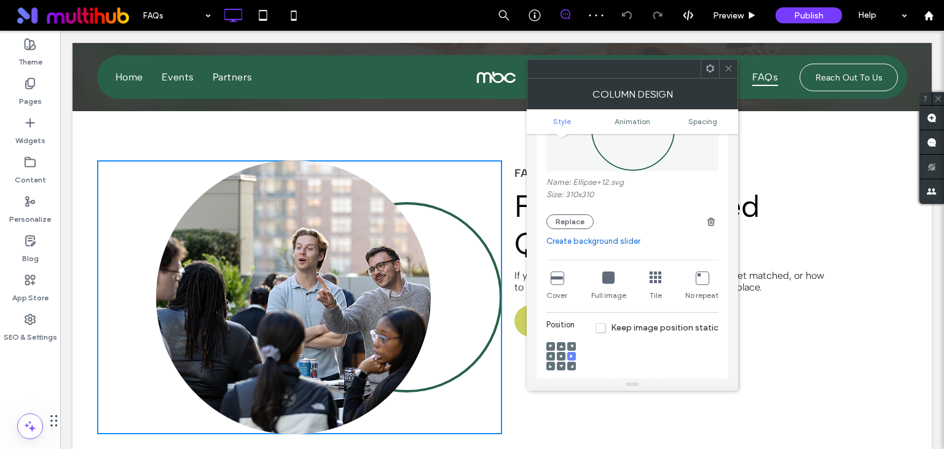
click at [571, 346] on icon at bounding box center [572, 347] width 4 height 4
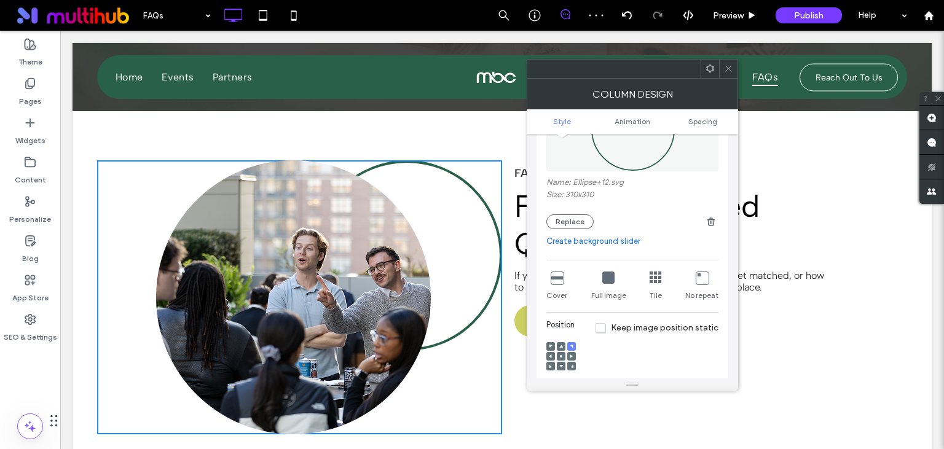
scroll to position [0, 0]
click at [549, 345] on use at bounding box center [550, 345] width 3 height 3
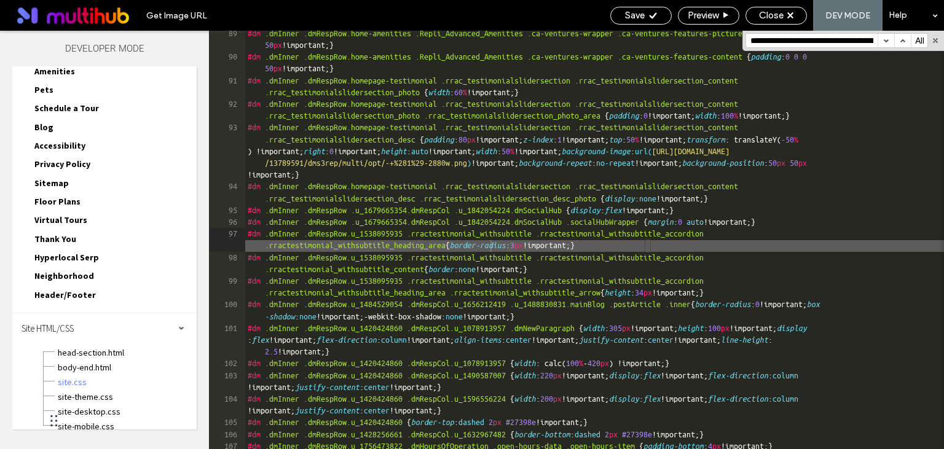
scroll to position [0, 494]
